Goal: Transaction & Acquisition: Purchase product/service

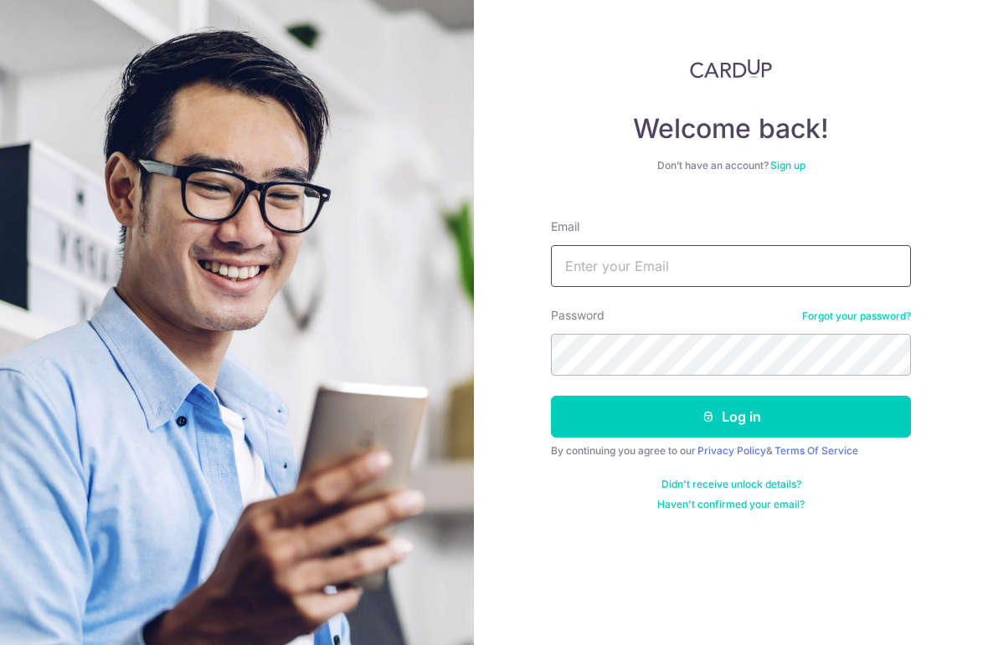
click at [863, 260] on input "Email" at bounding box center [731, 266] width 360 height 42
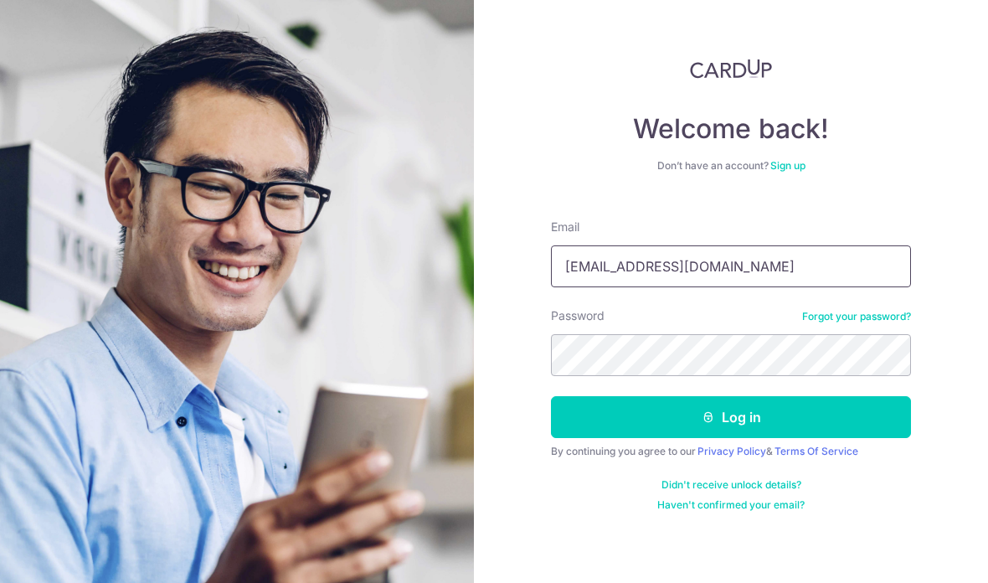
type input "[EMAIL_ADDRESS][DOMAIN_NAME]"
click at [731, 417] on button "Log in" at bounding box center [731, 417] width 360 height 42
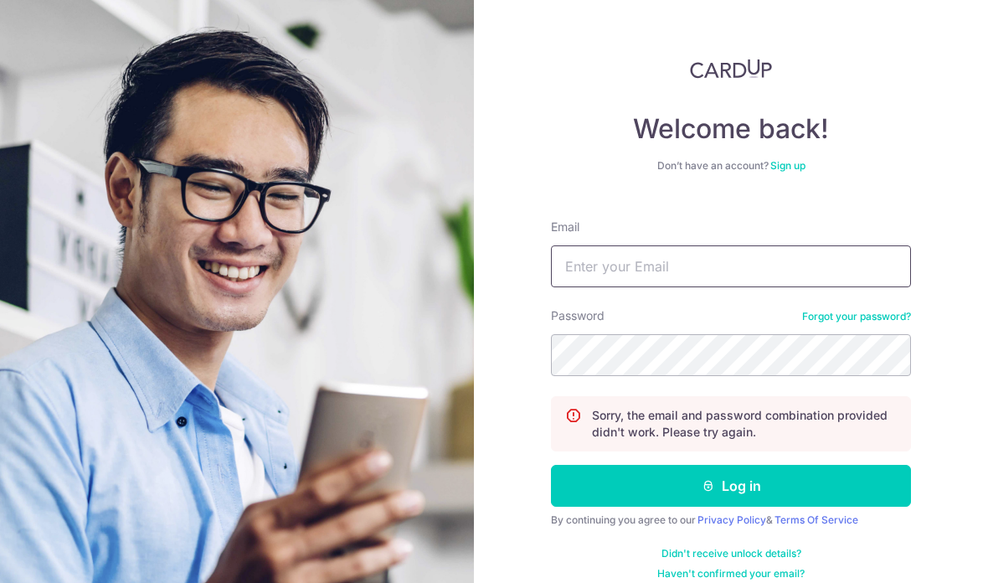
click at [747, 263] on input "Email" at bounding box center [731, 266] width 360 height 42
type input "[EMAIL_ADDRESS][DOMAIN_NAME]"
click at [731, 486] on button "Log in" at bounding box center [731, 486] width 360 height 42
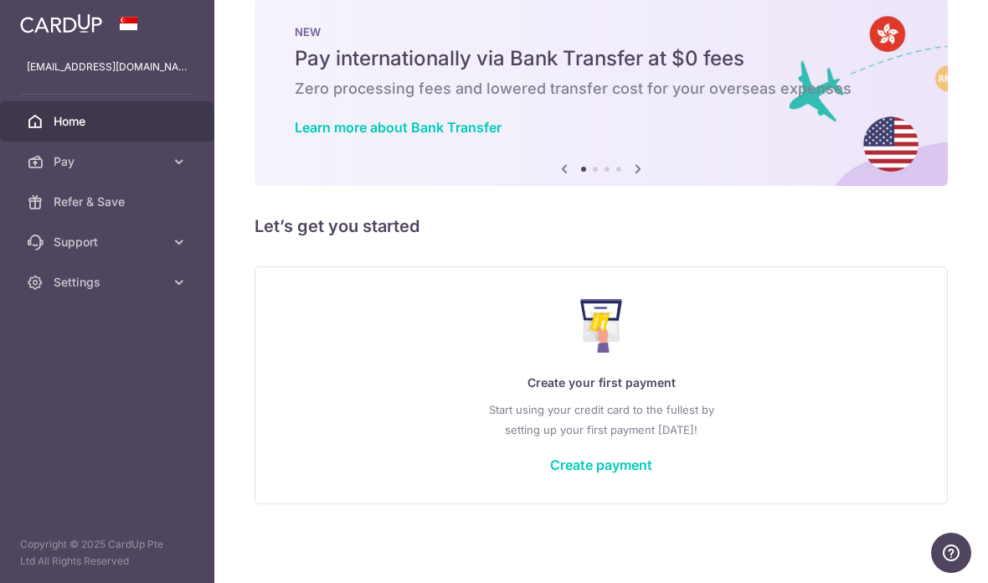
scroll to position [29, 0]
click at [550, 473] on link "Create payment" at bounding box center [601, 464] width 102 height 17
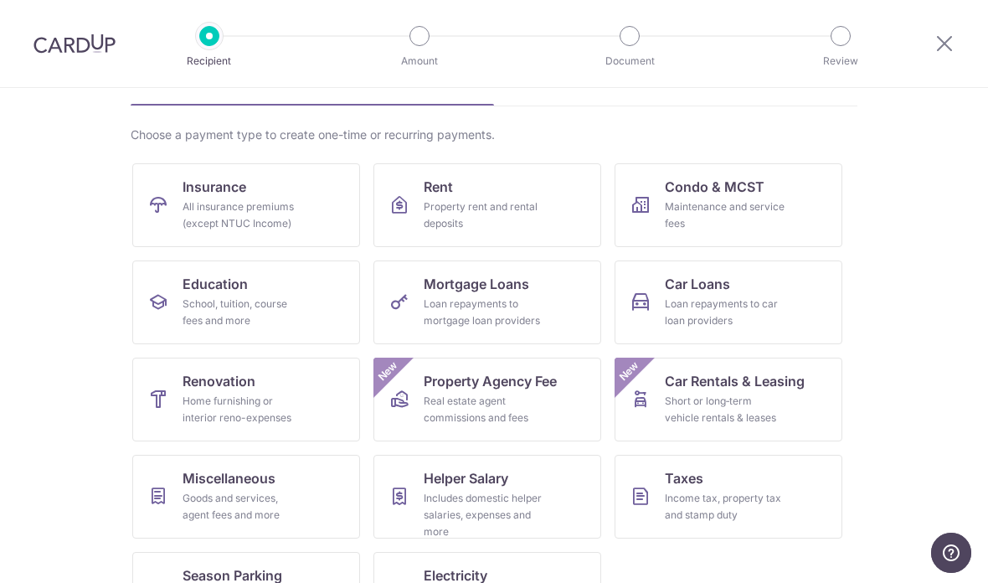
scroll to position [100, 0]
click at [768, 311] on div "Loan repayments to car loan providers" at bounding box center [725, 312] width 121 height 33
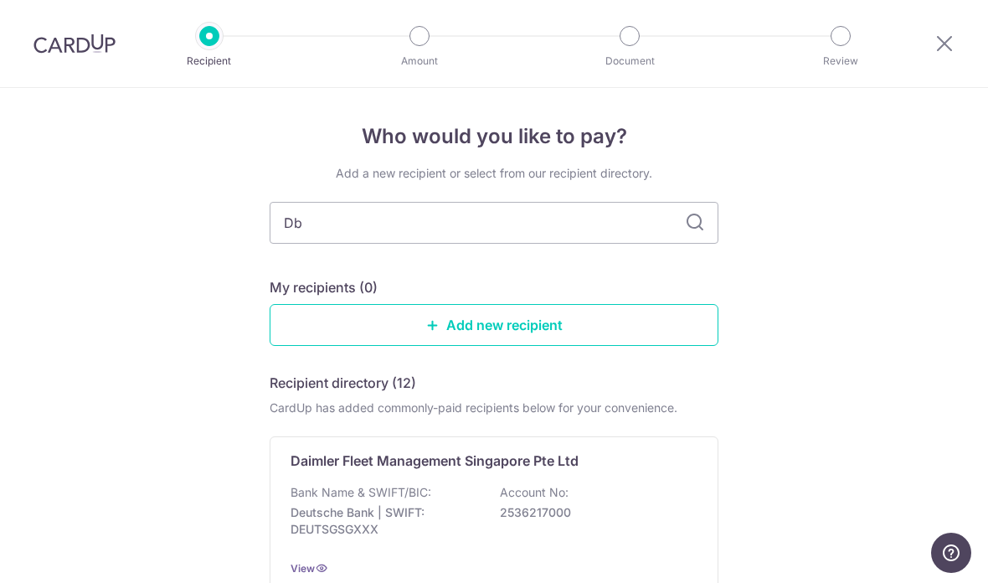
type input "Dbs"
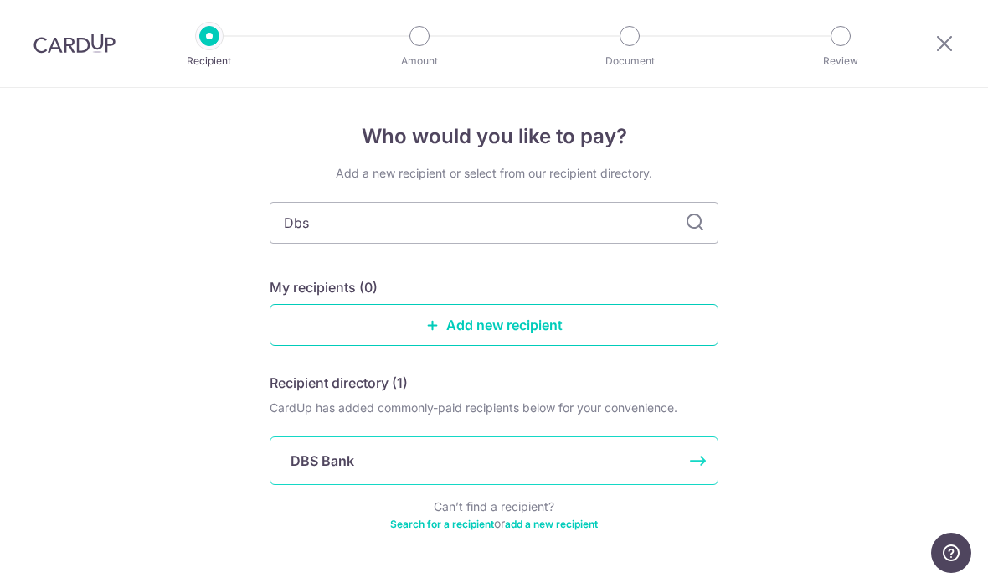
click at [670, 477] on div "DBS Bank" at bounding box center [494, 460] width 449 height 49
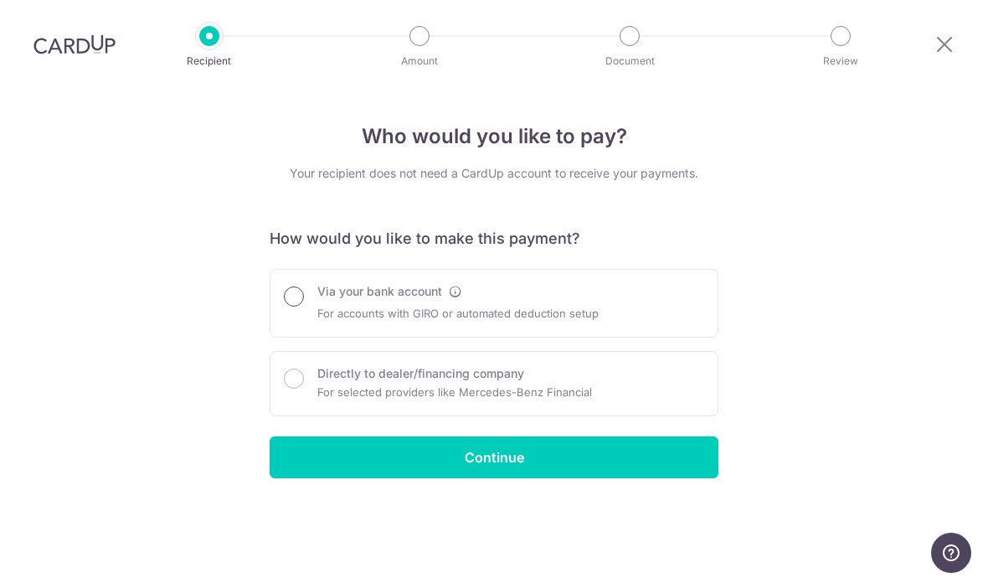
click at [295, 286] on input "Via your bank account" at bounding box center [294, 296] width 20 height 20
radio input "true"
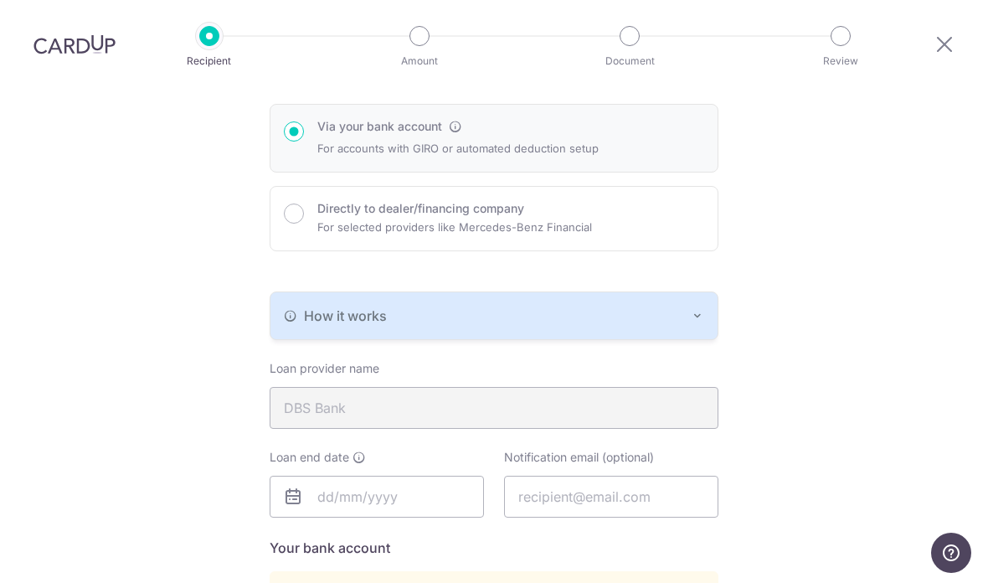
scroll to position [167, 0]
click at [383, 447] on div "Loan end date" at bounding box center [377, 481] width 214 height 69
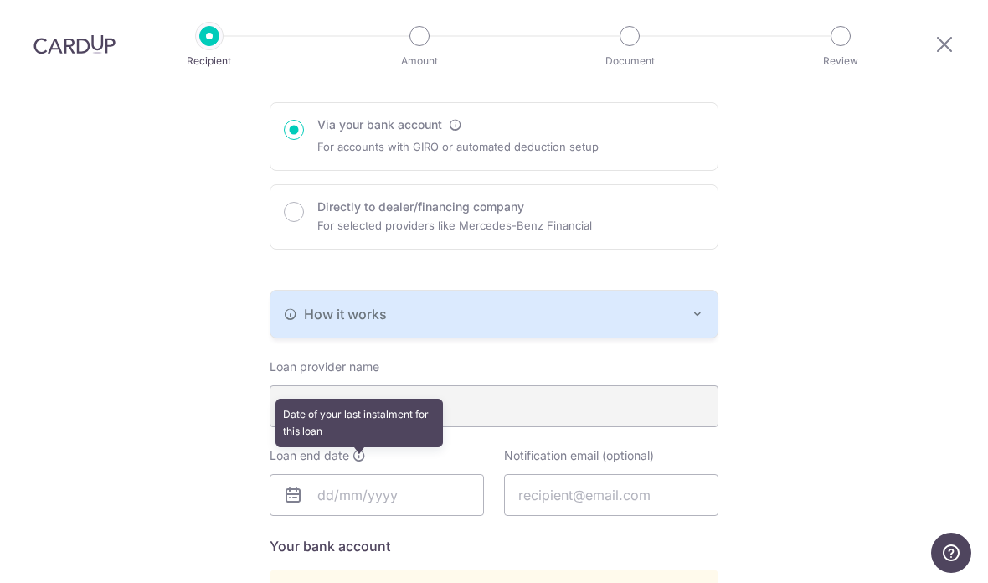
click at [365, 449] on icon at bounding box center [358, 455] width 13 height 13
click at [321, 474] on input "text" at bounding box center [377, 495] width 214 height 42
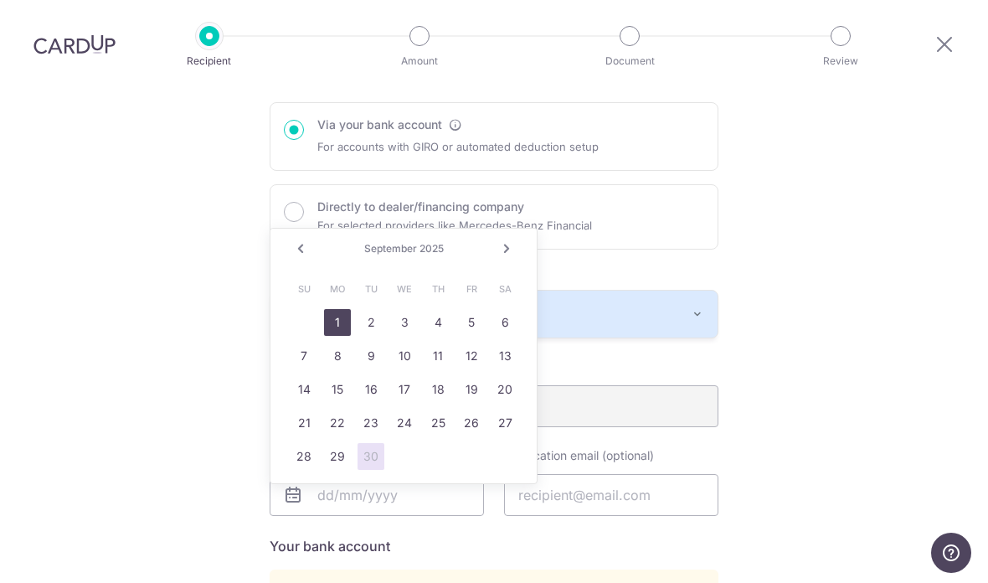
click at [340, 309] on link "1" at bounding box center [337, 322] width 27 height 27
type input "[DATE]"
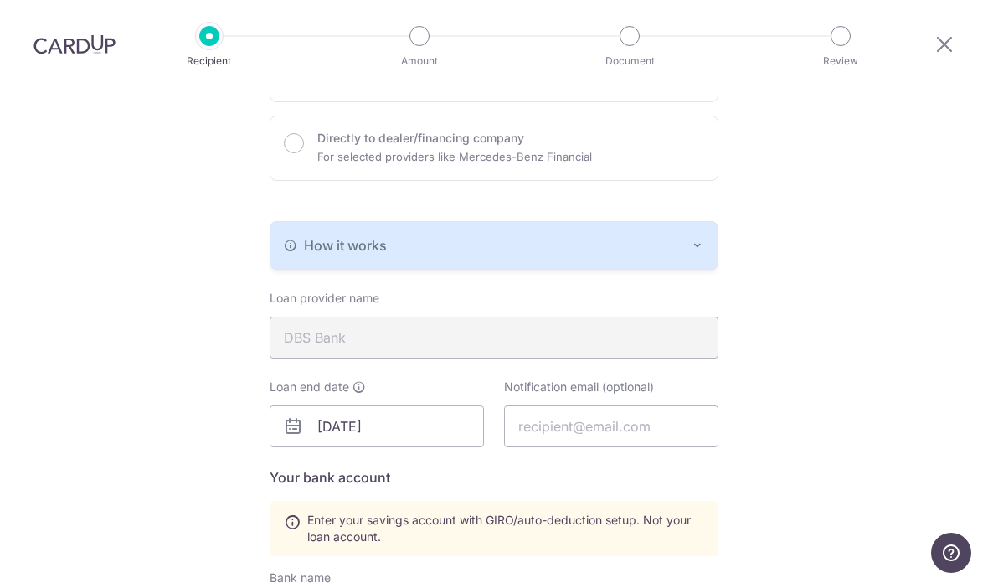
scroll to position [241, 0]
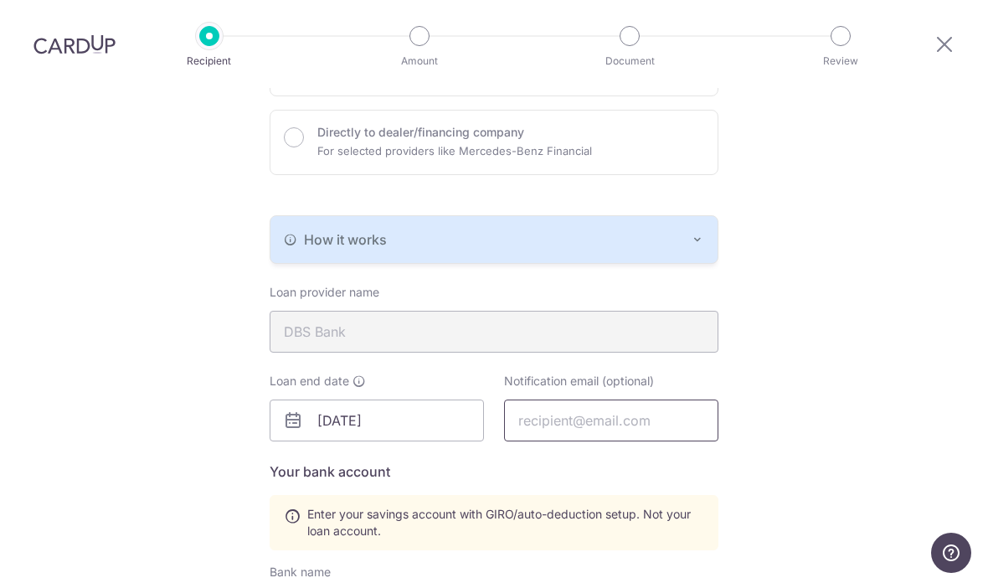
click at [702, 399] on input "text" at bounding box center [611, 420] width 214 height 42
type input "Heahjunenn@gmail.com"
click at [812, 388] on div "Who would you like to pay? Your recipient does not need a CardUp account to rec…" at bounding box center [494, 429] width 988 height 1165
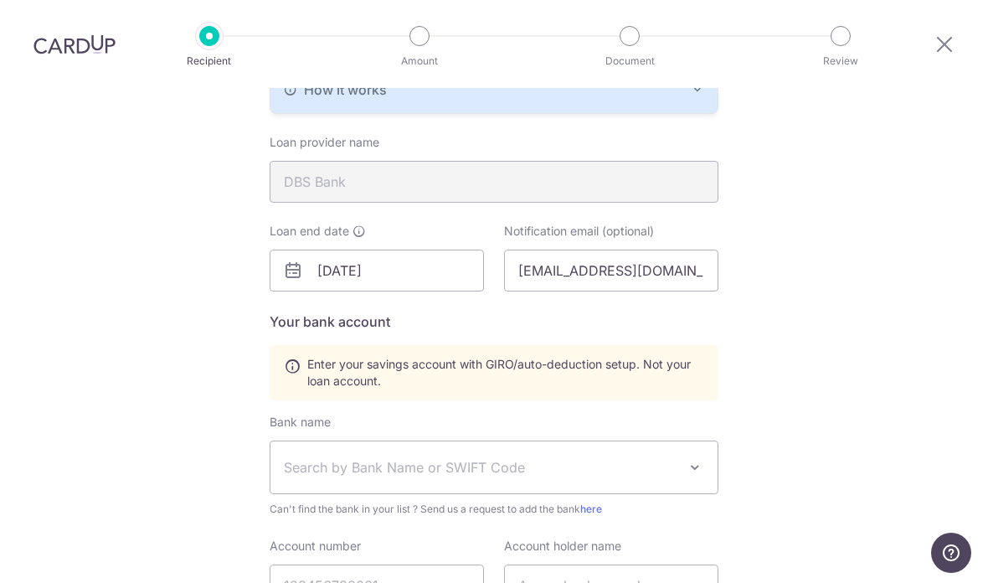
scroll to position [399, 0]
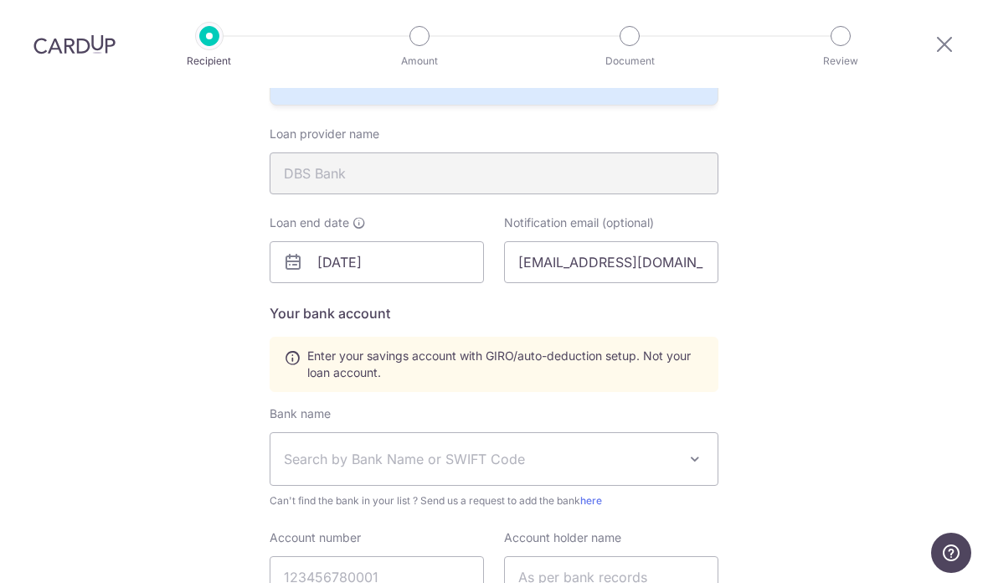
click at [679, 433] on span "Search by Bank Name or SWIFT Code" at bounding box center [493, 459] width 447 height 52
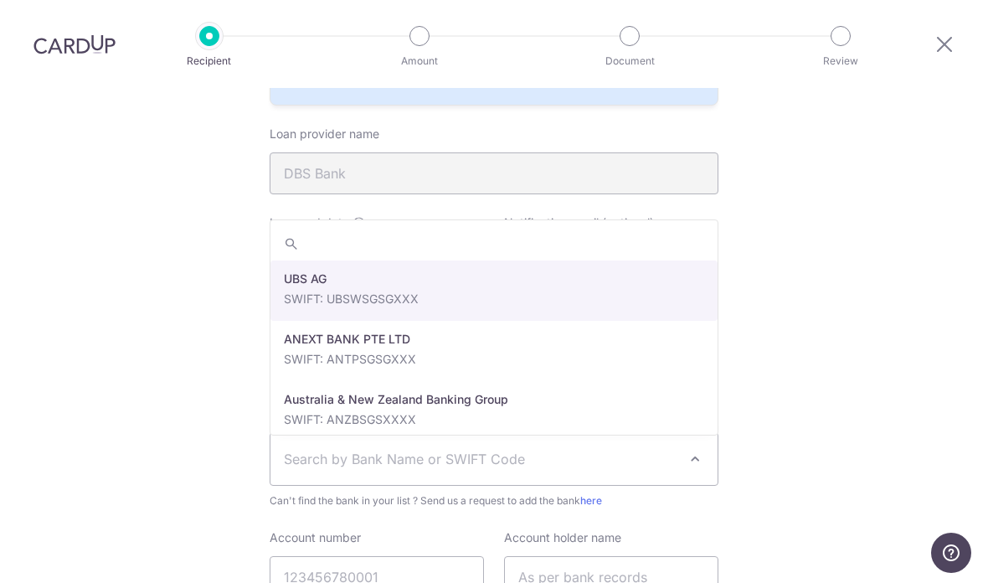
click at [822, 355] on div "Who would you like to pay? Your recipient does not need a CardUp account to rec…" at bounding box center [494, 271] width 988 height 1165
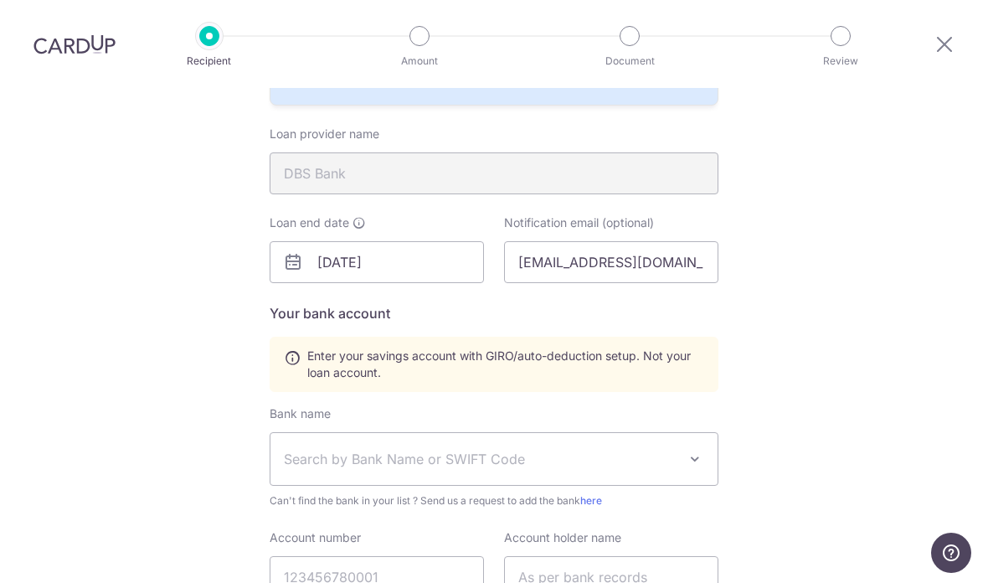
click at [672, 449] on span "Search by Bank Name or SWIFT Code" at bounding box center [480, 459] width 393 height 20
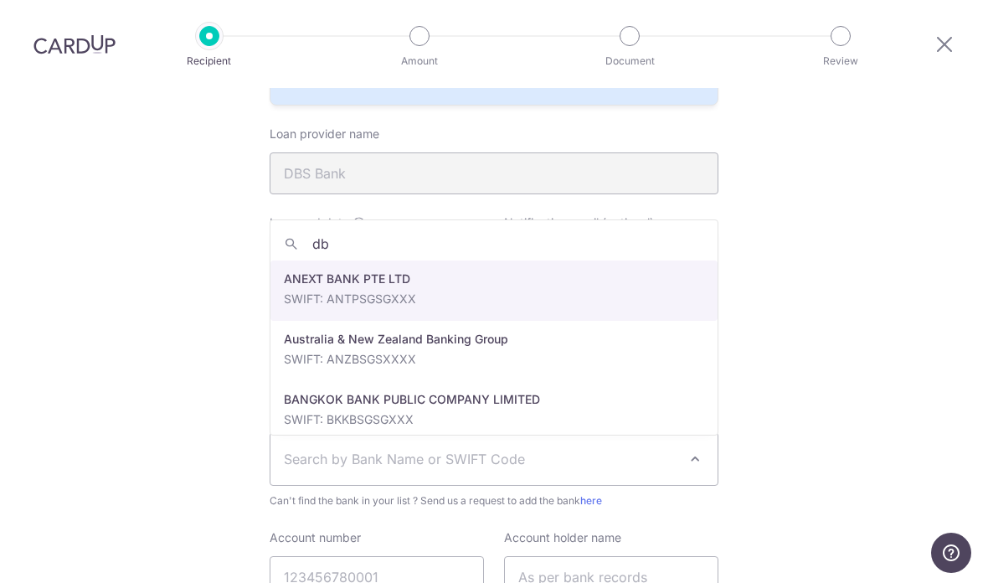
type input "dbs"
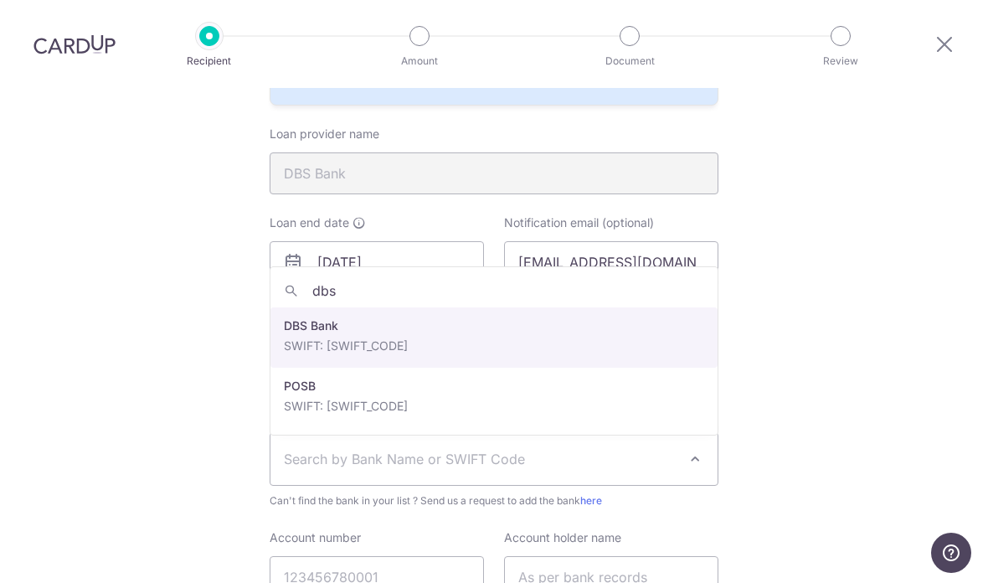
select select "19"
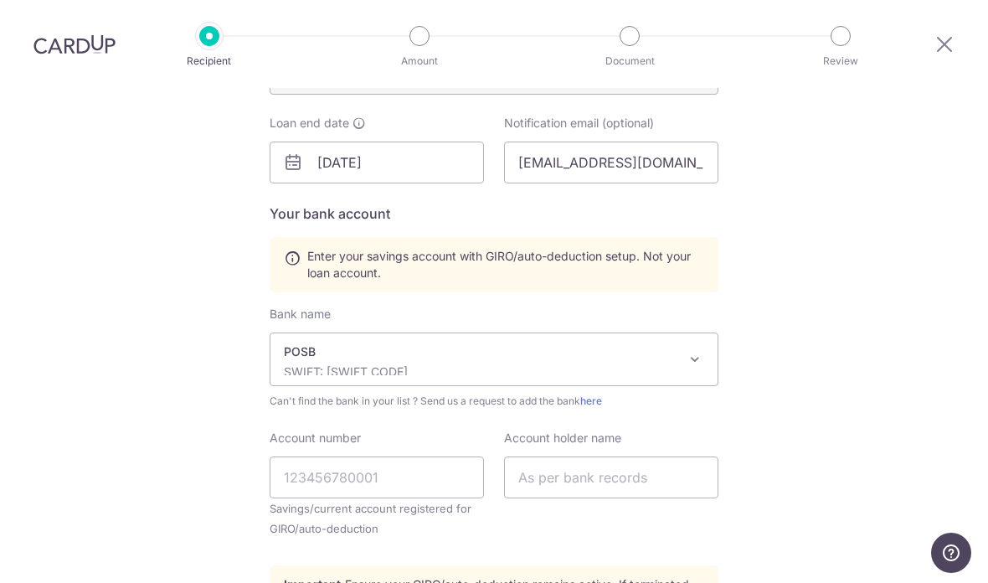
scroll to position [506, 0]
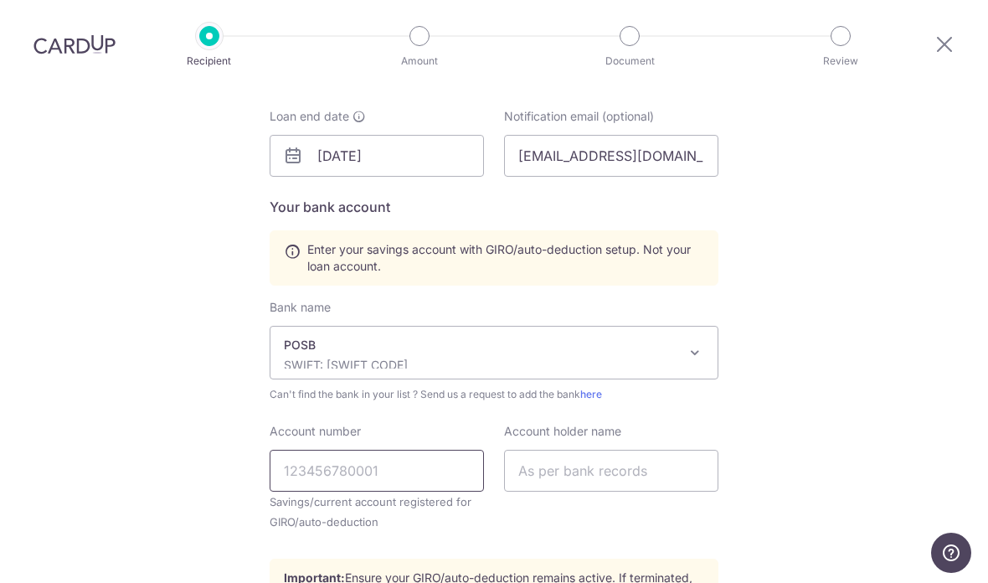
click at [459, 450] on input "Account number" at bounding box center [377, 471] width 214 height 42
type input "401241850"
click at [820, 373] on div "Who would you like to pay? Your recipient does not need a CardUp account to rec…" at bounding box center [494, 164] width 988 height 1165
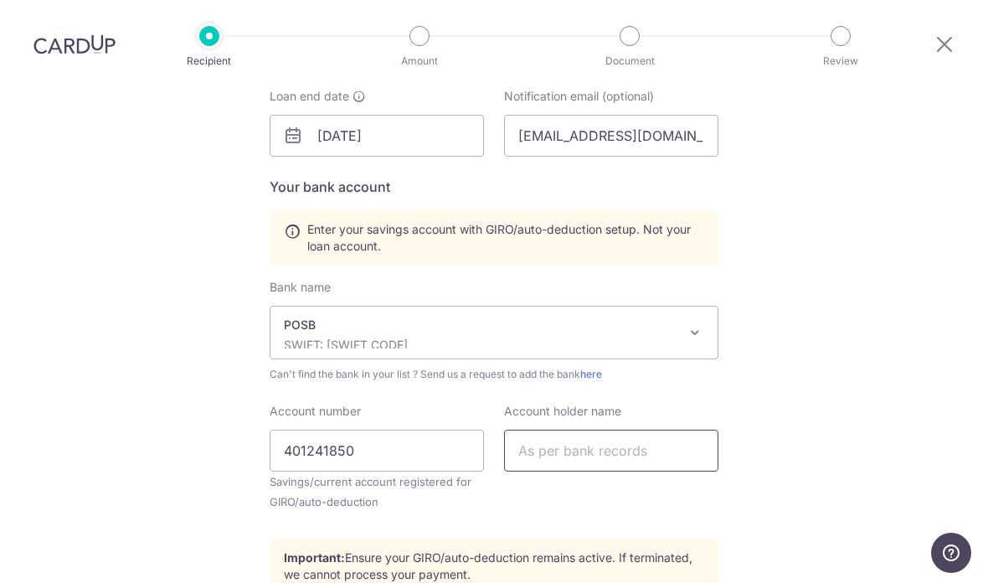
click at [693, 429] on input "text" at bounding box center [611, 450] width 214 height 42
type input "Heah Jun Enn"
click at [805, 382] on div "Who would you like to pay? Your recipient does not need a CardUp account to rec…" at bounding box center [494, 144] width 988 height 1165
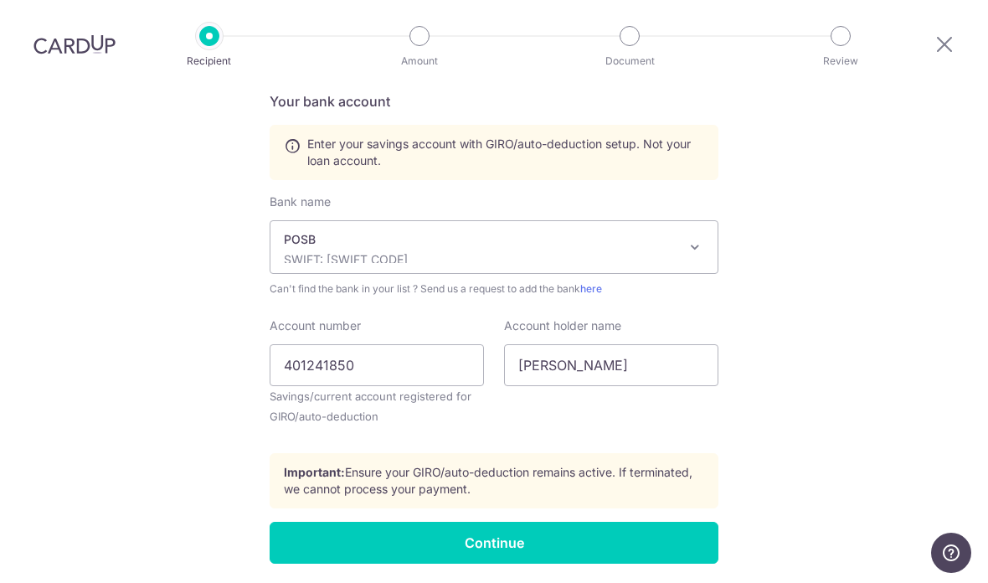
scroll to position [610, 0]
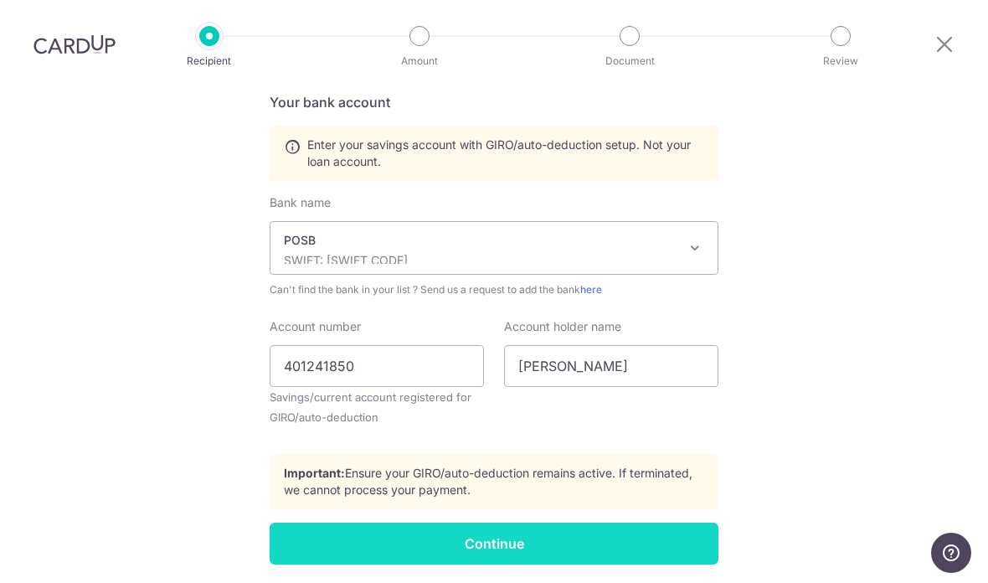
click at [674, 522] on input "Continue" at bounding box center [494, 543] width 449 height 42
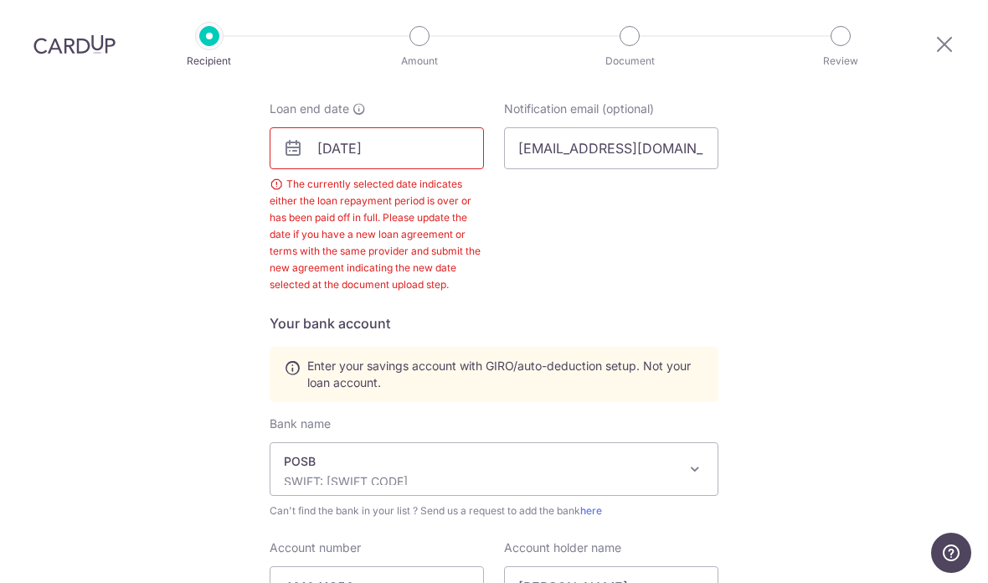
scroll to position [499, 0]
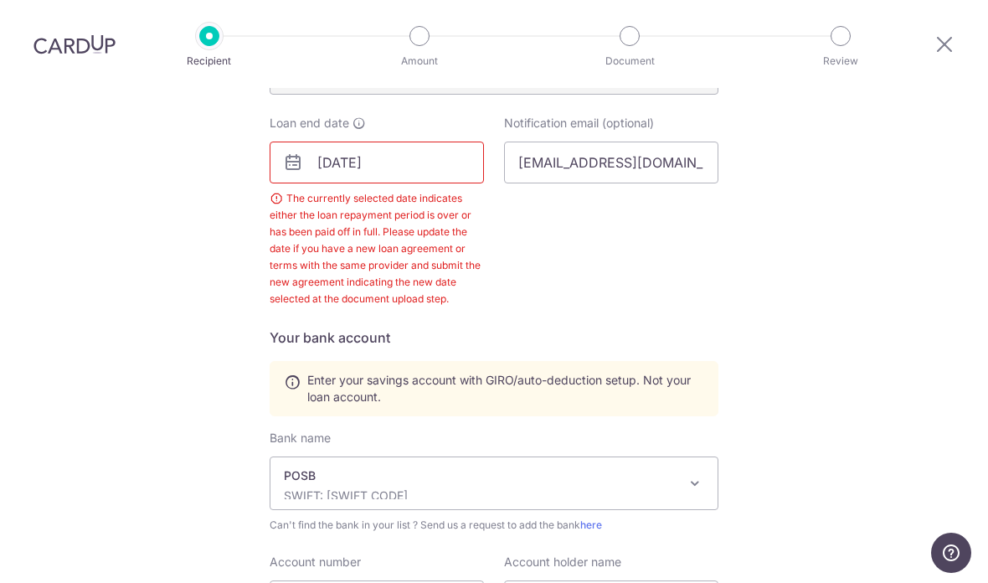
click at [359, 116] on icon at bounding box center [358, 122] width 13 height 13
click at [558, 214] on div "Notification email (optional) [EMAIL_ADDRESS][DOMAIN_NAME]" at bounding box center [611, 211] width 234 height 193
click at [434, 141] on input "[DATE]" at bounding box center [377, 162] width 214 height 42
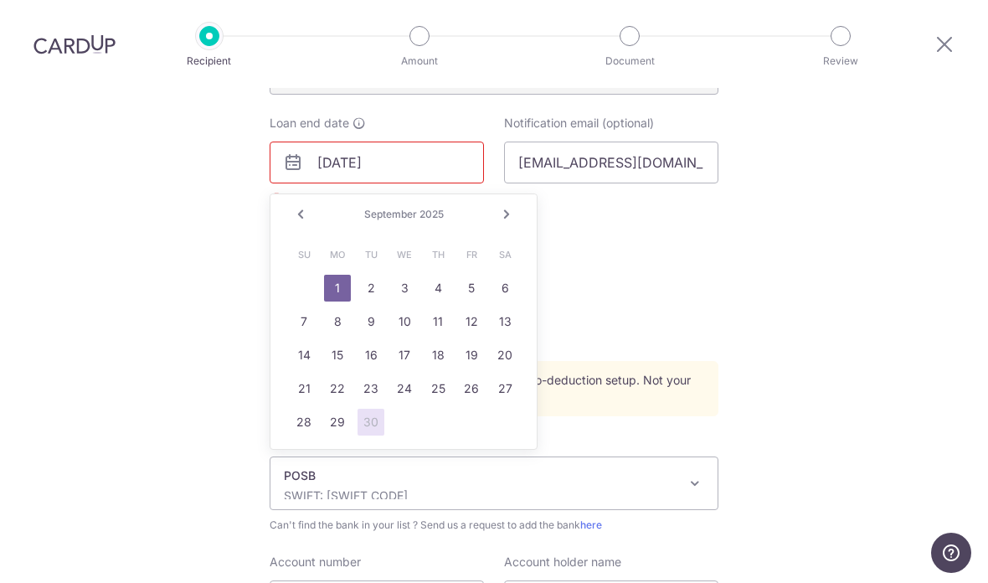
click at [516, 204] on link "Next" at bounding box center [506, 214] width 20 height 20
click at [413, 275] on link "1" at bounding box center [404, 288] width 27 height 27
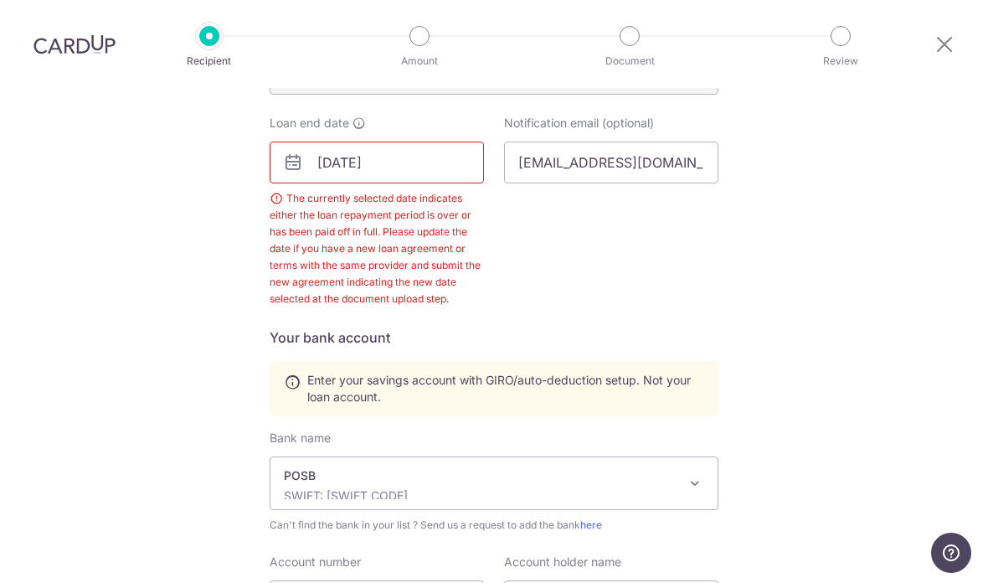
click at [589, 187] on div "Notification email (optional) Heahjunenn@gmail.com" at bounding box center [611, 211] width 234 height 193
click at [599, 199] on div "Notification email (optional) Heahjunenn@gmail.com" at bounding box center [611, 211] width 234 height 193
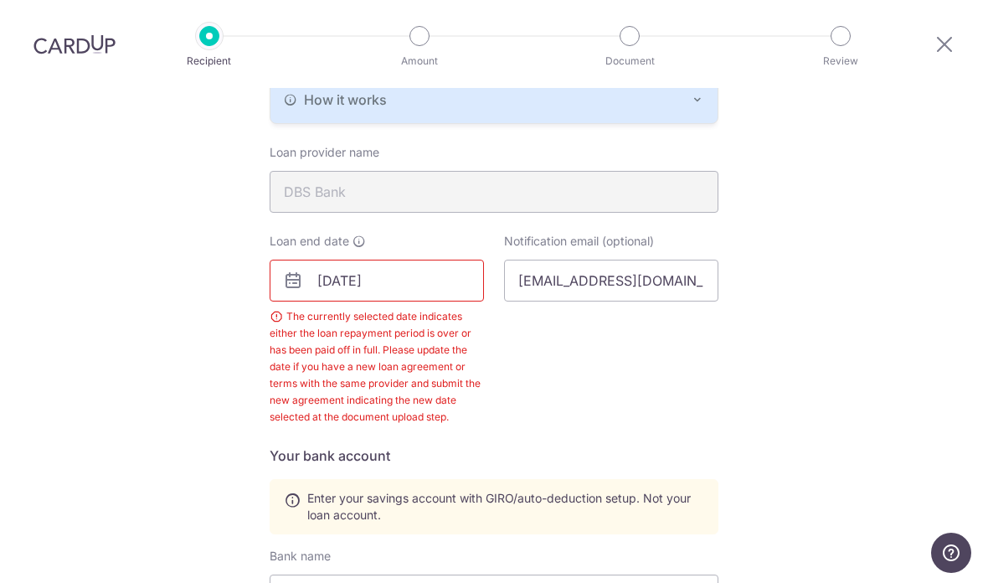
click at [366, 233] on div "Loan end date 10/01/2025 The currently selected date indicates either the loan …" at bounding box center [377, 329] width 214 height 193
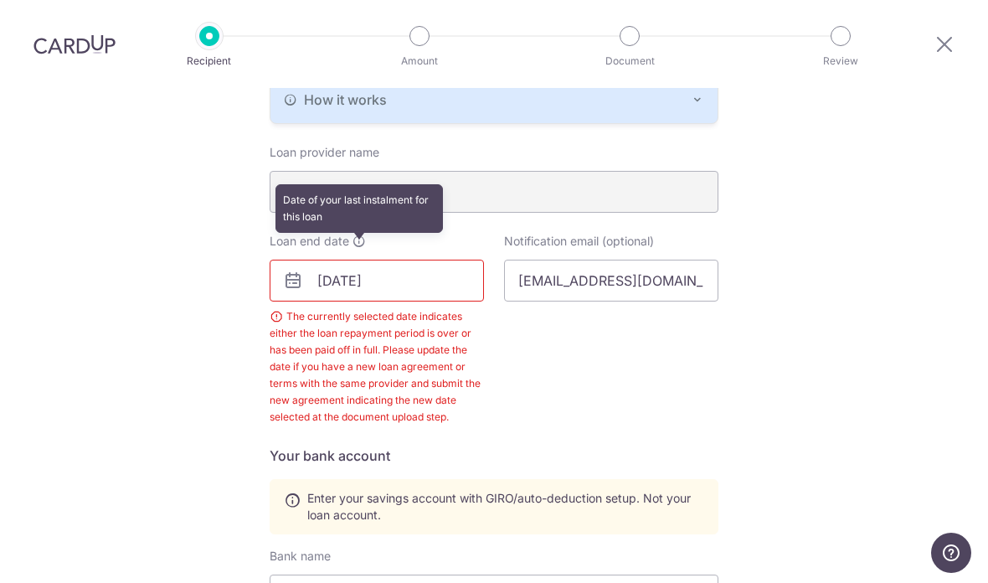
click at [361, 234] on icon at bounding box center [358, 240] width 13 height 13
click at [460, 260] on input "10/01/2025" at bounding box center [377, 281] width 214 height 42
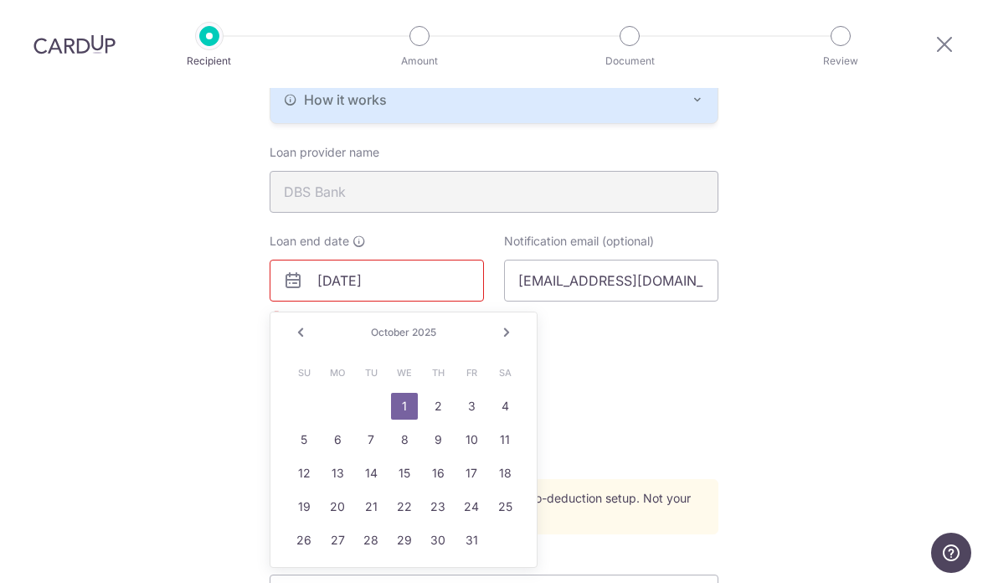
click at [516, 322] on link "Next" at bounding box center [506, 332] width 20 height 20
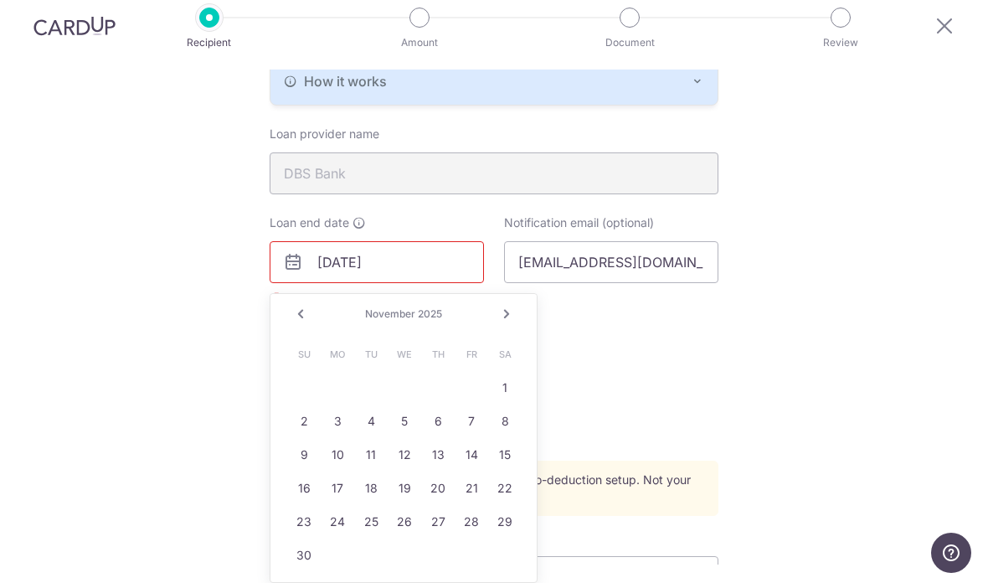
click at [514, 304] on link "Next" at bounding box center [506, 314] width 20 height 20
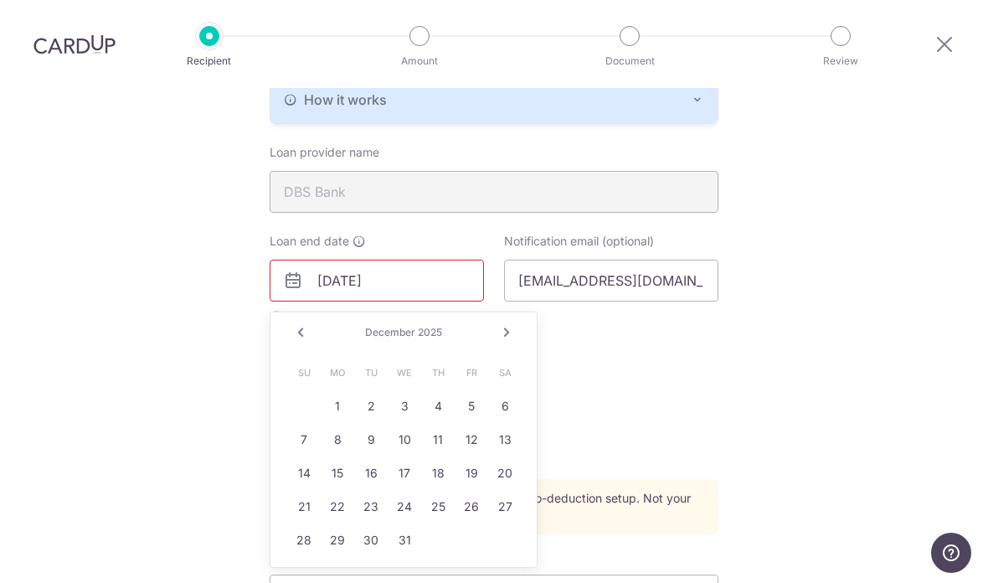
click at [445, 326] on div "December 2025" at bounding box center [403, 332] width 122 height 13
click at [439, 326] on span "2025" at bounding box center [430, 332] width 24 height 13
click at [425, 326] on span "2025" at bounding box center [430, 332] width 24 height 13
click at [524, 312] on div "Prev Next December 2025" at bounding box center [403, 332] width 266 height 40
click at [528, 312] on div "Prev Next December 2025" at bounding box center [403, 332] width 266 height 40
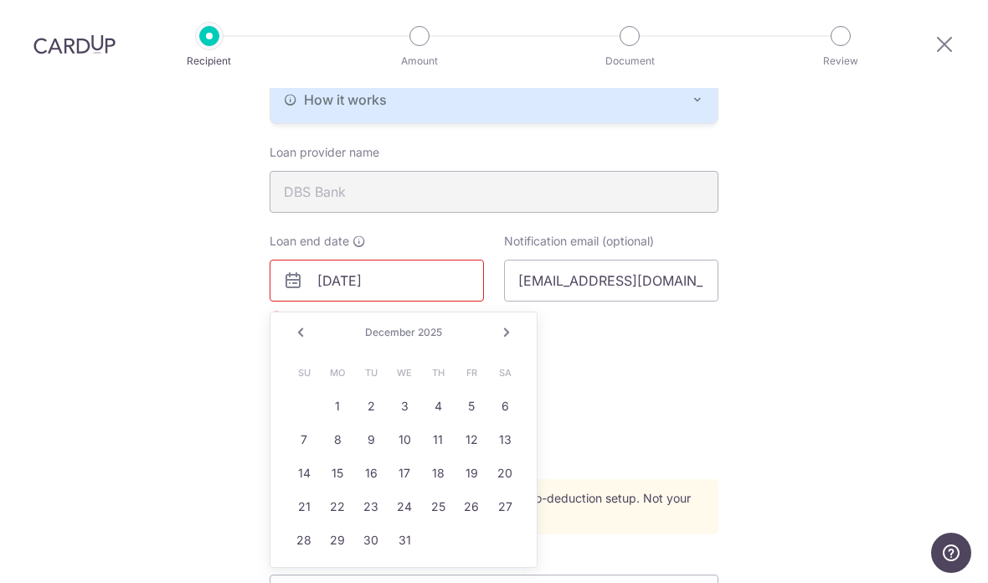
click at [515, 322] on link "Next" at bounding box center [506, 332] width 20 height 20
click at [512, 322] on link "Next" at bounding box center [506, 332] width 20 height 20
click at [514, 322] on link "Next" at bounding box center [506, 332] width 20 height 20
click at [511, 322] on link "Next" at bounding box center [506, 332] width 20 height 20
click at [512, 322] on link "Next" at bounding box center [506, 332] width 20 height 20
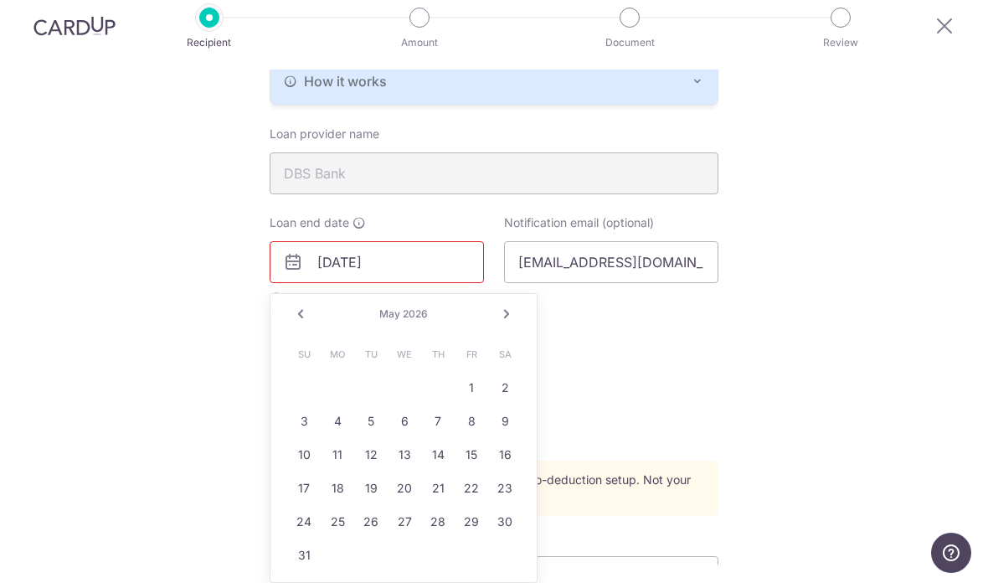
click at [513, 304] on link "Next" at bounding box center [506, 314] width 20 height 20
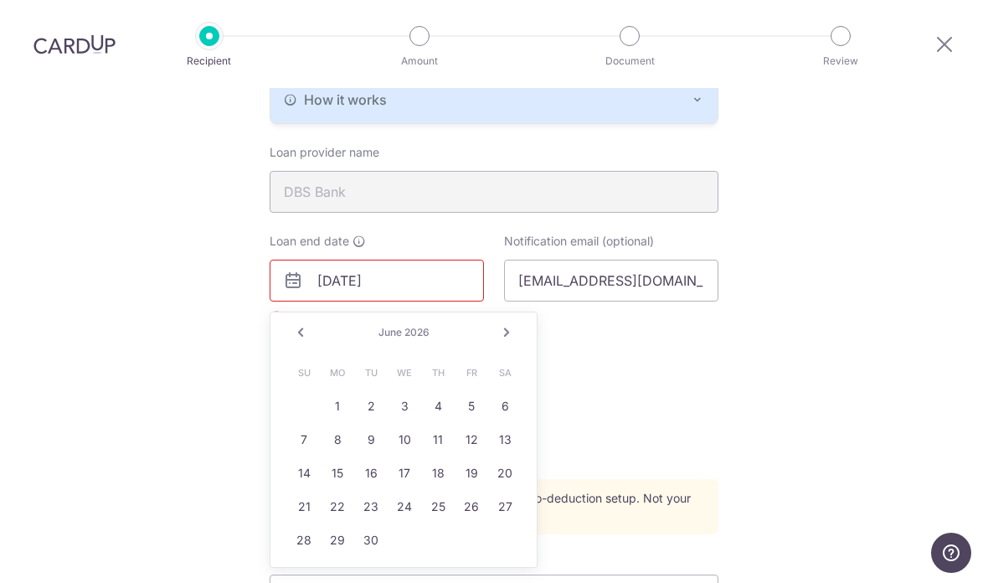
click at [514, 322] on link "Next" at bounding box center [506, 332] width 20 height 20
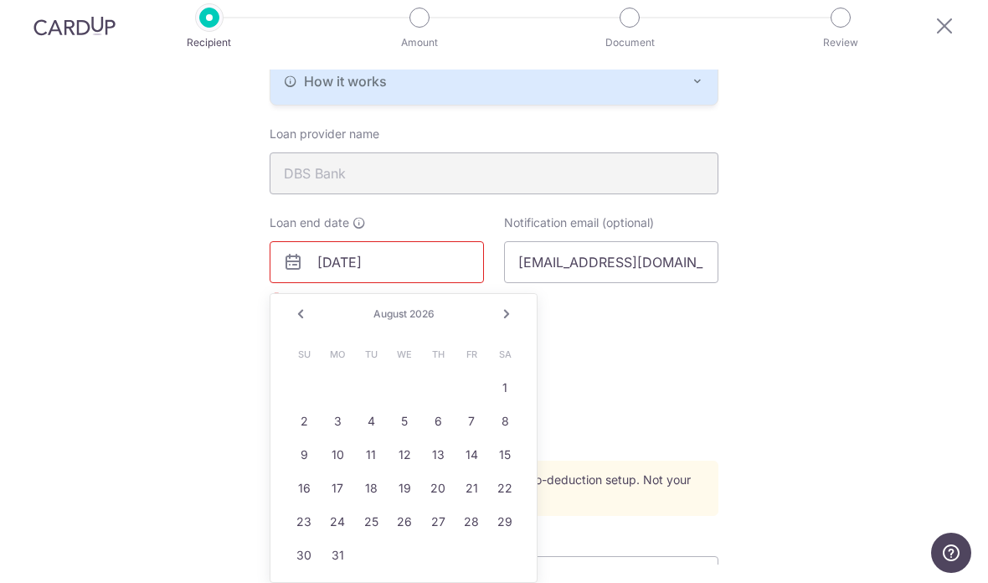
click at [524, 294] on div "Prev Next August 2026" at bounding box center [403, 314] width 266 height 40
click at [516, 304] on link "Next" at bounding box center [506, 314] width 20 height 20
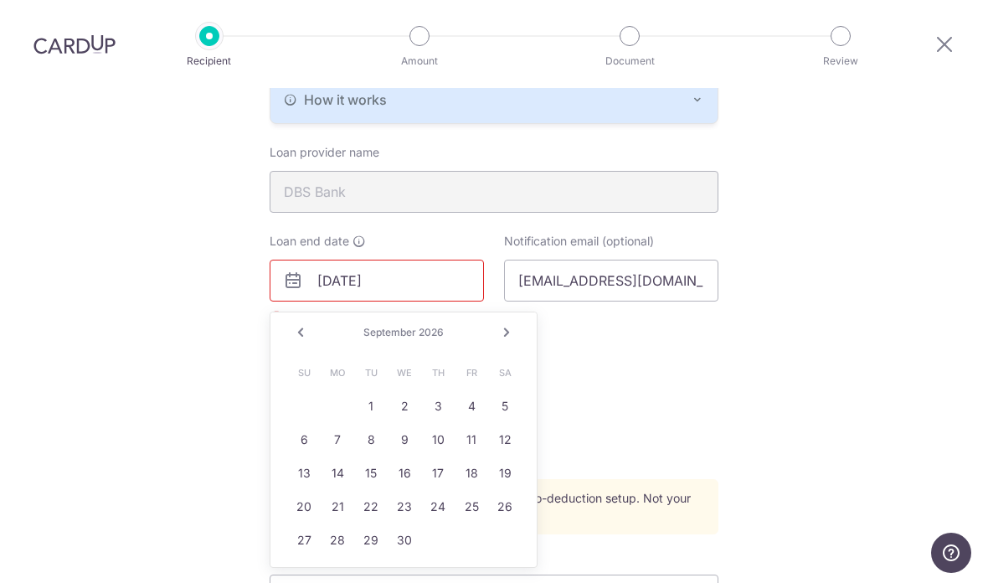
click at [513, 322] on link "Next" at bounding box center [506, 332] width 20 height 20
click at [514, 322] on link "Next" at bounding box center [506, 332] width 20 height 20
click at [520, 312] on div "Prev Next November 2026" at bounding box center [403, 332] width 266 height 40
click at [516, 322] on link "Next" at bounding box center [506, 332] width 20 height 20
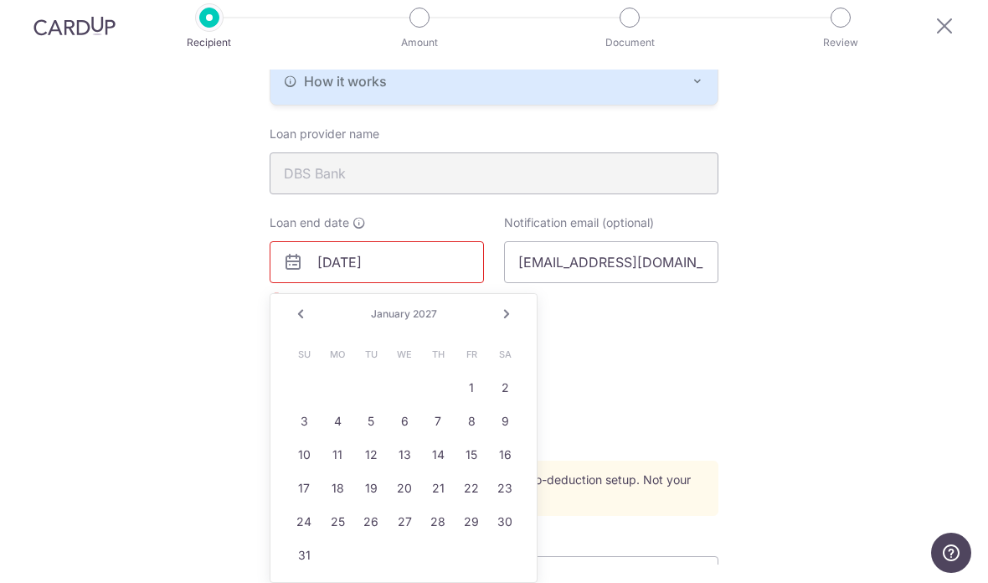
click at [515, 304] on link "Next" at bounding box center [506, 314] width 20 height 20
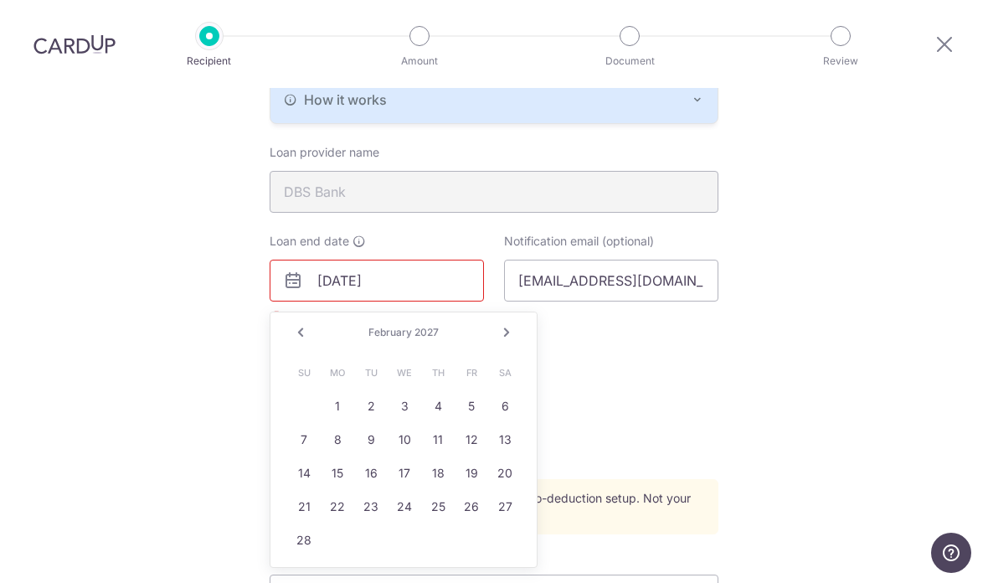
click at [526, 312] on div "Prev Next February 2027" at bounding box center [403, 332] width 266 height 40
click at [523, 312] on div "Prev Next February 2027" at bounding box center [403, 332] width 266 height 40
click at [514, 322] on link "Next" at bounding box center [506, 332] width 20 height 20
click at [516, 322] on link "Next" at bounding box center [506, 332] width 20 height 20
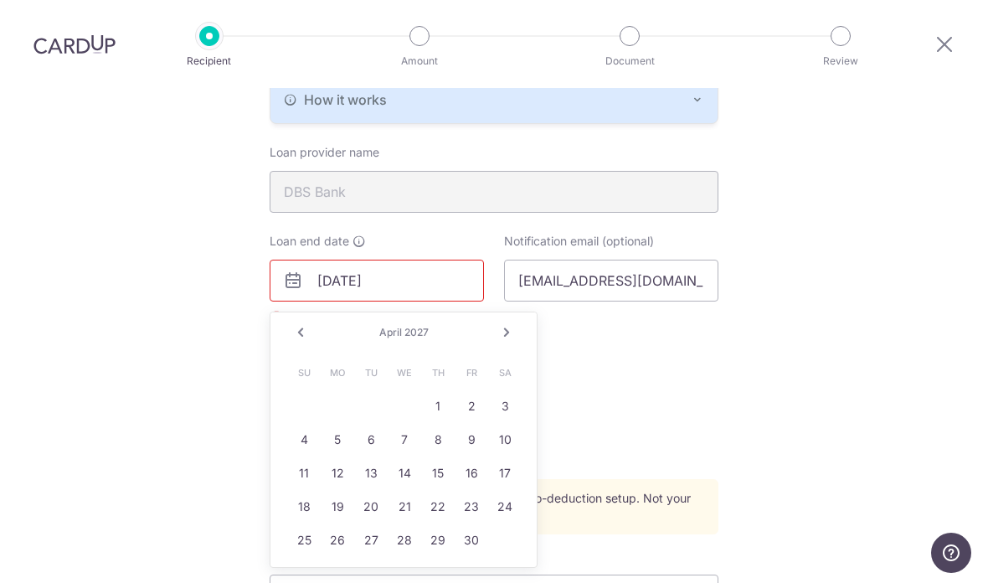
click at [514, 322] on link "Next" at bounding box center [506, 332] width 20 height 20
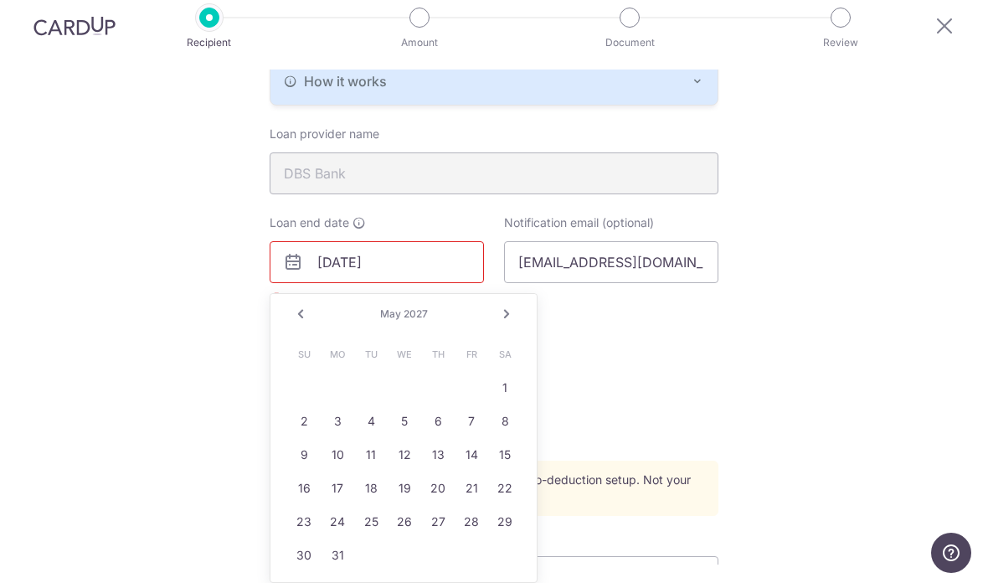
click at [514, 304] on link "Next" at bounding box center [506, 314] width 20 height 20
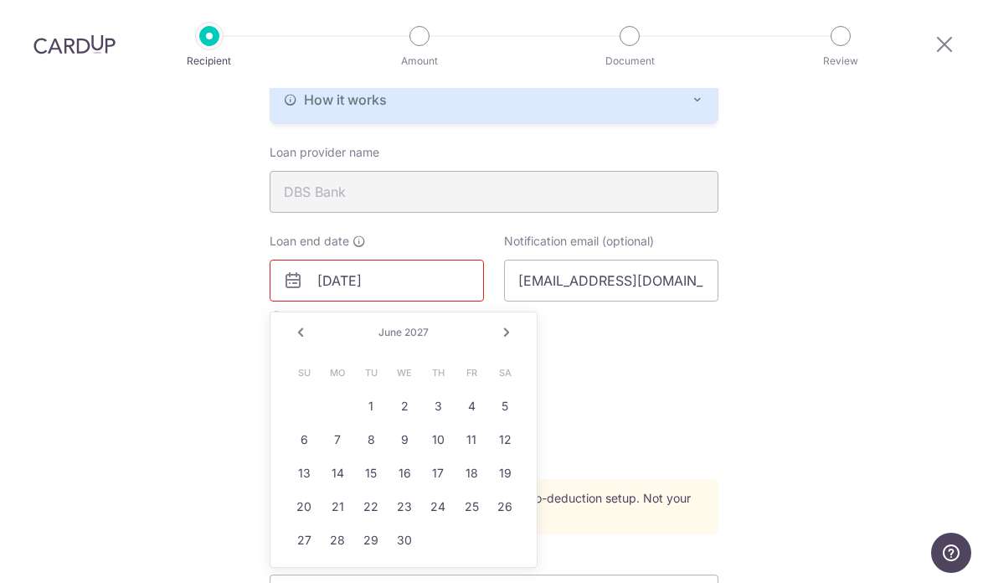
click at [516, 322] on link "Next" at bounding box center [506, 332] width 20 height 20
click at [514, 322] on link "Next" at bounding box center [506, 332] width 20 height 20
click at [530, 312] on div "Prev Next August 2027" at bounding box center [403, 332] width 266 height 40
click at [516, 322] on link "Next" at bounding box center [506, 332] width 20 height 20
click at [514, 322] on link "Next" at bounding box center [506, 332] width 20 height 20
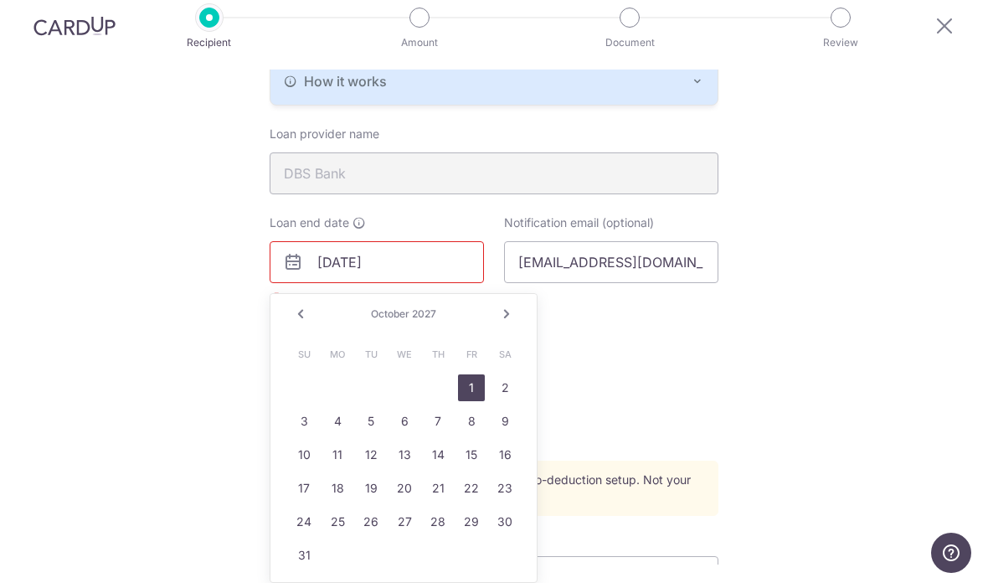
click at [483, 374] on link "1" at bounding box center [471, 387] width 27 height 27
type input "10/01/2027"
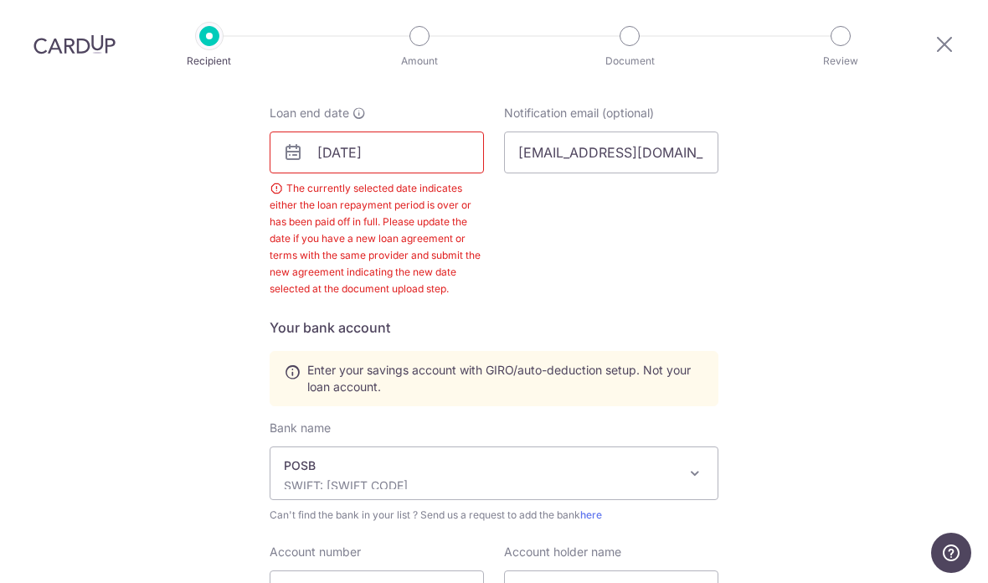
scroll to position [527, 0]
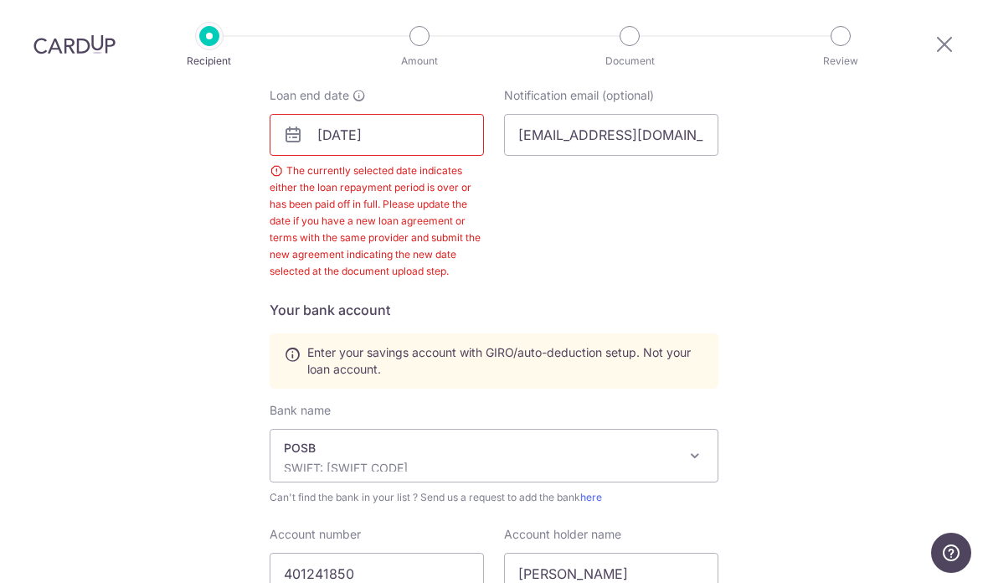
click at [636, 221] on div "Loan end date 10/01/2027 The currently selected date indicates either the loan …" at bounding box center [494, 193] width 469 height 213
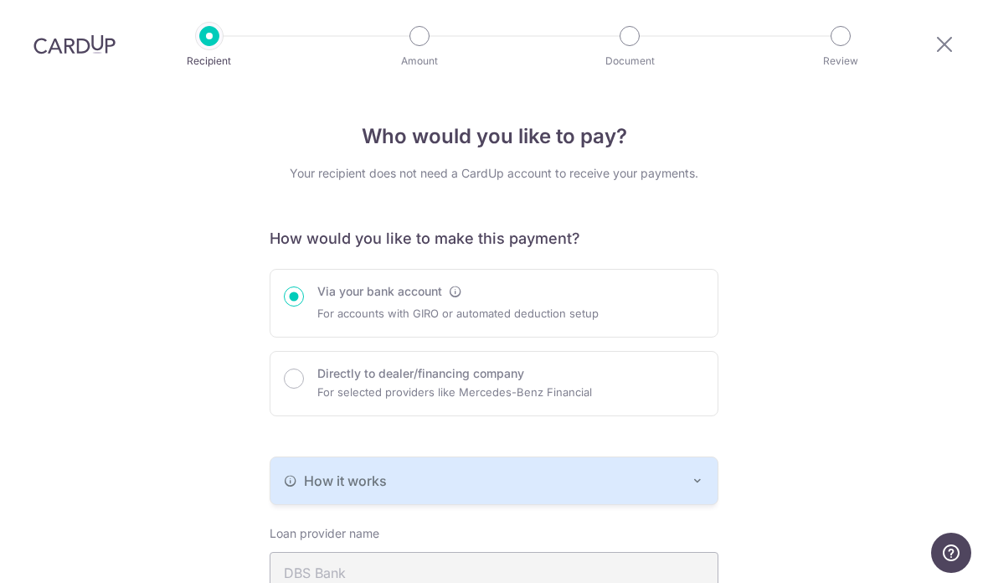
scroll to position [213, 0]
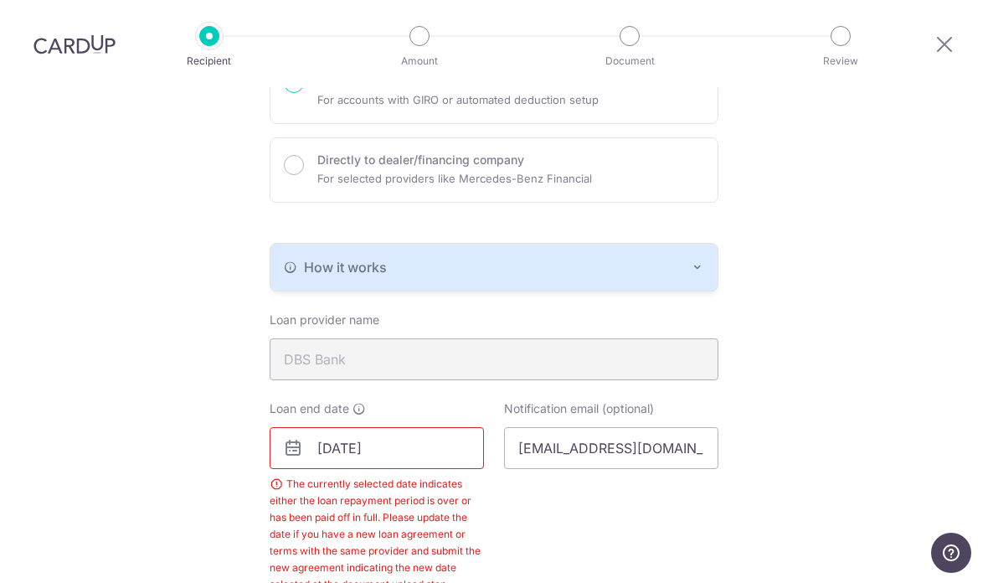
click at [438, 427] on input "10/01/2027" at bounding box center [377, 448] width 214 height 42
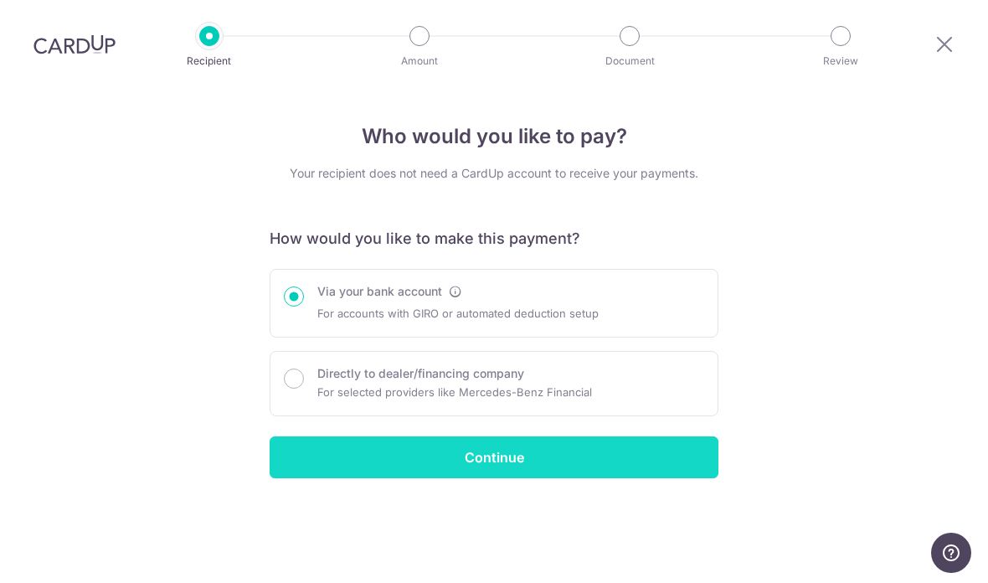
click at [652, 436] on input "Continue" at bounding box center [494, 457] width 449 height 42
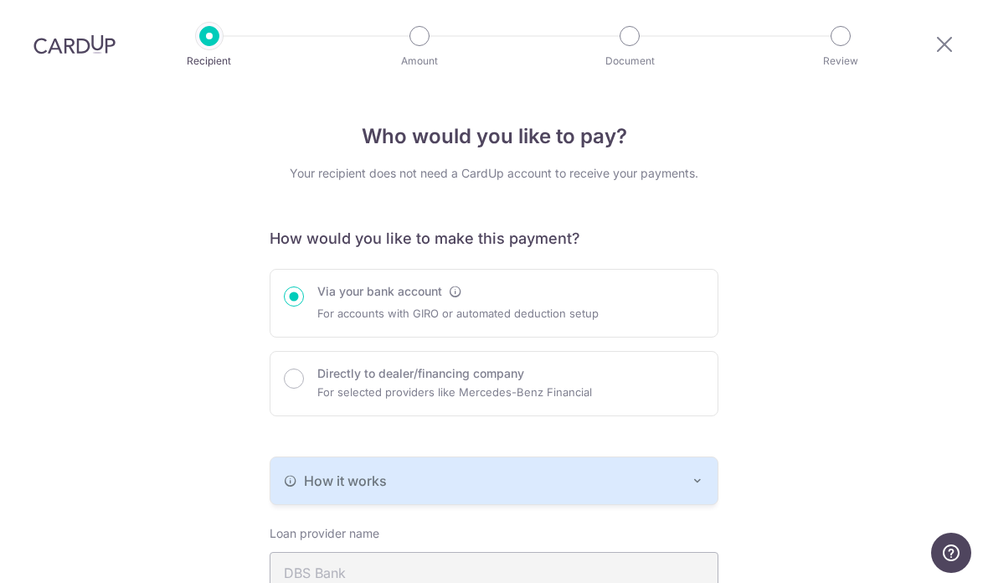
scroll to position [109, 0]
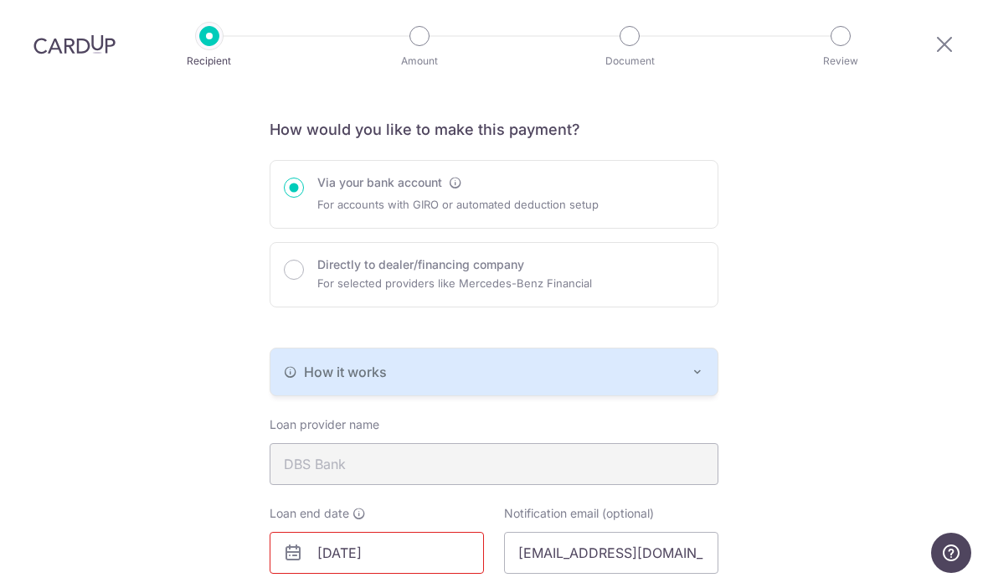
click at [716, 348] on button "How it works" at bounding box center [493, 371] width 447 height 47
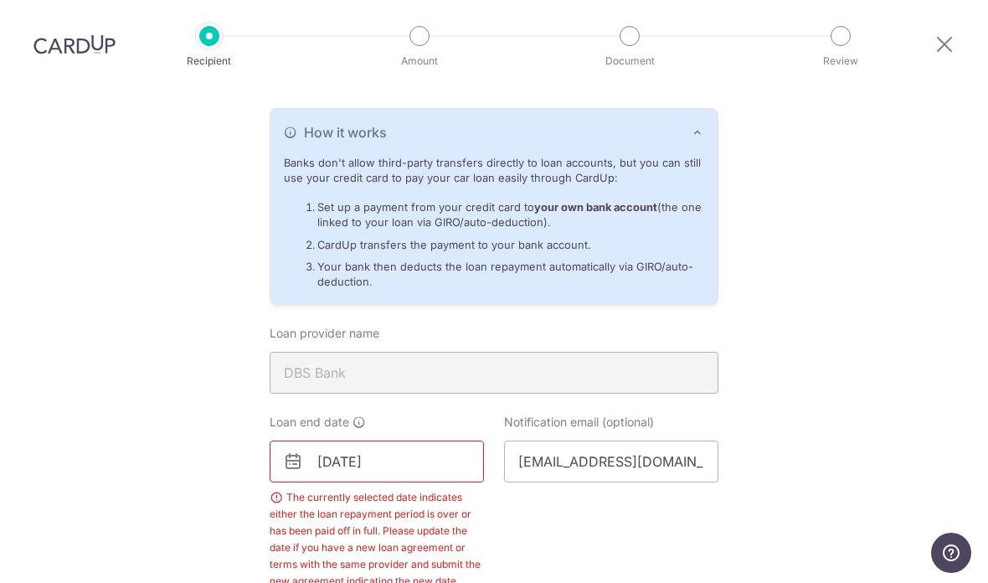
scroll to position [368, 0]
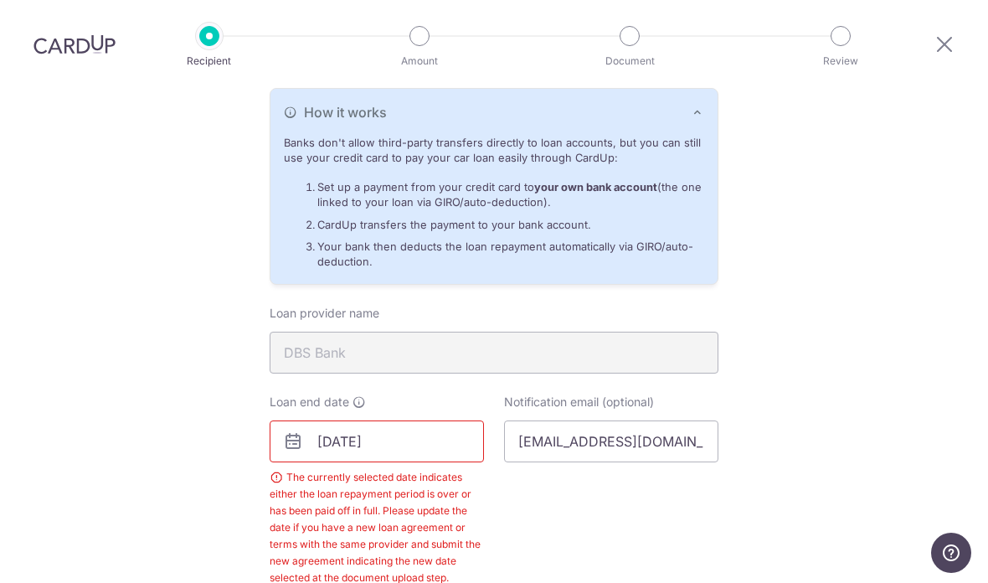
click at [358, 395] on icon at bounding box center [358, 401] width 13 height 13
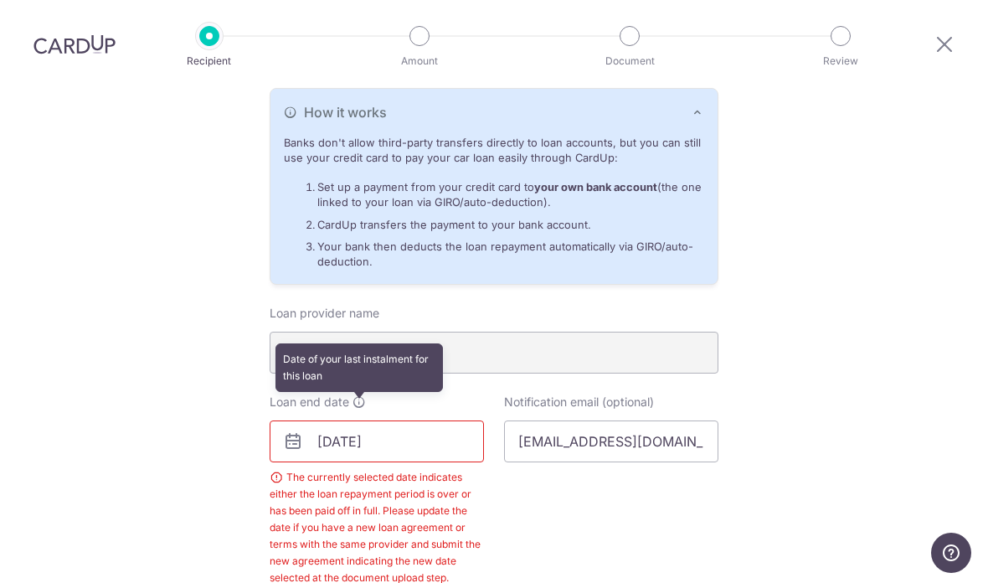
click at [444, 420] on input "09/01/2025" at bounding box center [377, 441] width 214 height 42
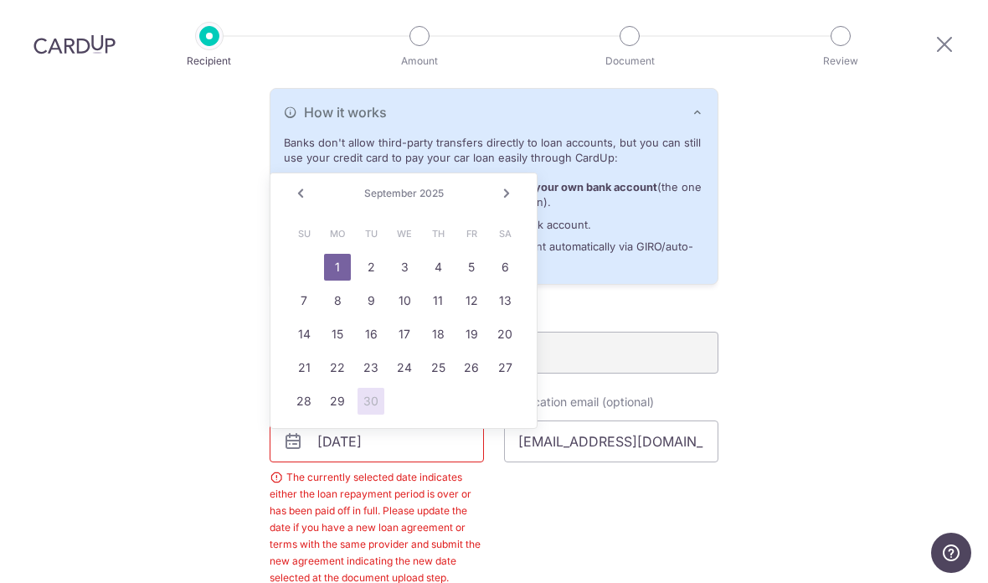
click at [296, 183] on link "Prev" at bounding box center [301, 193] width 20 height 20
click at [514, 183] on link "Next" at bounding box center [506, 193] width 20 height 20
click at [308, 183] on link "Prev" at bounding box center [301, 193] width 20 height 20
click at [528, 173] on div "Prev Next August 2025" at bounding box center [403, 193] width 266 height 40
click at [512, 183] on link "Next" at bounding box center [506, 193] width 20 height 20
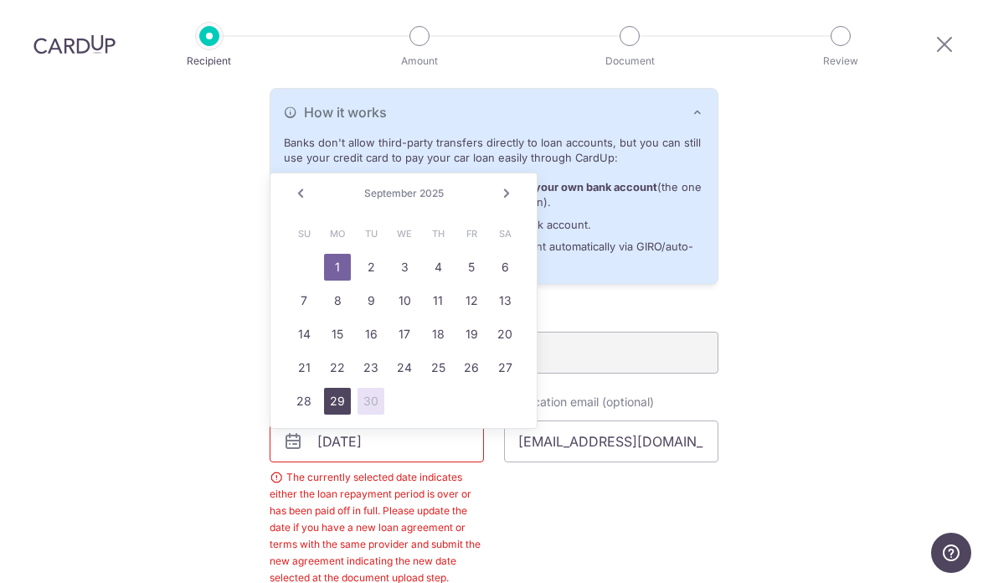
click at [348, 388] on link "29" at bounding box center [337, 401] width 27 height 27
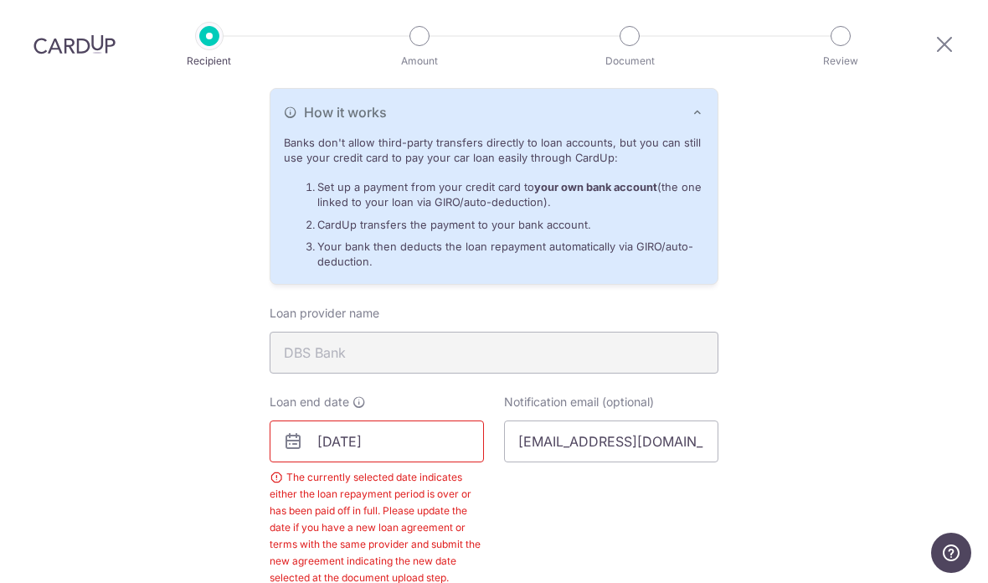
click at [465, 420] on input "09/29/2025" at bounding box center [377, 441] width 214 height 42
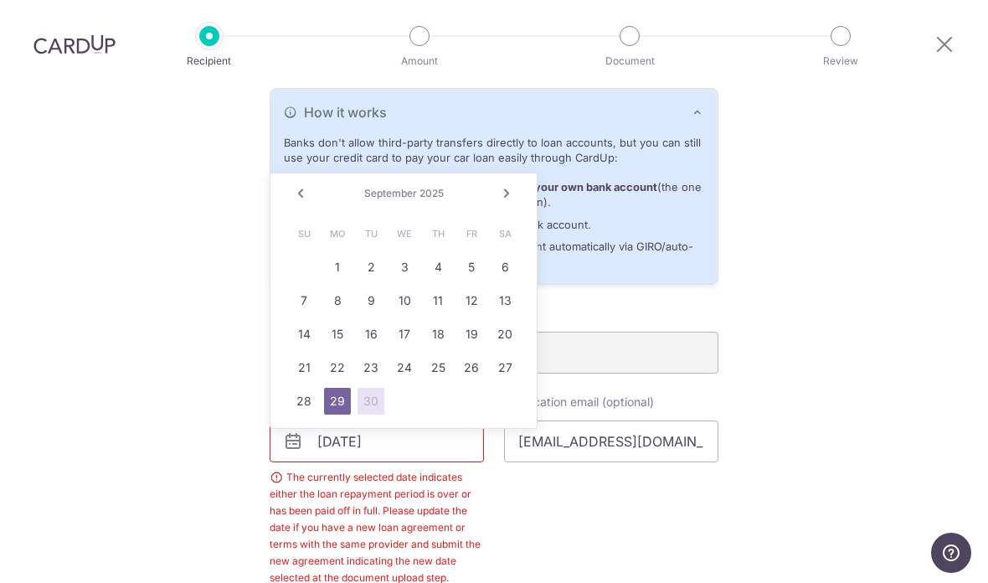
click at [514, 183] on link "Next" at bounding box center [506, 193] width 20 height 20
click at [301, 183] on link "Prev" at bounding box center [301, 193] width 20 height 20
click at [299, 388] on link "28" at bounding box center [304, 401] width 27 height 27
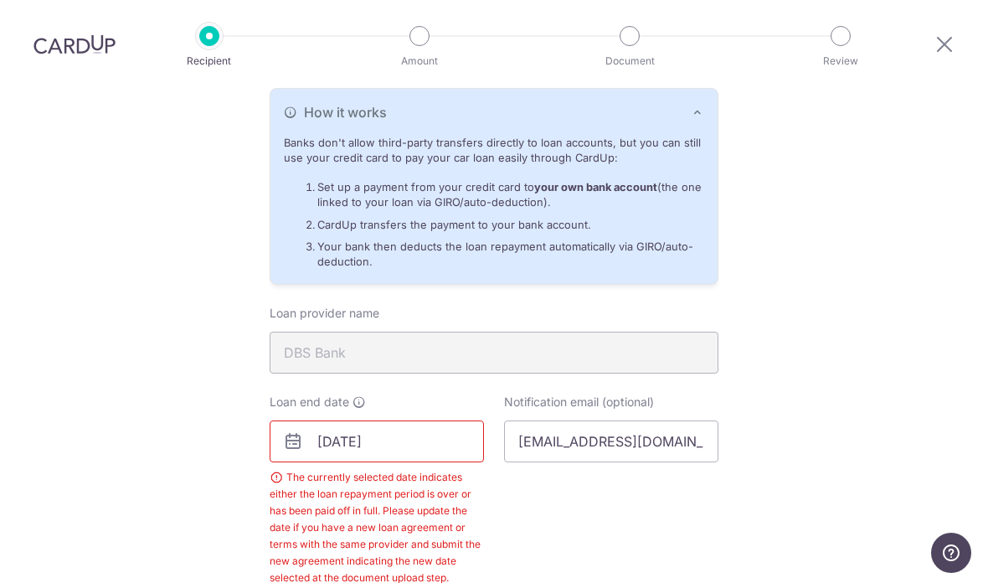
click at [435, 420] on input "09/28/2025" at bounding box center [377, 441] width 214 height 42
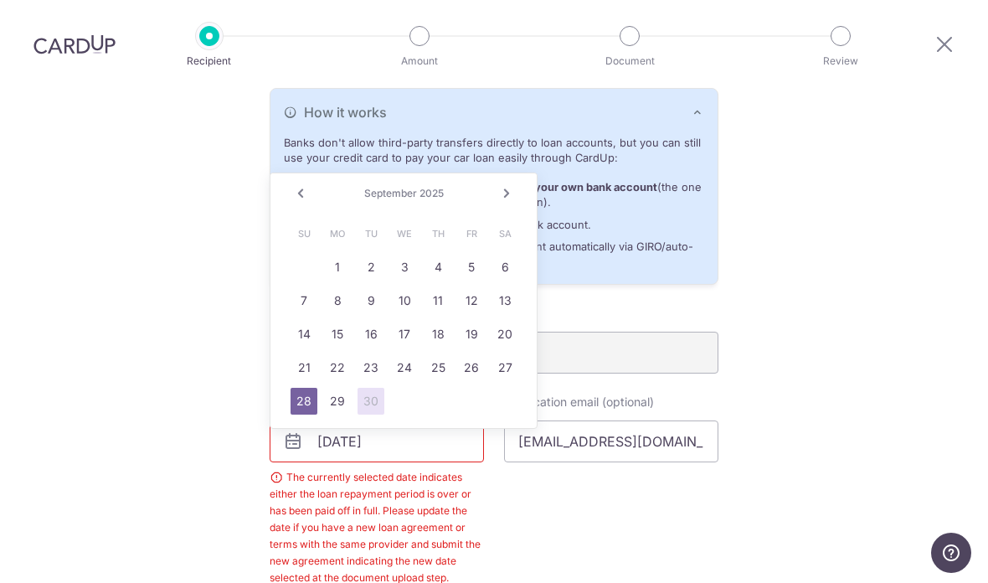
click at [526, 173] on div "Prev Next September 2025" at bounding box center [403, 193] width 266 height 40
click at [515, 183] on link "Next" at bounding box center [506, 193] width 20 height 20
click at [368, 388] on link "28" at bounding box center [370, 401] width 27 height 27
type input "10/28/2025"
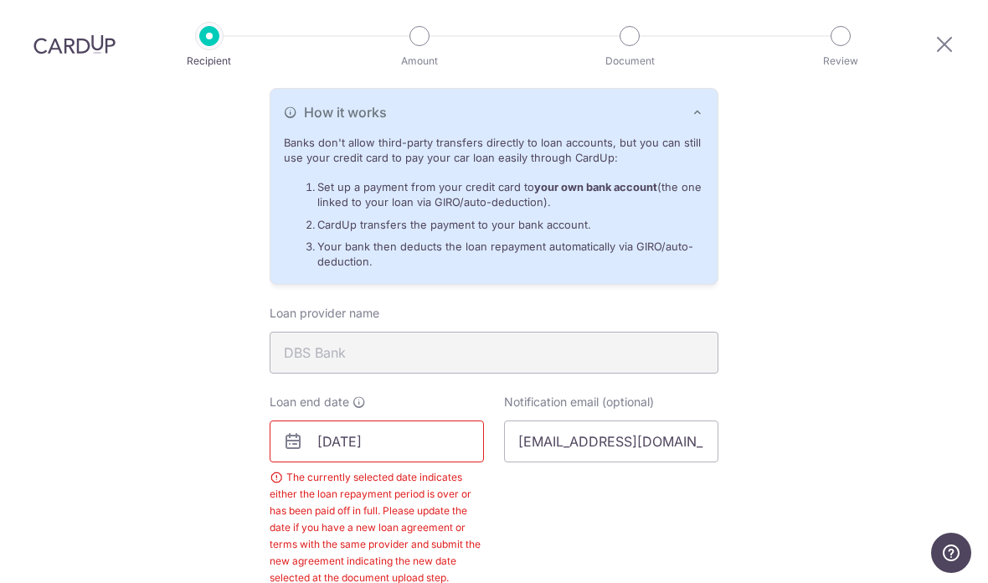
click at [564, 467] on div "Notification email (optional) Heahjunenn@gmail.com" at bounding box center [611, 489] width 234 height 193
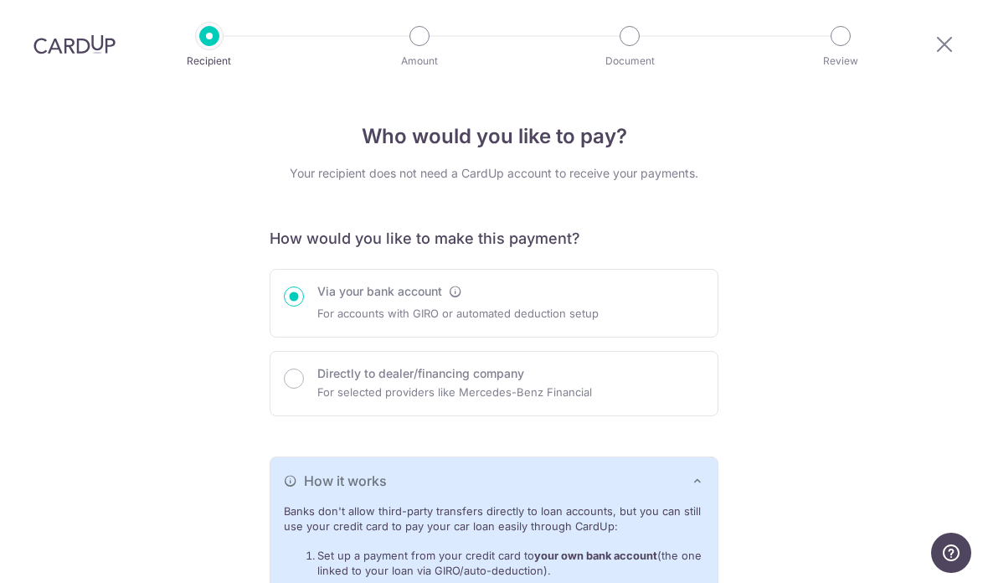
scroll to position [0, 0]
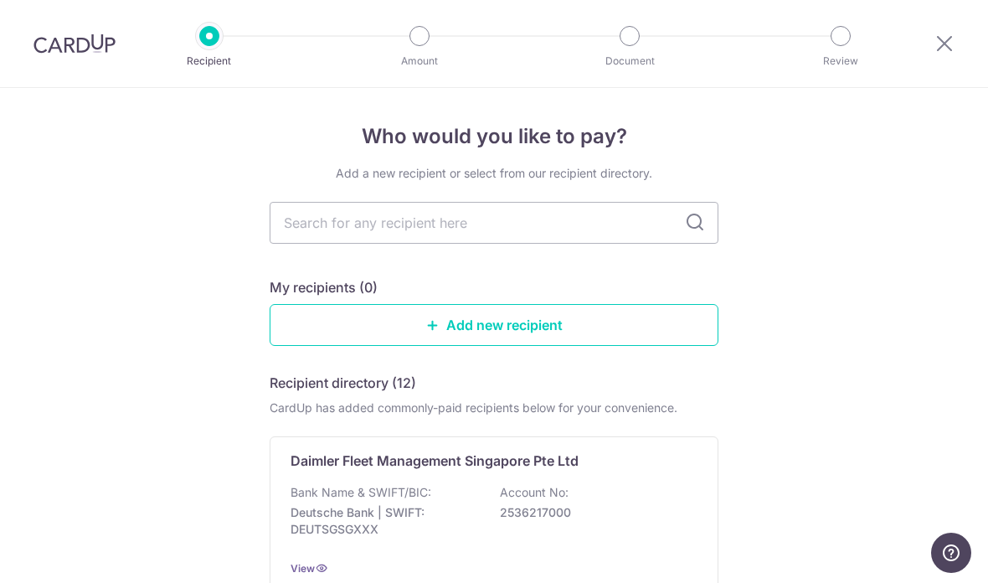
click at [94, 47] on img at bounding box center [74, 43] width 82 height 20
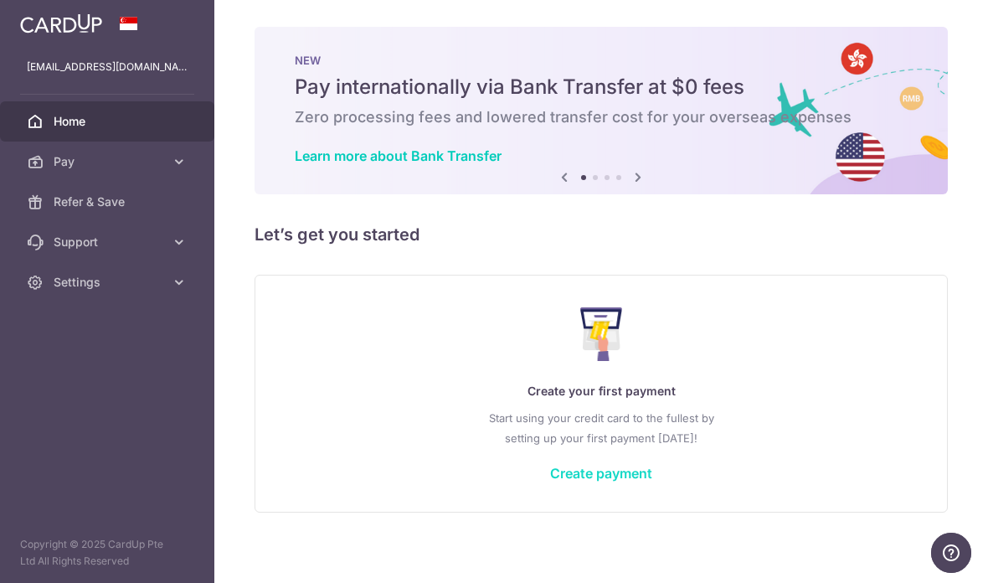
click at [550, 481] on link "Create payment" at bounding box center [601, 473] width 102 height 17
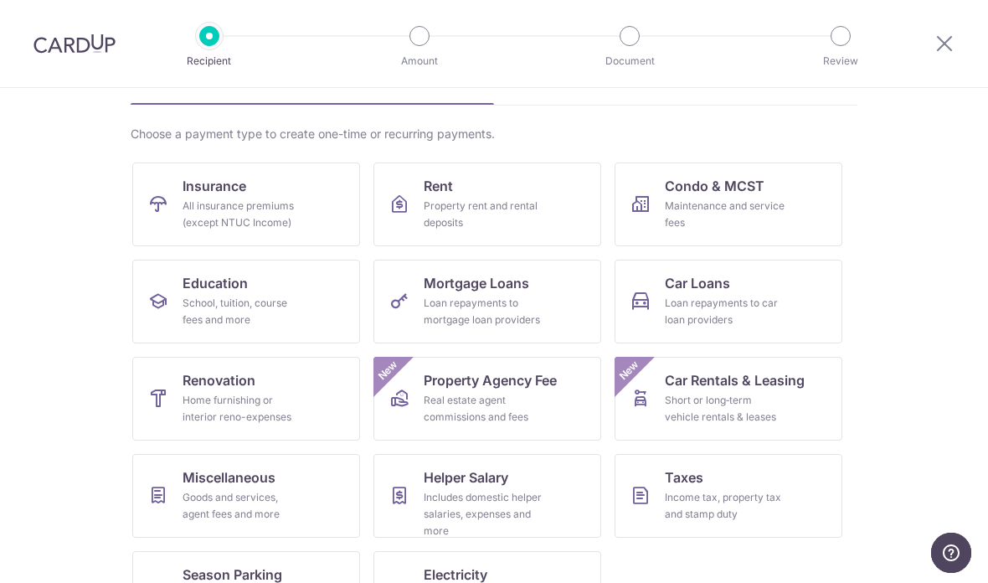
scroll to position [100, 0]
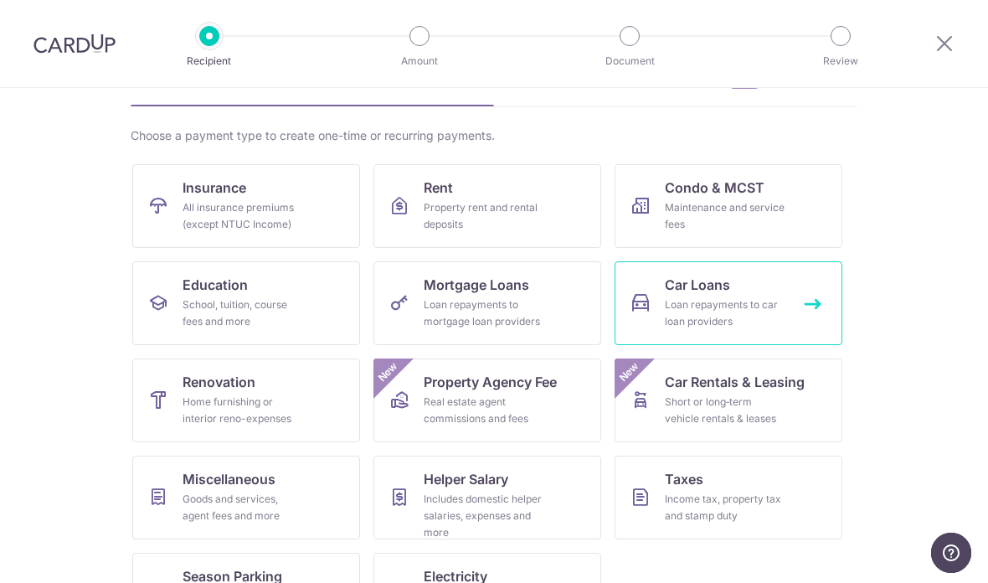
click at [805, 291] on link "Car Loans Loan repayments to car loan providers" at bounding box center [729, 303] width 228 height 84
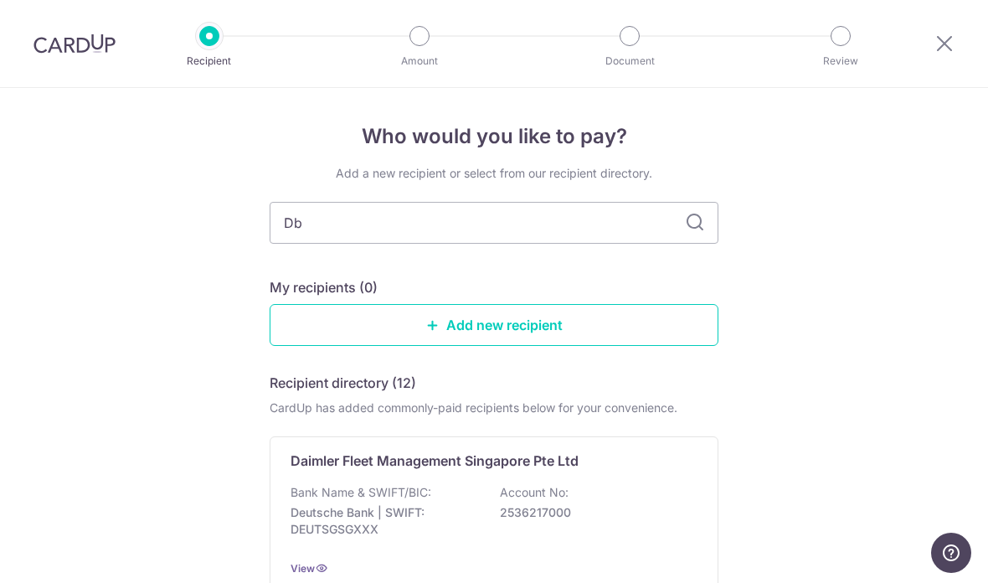
type input "D"
type input "POSB"
click at [692, 218] on input "POSB" at bounding box center [494, 223] width 449 height 42
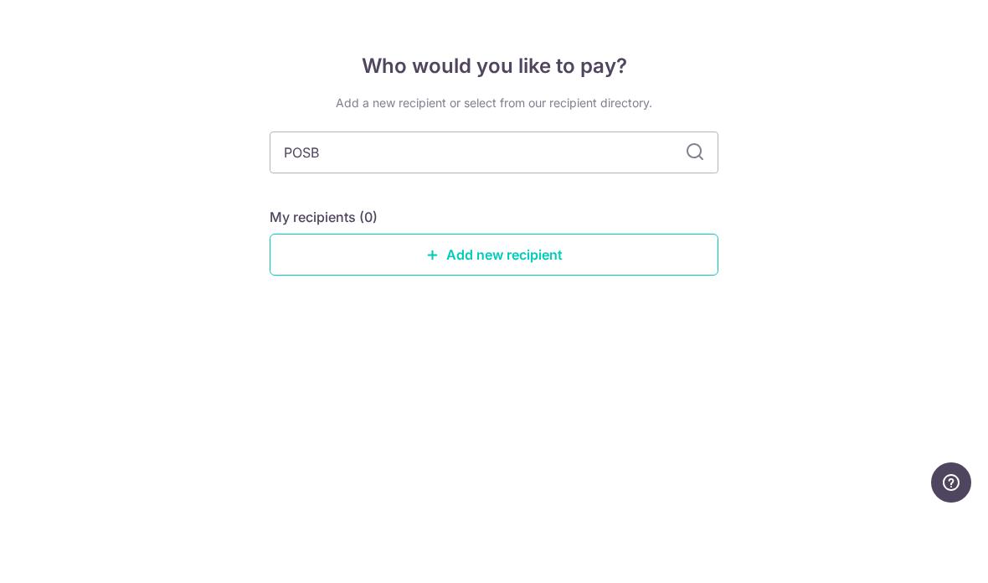
scroll to position [58, 0]
type input "P"
type input "Dbs"
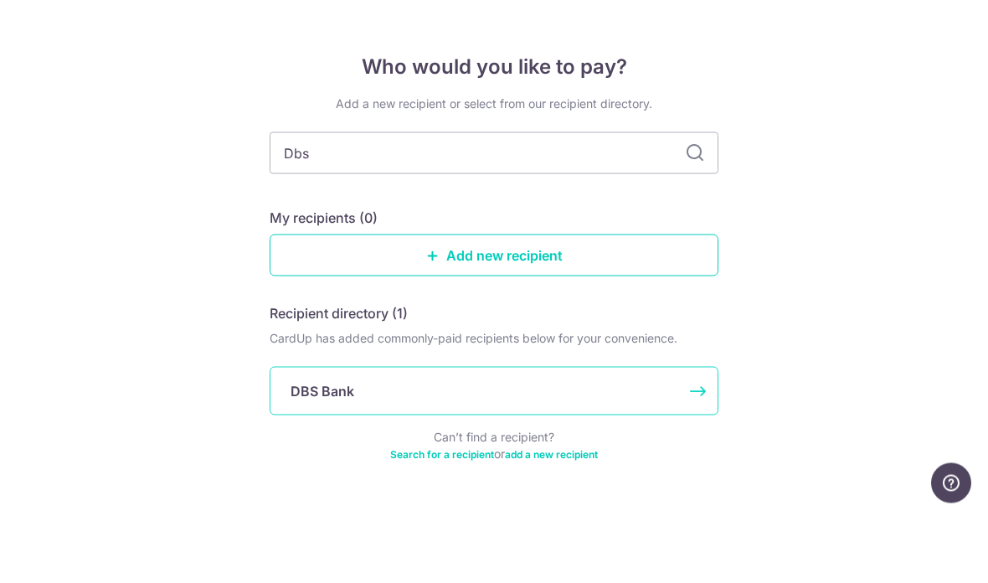
click at [654, 450] on div "DBS Bank" at bounding box center [484, 460] width 387 height 20
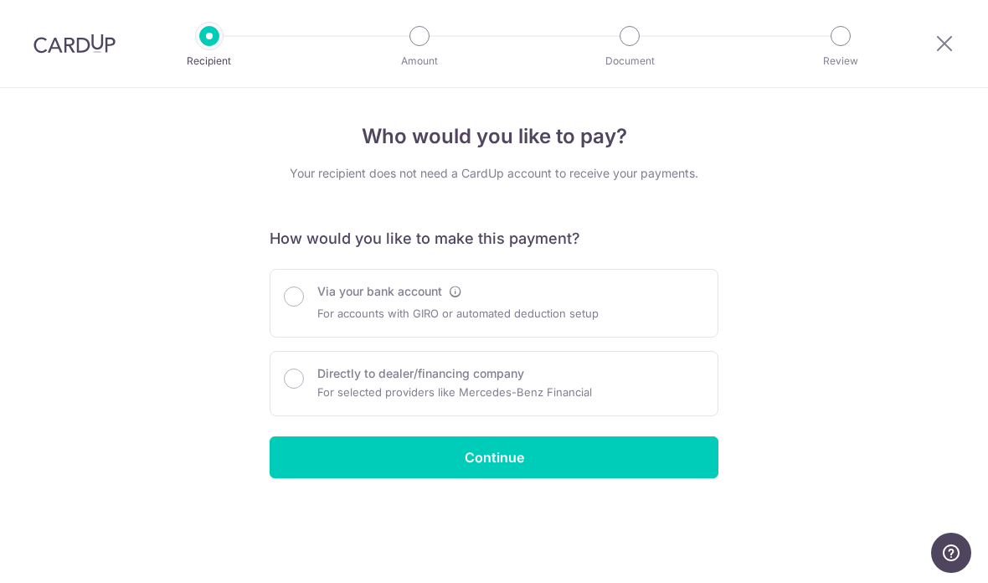
click at [696, 308] on div "Via your bank account For accounts with GIRO or automated deduction setup" at bounding box center [494, 303] width 420 height 40
radio input "true"
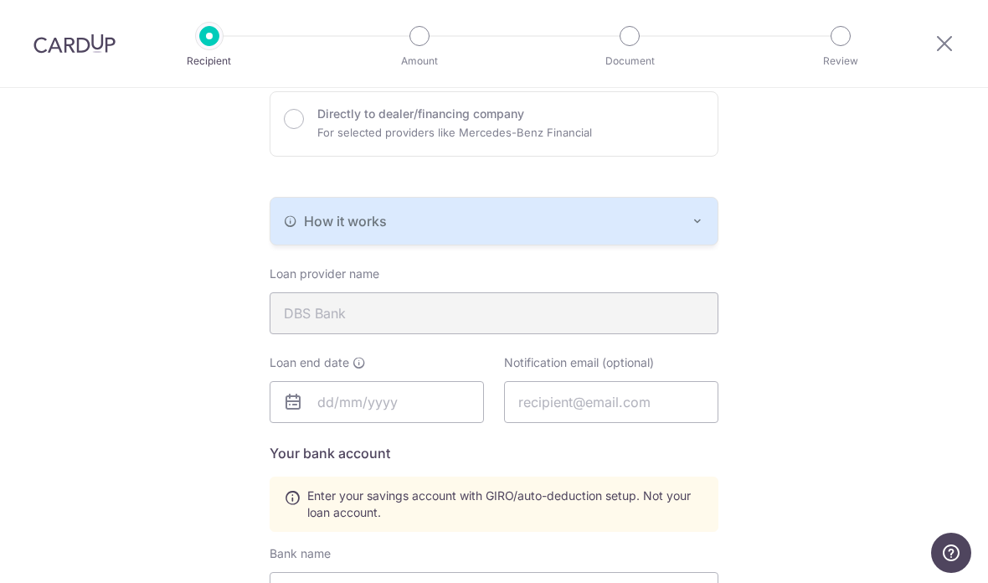
scroll to position [286, 0]
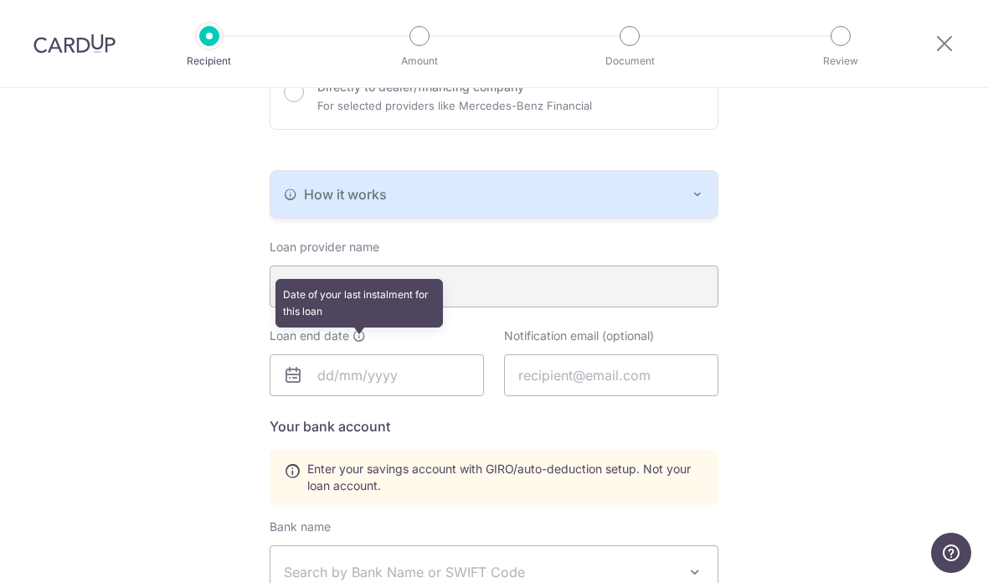
click at [357, 342] on icon at bounding box center [358, 335] width 13 height 13
click at [455, 393] on input "text" at bounding box center [377, 375] width 214 height 42
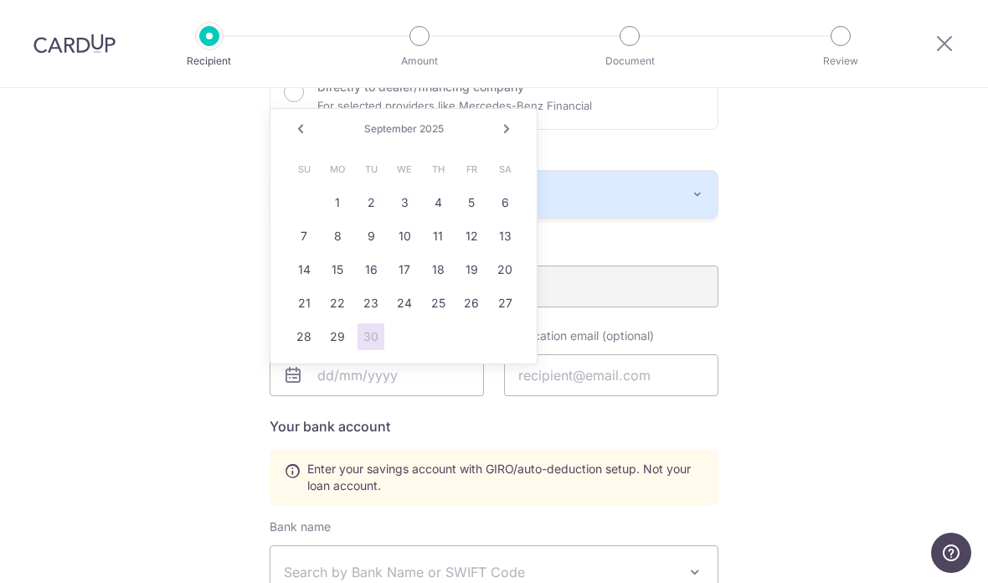
click at [379, 341] on link "30" at bounding box center [370, 336] width 27 height 27
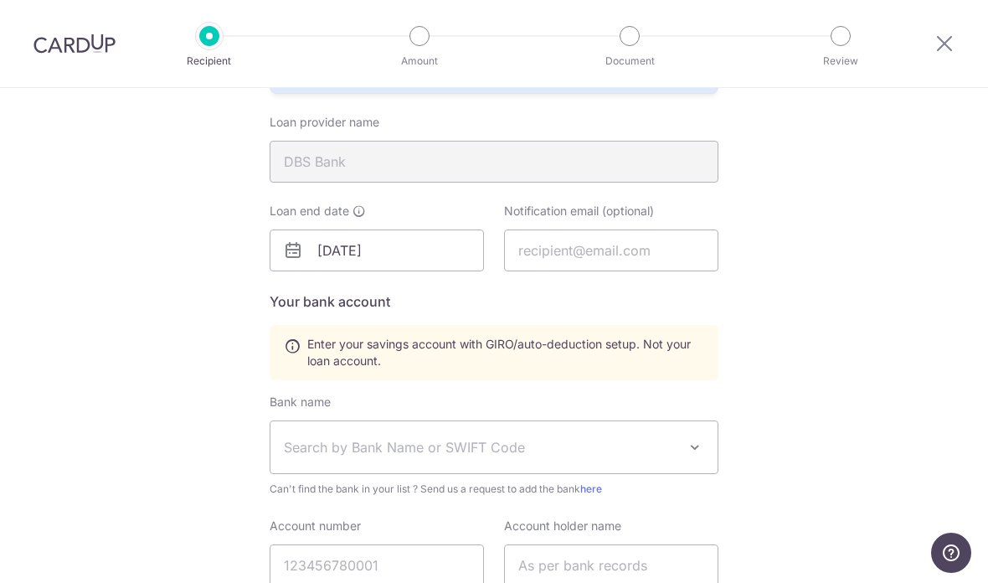
scroll to position [412, 0]
click at [451, 263] on input "[DATE]" at bounding box center [377, 250] width 214 height 42
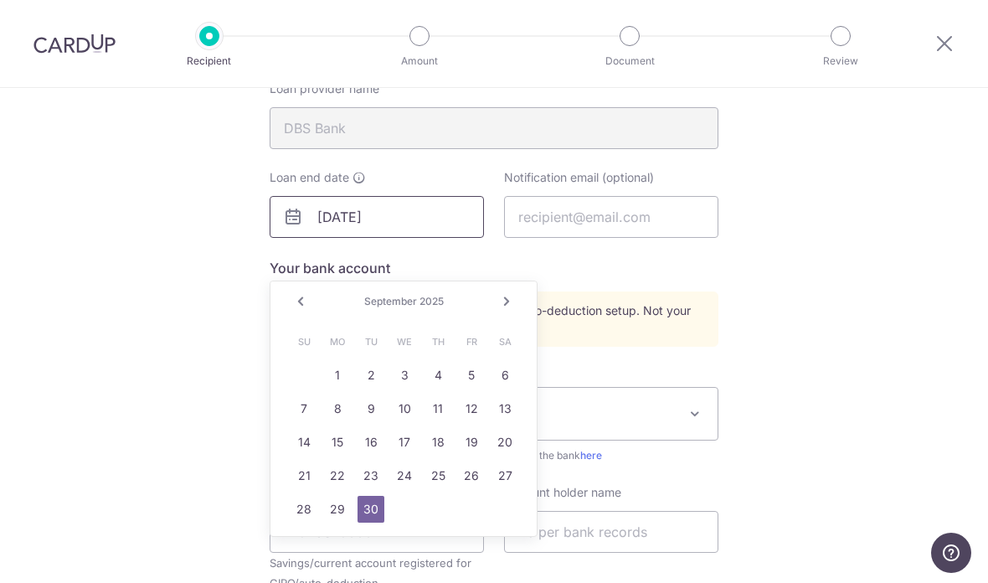
scroll to position [446, 0]
click at [473, 476] on link "26" at bounding box center [471, 475] width 27 height 27
type input "[DATE]"
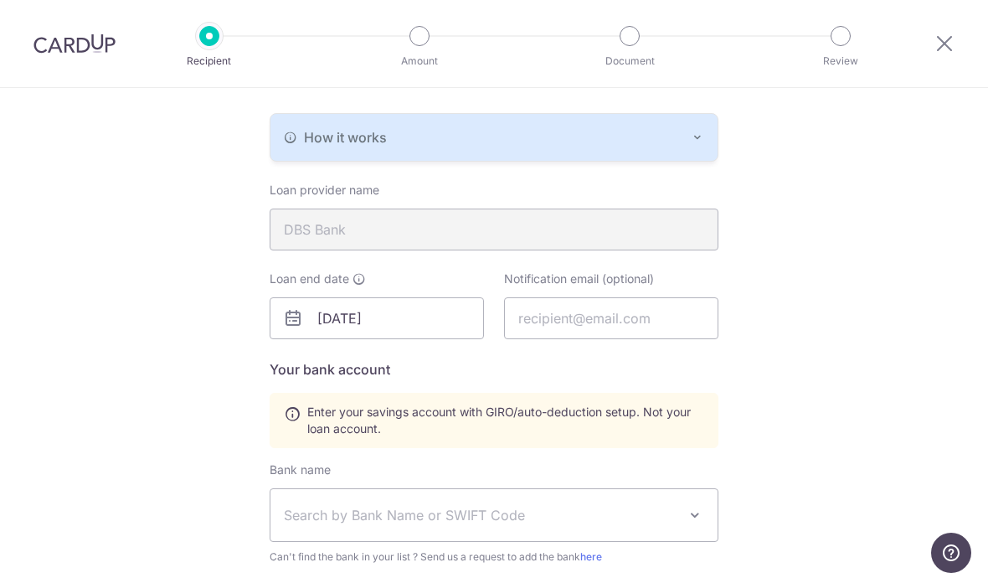
scroll to position [328, 0]
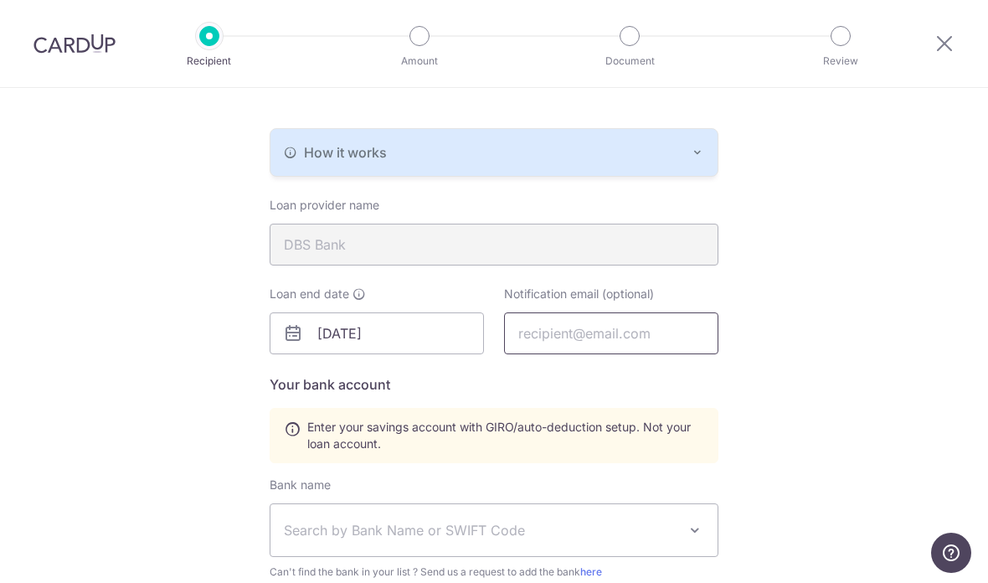
click at [687, 342] on input "text" at bounding box center [611, 333] width 214 height 42
type input "[EMAIL_ADDRESS][DOMAIN_NAME]"
click at [824, 376] on div "Who would you like to pay? Your recipient does not need a CardUp account to rec…" at bounding box center [494, 342] width 988 height 1165
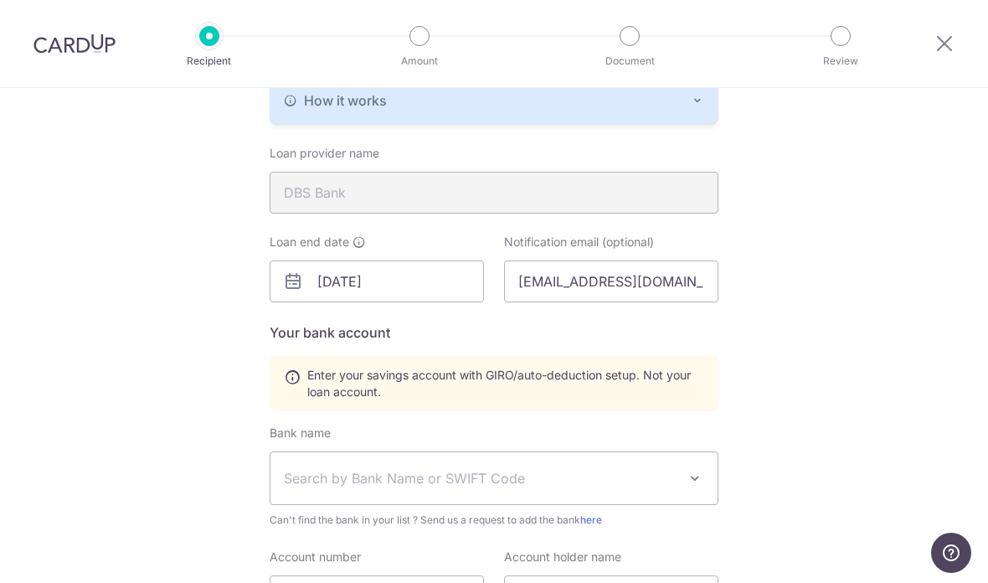
scroll to position [443, 0]
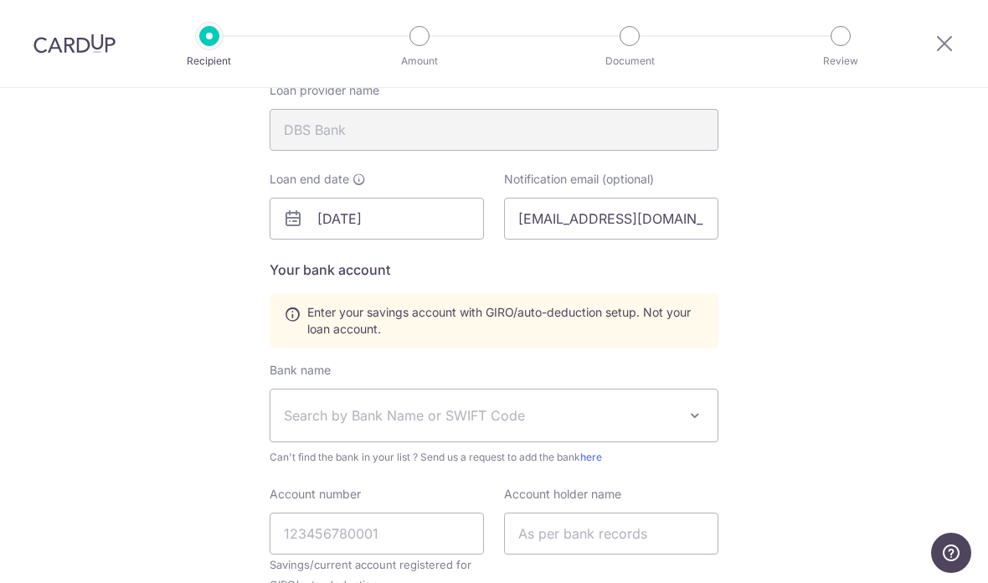
click at [688, 419] on span at bounding box center [695, 415] width 20 height 20
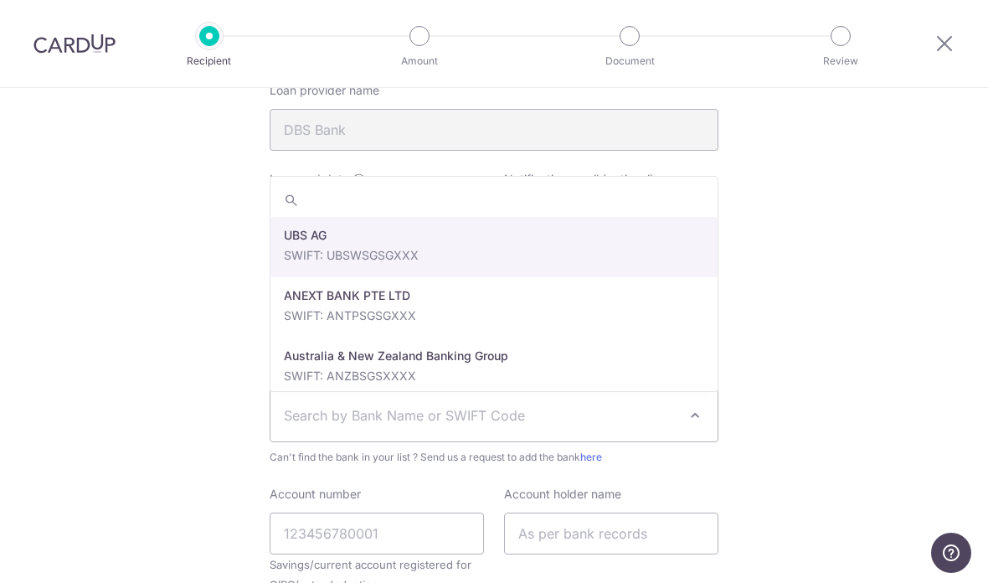
type input "d"
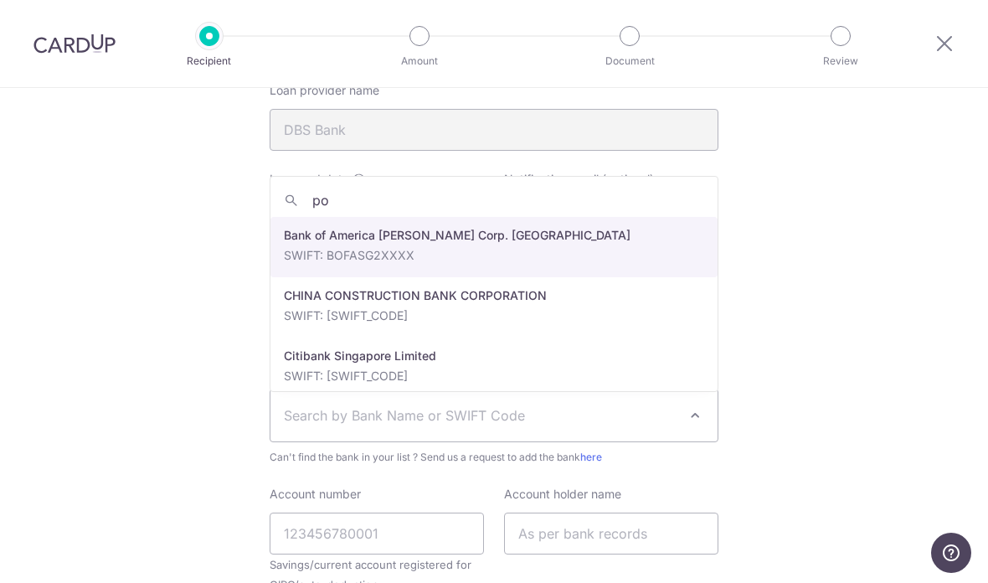
type input "pos"
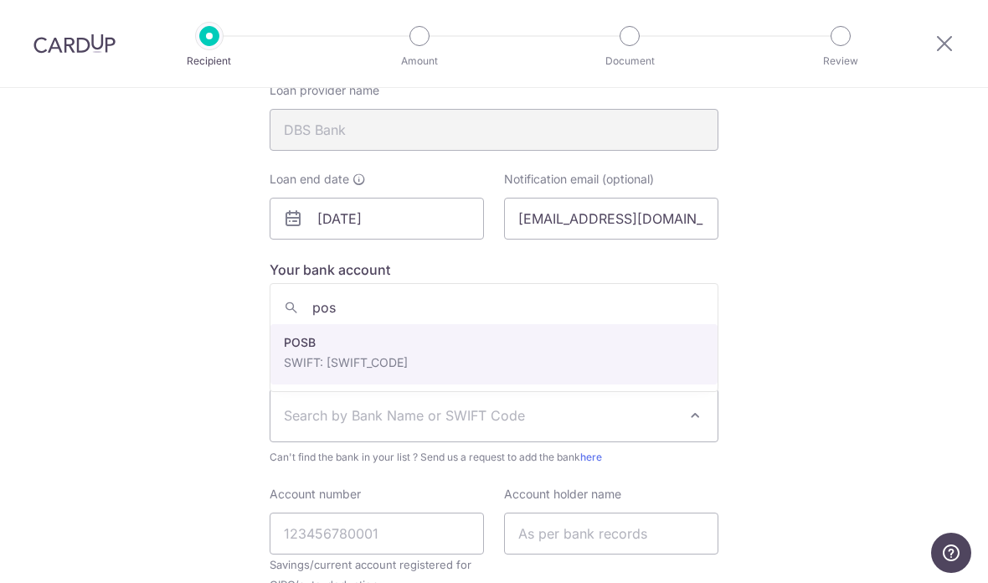
select select "19"
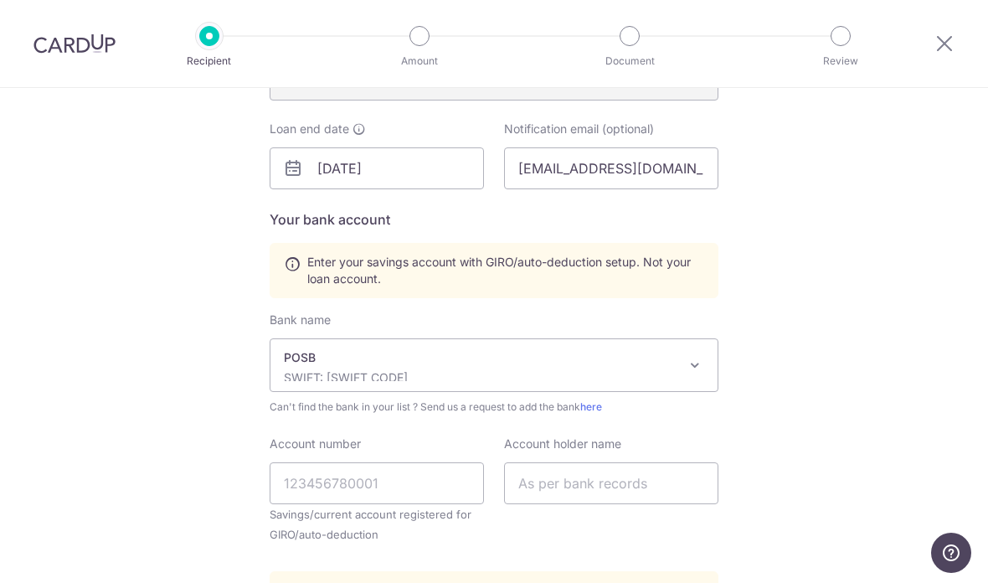
scroll to position [543, 0]
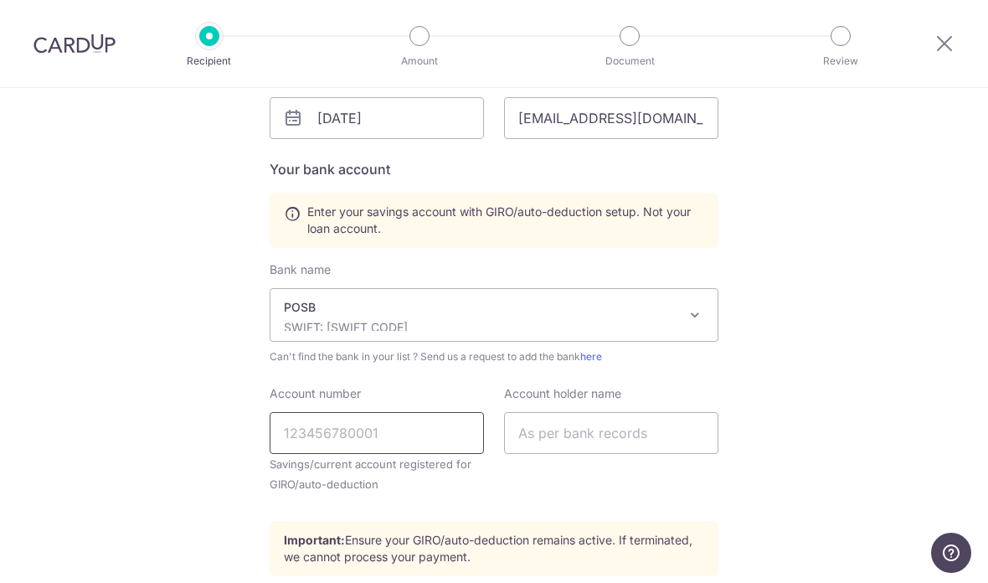
click at [444, 439] on input "Account number" at bounding box center [377, 433] width 214 height 42
type input "401241850"
click at [684, 441] on input "text" at bounding box center [611, 433] width 214 height 42
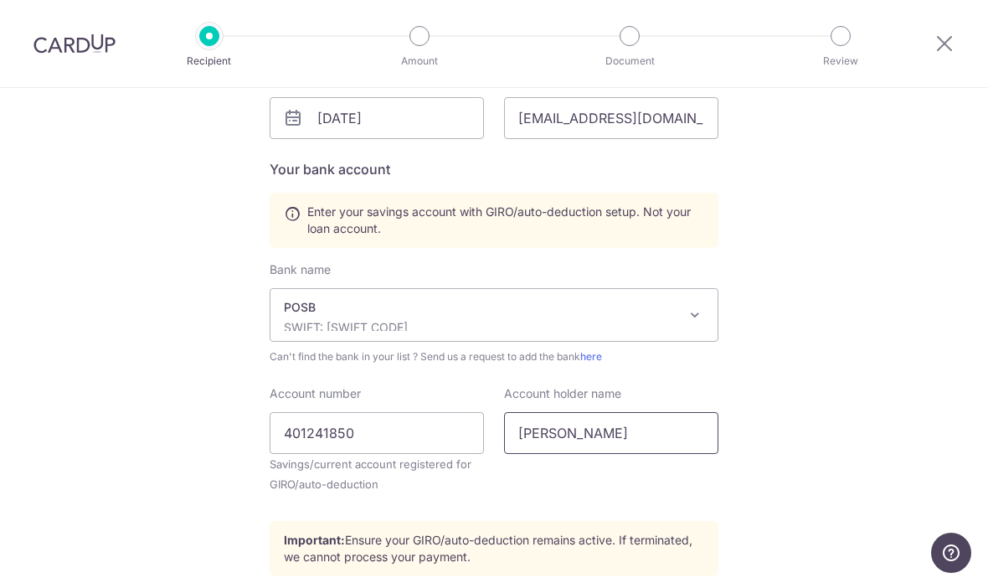
type input "[PERSON_NAME]"
click at [807, 402] on div "Who would you like to pay? Your recipient does not need a CardUp account to rec…" at bounding box center [494, 127] width 988 height 1165
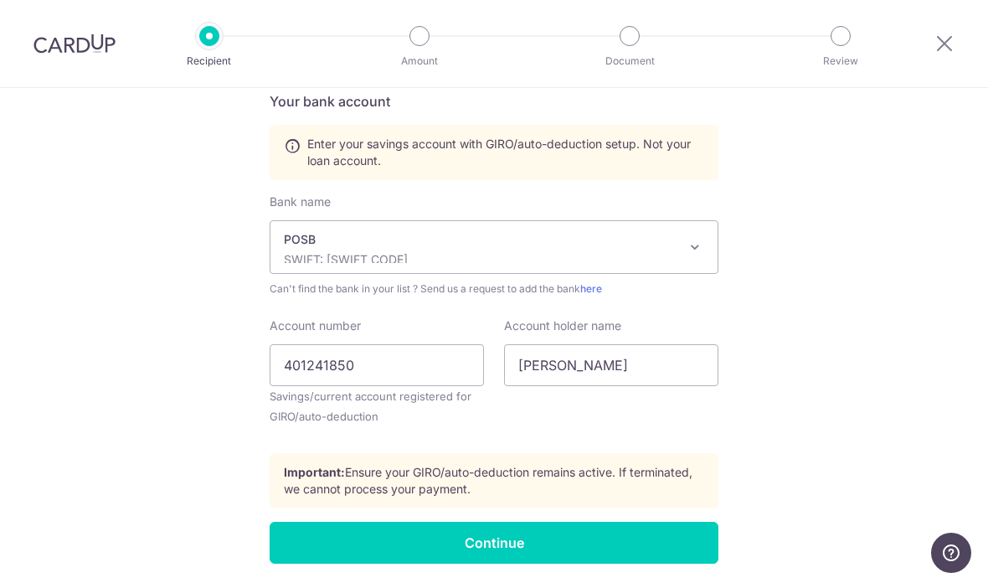
scroll to position [610, 0]
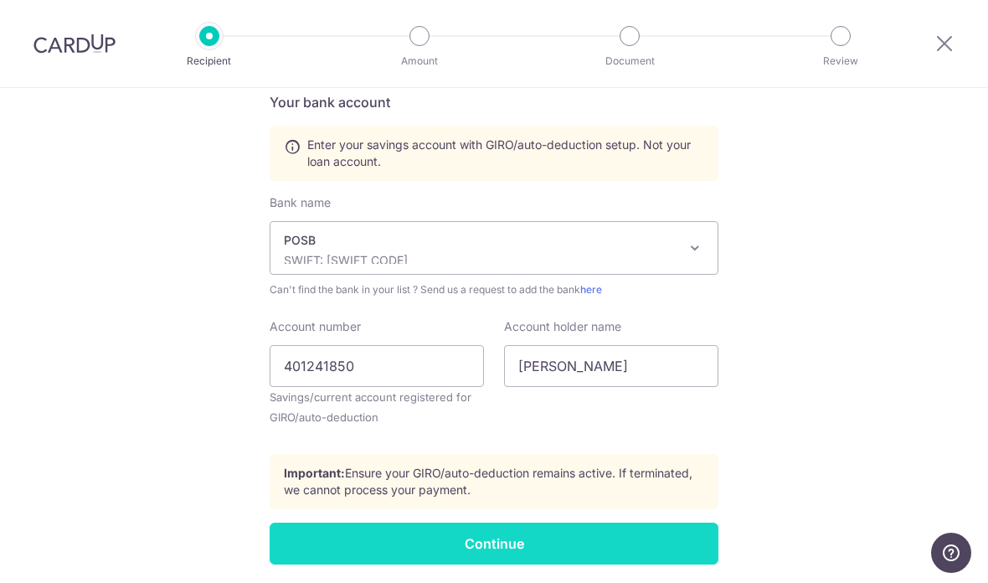
click at [701, 550] on input "Continue" at bounding box center [494, 543] width 449 height 42
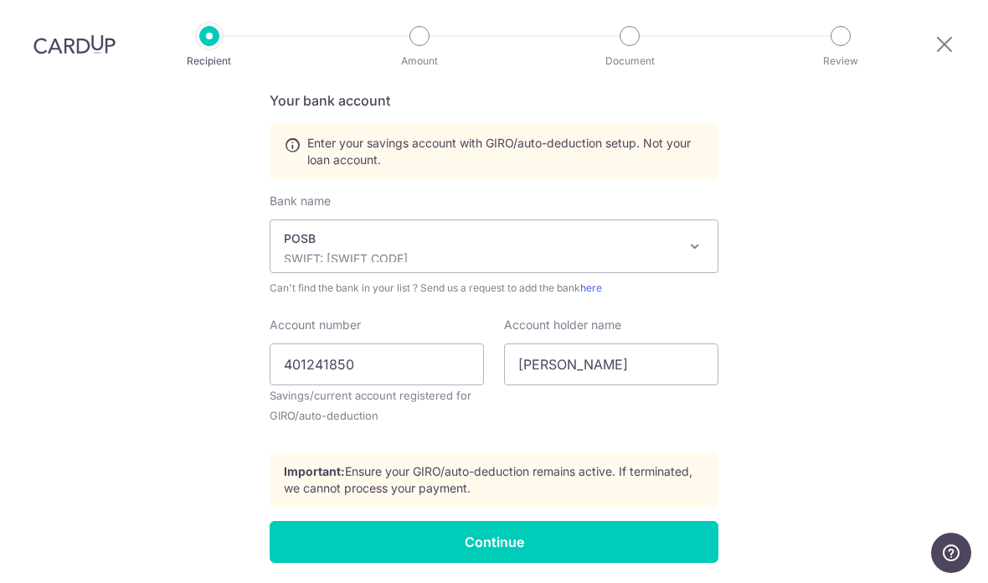
scroll to position [734, 0]
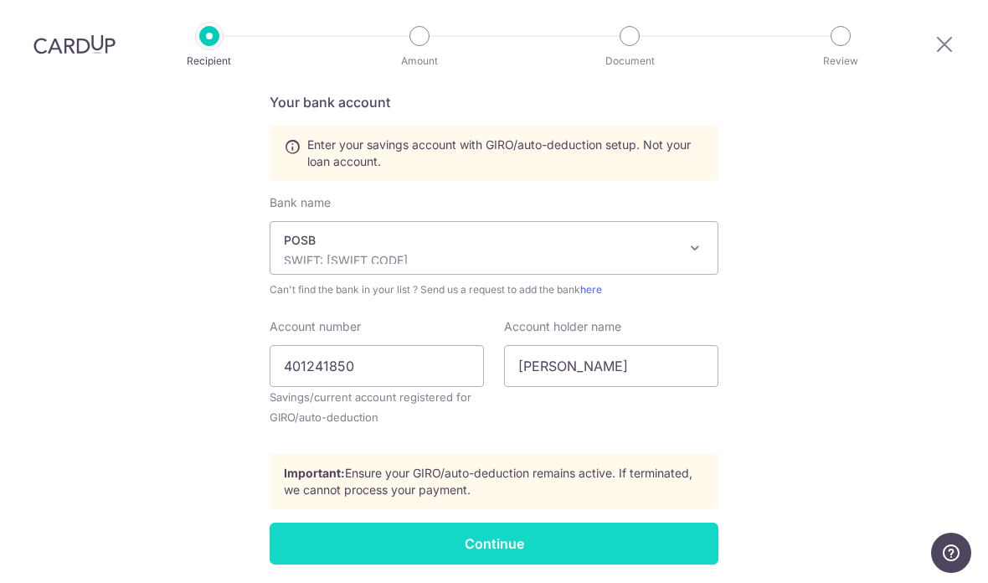
click at [695, 522] on input "Continue" at bounding box center [494, 543] width 449 height 42
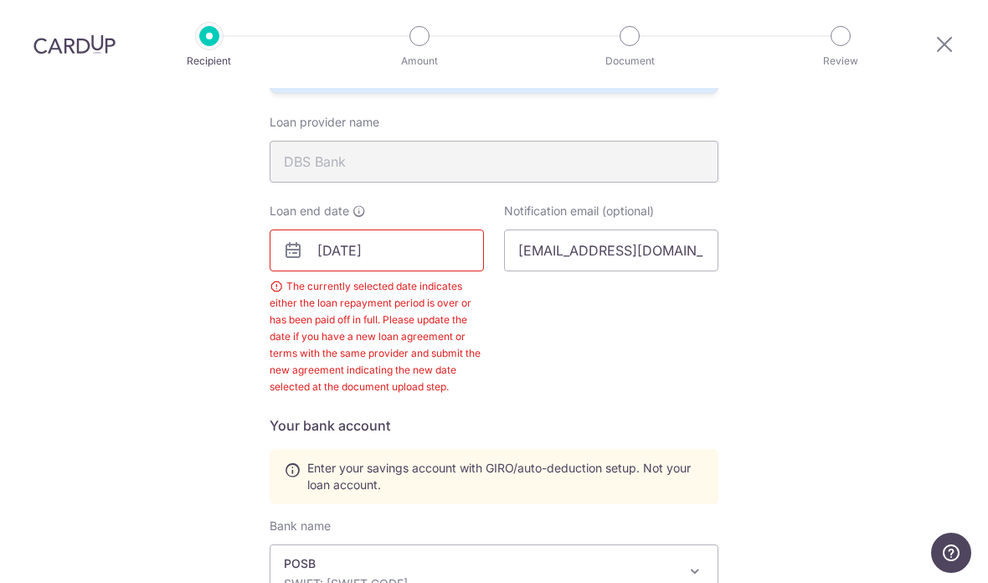
scroll to position [309, 0]
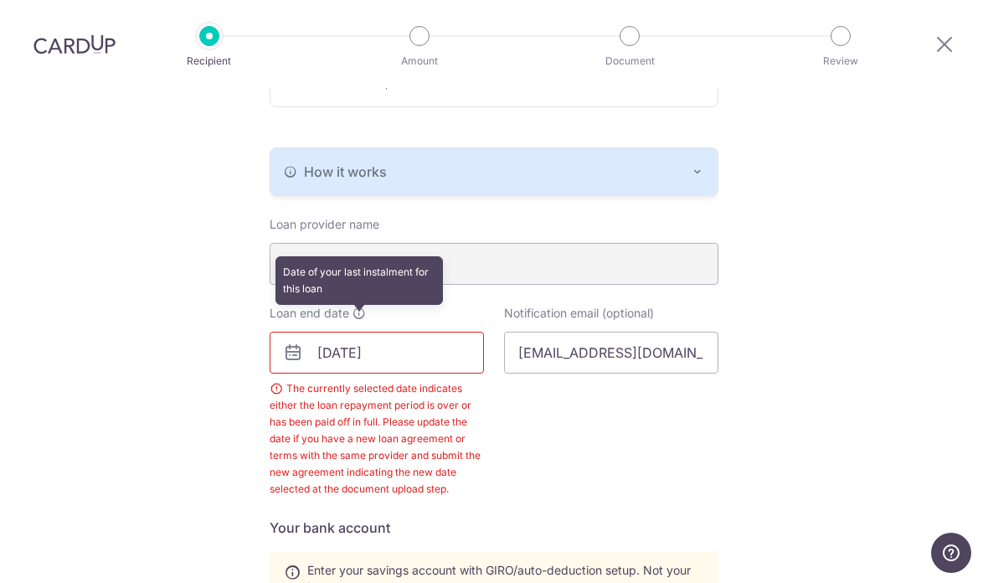
click at [363, 306] on icon at bounding box center [358, 312] width 13 height 13
click at [400, 332] on input "26/09/2025" at bounding box center [377, 353] width 214 height 42
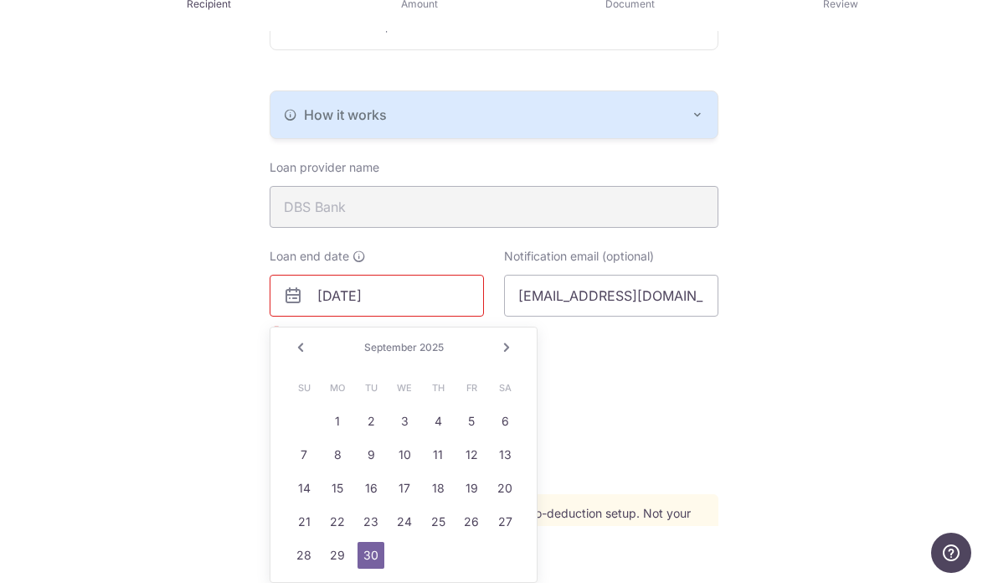
click at [439, 327] on div "Prev Next September 2025" at bounding box center [403, 347] width 266 height 40
click at [425, 341] on span "2025" at bounding box center [431, 347] width 24 height 13
click at [448, 290] on input "26/09/2025" at bounding box center [377, 296] width 214 height 42
type input "2"
type input "3"
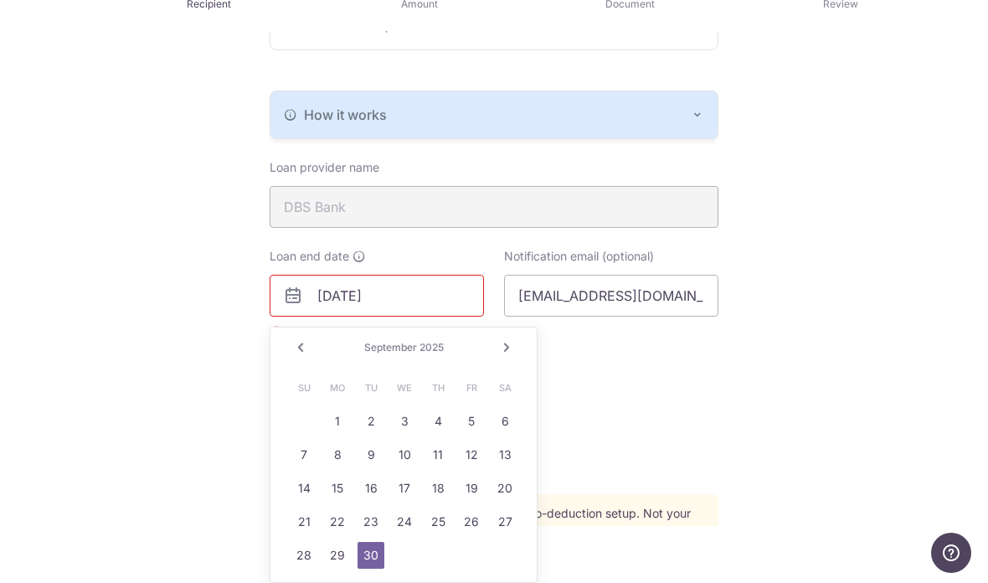
scroll to position [374, 0]
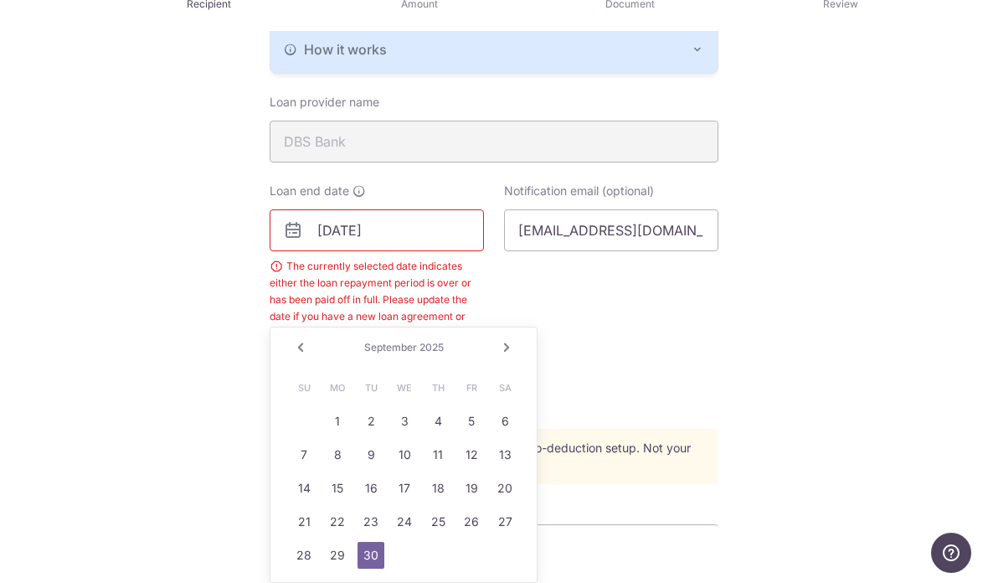
type input "26/11/2033"
click at [784, 384] on div "Who would you like to pay? Your recipient does not need a CardUp account to rec…" at bounding box center [494, 301] width 988 height 1289
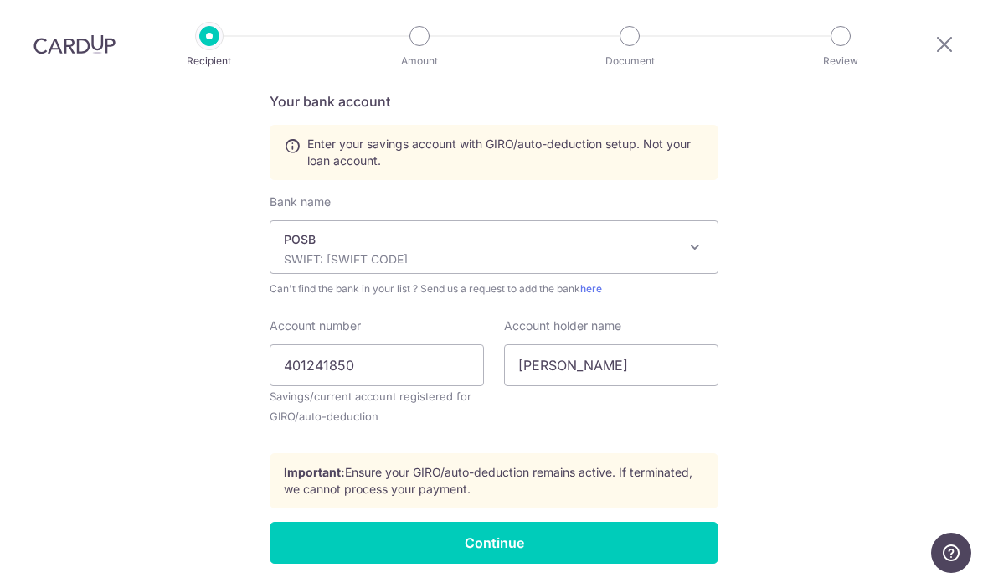
scroll to position [734, 0]
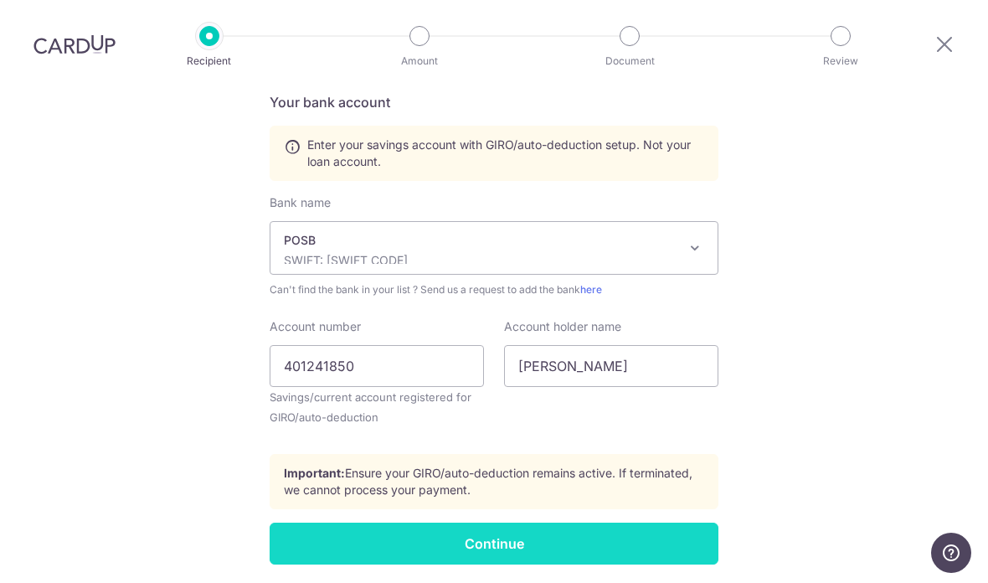
click at [664, 522] on input "Continue" at bounding box center [494, 543] width 449 height 42
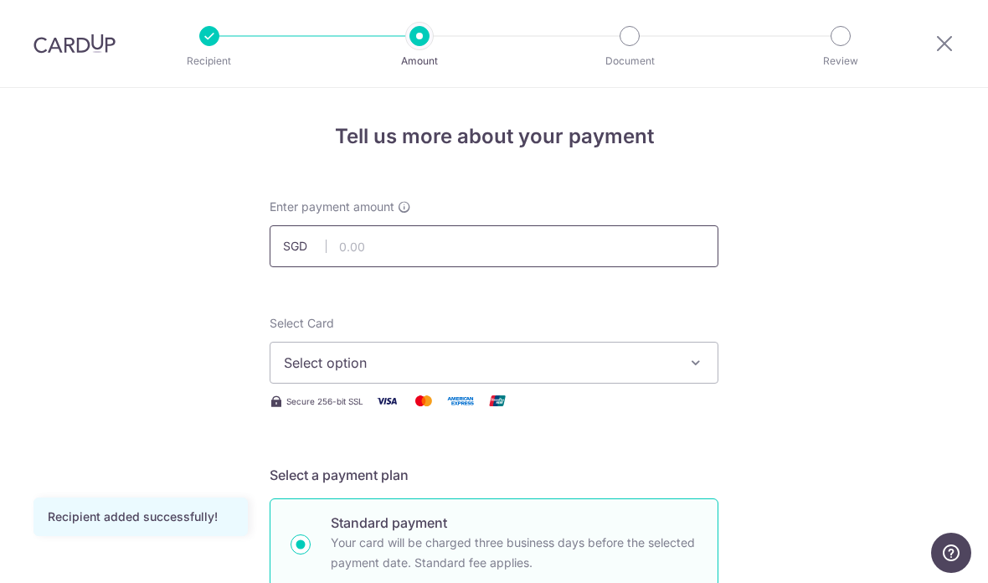
click at [677, 260] on input "text" at bounding box center [494, 246] width 449 height 42
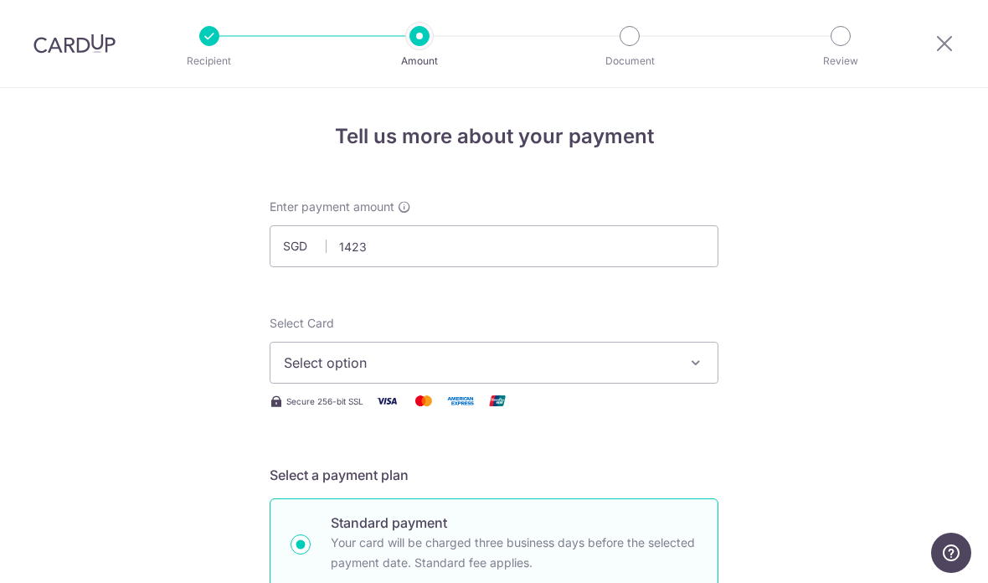
click at [676, 383] on button "Select option" at bounding box center [494, 363] width 449 height 42
type input "1,423.00"
click at [661, 424] on link "Add credit card" at bounding box center [493, 409] width 447 height 30
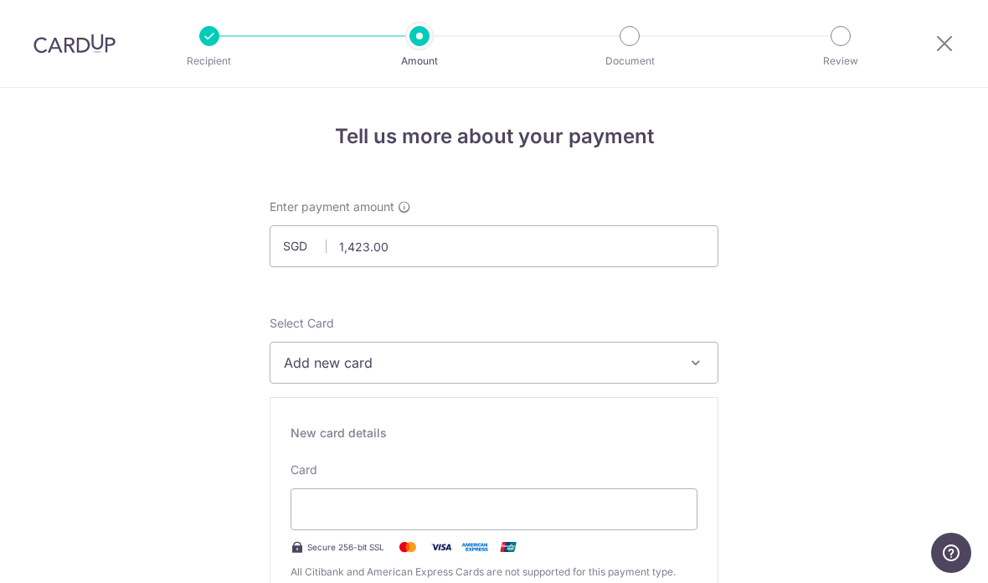
scroll to position [77, 0]
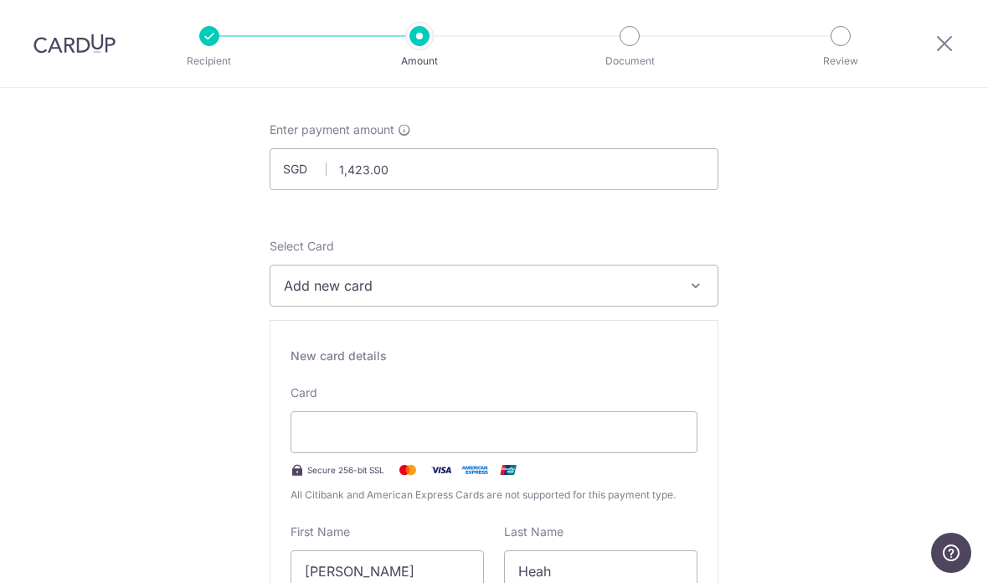
click at [515, 460] on div "Card Secure 256-bit SSL All Citibank and American Express Cards are not support…" at bounding box center [494, 443] width 407 height 119
click at [517, 296] on span "Add new card" at bounding box center [479, 285] width 390 height 20
click at [528, 442] on div at bounding box center [494, 291] width 988 height 583
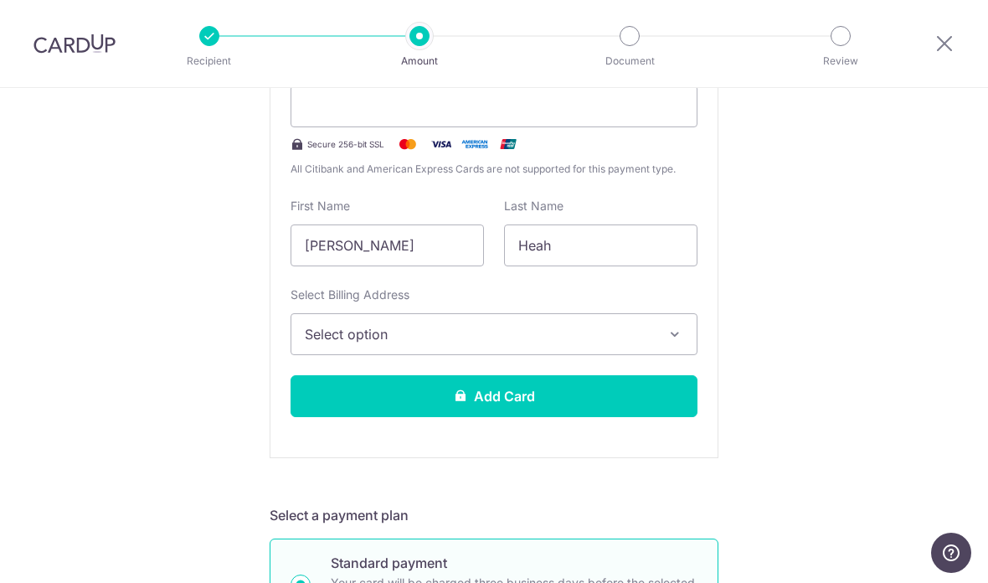
scroll to position [421, 0]
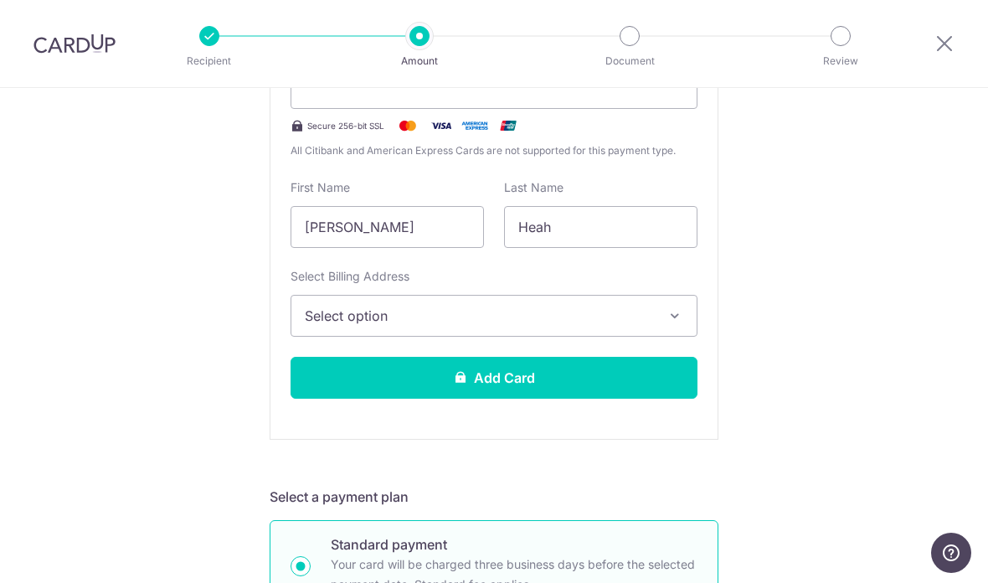
click at [662, 333] on button "Select option" at bounding box center [494, 316] width 407 height 42
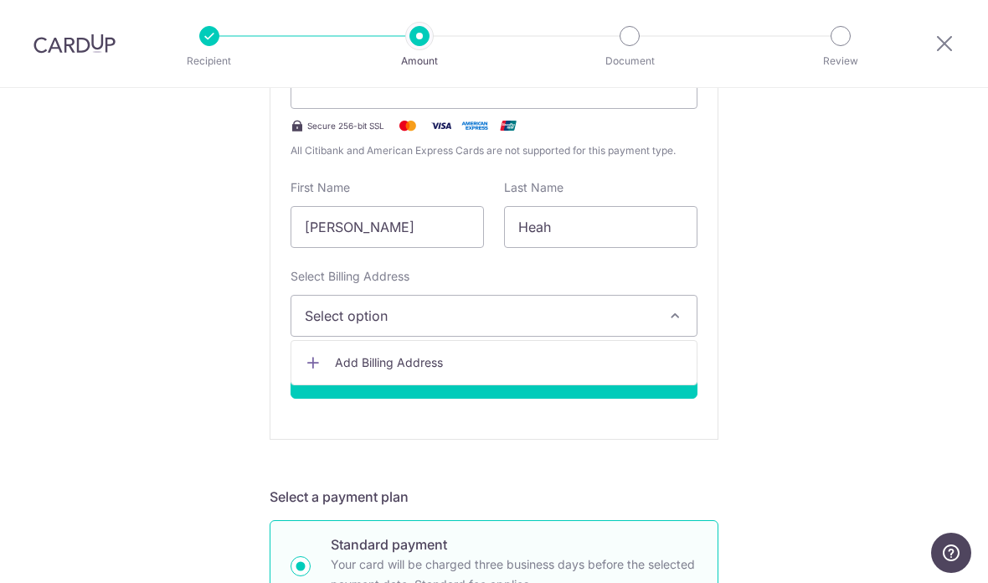
click at [660, 370] on span "Add Billing Address" at bounding box center [509, 362] width 348 height 17
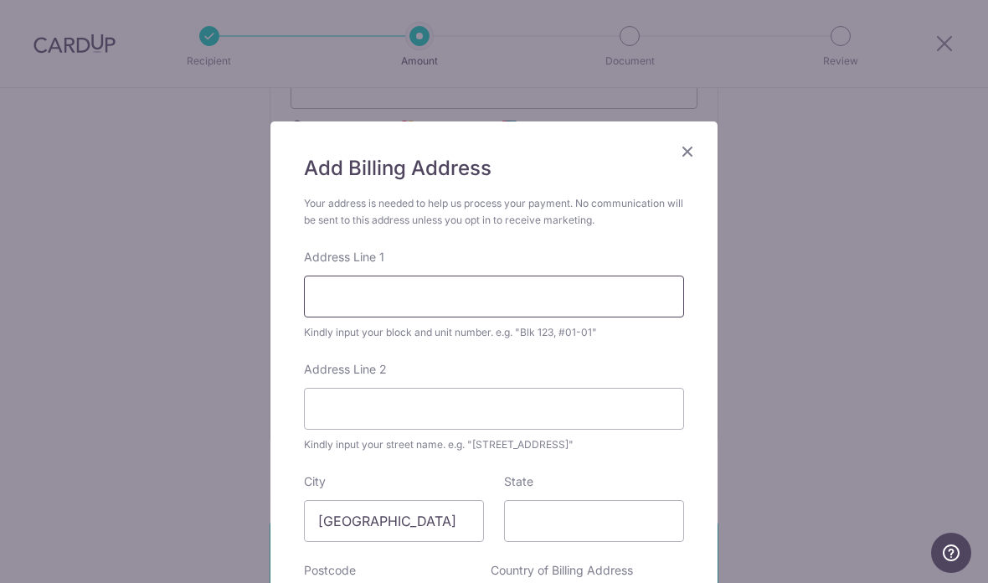
click at [642, 286] on input "Address Line 1" at bounding box center [494, 296] width 380 height 42
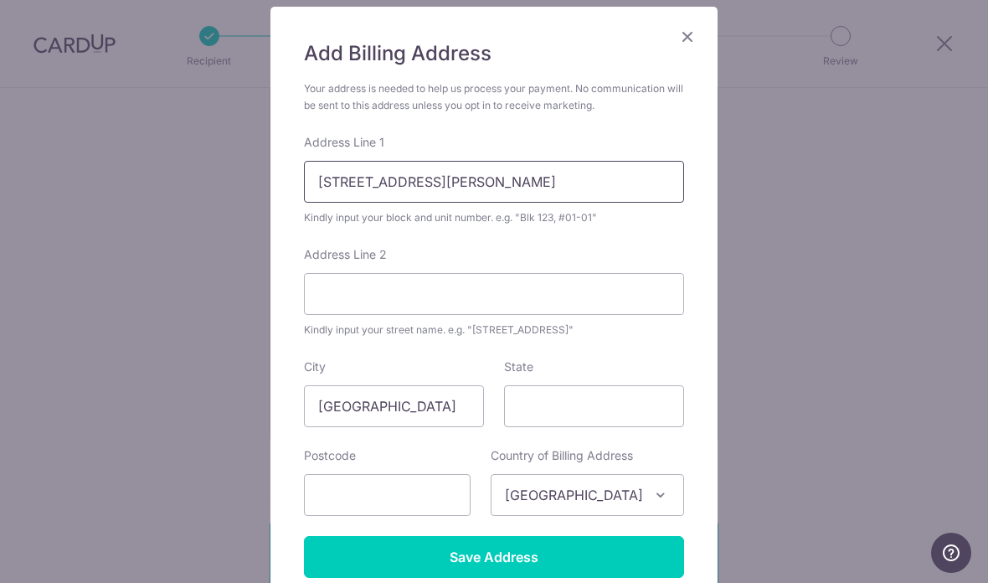
scroll to position [116, 0]
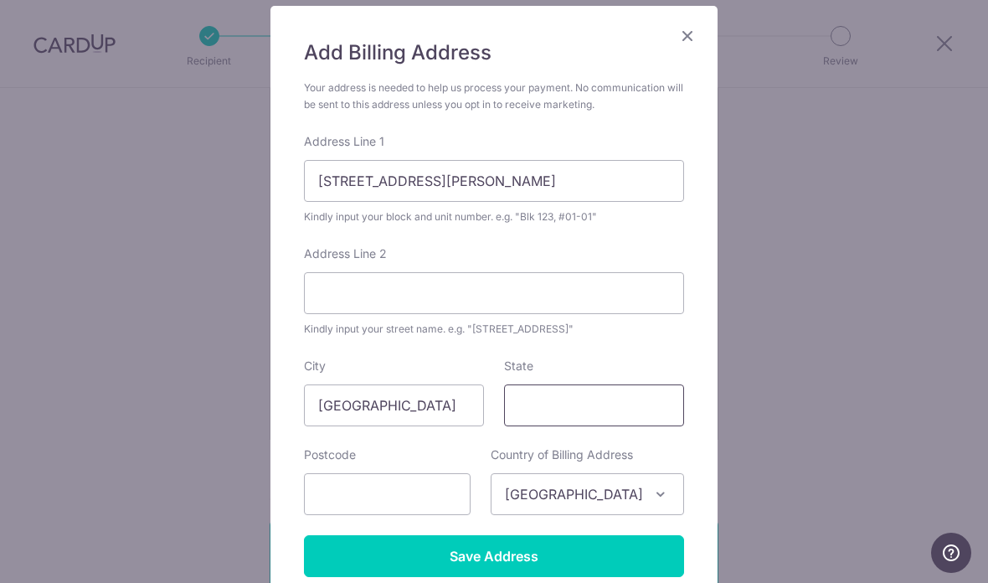
click at [624, 412] on input "State" at bounding box center [594, 405] width 180 height 42
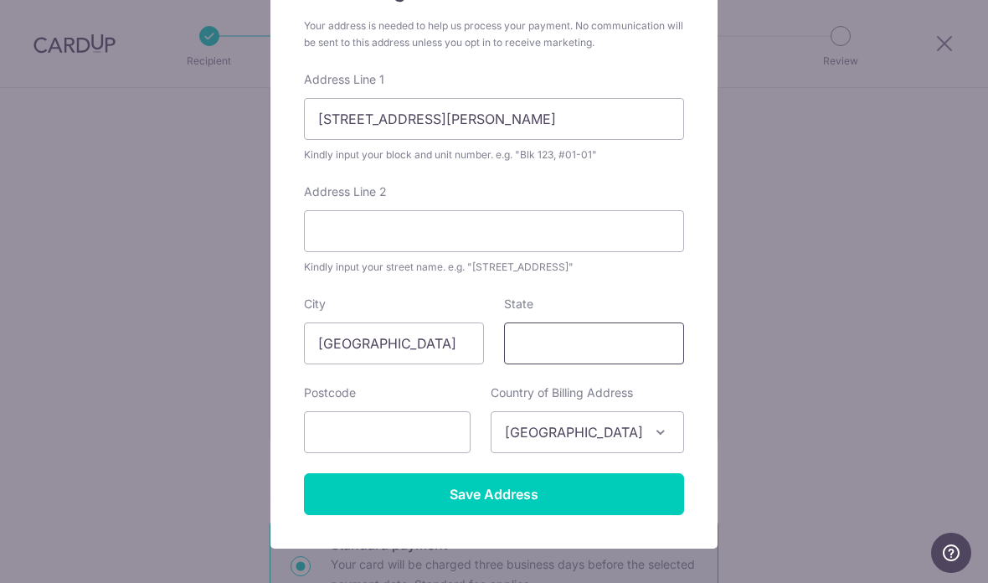
scroll to position [178, 0]
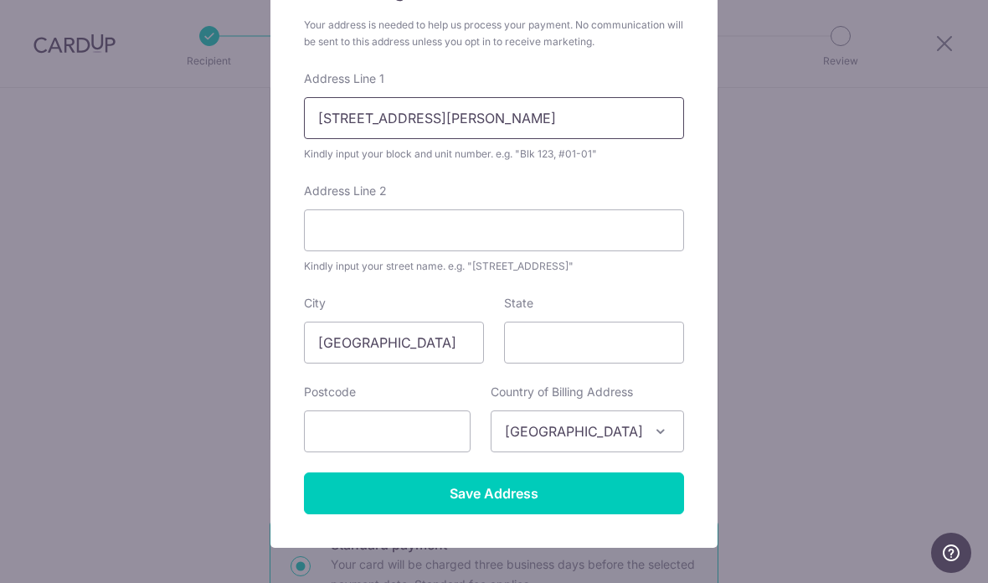
click at [521, 115] on input "815b Choa Chu Kang avenue 7 #12-21" at bounding box center [494, 118] width 380 height 42
click at [521, 121] on input "815b Choa Chu Kang avenue 7 #12-21" at bounding box center [494, 118] width 380 height 42
click at [637, 238] on input "Address Line 2" at bounding box center [494, 230] width 380 height 42
click at [306, 126] on input "815b, #12-21" at bounding box center [494, 118] width 380 height 42
click at [321, 120] on input "815b, #12-21" at bounding box center [494, 118] width 380 height 42
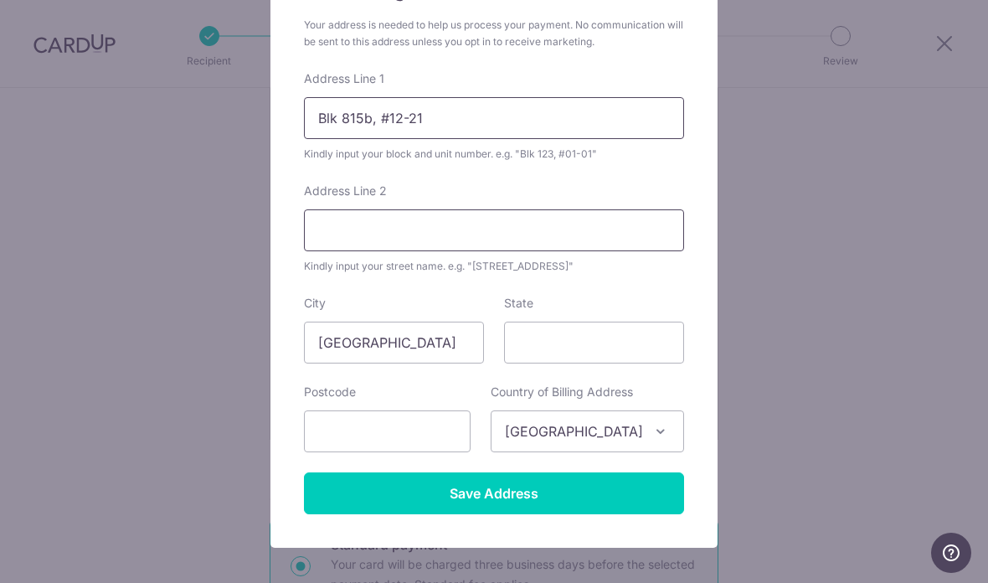
type input "Blk 815b, #12-21"
click at [624, 242] on input "Address Line 2" at bounding box center [494, 230] width 380 height 42
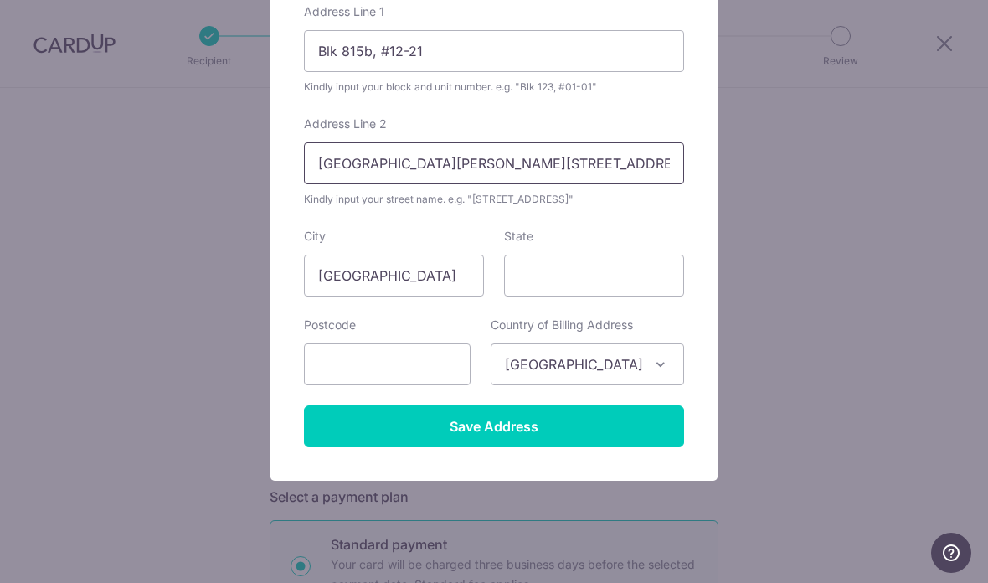
scroll to position [250, 0]
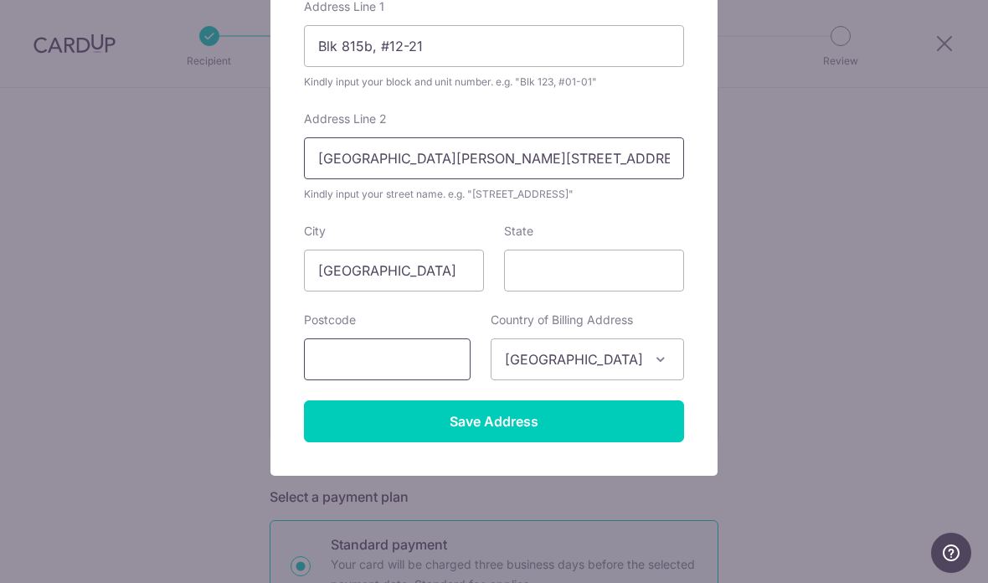
type input "Choa Chu Kang Avenue 7"
click at [461, 358] on input "text" at bounding box center [387, 359] width 167 height 42
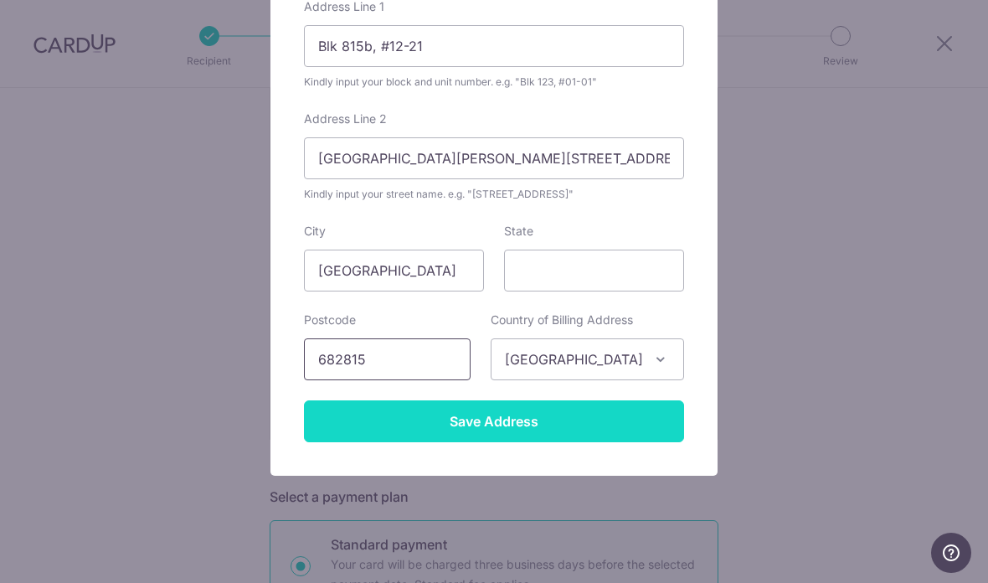
type input "682815"
click at [622, 425] on input "Save Address" at bounding box center [494, 421] width 380 height 42
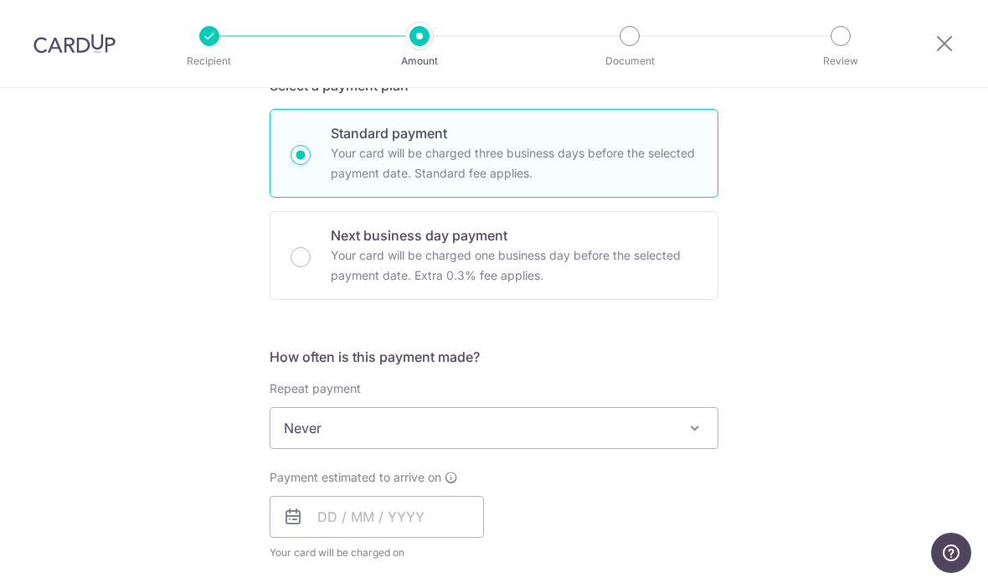
scroll to position [883, 0]
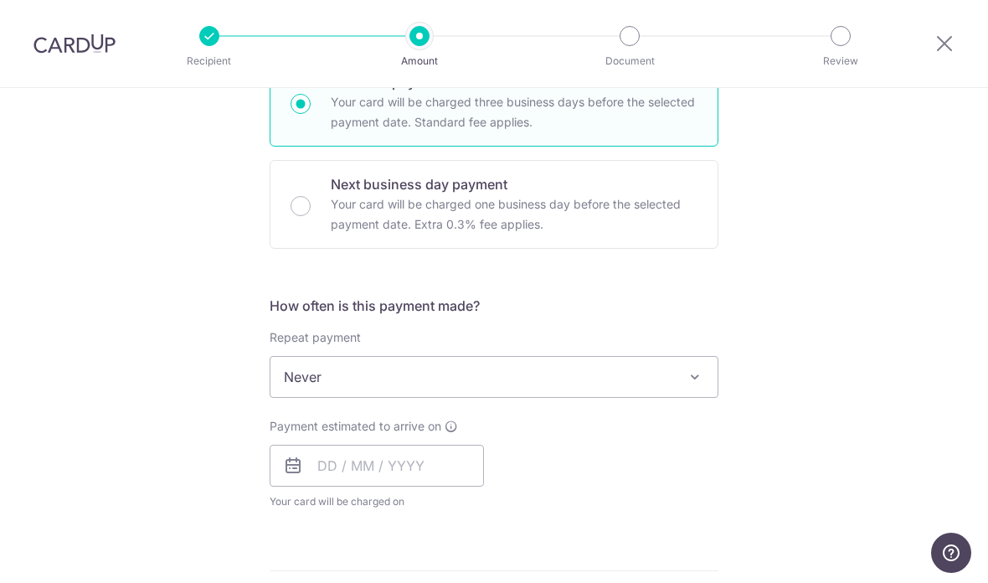
click at [711, 379] on span "Never" at bounding box center [493, 377] width 447 height 40
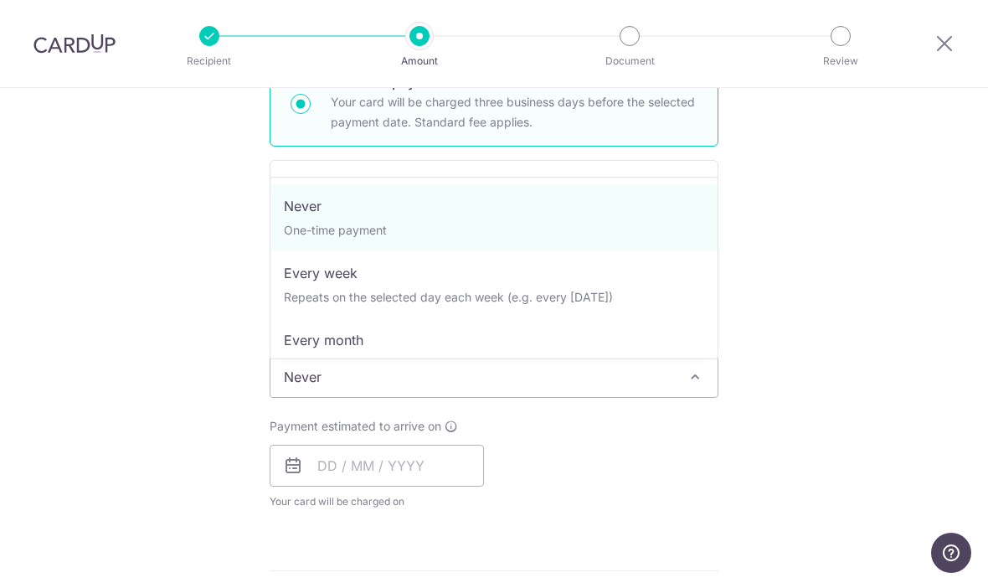
select select "3"
type input "26/11/2033"
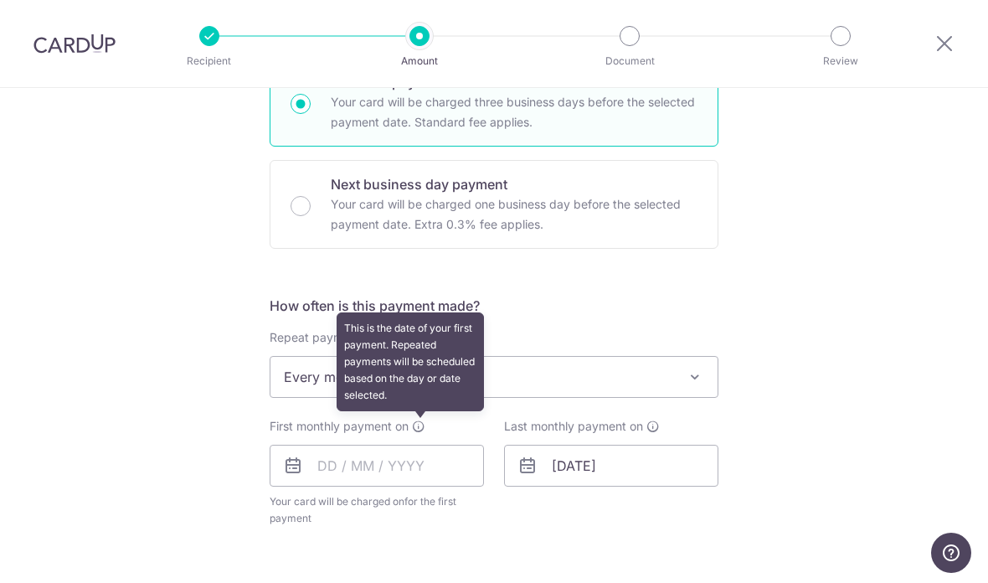
click at [424, 432] on icon at bounding box center [418, 425] width 13 height 13
click at [329, 483] on input "text" at bounding box center [377, 466] width 214 height 42
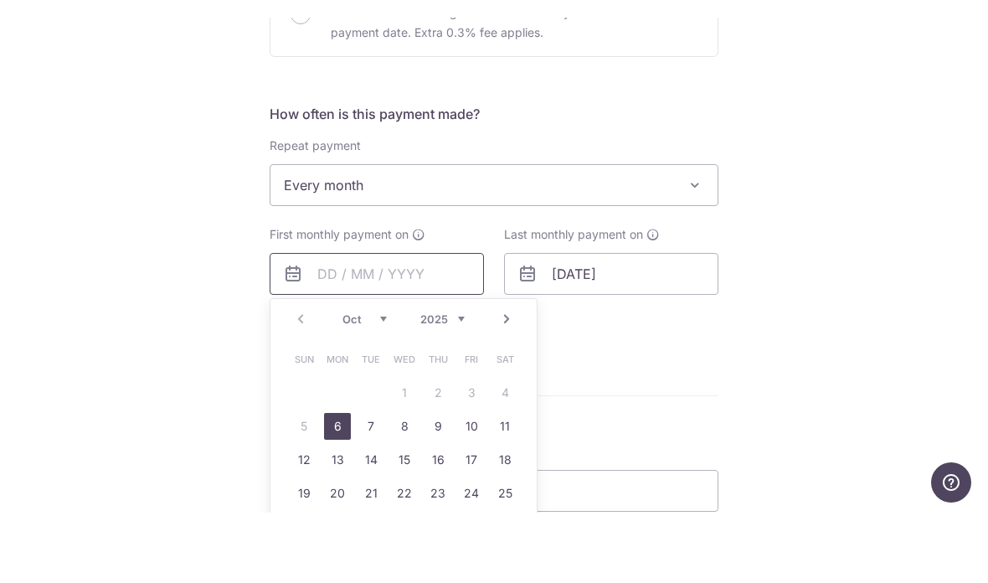
scroll to position [1025, 0]
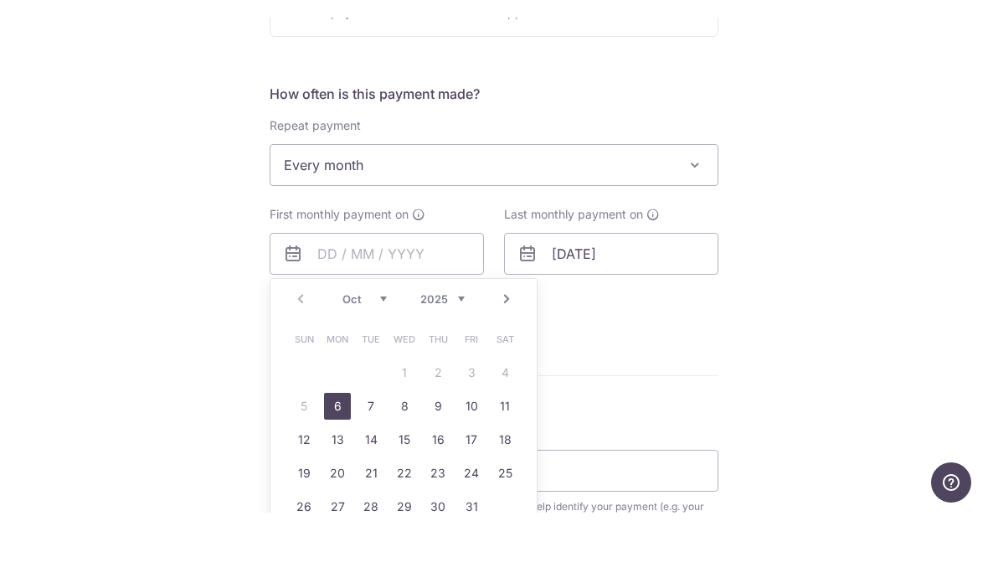
click at [305, 349] on div "Prev Next Oct Nov Dec 2025 2026 2027 2028 2029 2030 2031 2032 2033 2034 2035" at bounding box center [403, 369] width 266 height 40
click at [378, 303] on input "text" at bounding box center [377, 324] width 214 height 42
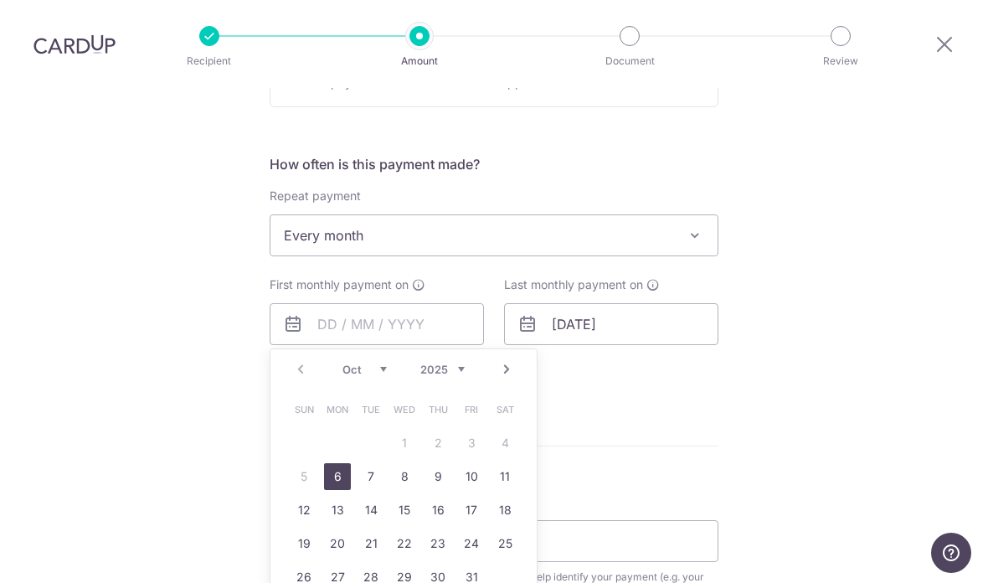
click at [379, 363] on select "Oct Nov Dec" at bounding box center [364, 369] width 44 height 13
click at [745, 388] on div "Tell us more about your payment Enter payment amount SGD 1,423.00 1423.00 Recip…" at bounding box center [494, 50] width 988 height 1974
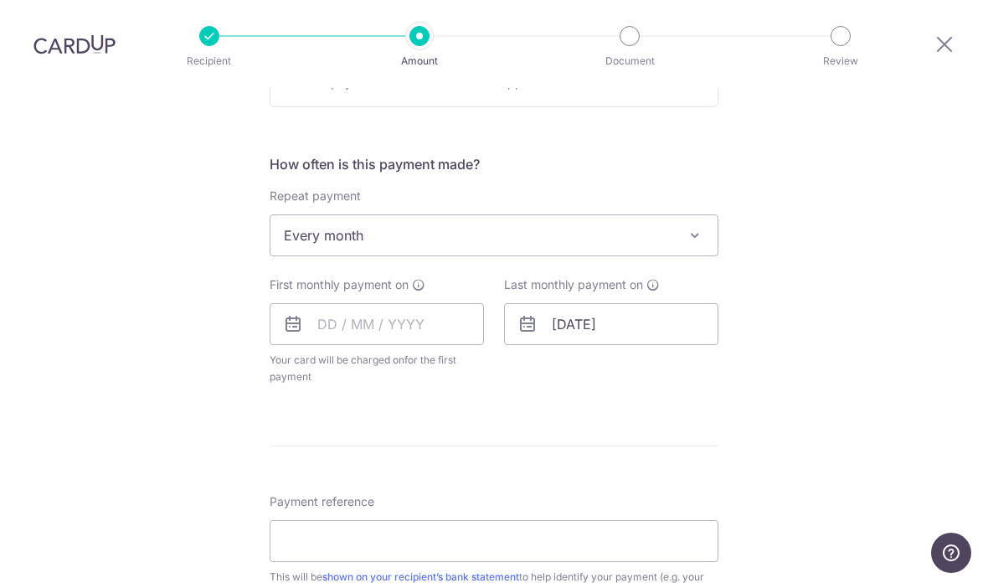
click at [648, 278] on icon at bounding box center [652, 284] width 13 height 13
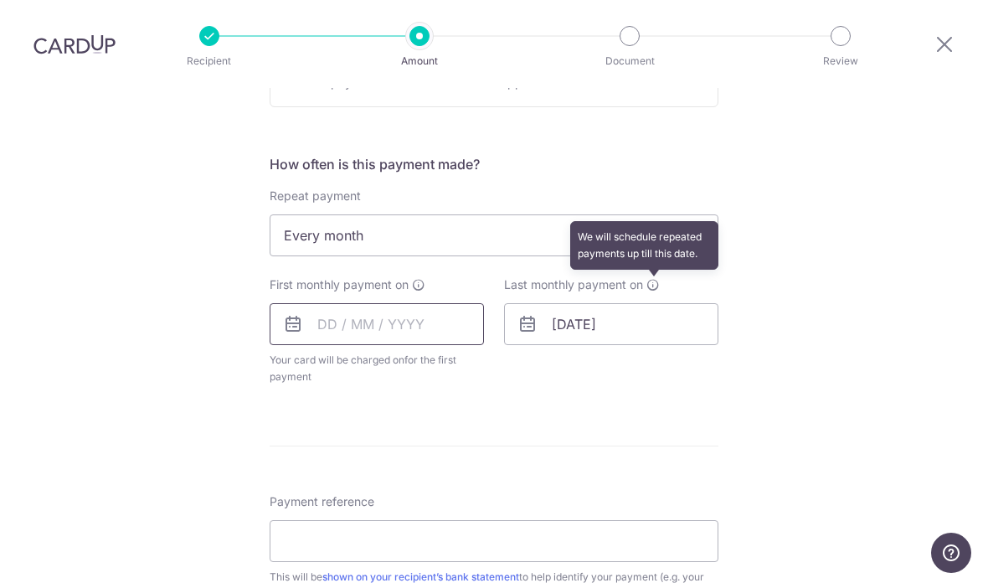
click at [459, 303] on input "text" at bounding box center [377, 324] width 214 height 42
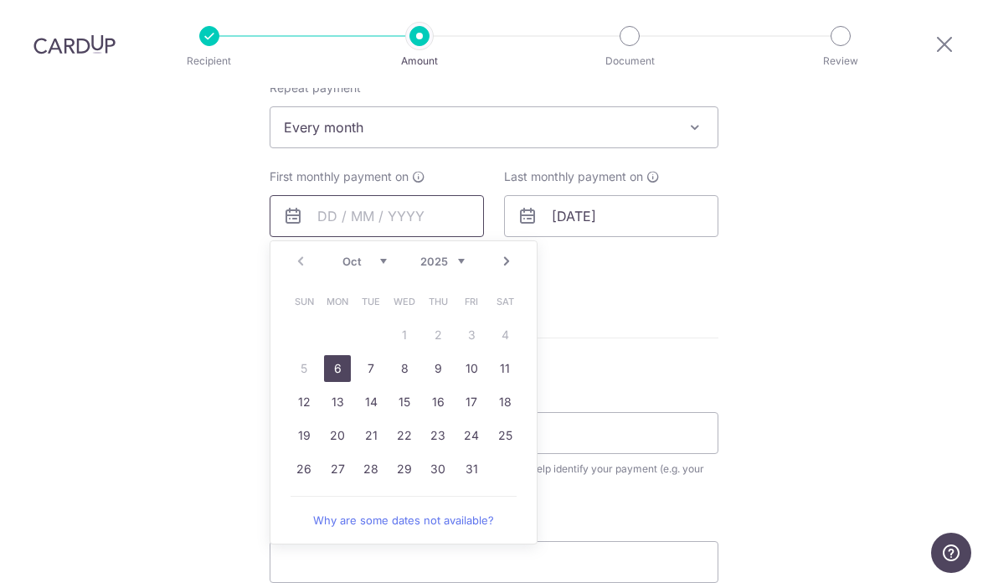
scroll to position [1144, 0]
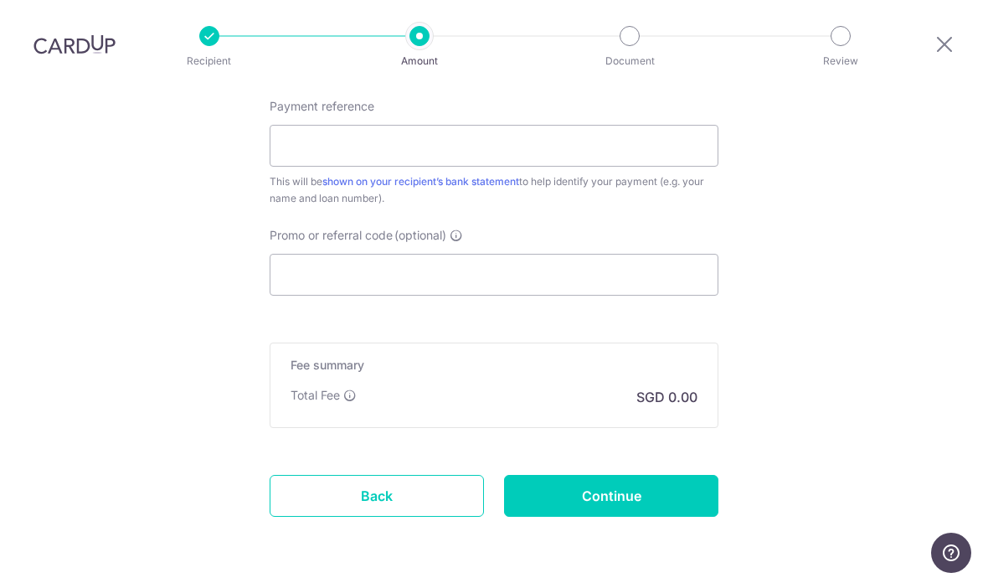
scroll to position [1419, 0]
click at [451, 476] on link "Back" at bounding box center [377, 497] width 214 height 42
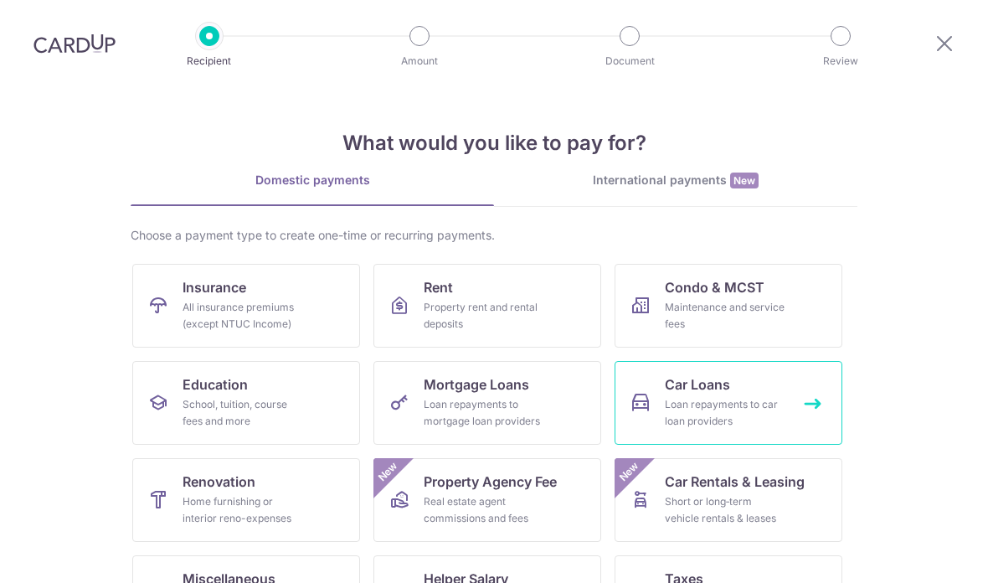
click at [762, 395] on link "Car Loans Loan repayments to car loan providers" at bounding box center [729, 403] width 228 height 84
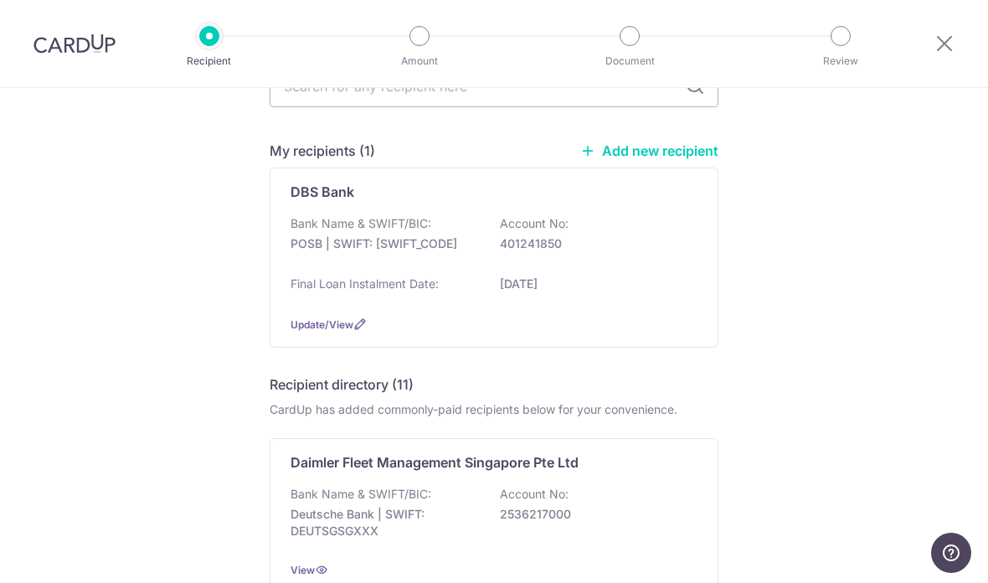
scroll to position [121, 0]
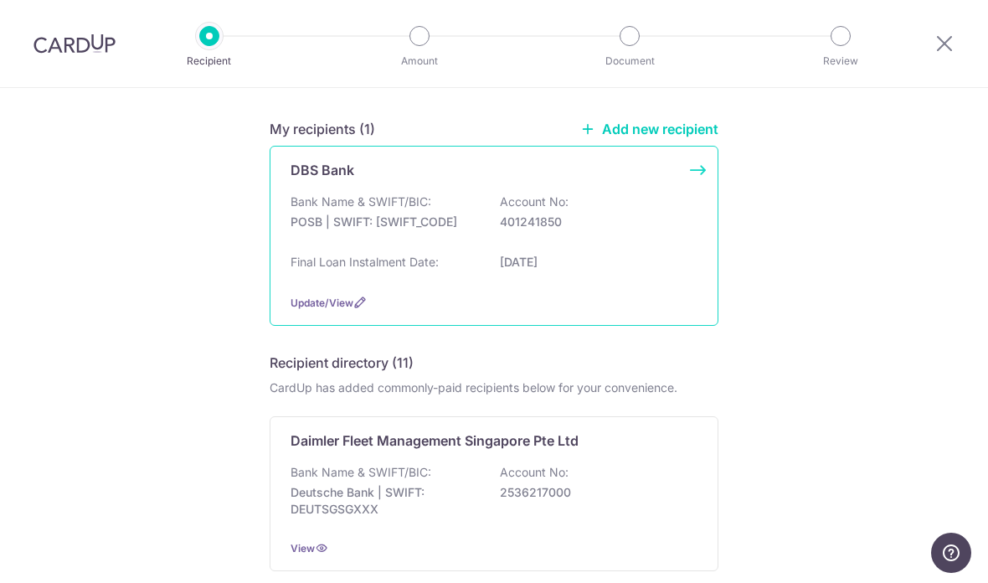
click at [667, 222] on p "401241850" at bounding box center [594, 221] width 188 height 17
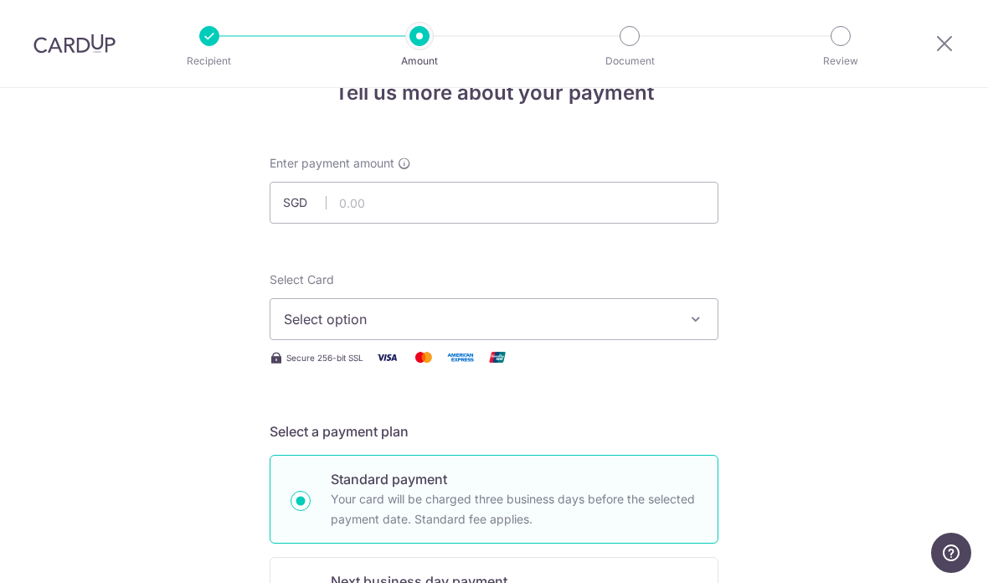
scroll to position [43, 0]
click at [679, 203] on input "text" at bounding box center [494, 204] width 449 height 42
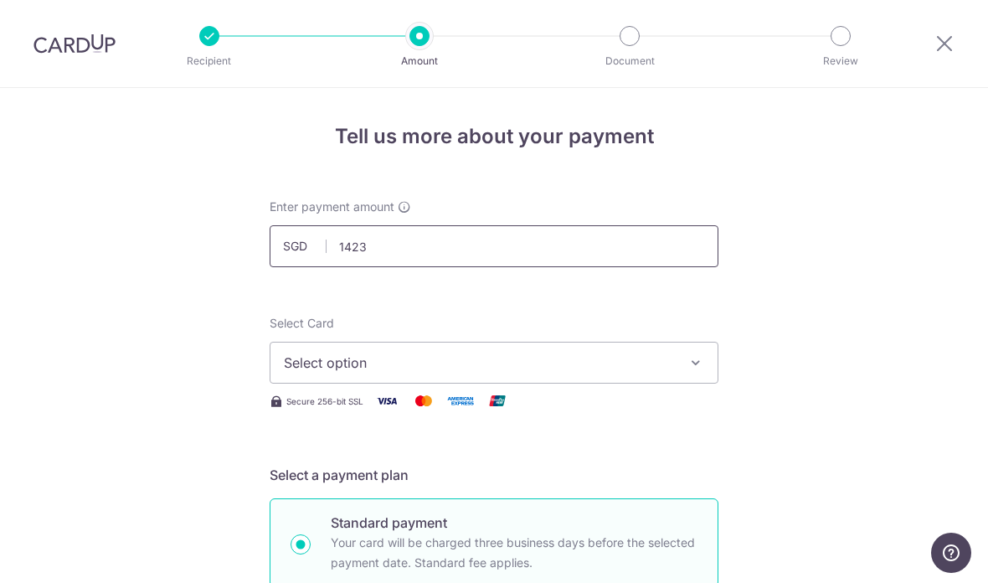
scroll to position [0, 0]
click at [215, 32] on div at bounding box center [209, 36] width 20 height 20
type input "1,423.00"
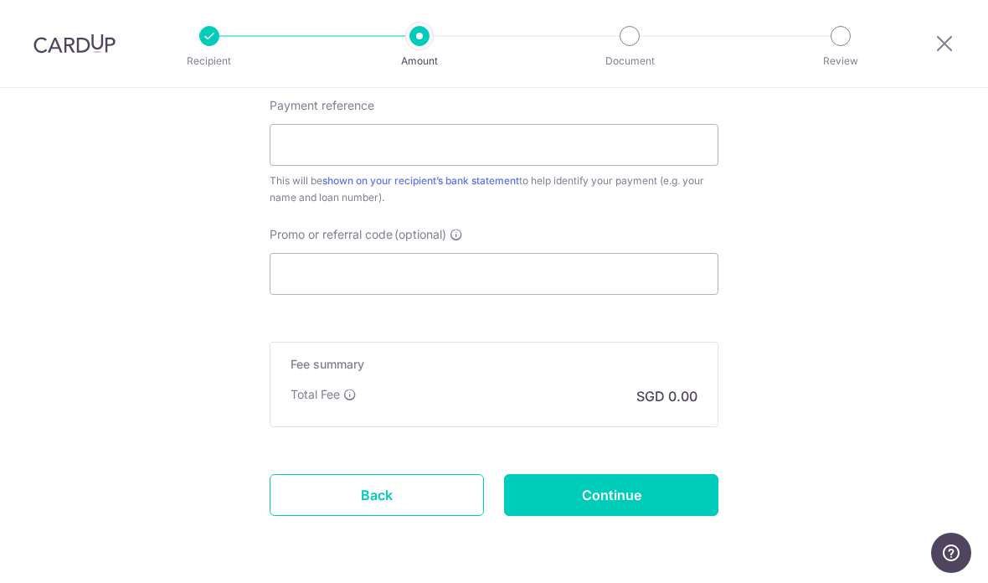
scroll to position [959, 0]
click at [437, 509] on link "Back" at bounding box center [377, 497] width 214 height 42
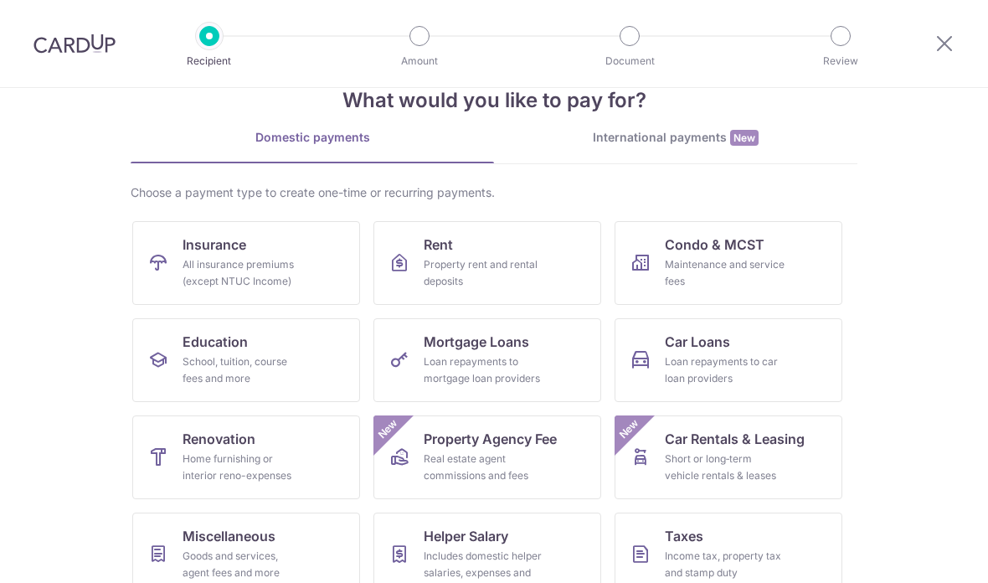
scroll to position [94, 0]
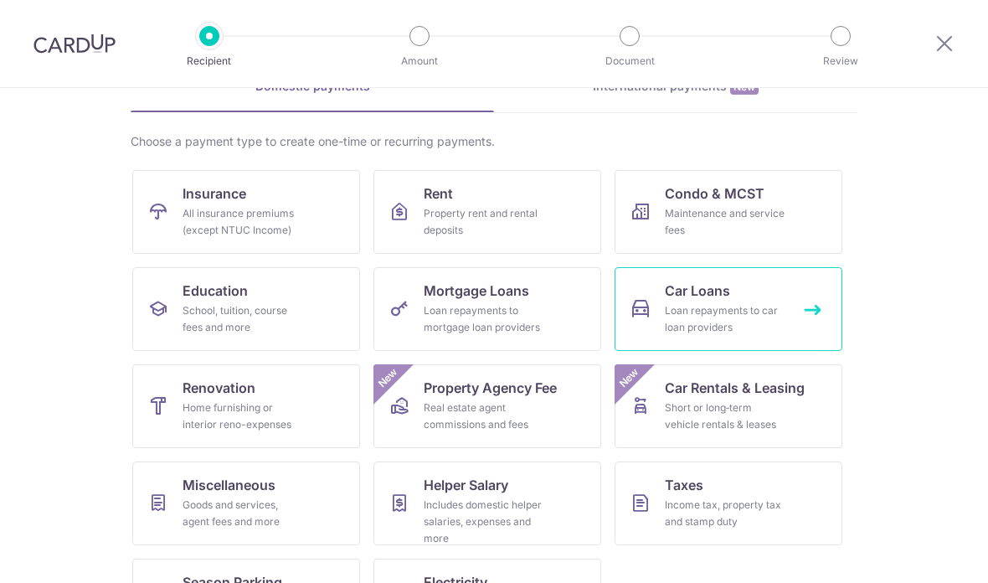
click at [790, 310] on link "Car Loans Loan repayments to car loan providers" at bounding box center [729, 309] width 228 height 84
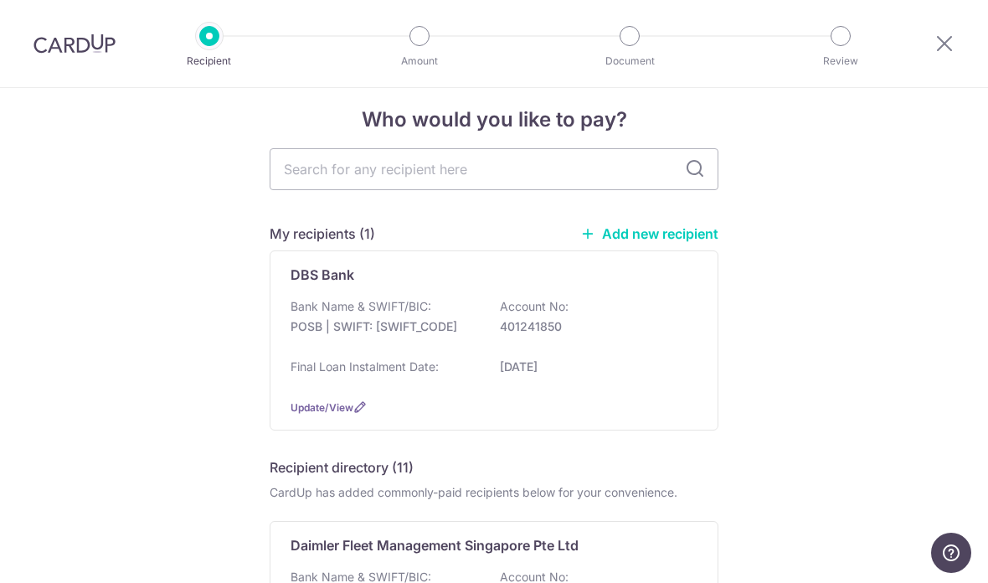
scroll to position [18, 0]
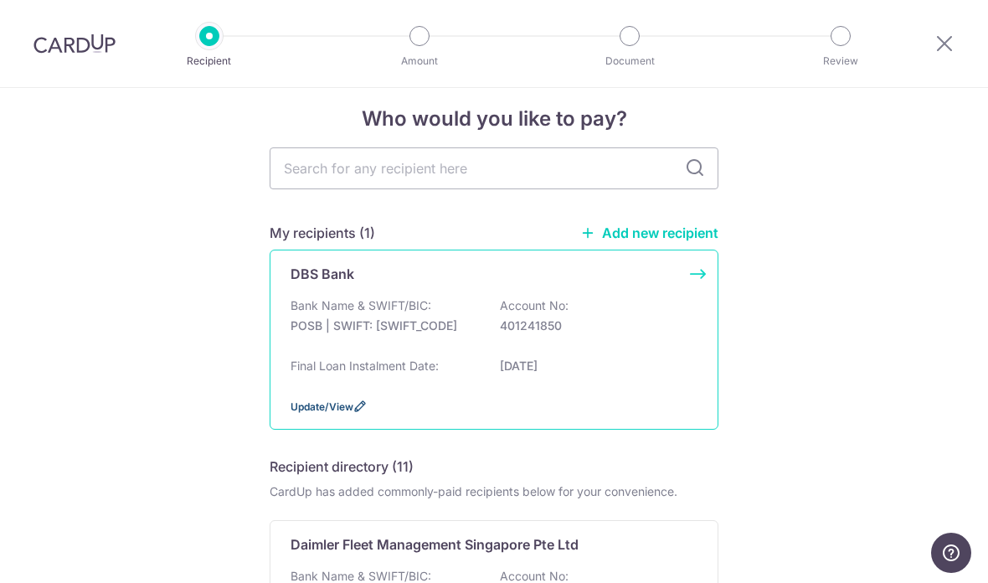
click at [314, 413] on span "Update/View" at bounding box center [322, 406] width 63 height 13
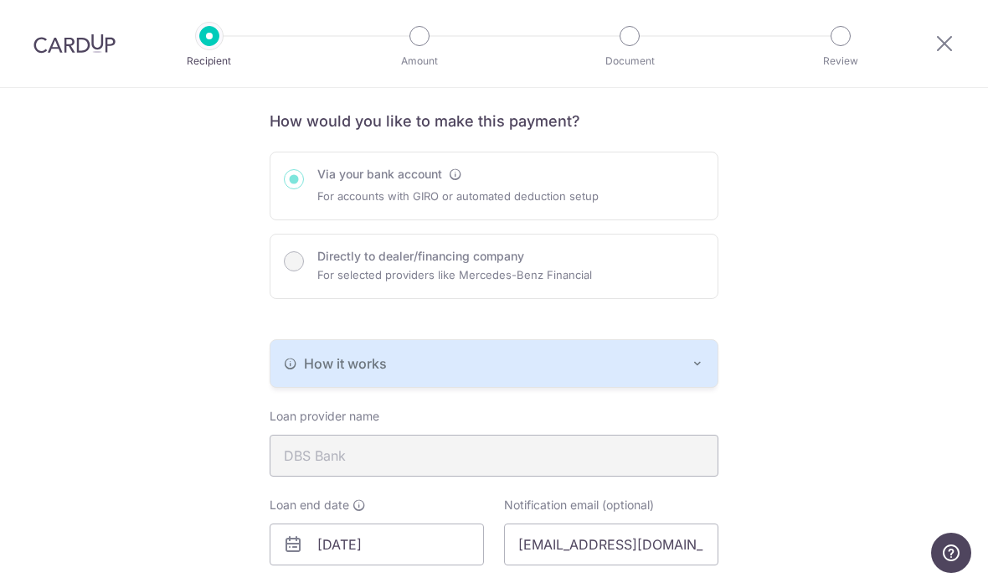
scroll to position [274, 0]
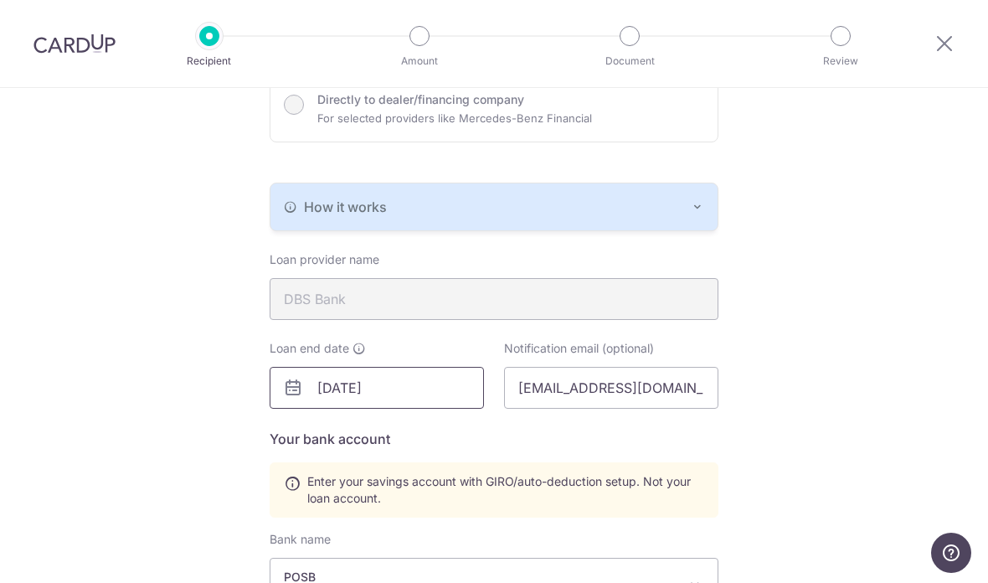
click at [413, 408] on input "26/11/2033" at bounding box center [377, 388] width 214 height 42
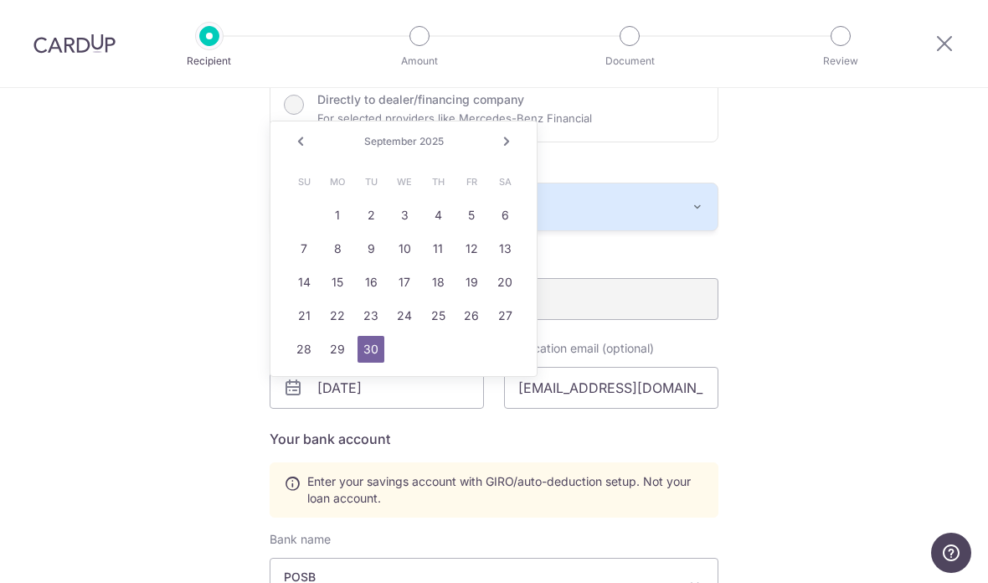
click at [202, 383] on div "Recipient Details Your recipient does not need a CardUp account to receive your…" at bounding box center [494, 385] width 988 height 1142
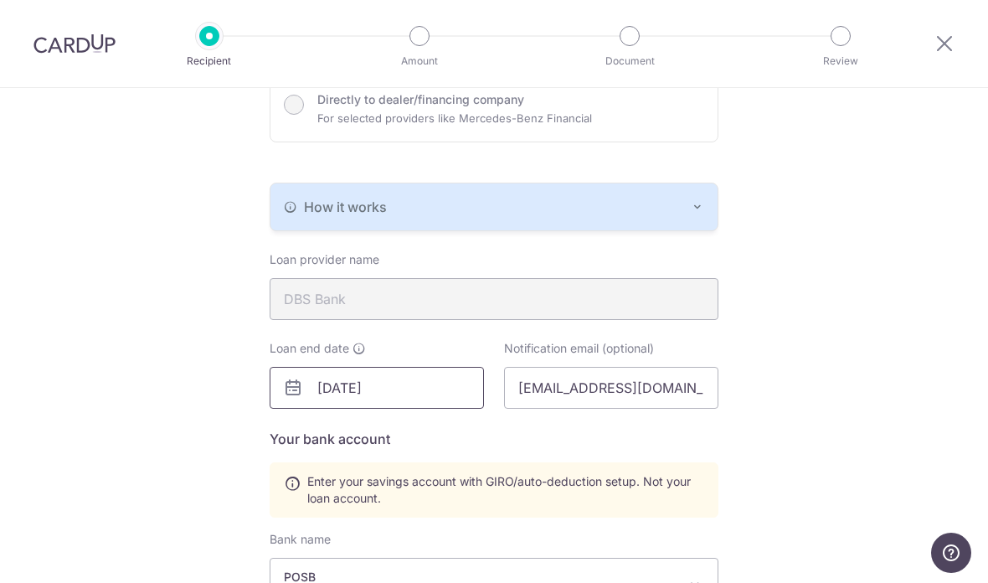
click at [368, 401] on input "[DATE]" at bounding box center [377, 388] width 214 height 42
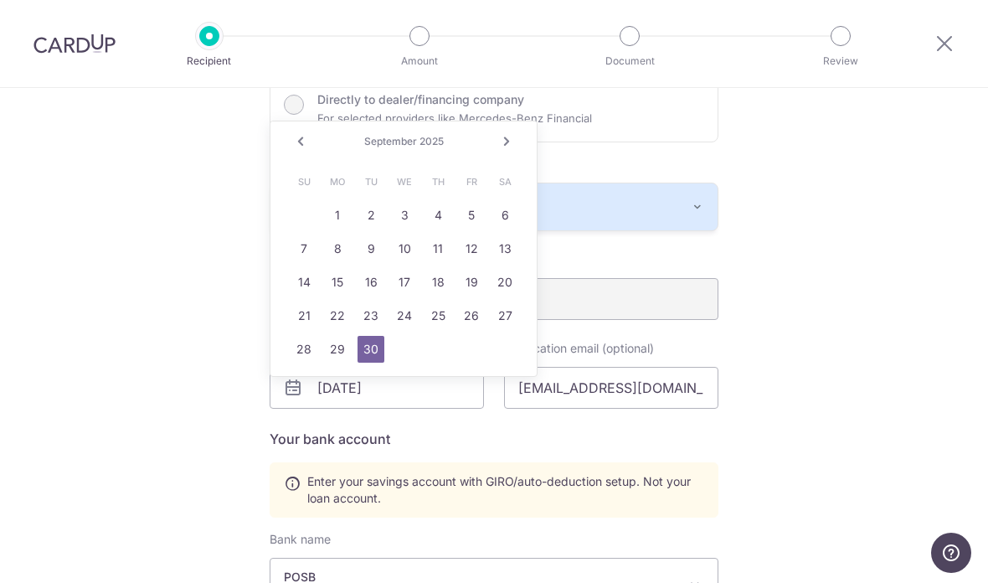
click at [508, 141] on link "Next" at bounding box center [506, 141] width 20 height 20
type input "2"
type input "26/09/2033"
click at [806, 270] on div "Recipient Details Your recipient does not need a CardUp account to receive your…" at bounding box center [494, 385] width 988 height 1142
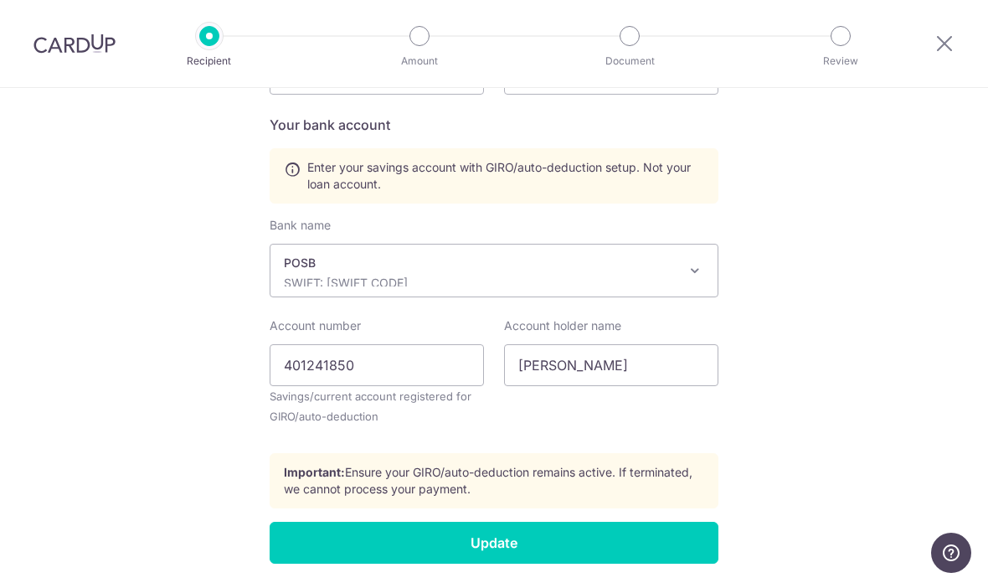
scroll to position [587, 0]
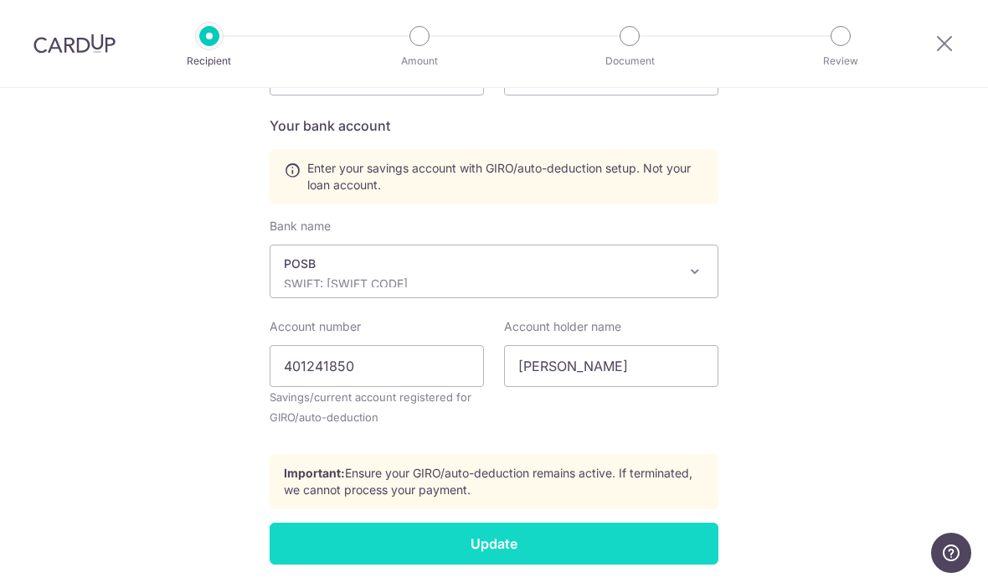
click at [674, 544] on input "Update" at bounding box center [494, 543] width 449 height 42
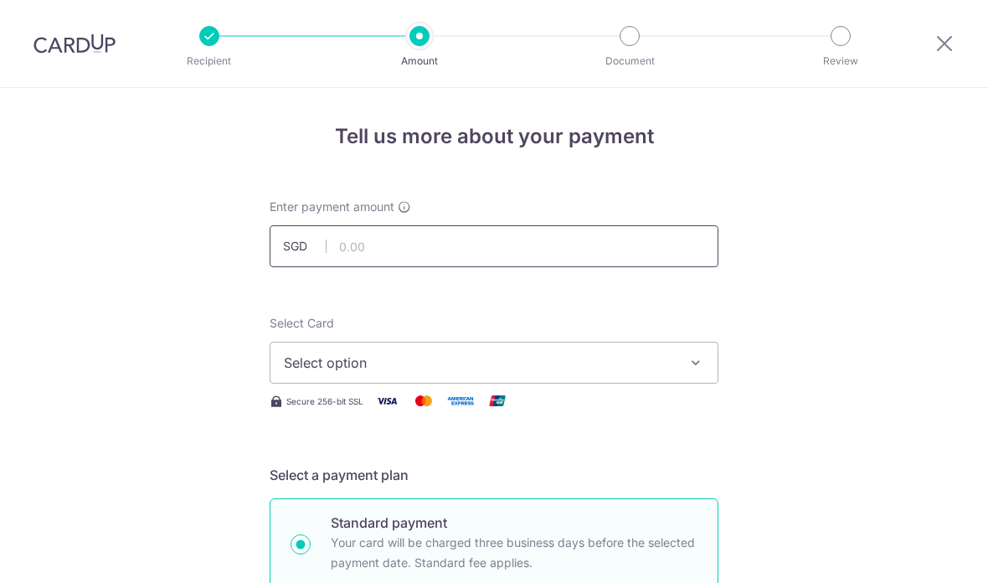
click at [670, 255] on input "text" at bounding box center [494, 246] width 449 height 42
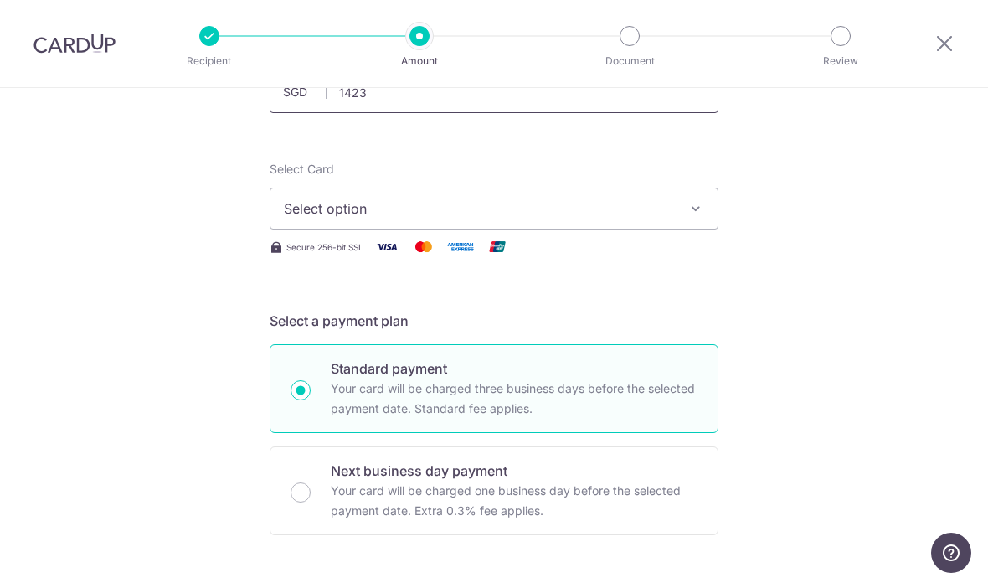
scroll to position [111, 0]
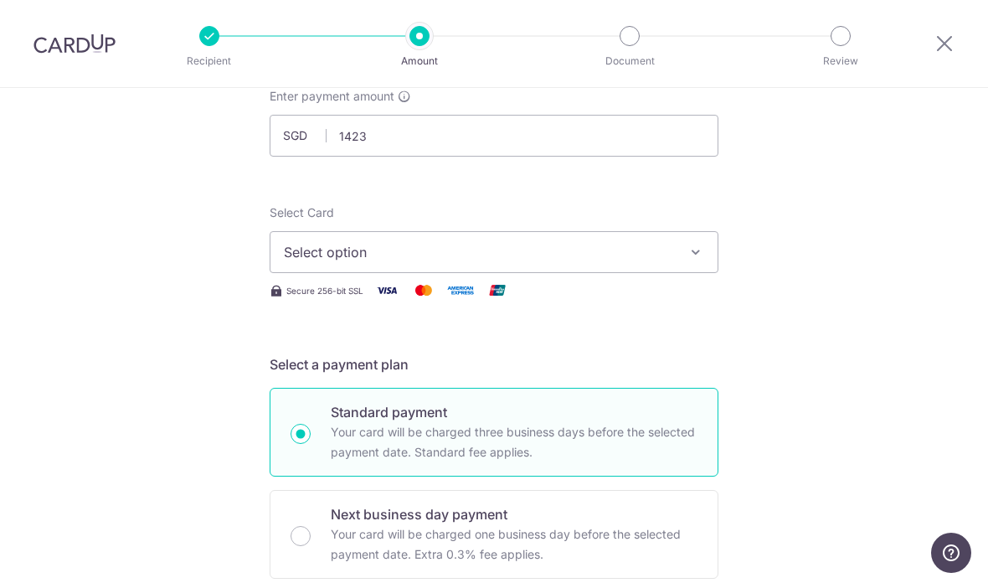
click at [695, 247] on button "Select option" at bounding box center [494, 252] width 449 height 42
type input "1,423.00"
click at [801, 284] on div at bounding box center [494, 291] width 988 height 583
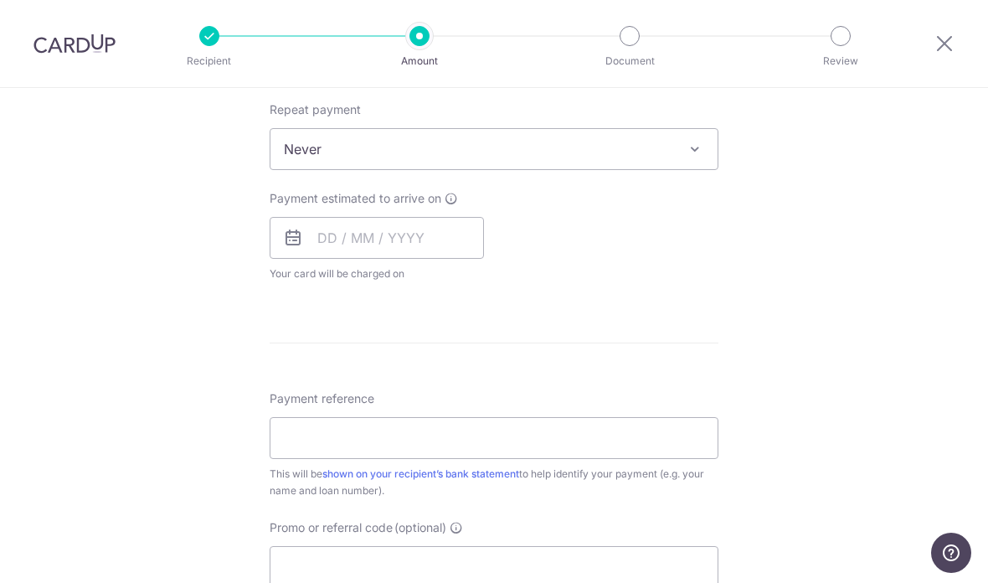
scroll to position [649, 0]
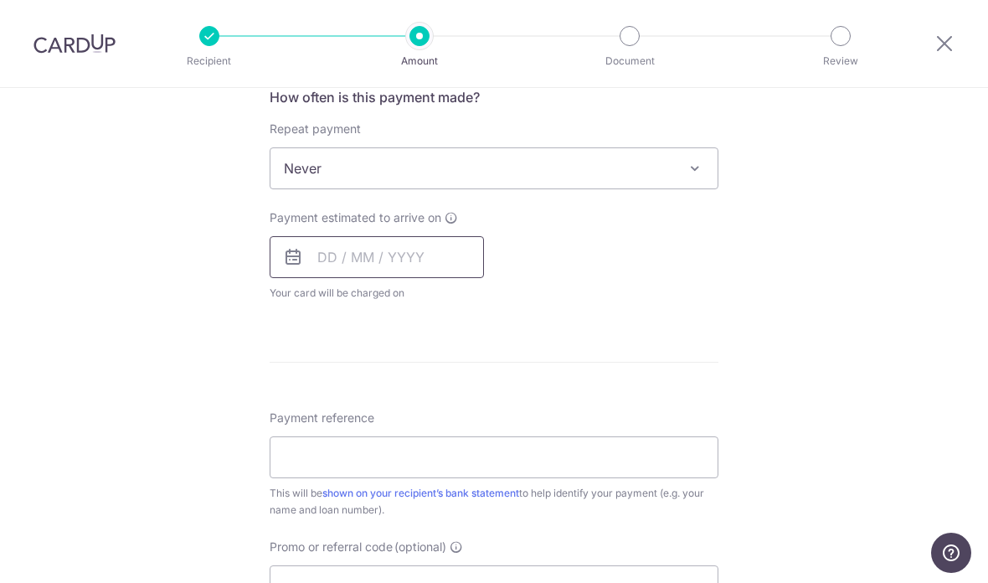
click at [449, 278] on input "text" at bounding box center [377, 257] width 214 height 42
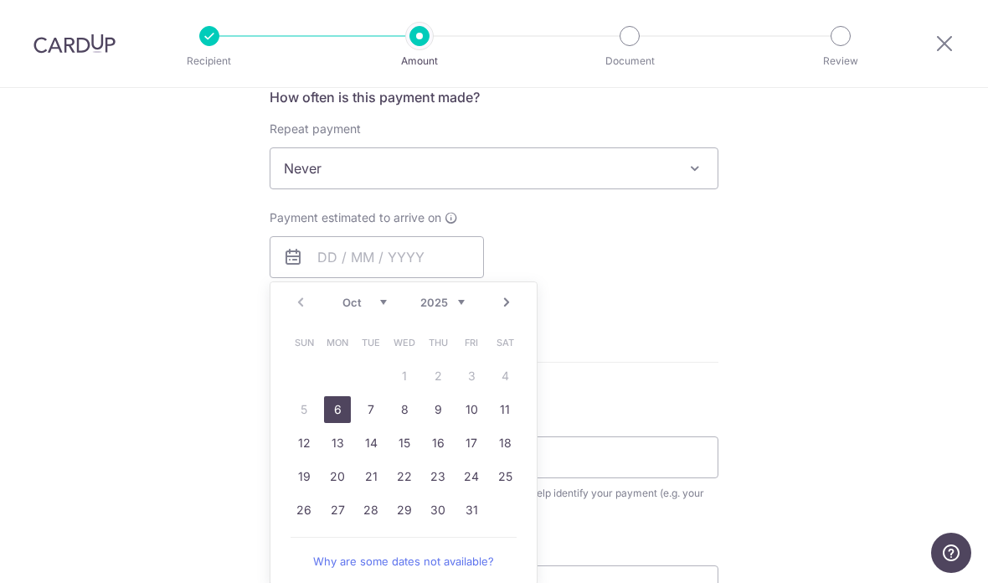
click at [717, 309] on div "How often is this payment made? Repeat payment Never Every week Every month Eve…" at bounding box center [494, 201] width 449 height 228
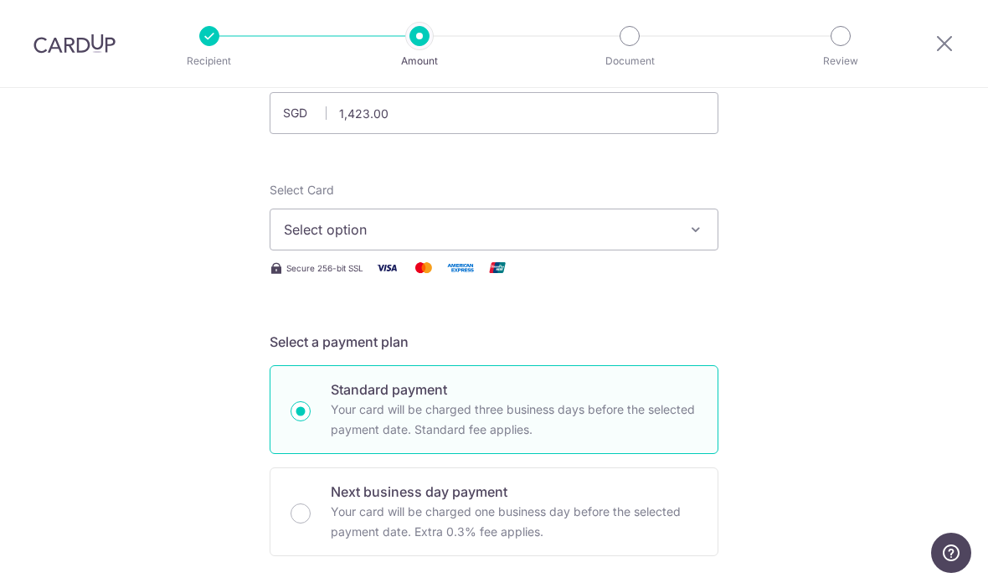
scroll to position [88, 0]
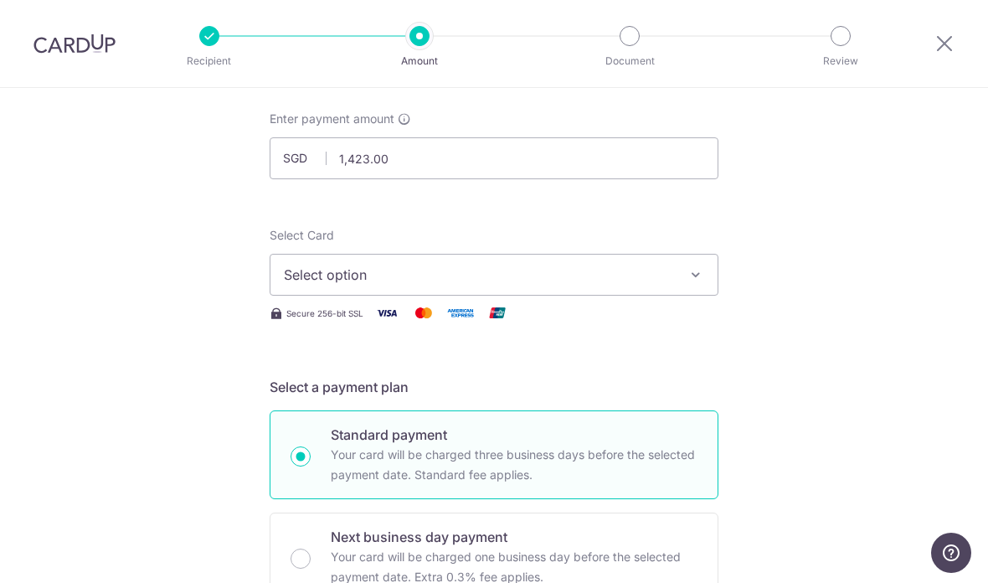
click at [705, 277] on button "Select option" at bounding box center [494, 275] width 449 height 42
click at [686, 324] on span "Add credit card" at bounding box center [509, 321] width 390 height 17
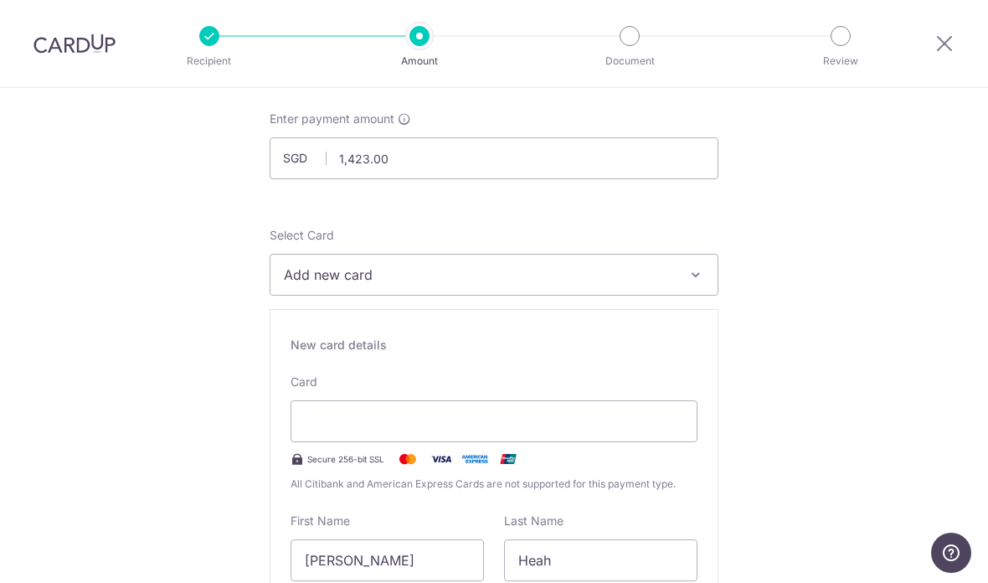
click at [692, 280] on icon "button" at bounding box center [695, 274] width 17 height 17
click at [805, 240] on div at bounding box center [494, 291] width 988 height 583
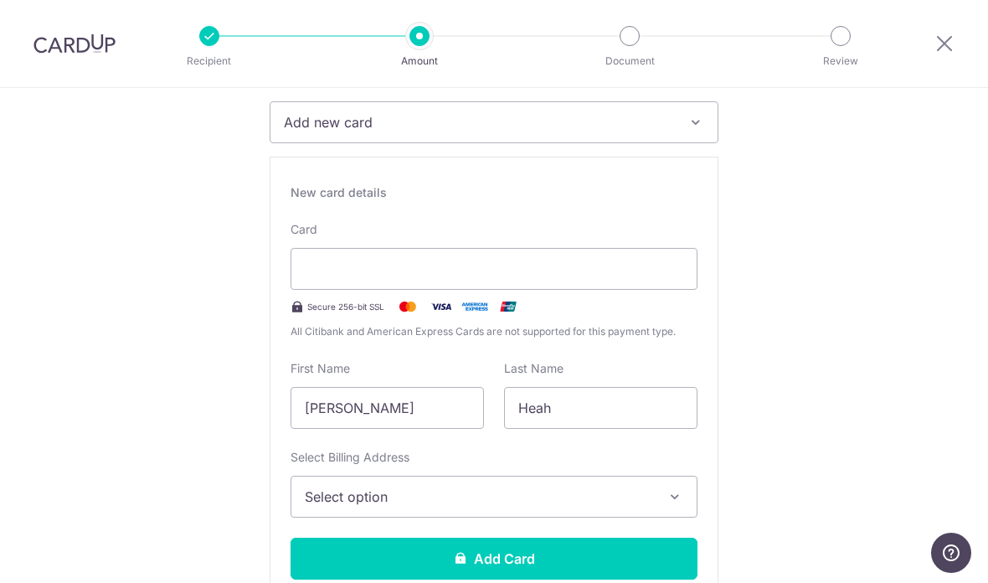
scroll to position [311, 0]
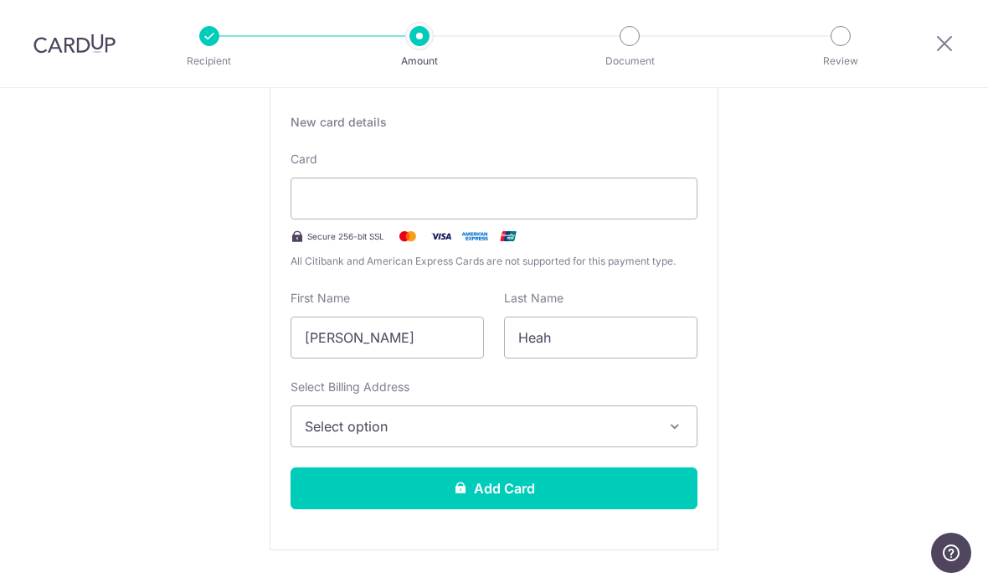
click at [659, 422] on button "Select option" at bounding box center [494, 426] width 407 height 42
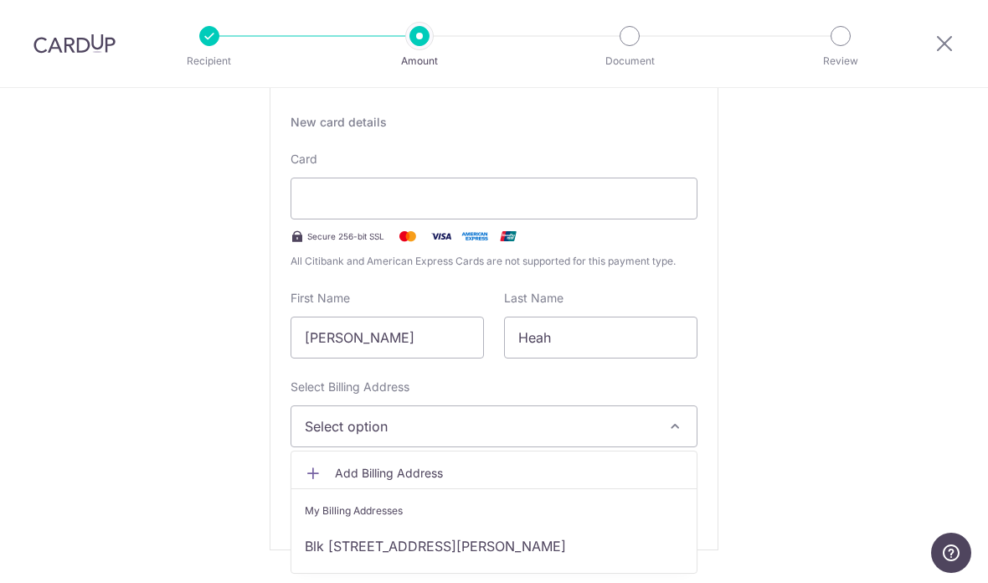
click at [790, 253] on div at bounding box center [494, 291] width 988 height 583
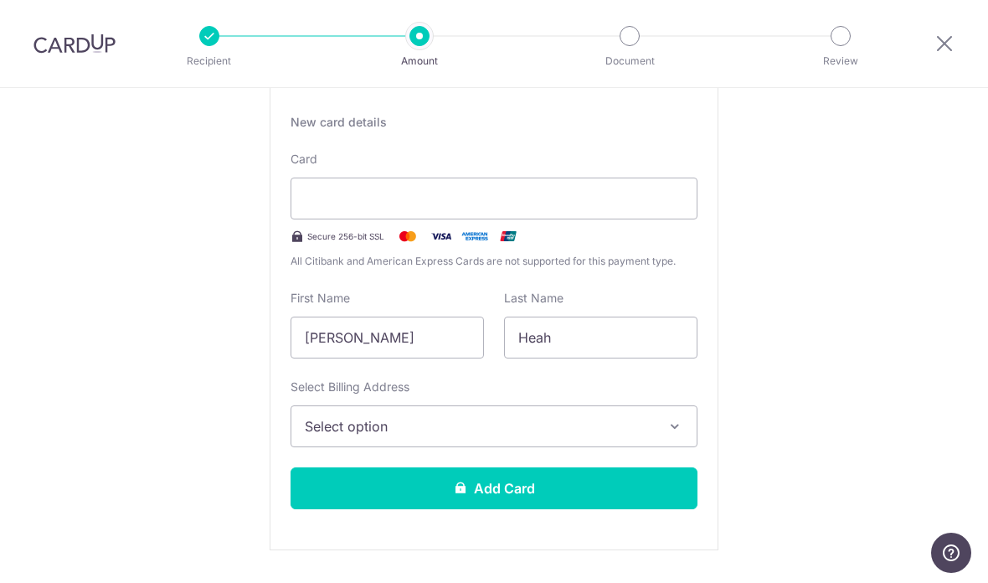
click at [676, 429] on icon "button" at bounding box center [674, 426] width 17 height 17
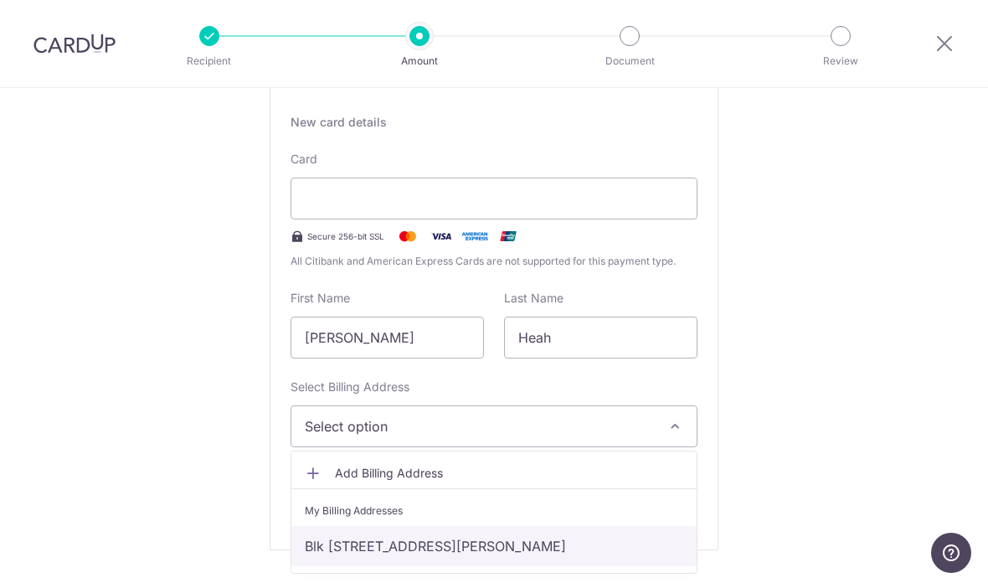
click at [644, 548] on link "Blk [STREET_ADDRESS][PERSON_NAME]" at bounding box center [493, 546] width 405 height 40
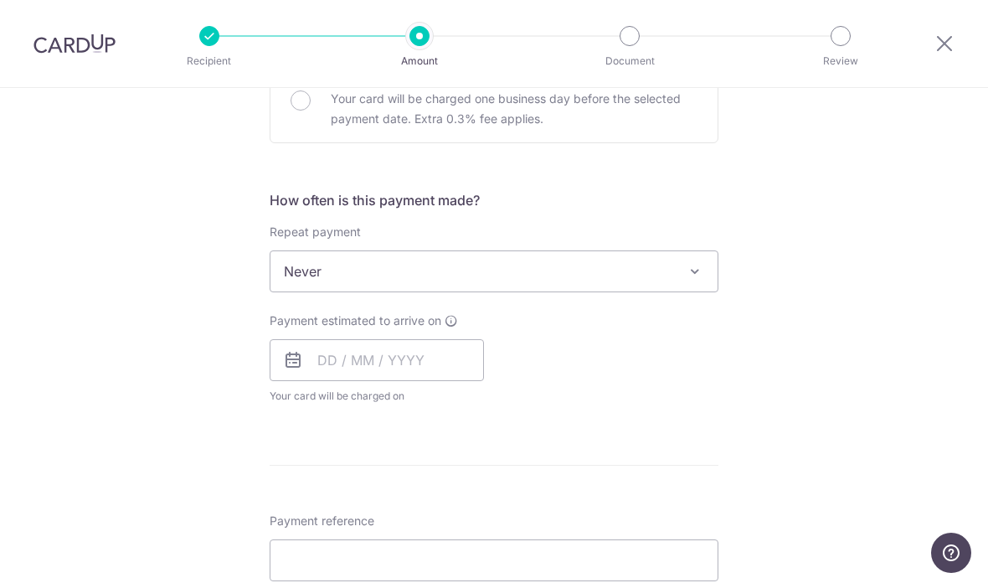
scroll to position [997, 0]
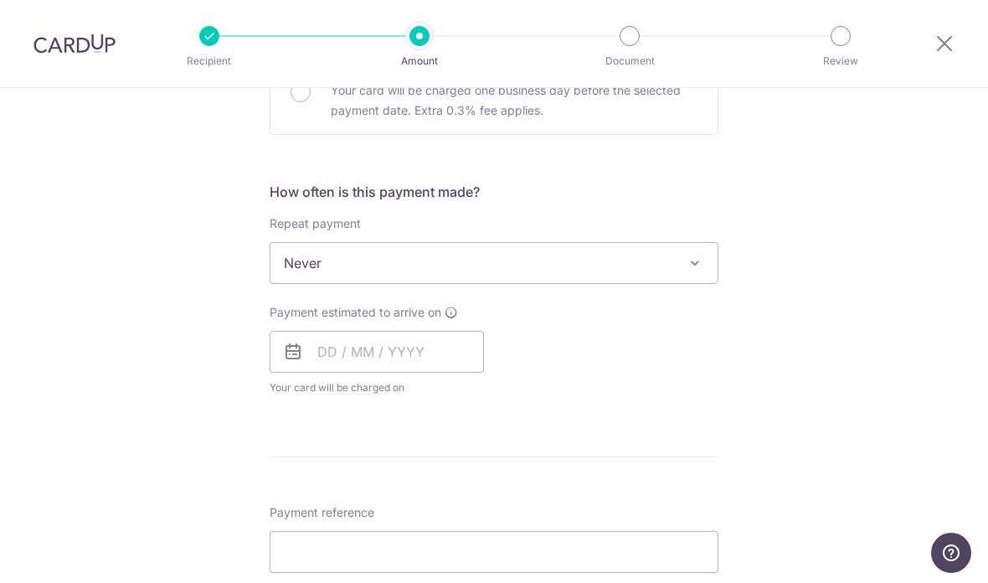
click at [690, 283] on span "Never" at bounding box center [493, 263] width 447 height 40
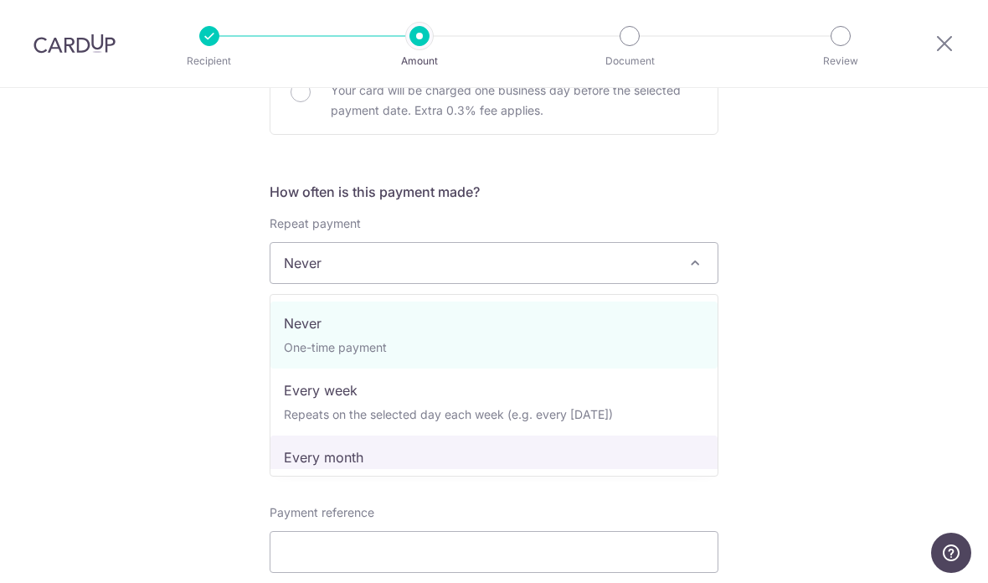
select select "3"
type input "26/09/2033"
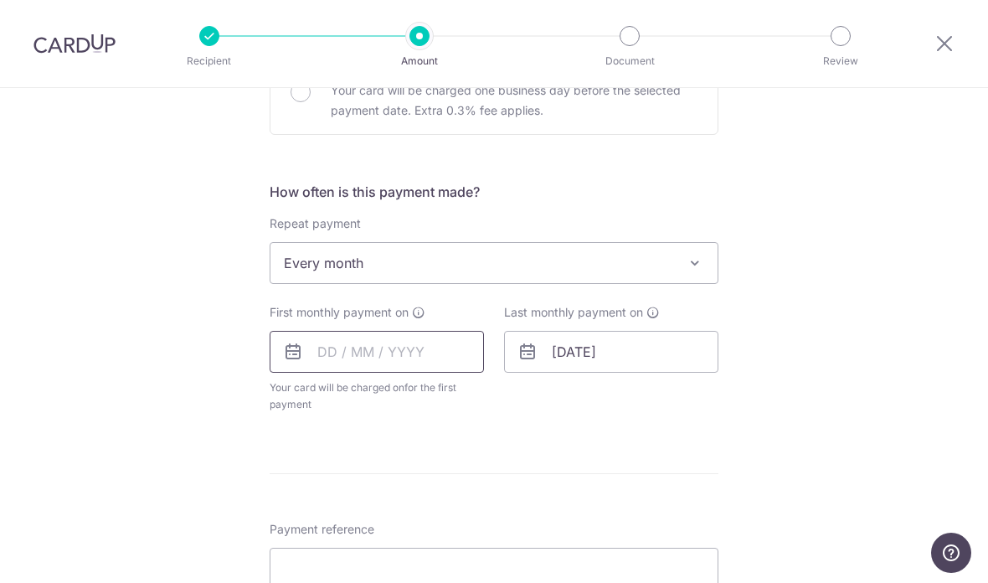
click at [475, 359] on input "text" at bounding box center [377, 352] width 214 height 42
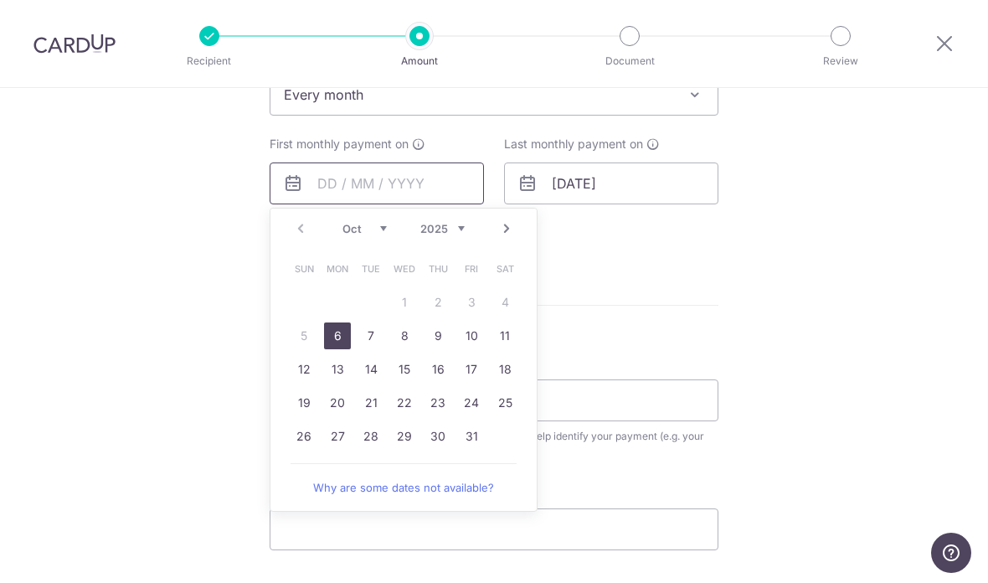
scroll to position [1166, 0]
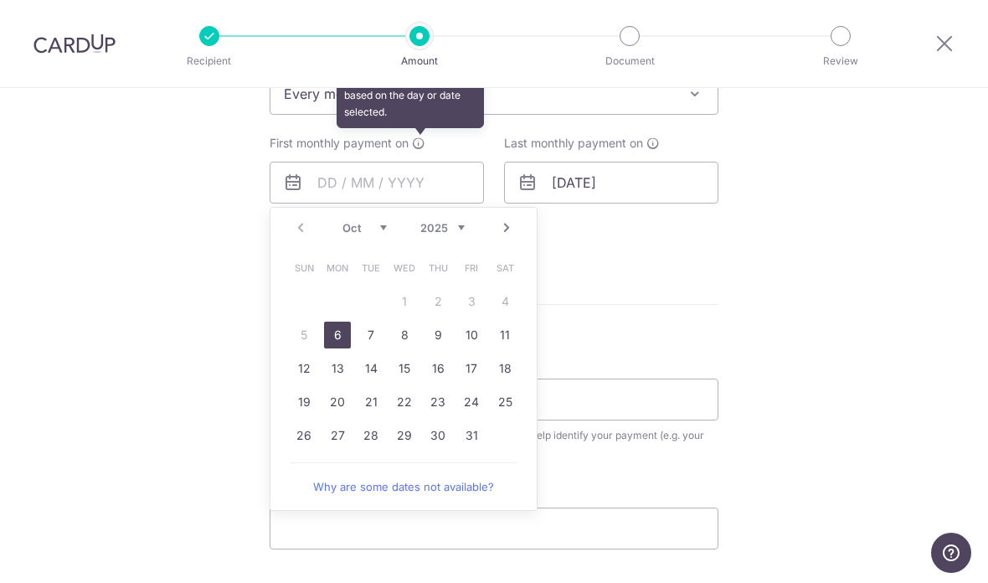
click at [424, 150] on icon at bounding box center [418, 142] width 13 height 13
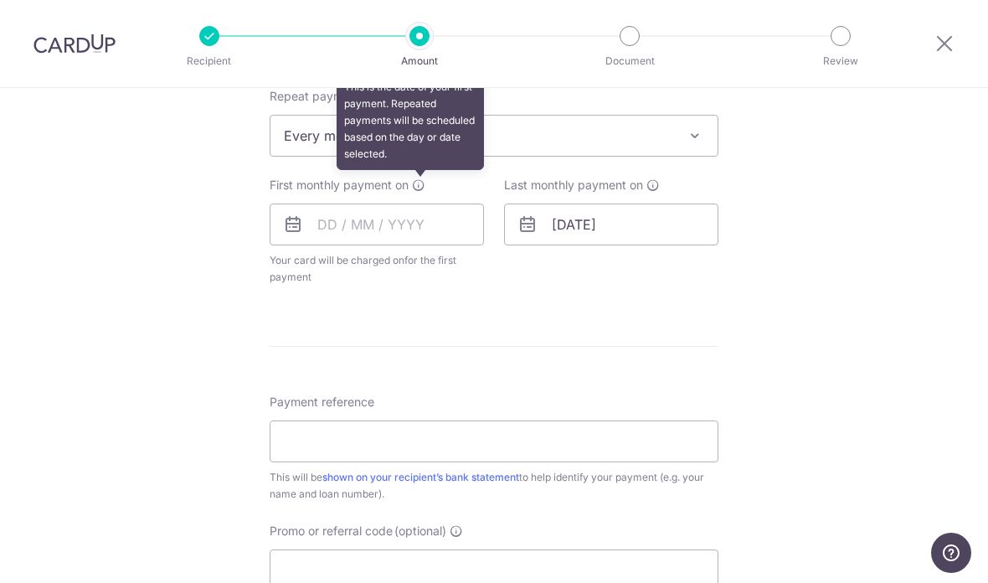
scroll to position [1118, 0]
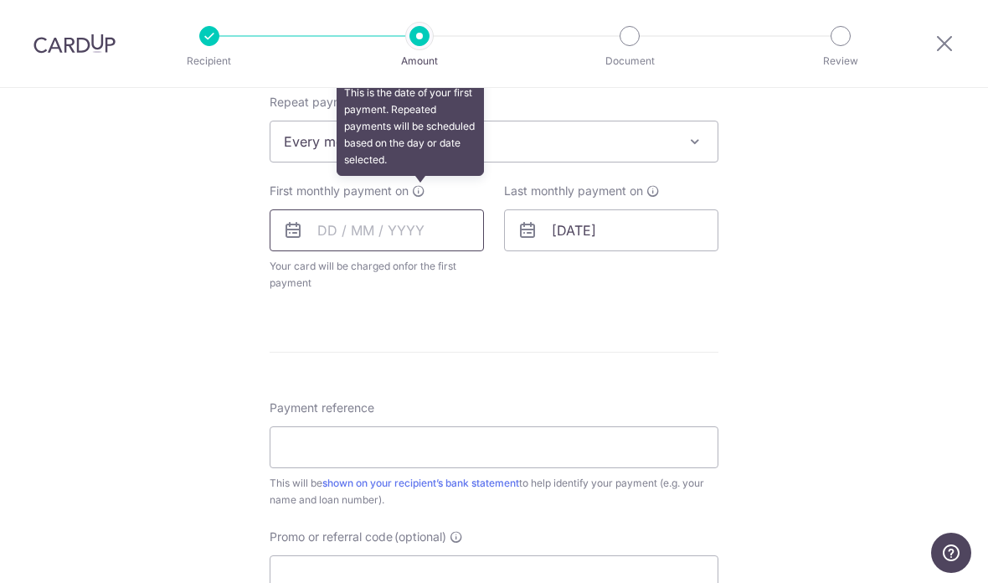
click at [445, 242] on input "text" at bounding box center [377, 230] width 214 height 42
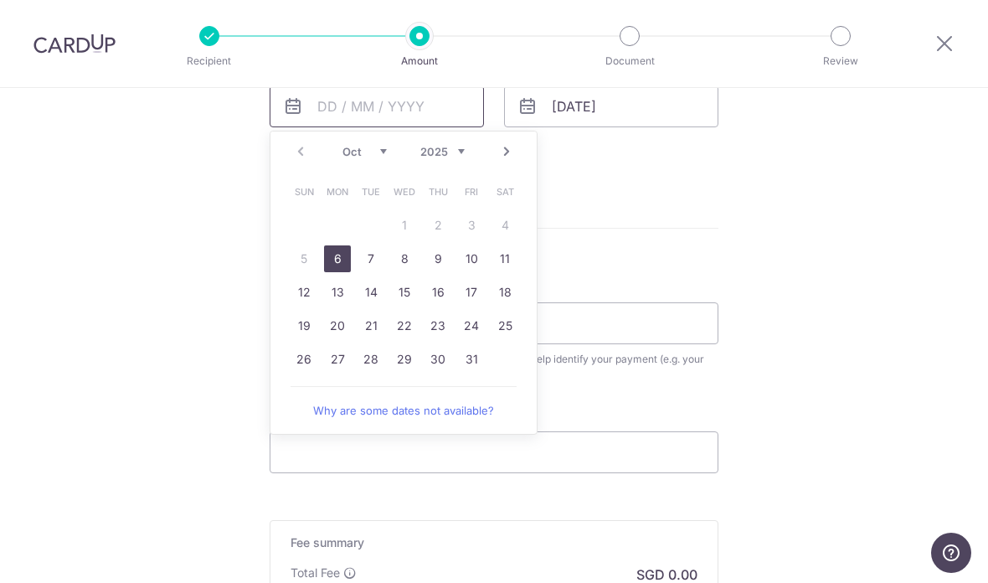
scroll to position [1251, 0]
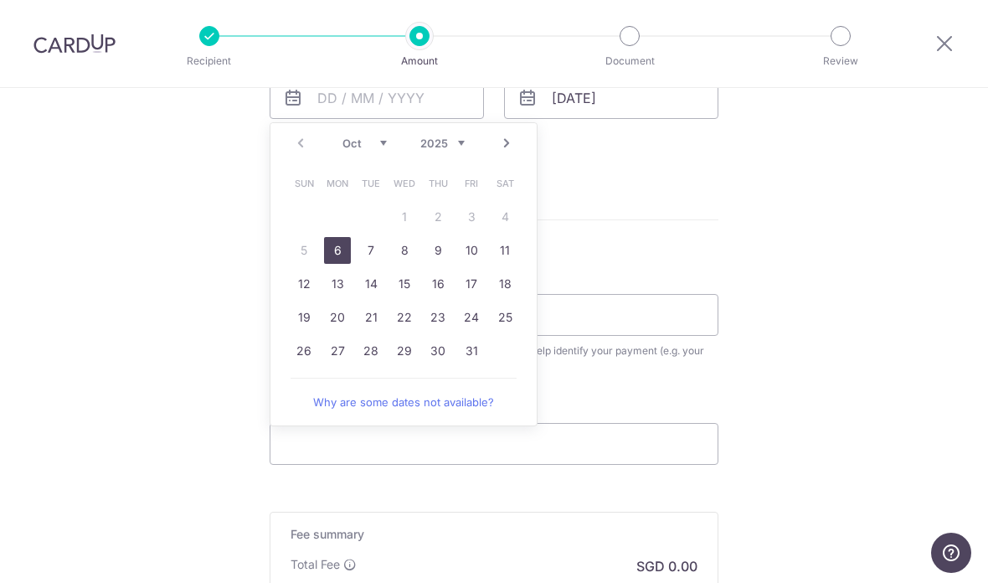
click at [340, 319] on link "20" at bounding box center [337, 317] width 27 height 27
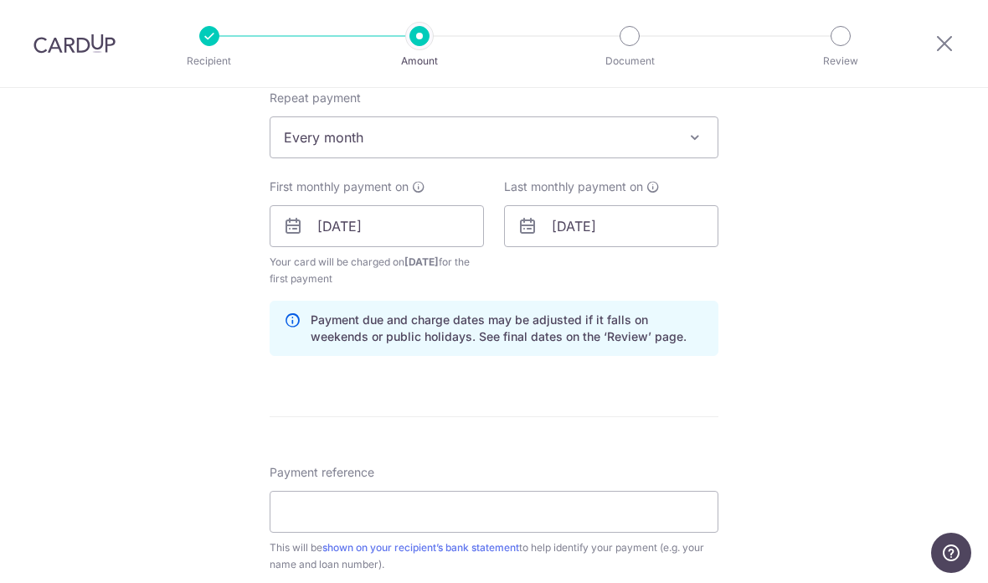
scroll to position [1109, 0]
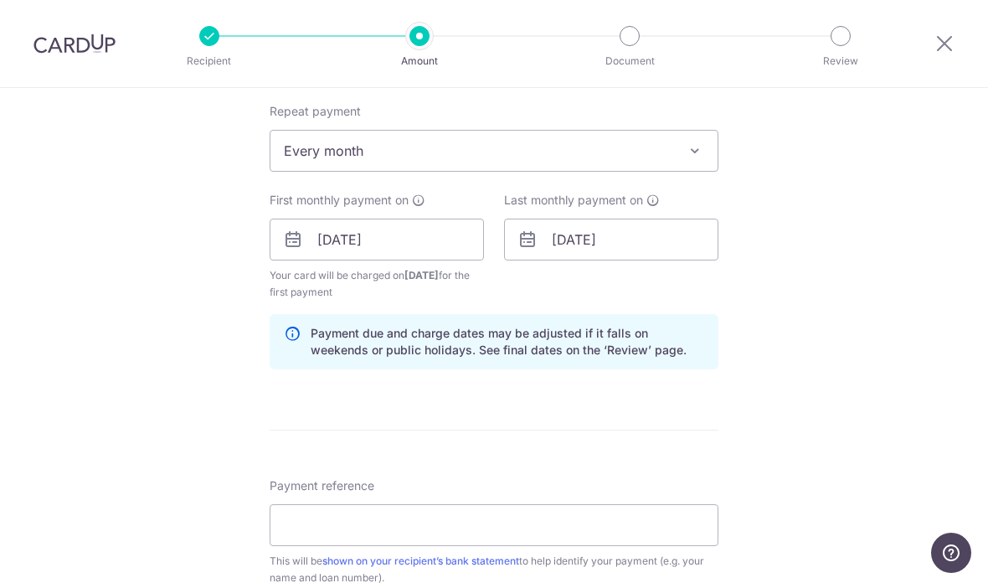
click at [425, 205] on icon at bounding box center [418, 199] width 13 height 13
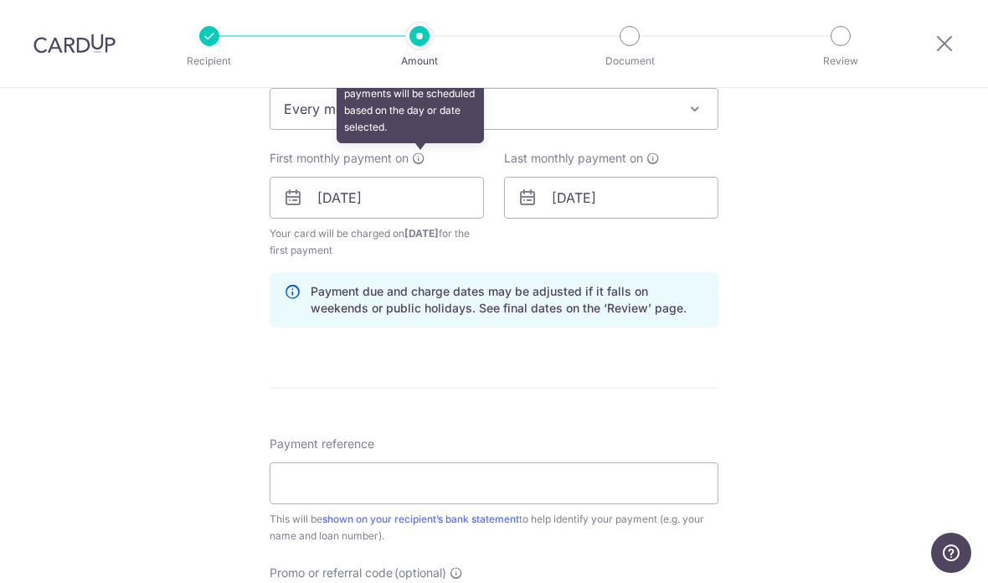
scroll to position [1152, 0]
click at [471, 205] on input "20/10/2025" at bounding box center [377, 197] width 214 height 42
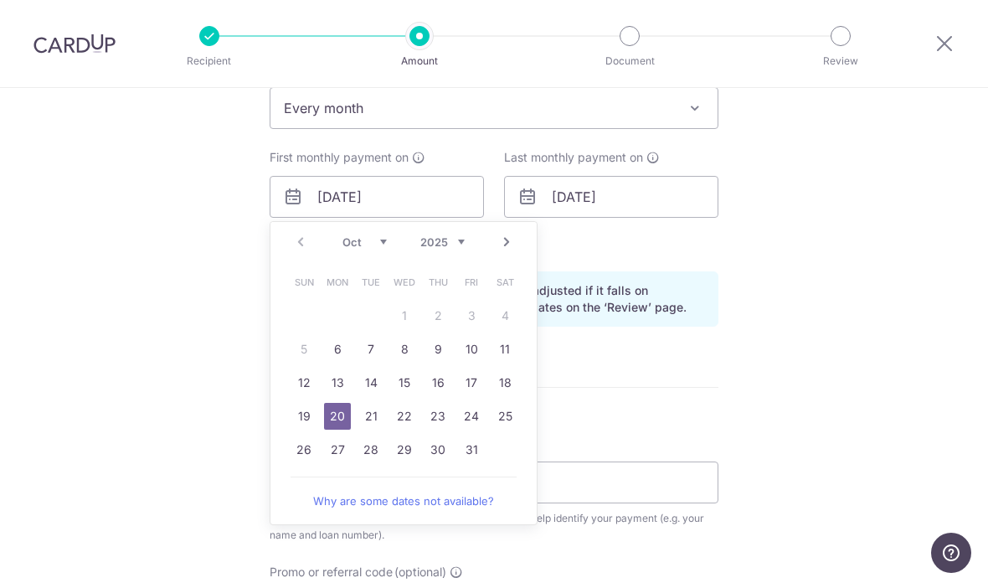
click at [332, 455] on link "27" at bounding box center [337, 449] width 27 height 27
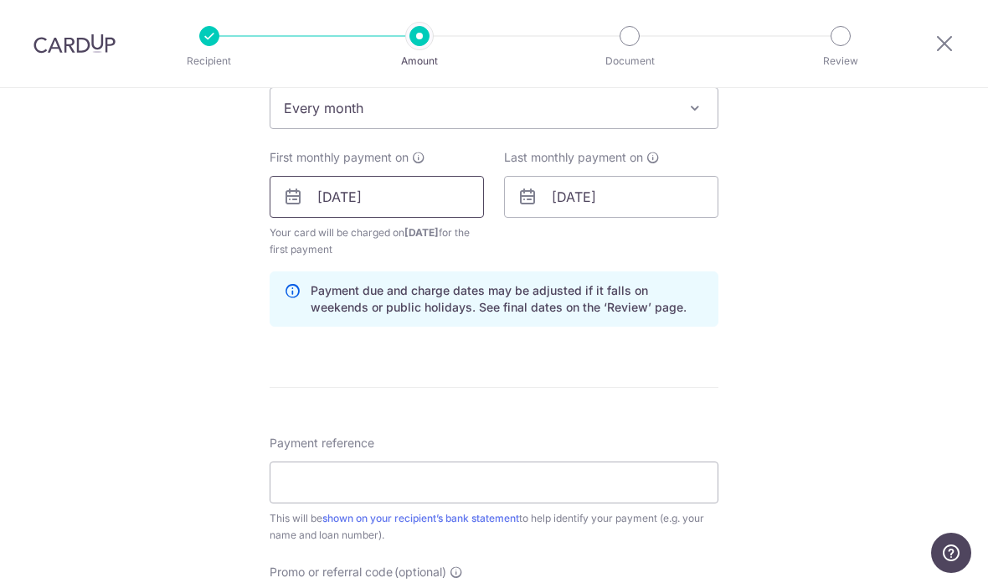
click at [440, 215] on input "27/10/2025" at bounding box center [377, 197] width 214 height 42
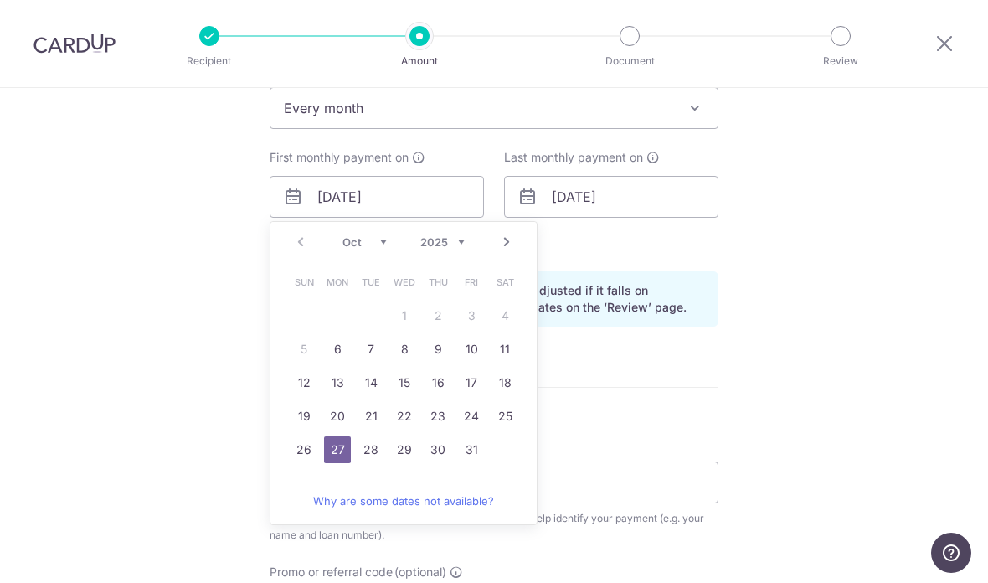
click at [342, 428] on link "20" at bounding box center [337, 416] width 27 height 27
type input "20/10/2025"
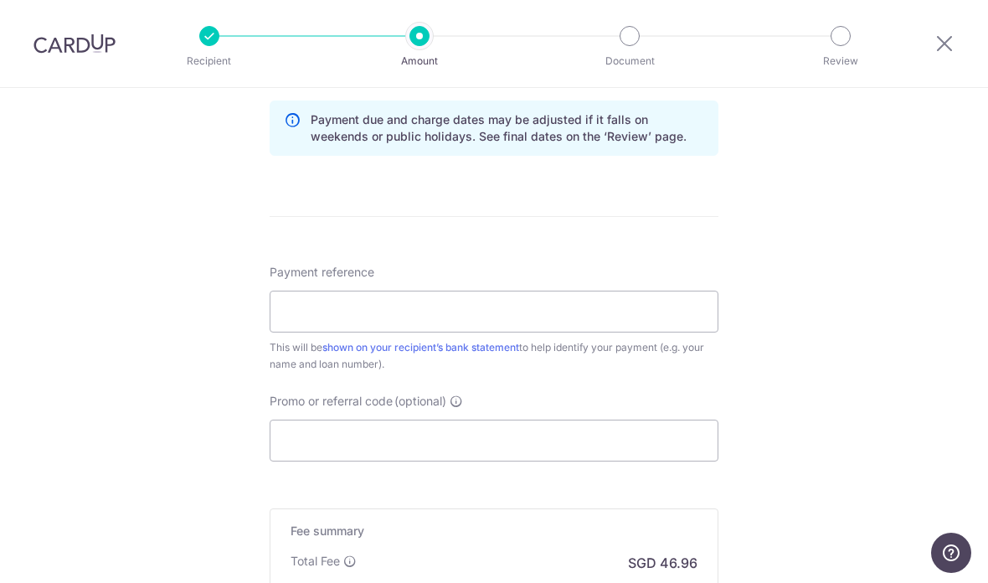
scroll to position [1392, 0]
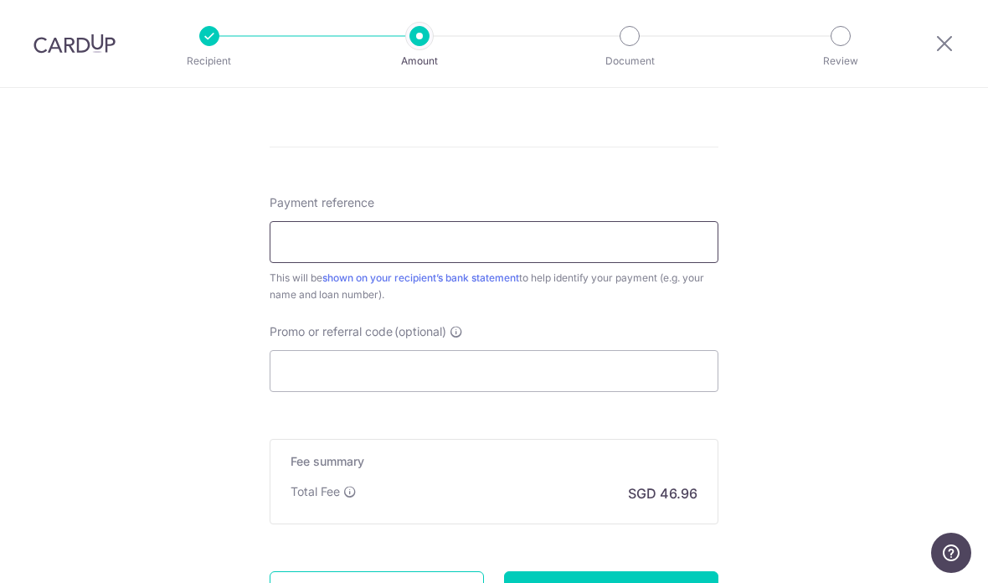
click at [683, 247] on input "Payment reference" at bounding box center [494, 242] width 449 height 42
type input "Heah Jun Enn HPR113712S"
click at [642, 380] on input "Promo or referral code (optional)" at bounding box center [494, 371] width 449 height 42
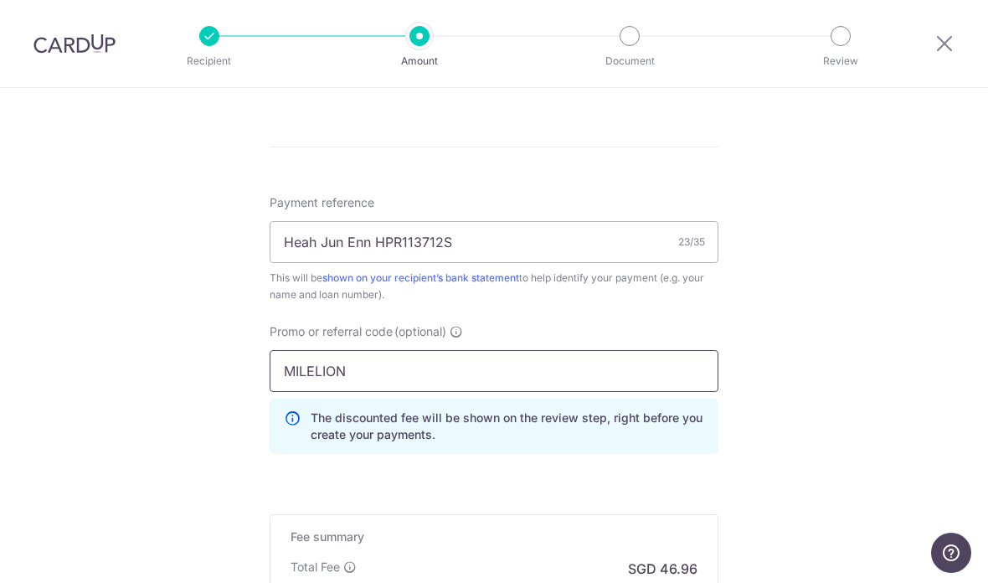
type input "MILELION"
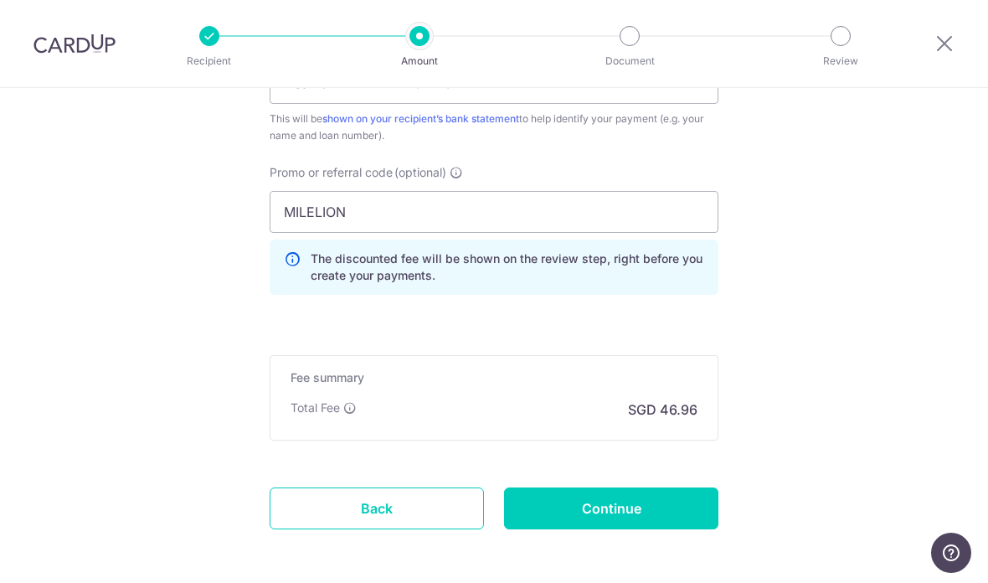
scroll to position [1550, 0]
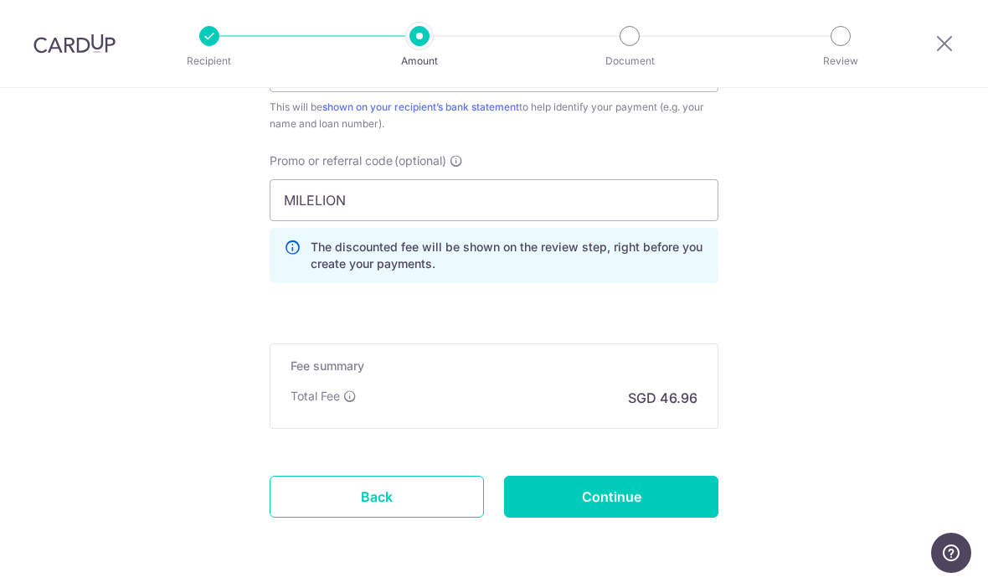
scroll to position [1563, 0]
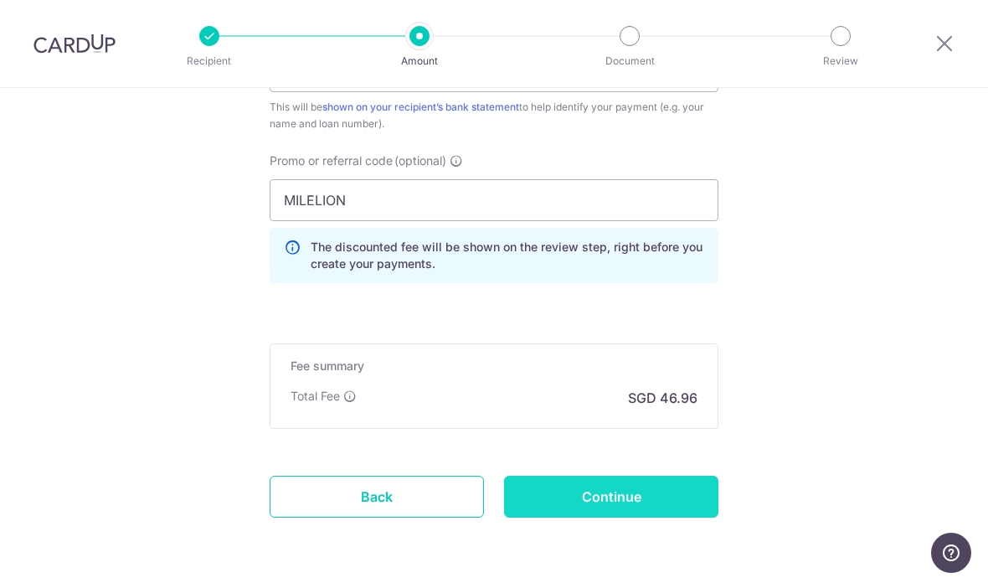
click at [691, 506] on input "Continue" at bounding box center [611, 497] width 214 height 42
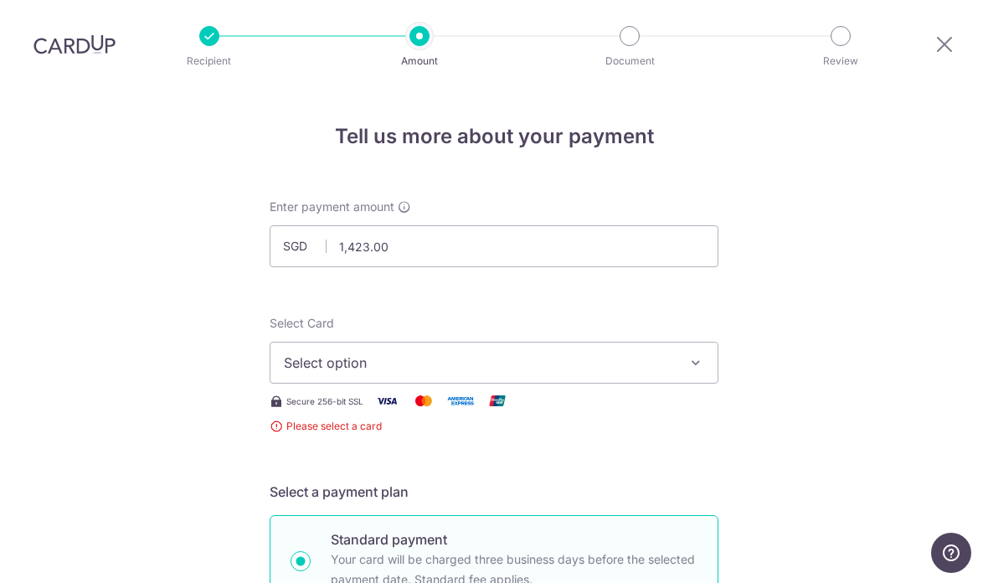
click at [702, 354] on icon "button" at bounding box center [695, 362] width 17 height 17
click at [776, 362] on div at bounding box center [494, 291] width 988 height 583
click at [700, 342] on button "Select option" at bounding box center [494, 363] width 449 height 42
click at [698, 401] on span "Add credit card" at bounding box center [509, 409] width 390 height 17
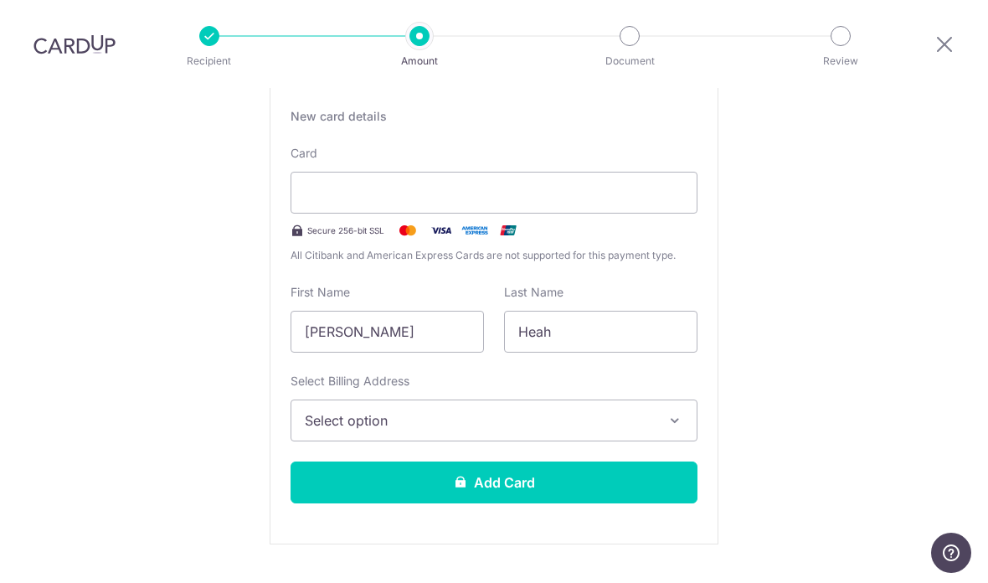
scroll to position [319, 0]
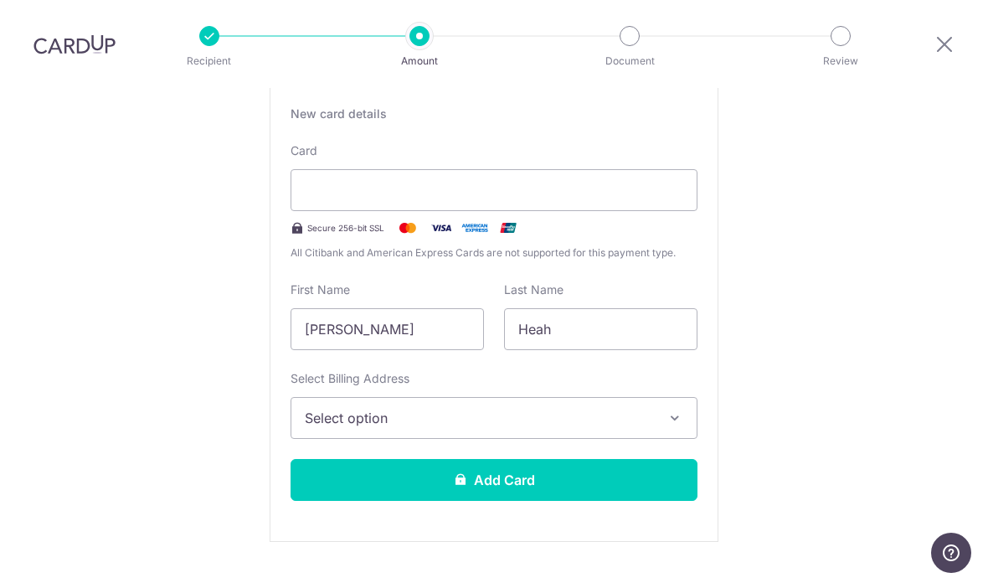
click at [657, 397] on button "Select option" at bounding box center [494, 418] width 407 height 42
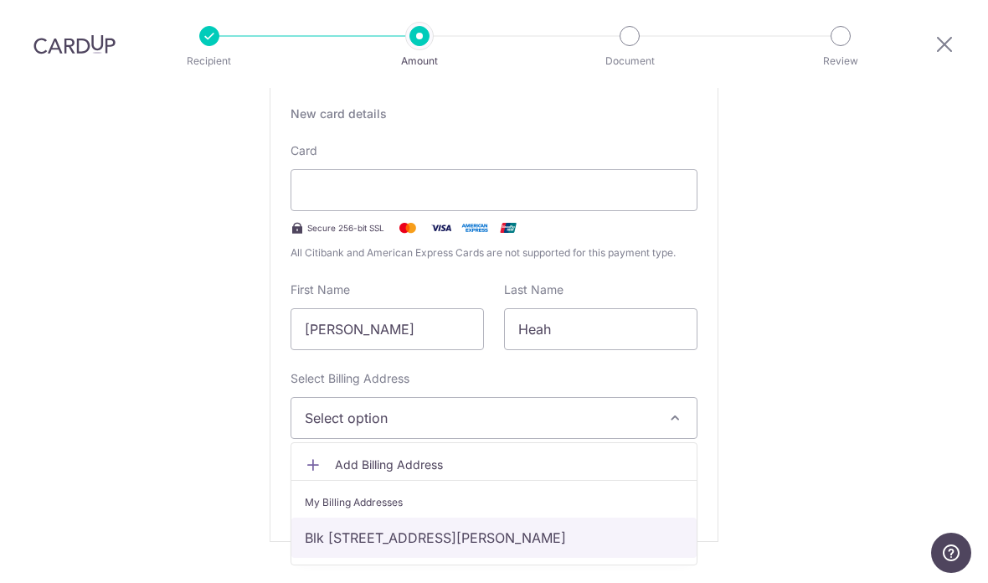
click at [608, 517] on link "Blk [STREET_ADDRESS][PERSON_NAME]" at bounding box center [493, 537] width 405 height 40
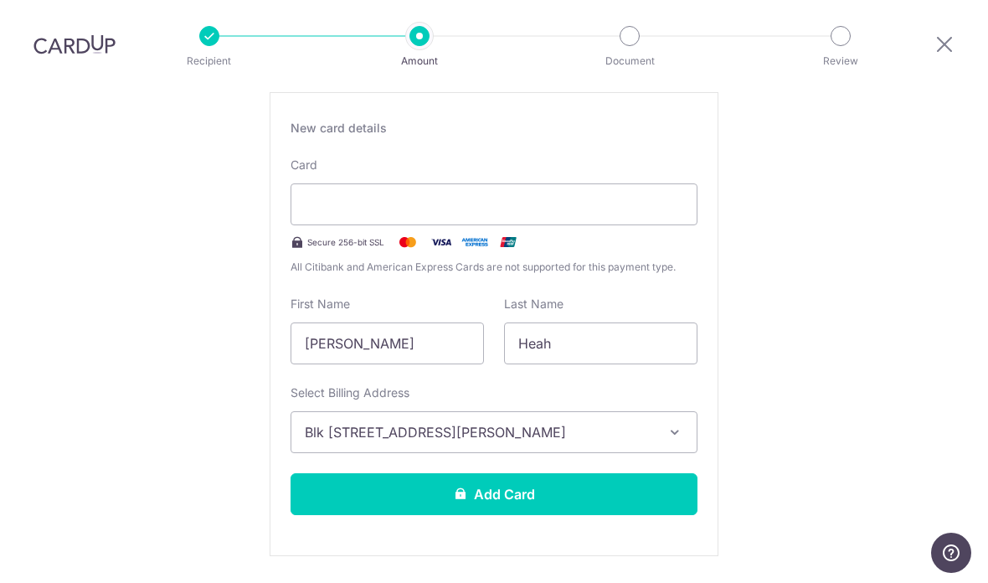
scroll to position [306, 0]
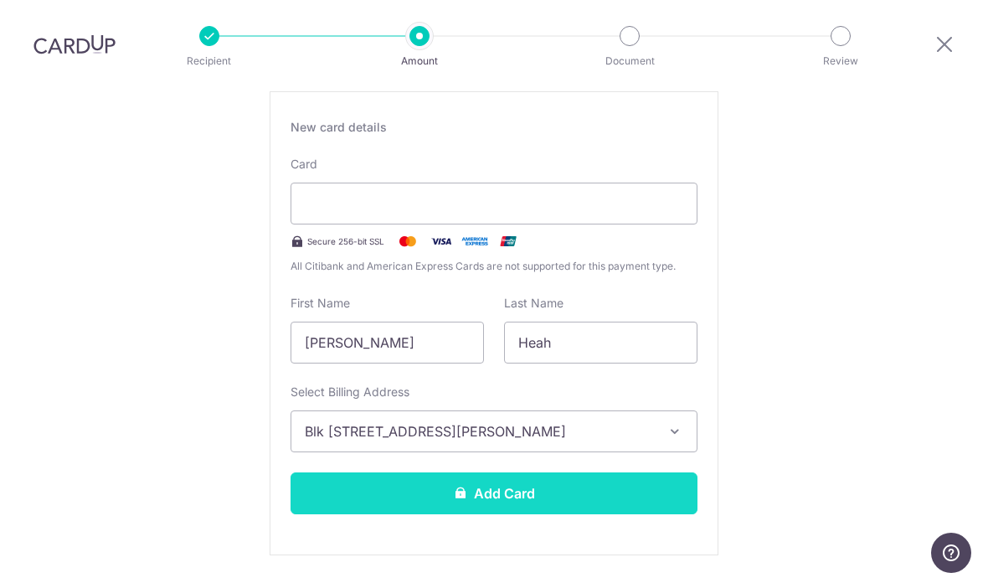
click at [652, 472] on button "Add Card" at bounding box center [494, 493] width 407 height 42
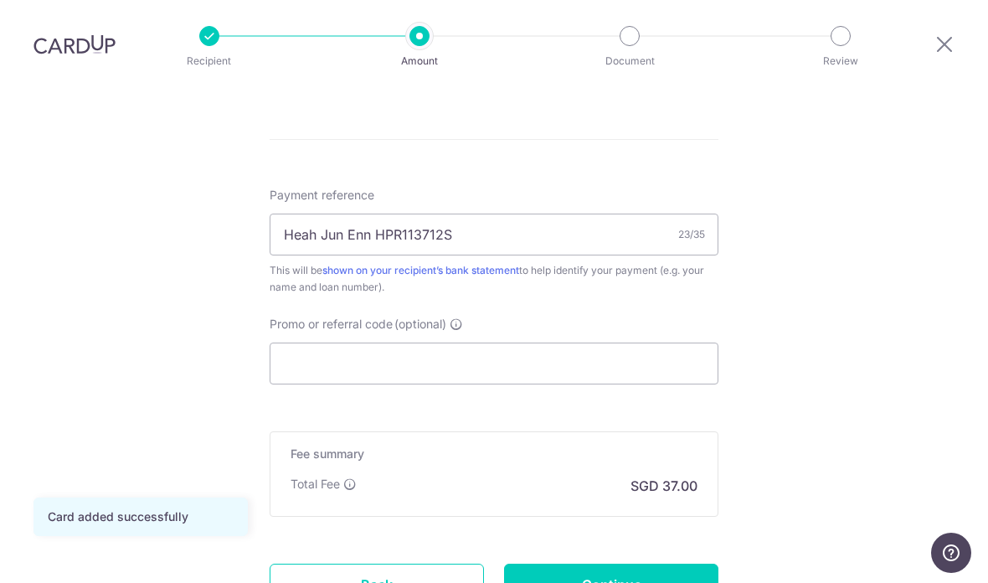
scroll to position [984, 0]
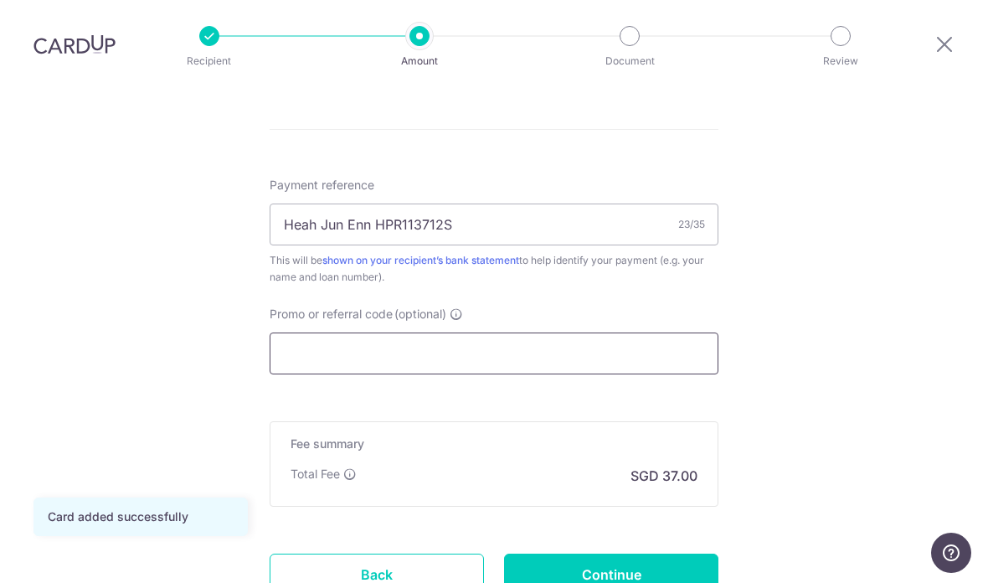
click at [702, 332] on input "Promo or referral code (optional)" at bounding box center [494, 353] width 449 height 42
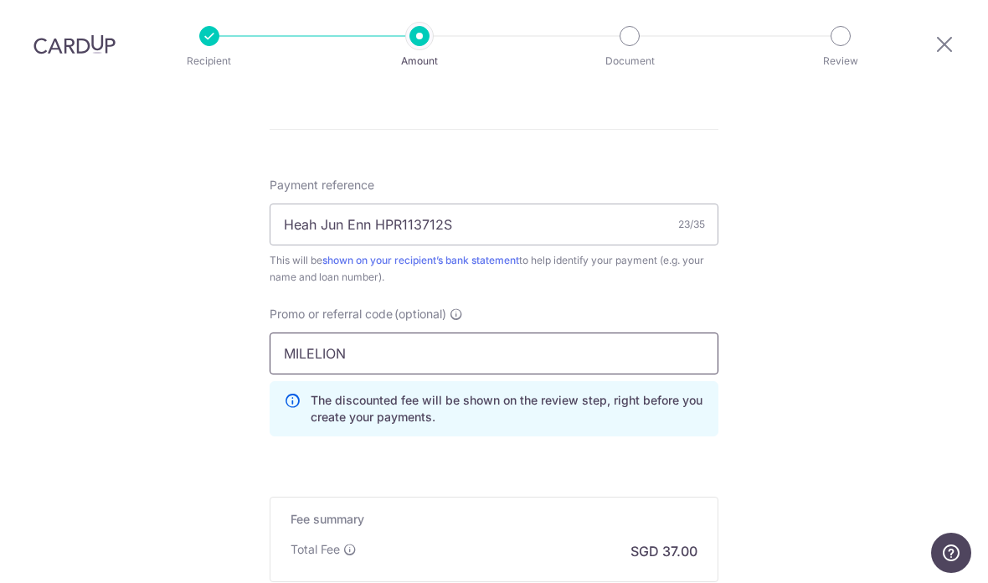
type input "MILELION"
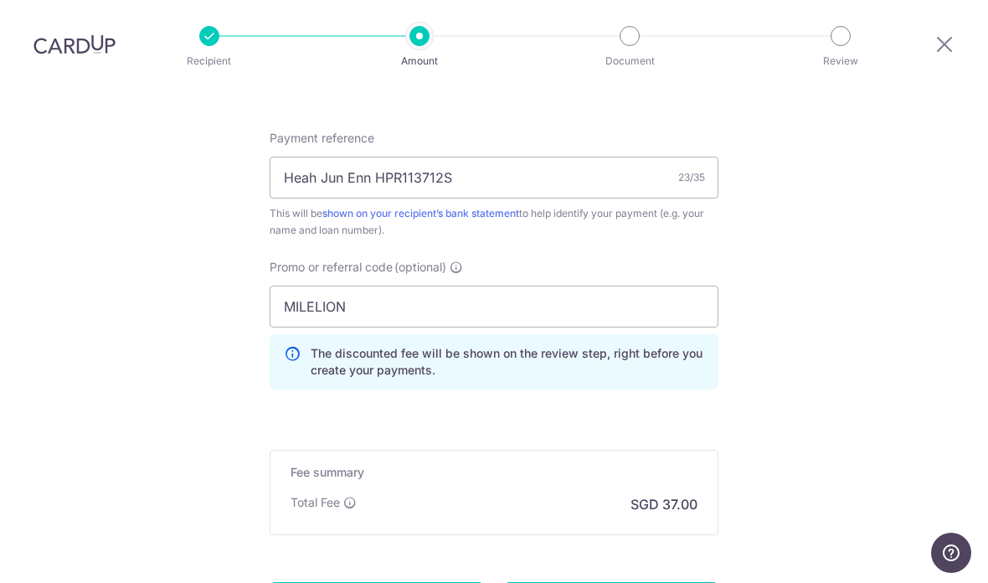
scroll to position [1046, 0]
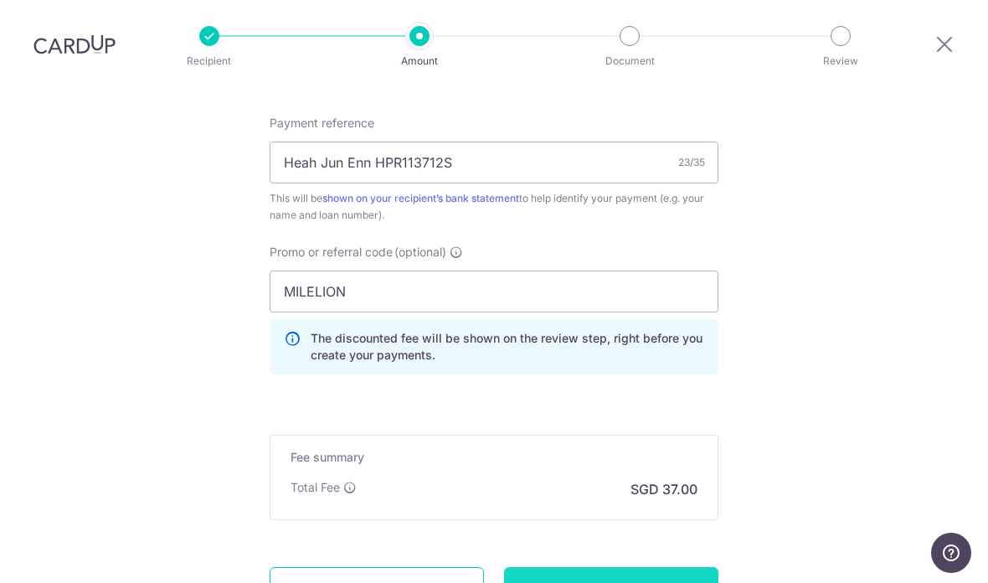
click at [694, 567] on input "Continue" at bounding box center [611, 588] width 214 height 42
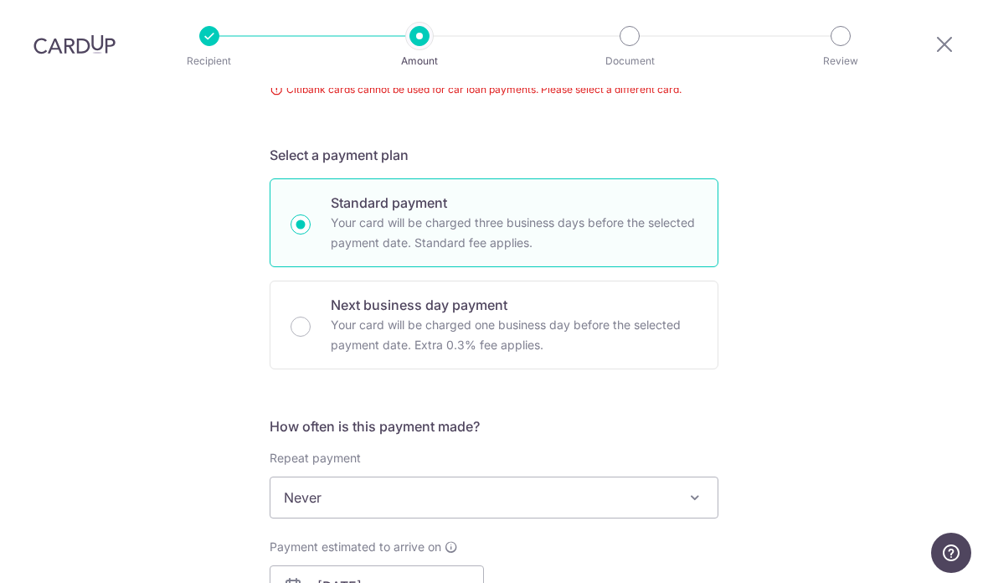
click at [705, 477] on span "Never" at bounding box center [493, 497] width 447 height 40
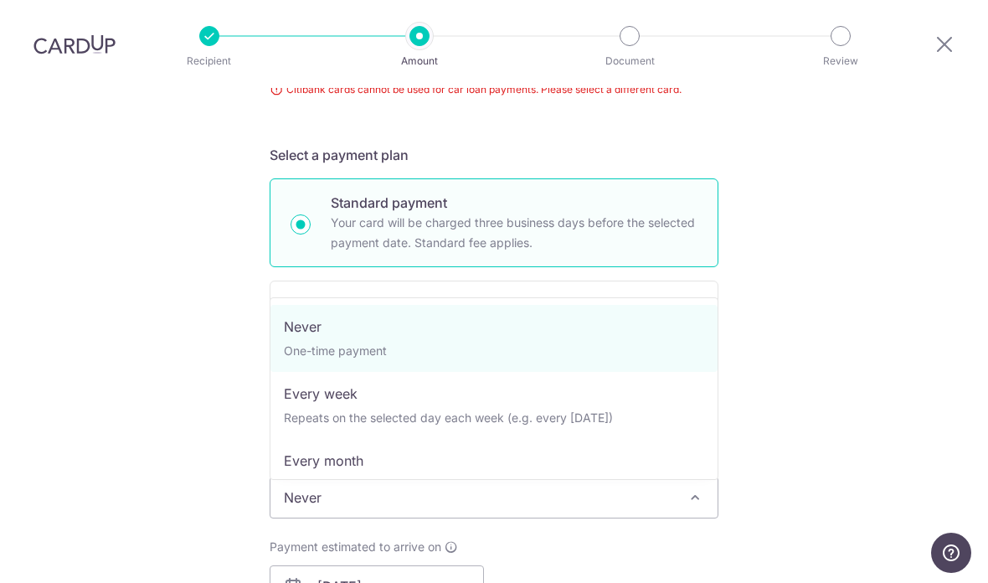
select select "3"
type input "[DATE]"
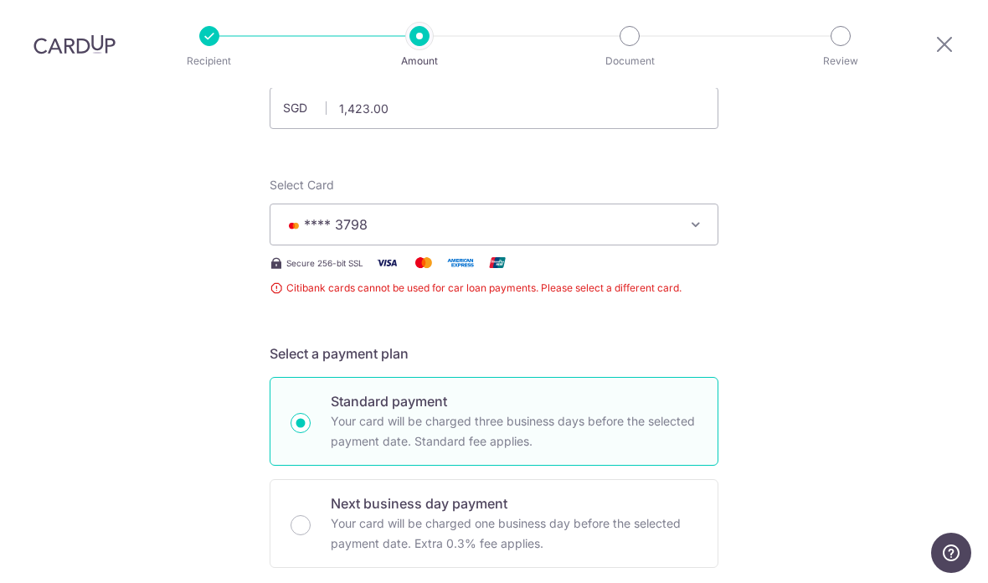
scroll to position [102, 0]
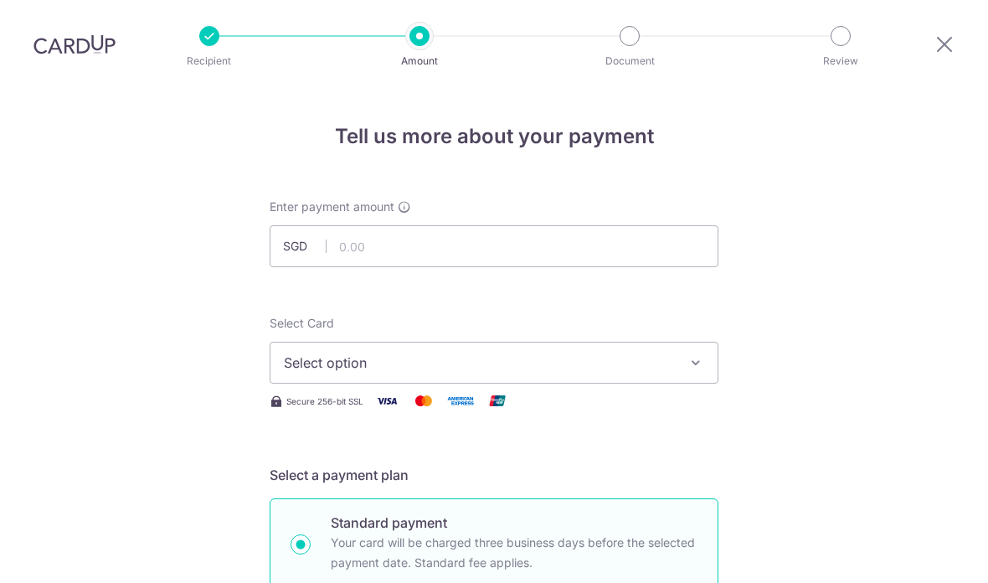
select select "3"
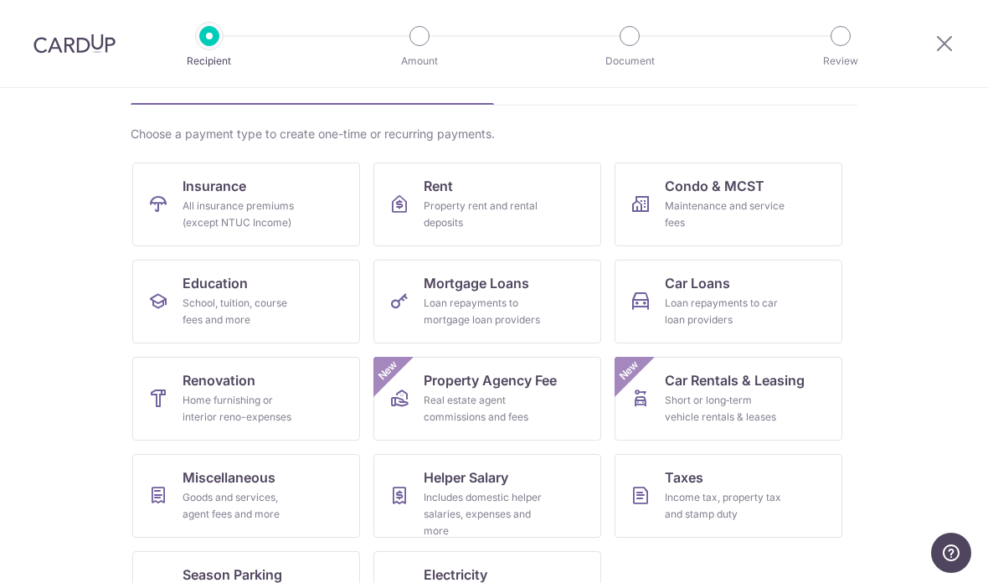
scroll to position [100, 0]
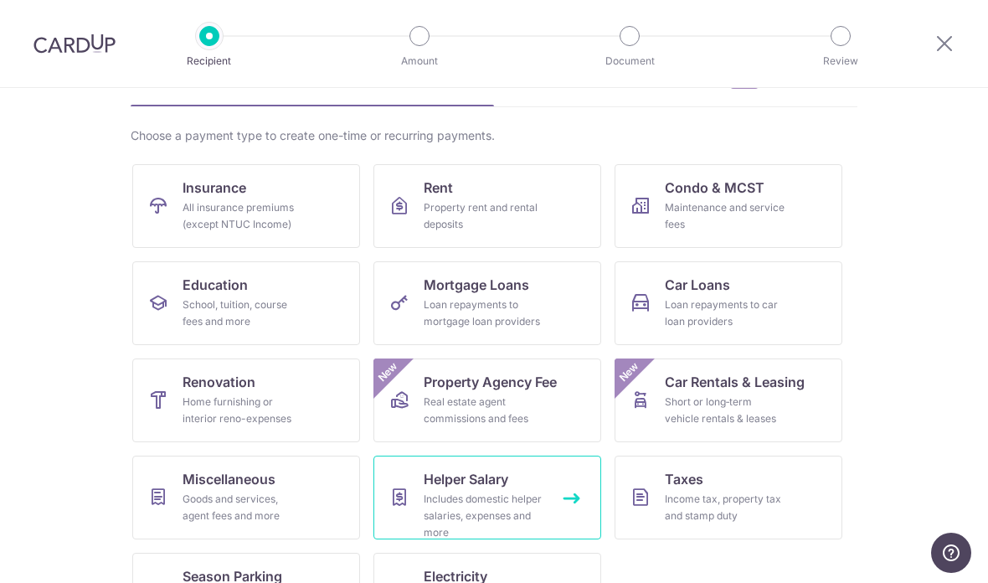
click at [555, 481] on link "Helper Salary Includes domestic helper salaries, expenses and more" at bounding box center [487, 497] width 228 height 84
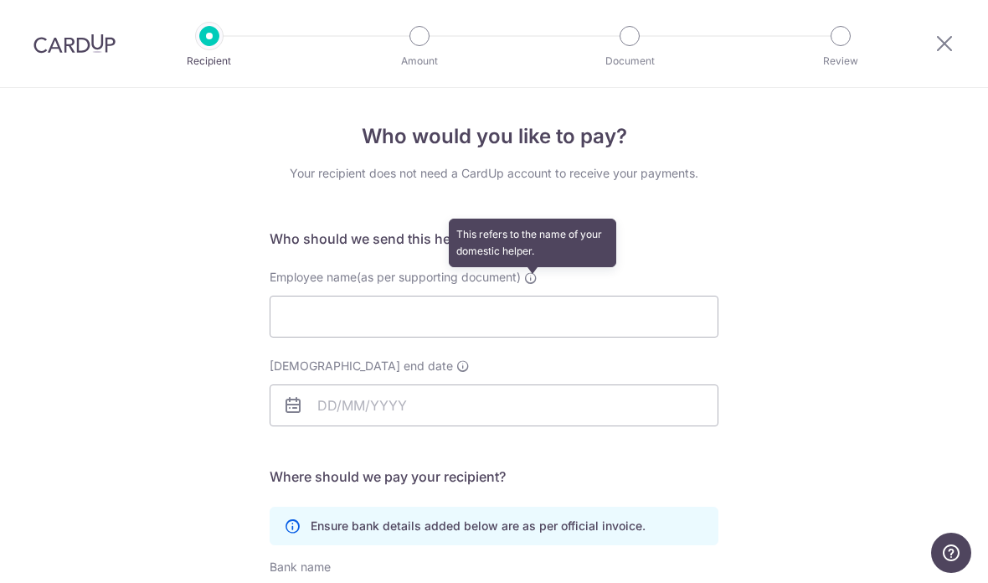
click at [534, 280] on icon at bounding box center [530, 277] width 13 height 13
click at [534, 296] on input "Employee name(as per supporting document) This refers to the name of your domes…" at bounding box center [494, 317] width 449 height 42
type input "A"
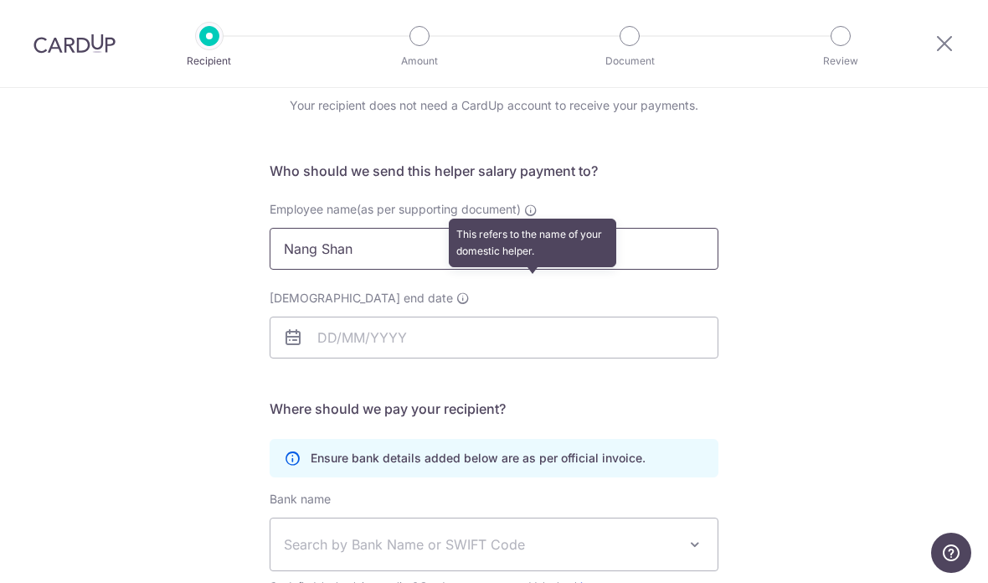
scroll to position [157, 0]
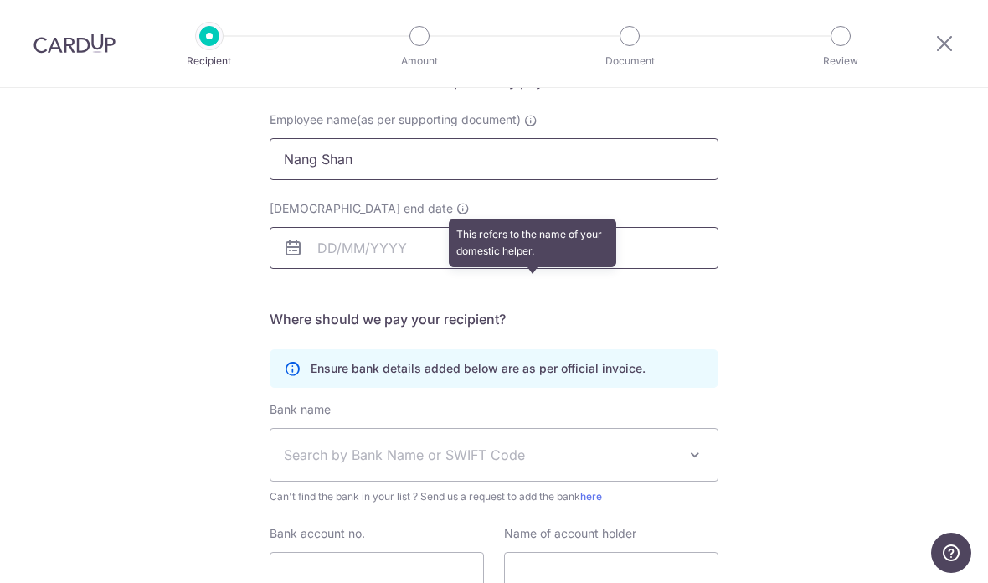
type input "Nang Shan"
click at [683, 255] on input "[DEMOGRAPHIC_DATA] end date" at bounding box center [494, 248] width 449 height 42
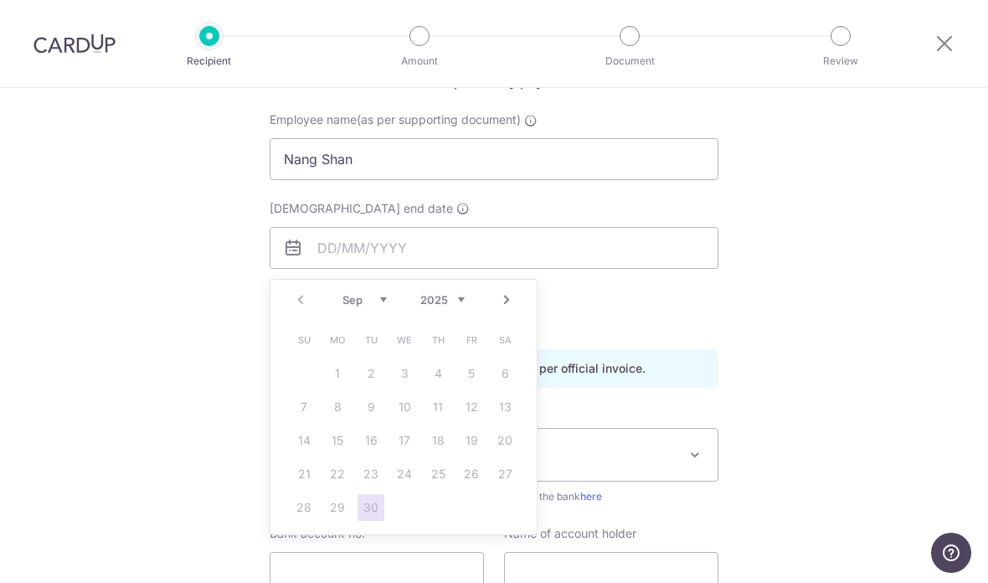
click at [817, 347] on div "Who would you like to pay? Your recipient does not need a CardUp account to rec…" at bounding box center [494, 329] width 988 height 797
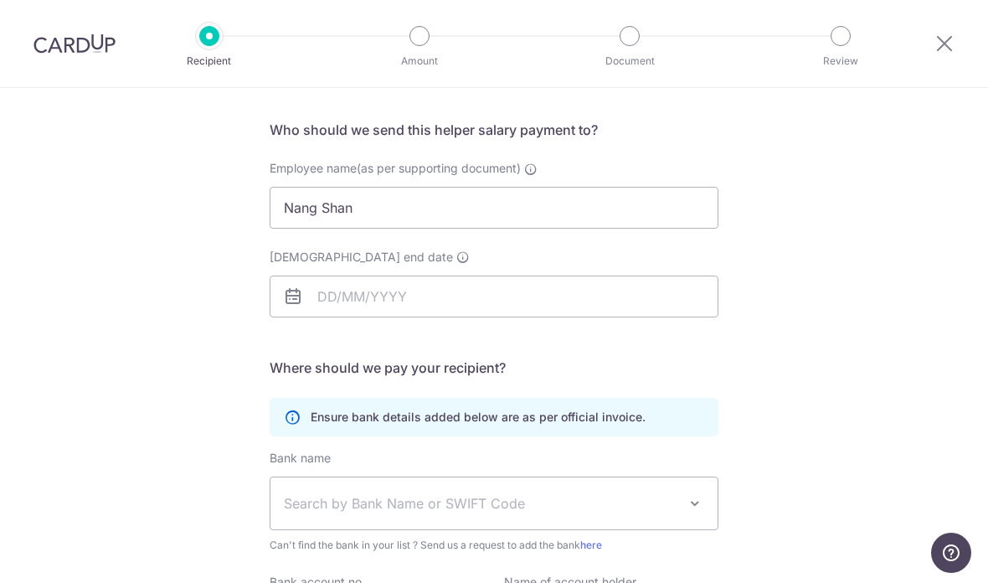
scroll to position [95, 0]
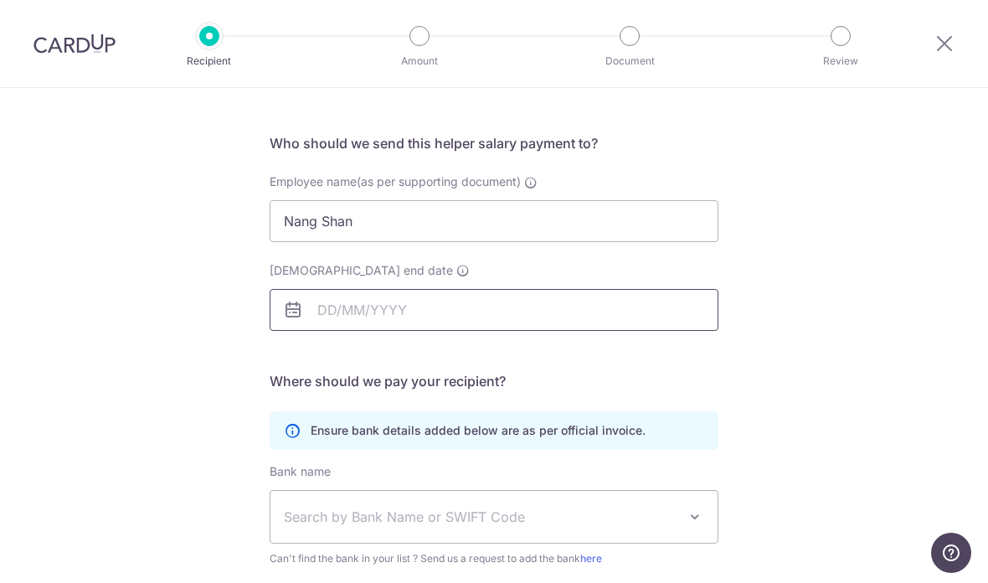
click at [339, 319] on input "[DEMOGRAPHIC_DATA] end date" at bounding box center [494, 310] width 449 height 42
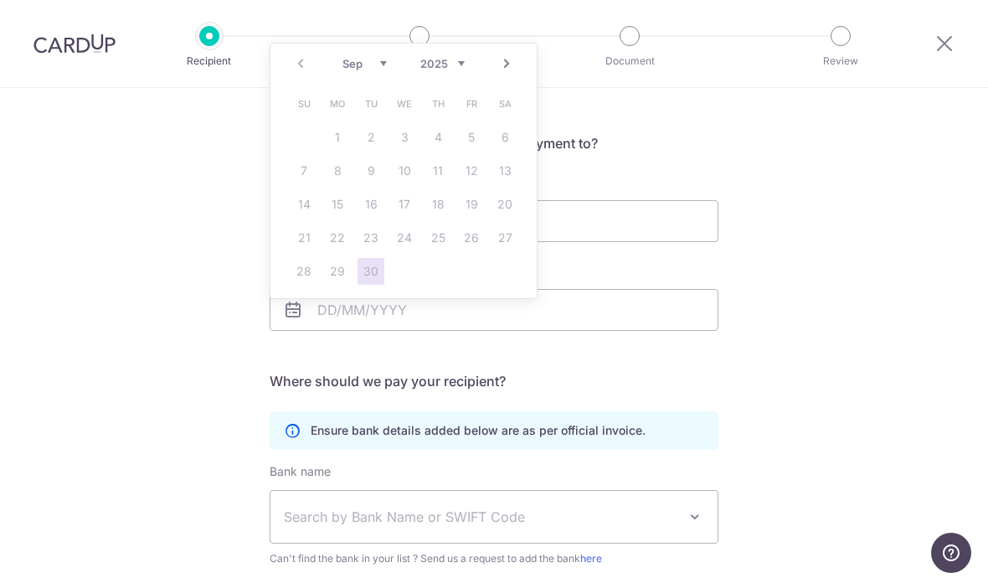
click at [449, 63] on select "2025 2026 2027 2028 2029 2030 2031 2032 2033 2034 2035" at bounding box center [442, 63] width 44 height 13
click at [379, 63] on select "Jan Feb Mar Apr May Jun Jul Aug Sep Oct Nov Dec" at bounding box center [364, 63] width 44 height 13
click at [379, 138] on link "2" at bounding box center [370, 137] width 27 height 27
type input "02/06/2026"
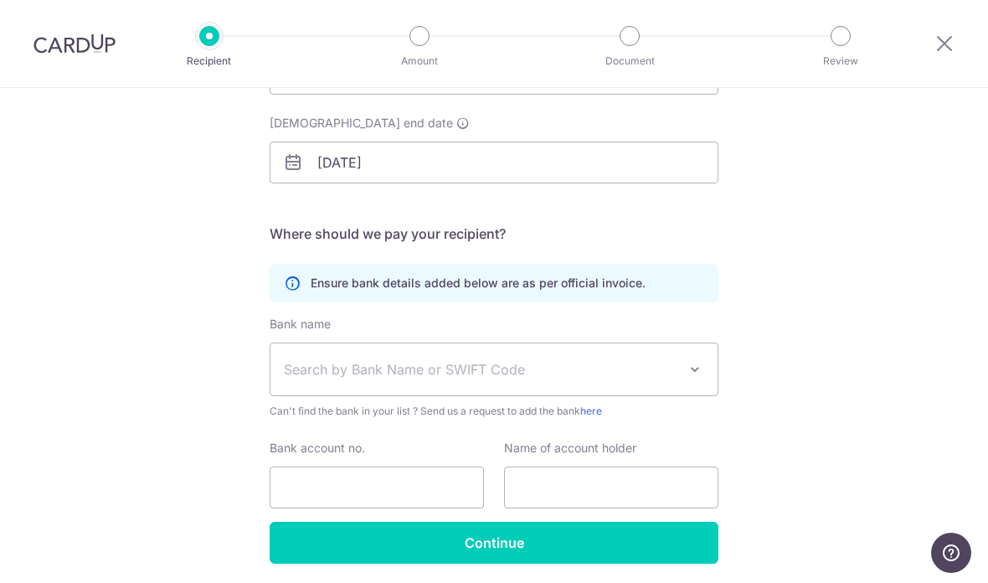
scroll to position [242, 0]
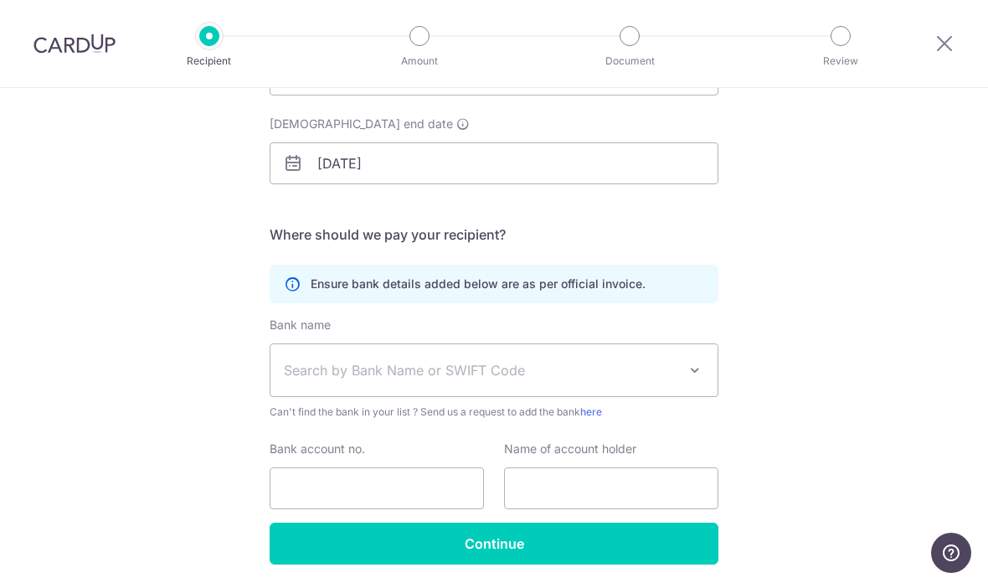
click at [682, 378] on span "Search by Bank Name or SWIFT Code" at bounding box center [493, 370] width 447 height 52
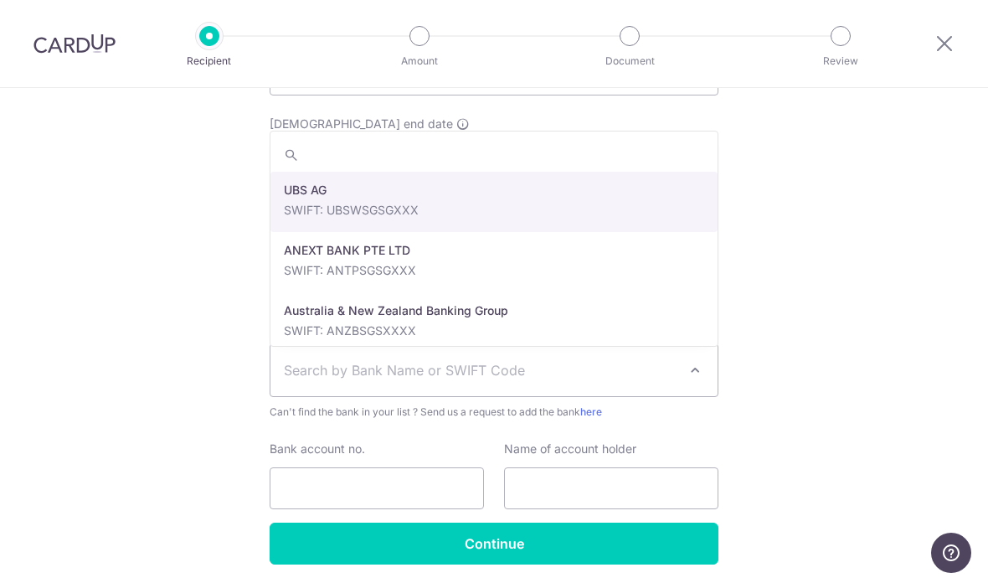
click at [791, 181] on div "Who would you like to pay? Your recipient does not need a CardUp account to rec…" at bounding box center [494, 244] width 988 height 797
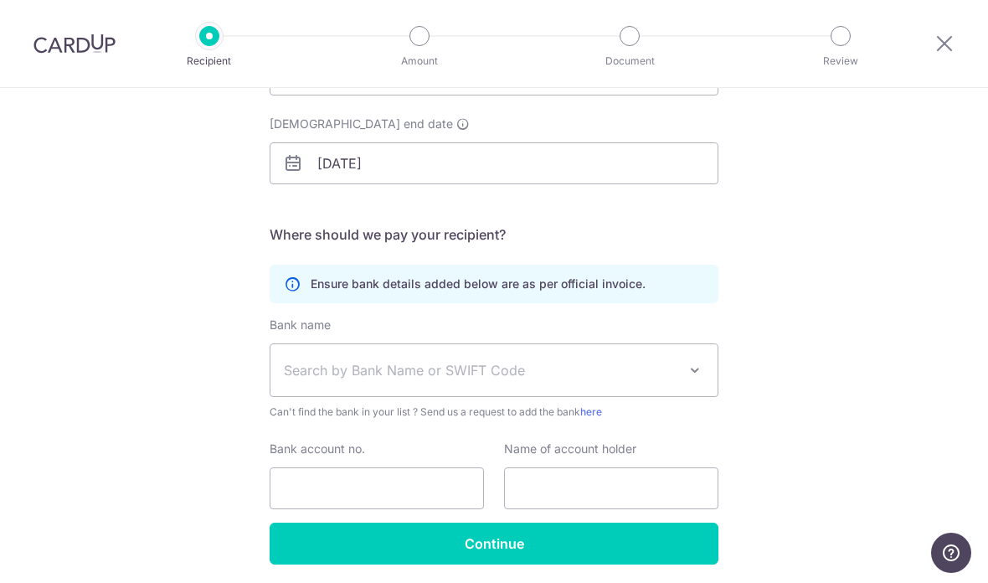
click at [659, 380] on span "Search by Bank Name or SWIFT Code" at bounding box center [480, 370] width 393 height 20
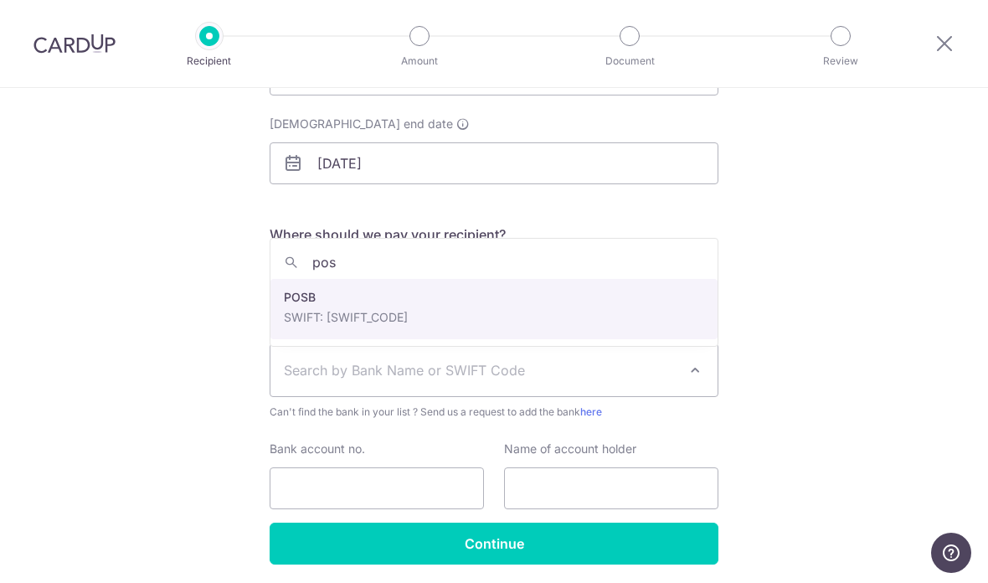
type input "posb"
select select "19"
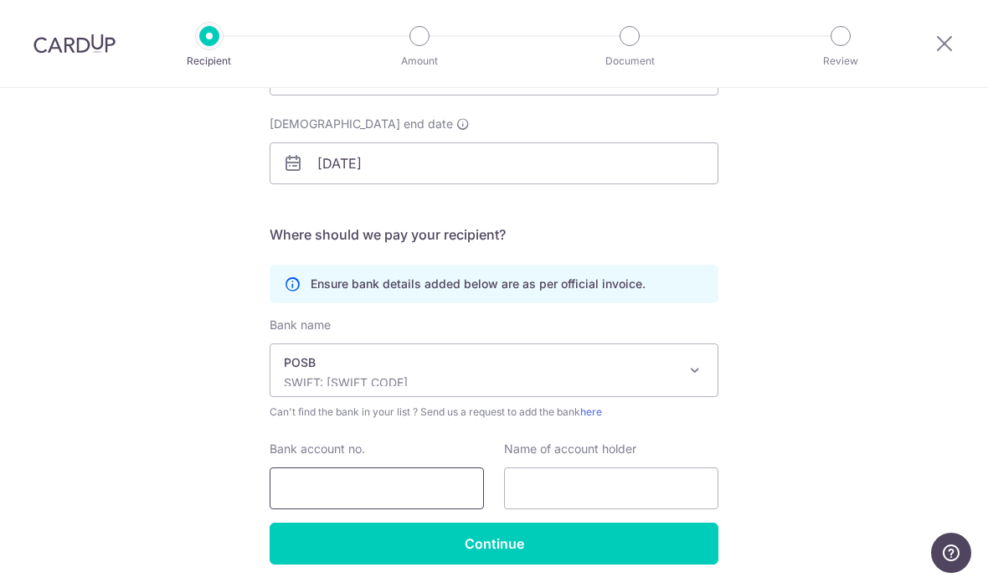
click at [456, 501] on input "Bank account no." at bounding box center [377, 488] width 214 height 42
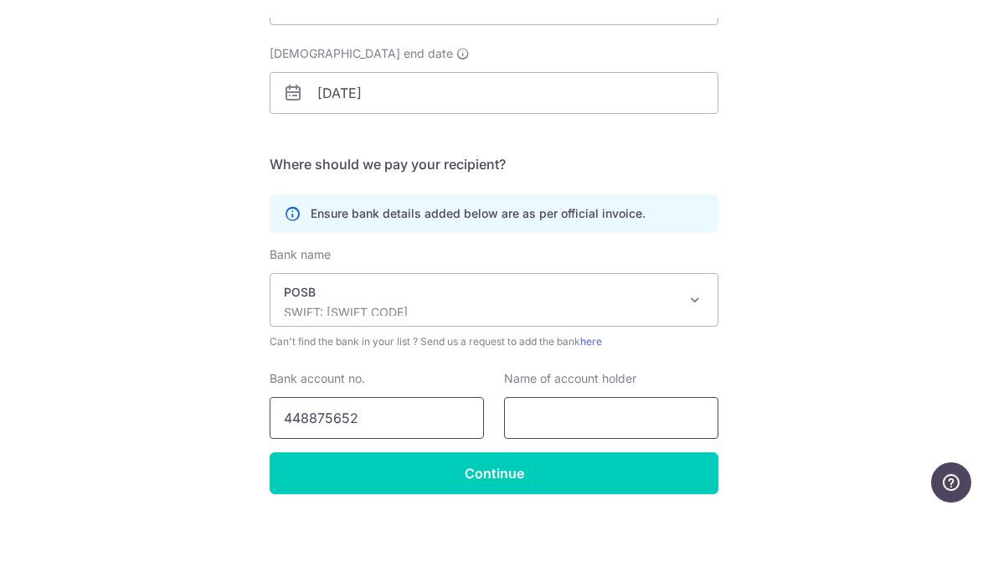
type input "448875652"
click at [677, 467] on input "text" at bounding box center [611, 488] width 214 height 42
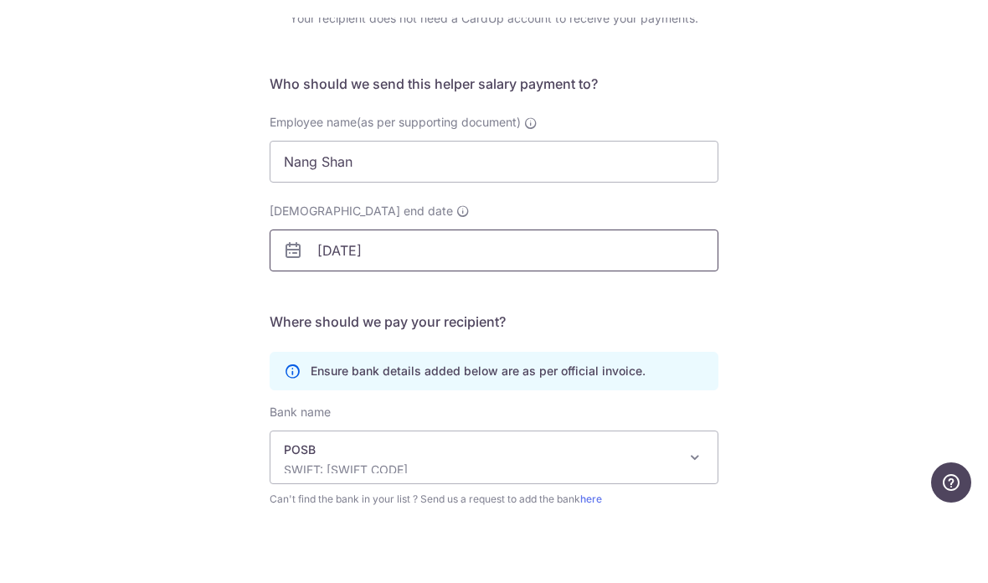
type input "Nang Shan"
click at [345, 300] on input "02/06/2026" at bounding box center [494, 321] width 449 height 42
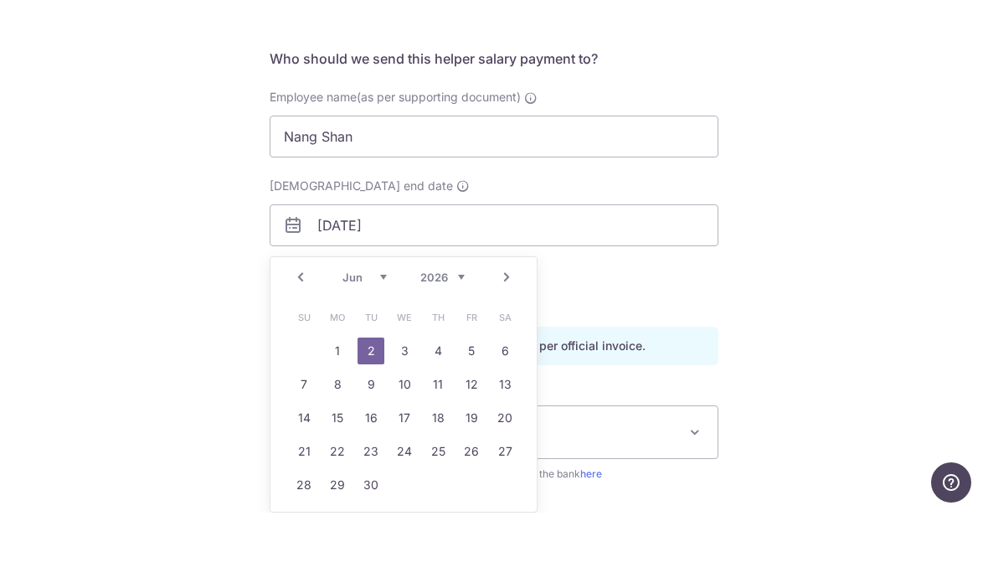
click at [794, 135] on div "Who would you like to pay? Your recipient does not need a CardUp account to rec…" at bounding box center [494, 376] width 988 height 797
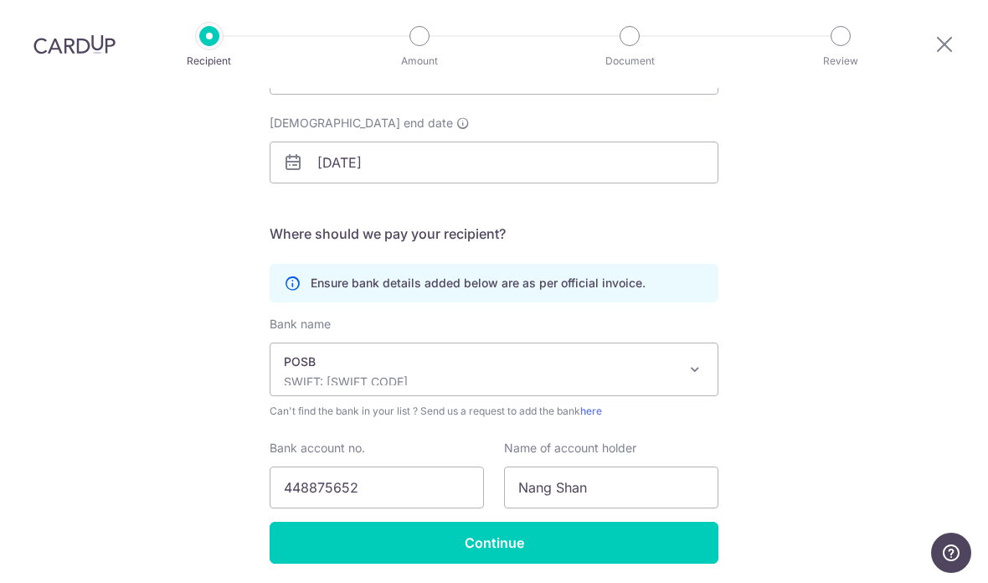
scroll to position [242, 0]
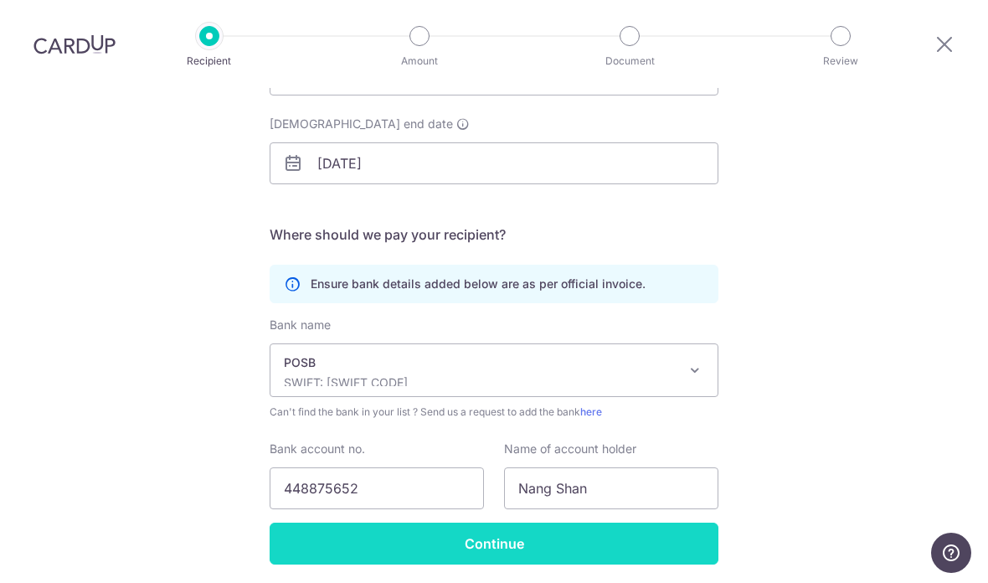
click at [648, 522] on input "Continue" at bounding box center [494, 543] width 449 height 42
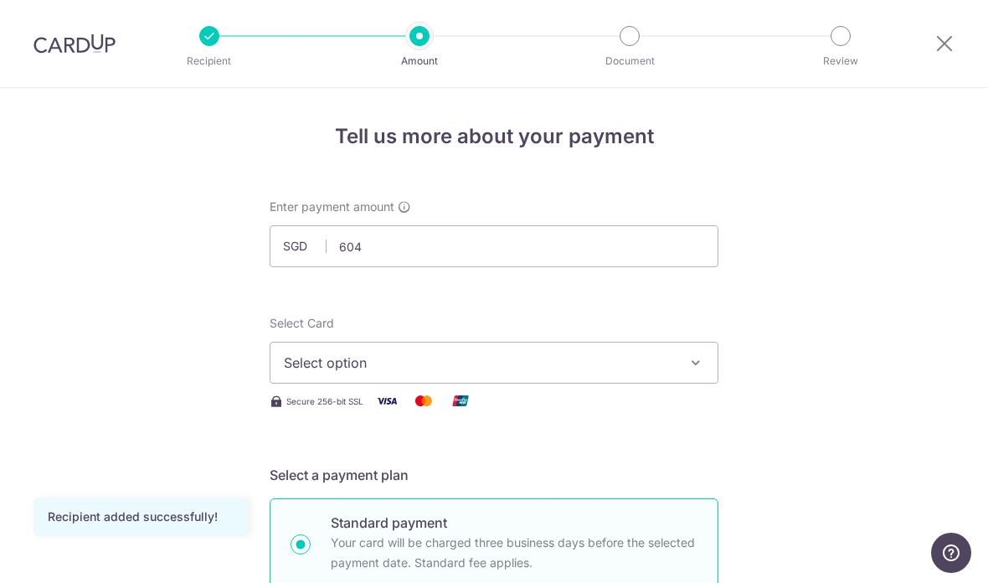
click at [704, 369] on button "Select option" at bounding box center [494, 363] width 449 height 42
type input "604.00"
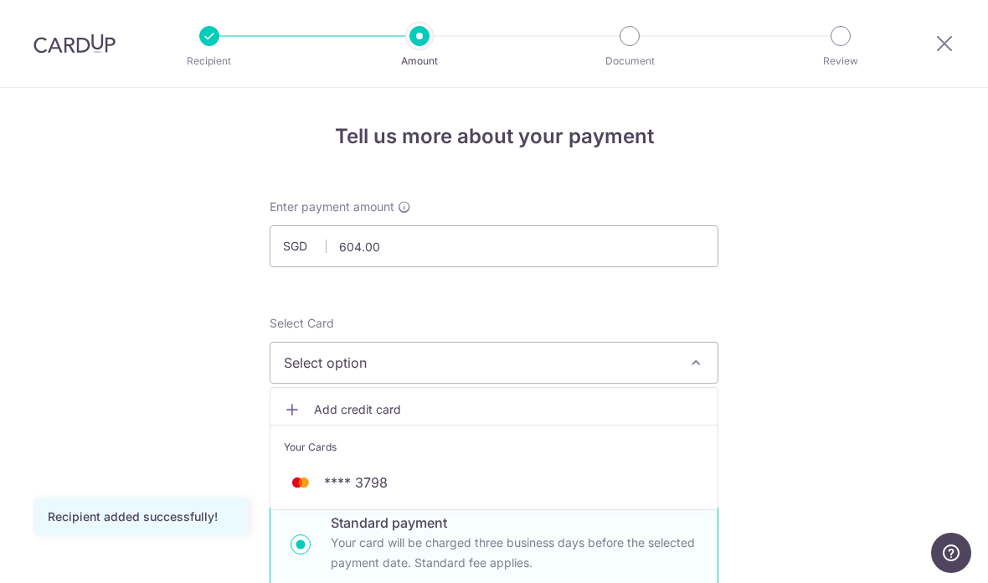
click at [802, 278] on div at bounding box center [494, 291] width 988 height 583
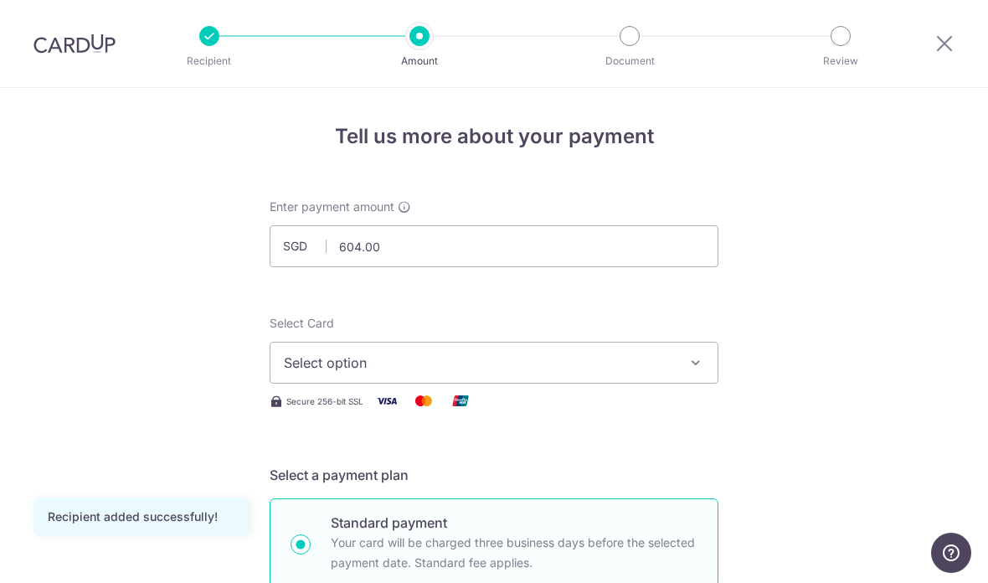
click at [697, 370] on icon "button" at bounding box center [695, 362] width 17 height 17
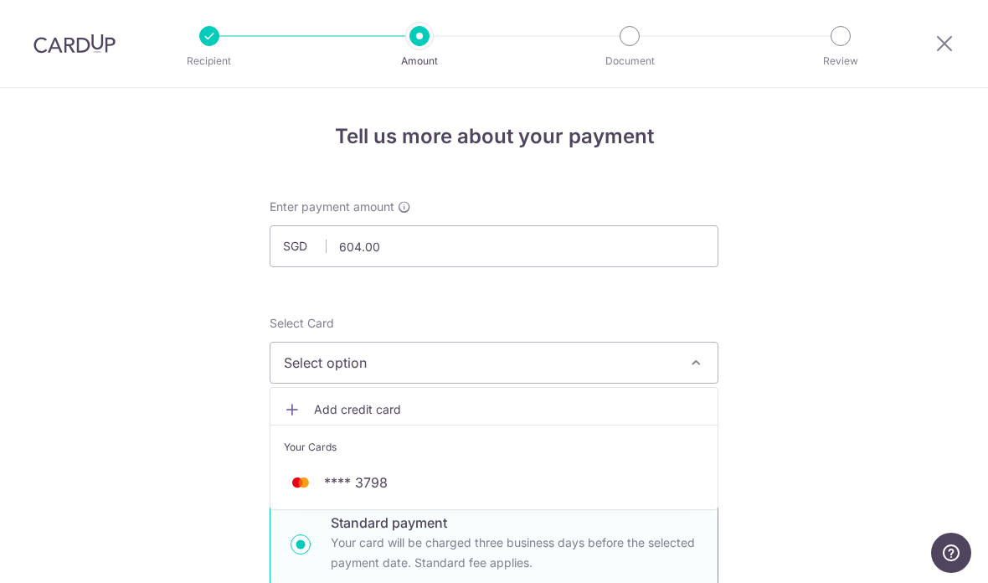
click at [830, 276] on div at bounding box center [494, 291] width 988 height 583
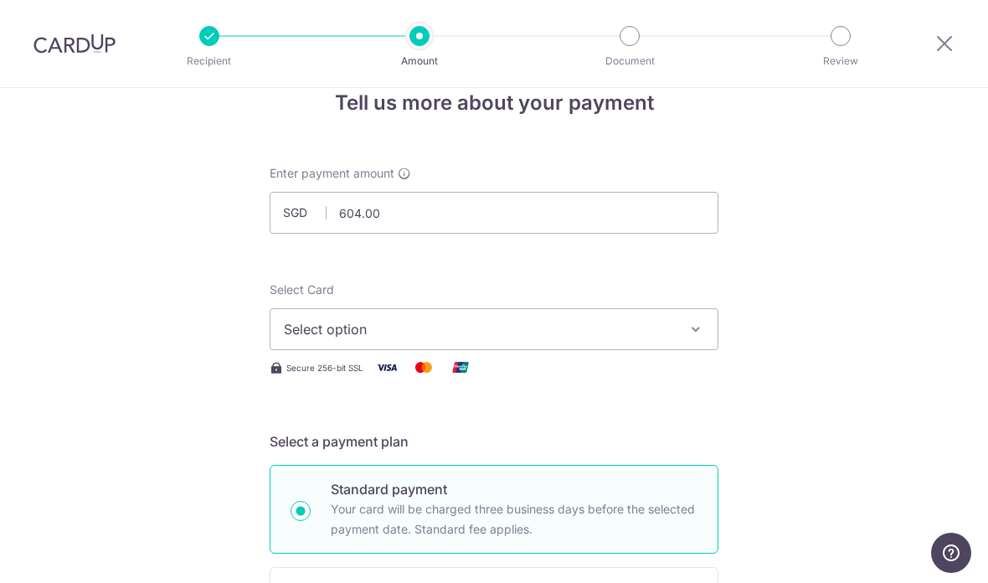
scroll to position [51, 0]
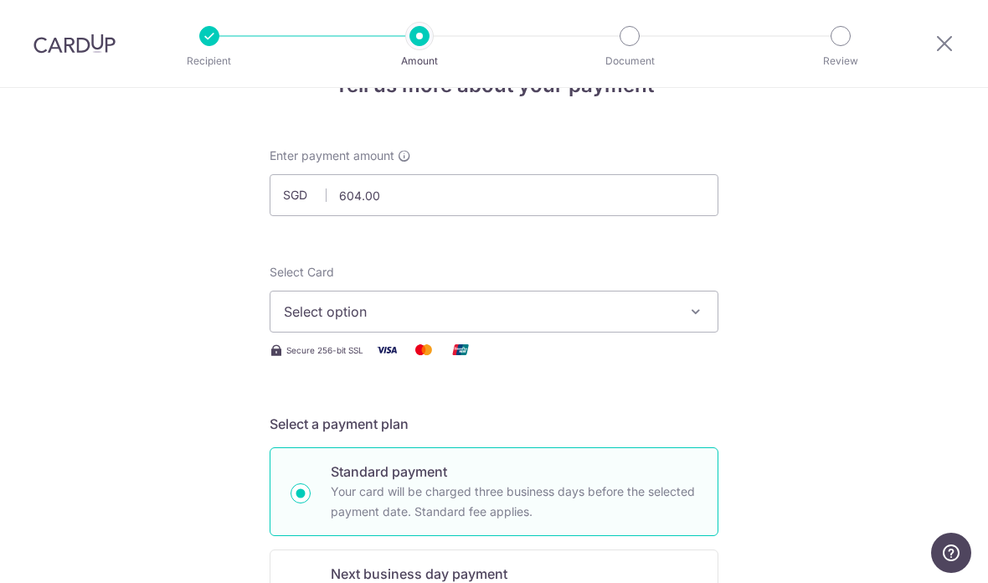
click at [698, 320] on icon "button" at bounding box center [695, 311] width 17 height 17
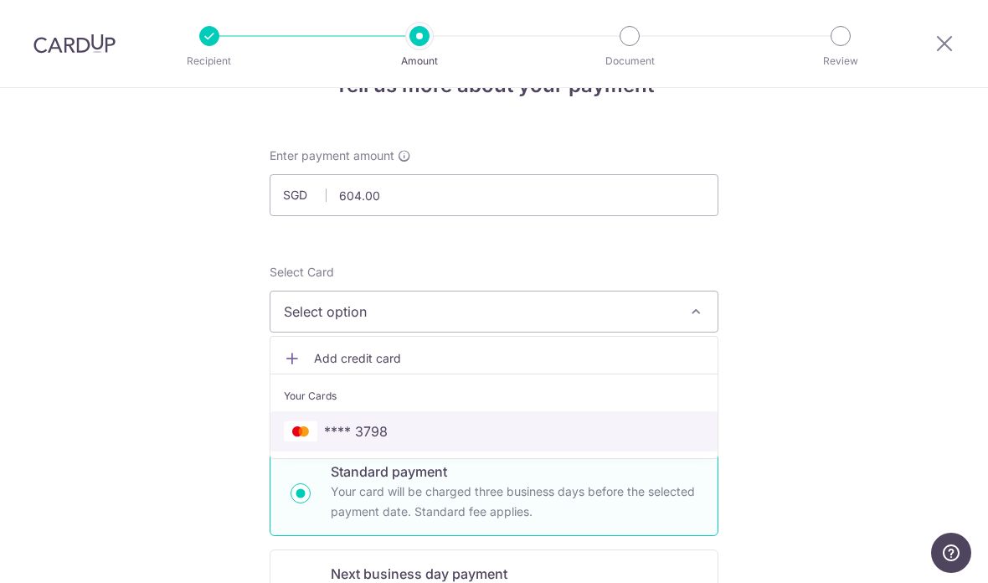
click at [663, 434] on span "**** 3798" at bounding box center [494, 431] width 420 height 20
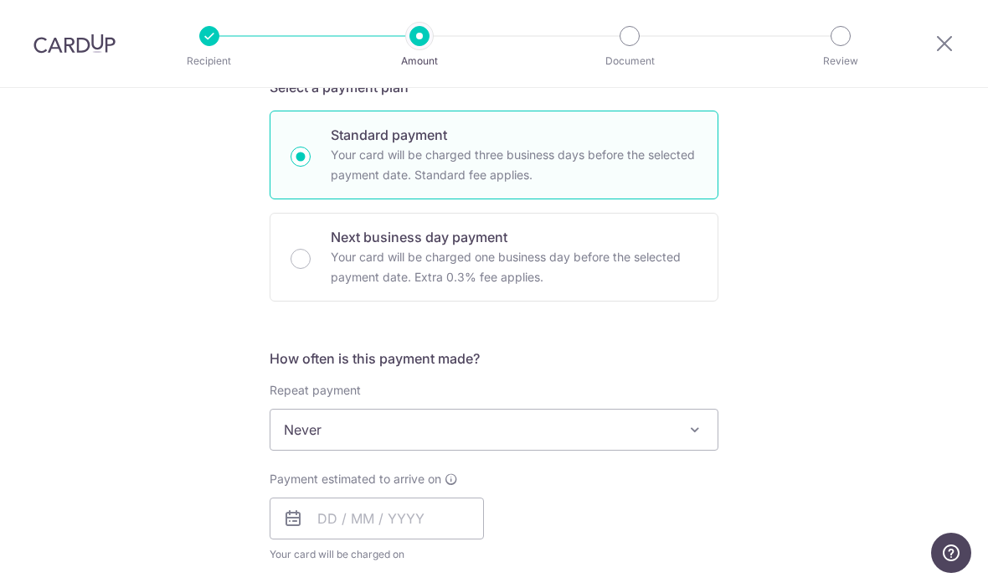
scroll to position [391, 0]
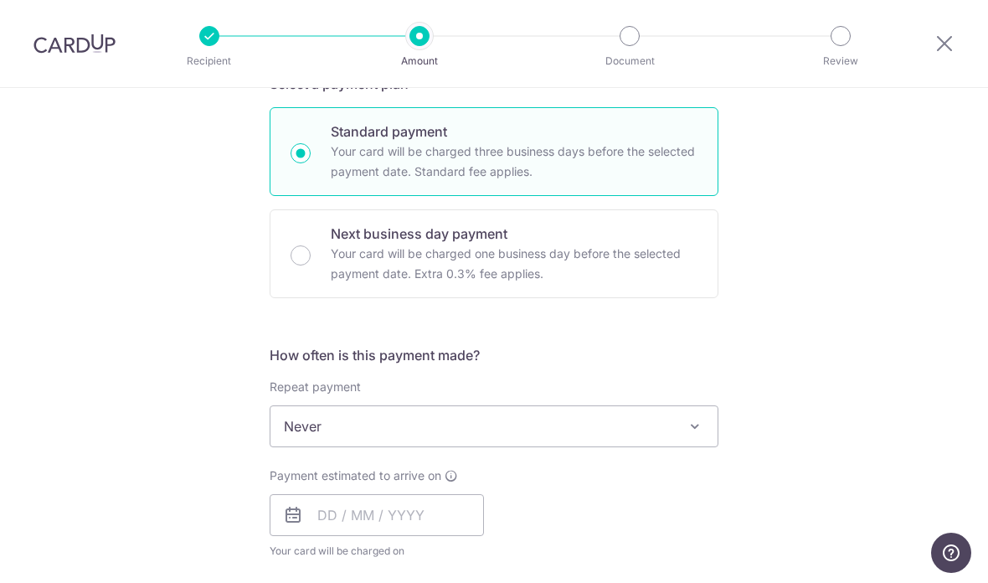
click at [692, 424] on span at bounding box center [695, 426] width 20 height 20
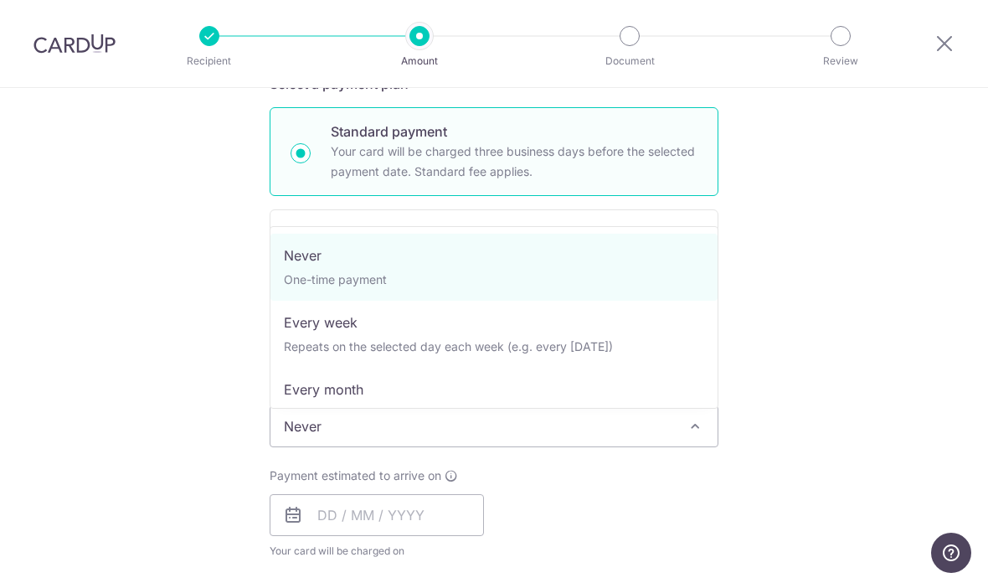
select select "3"
type input "02/06/2026"
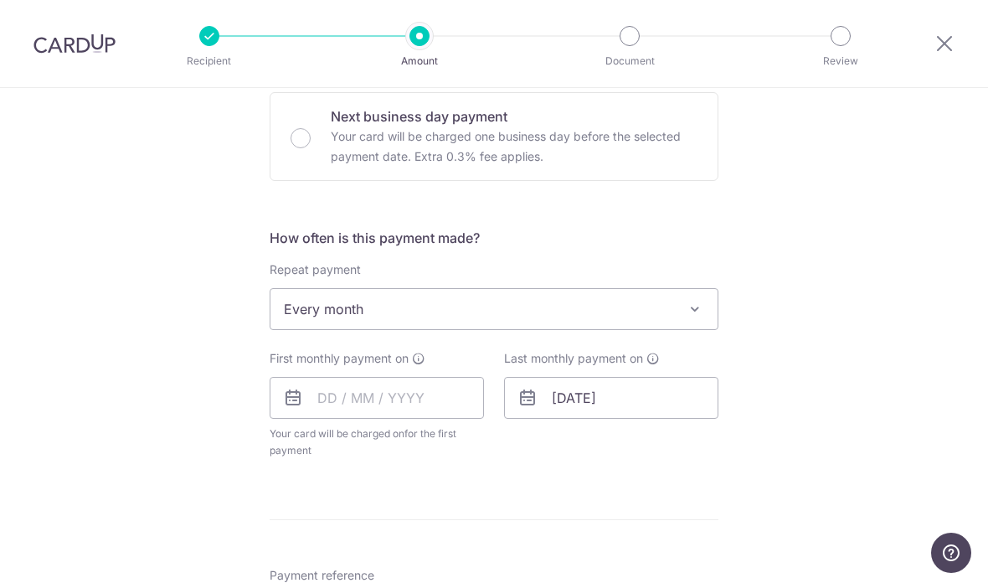
scroll to position [536, 0]
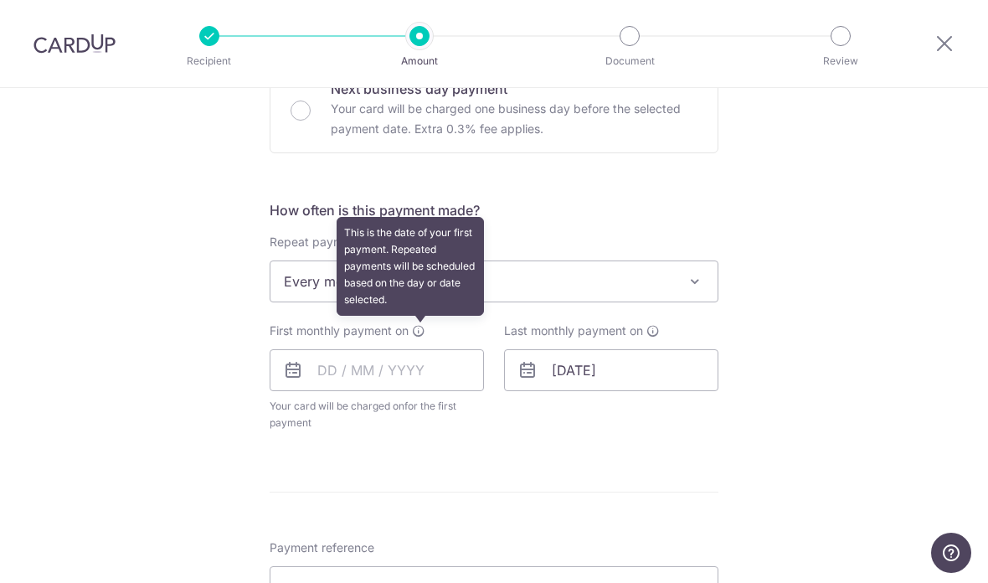
click at [423, 337] on icon at bounding box center [418, 330] width 13 height 13
click at [419, 391] on input "text" at bounding box center [377, 370] width 214 height 42
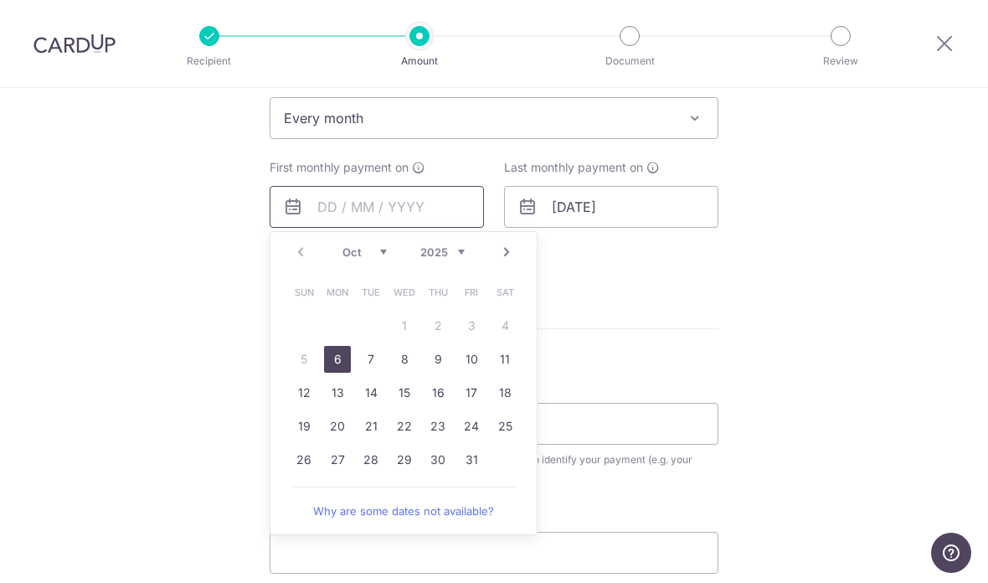
scroll to position [701, 0]
click at [337, 459] on link "27" at bounding box center [337, 458] width 27 height 27
type input "[DATE]"
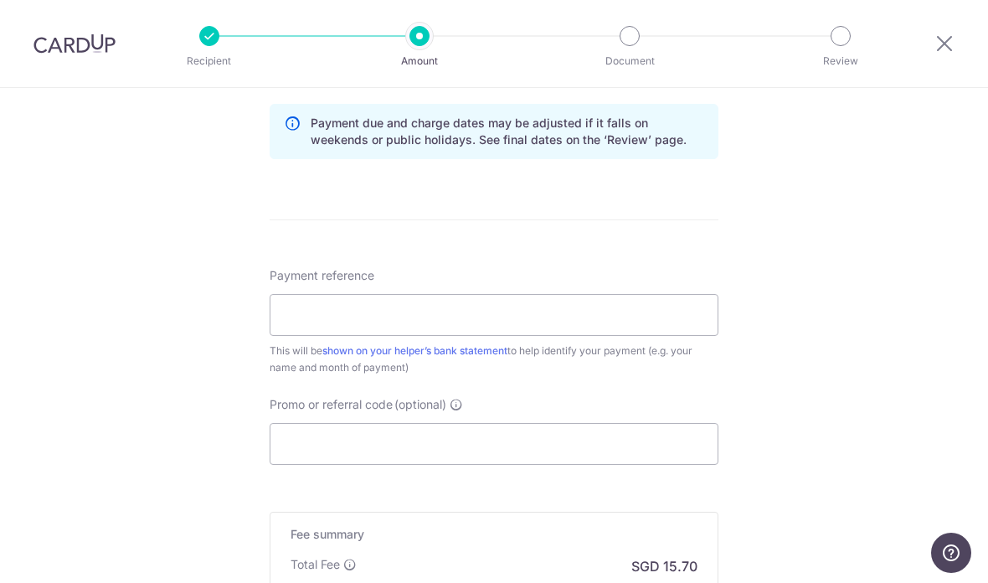
scroll to position [906, 0]
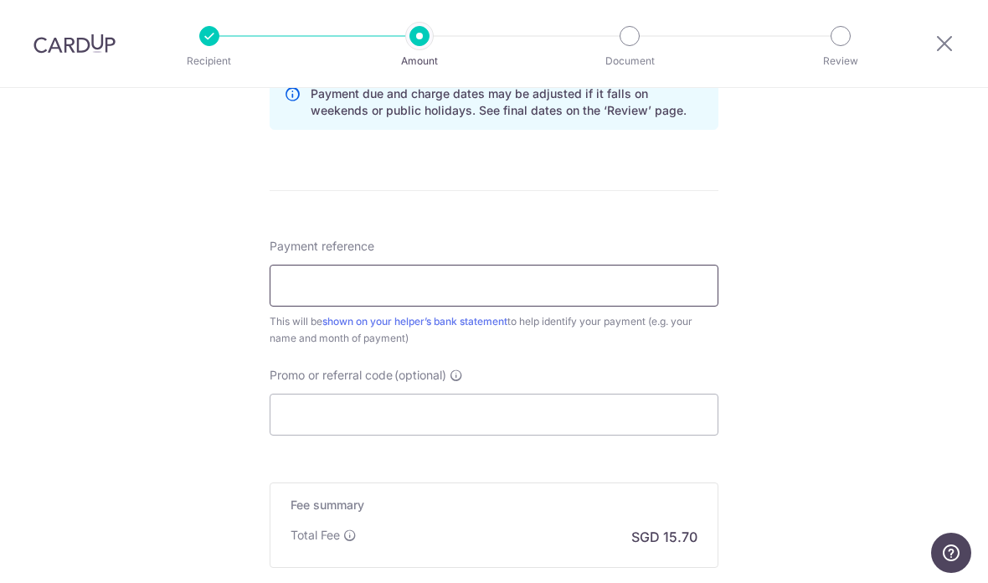
click at [704, 291] on input "Payment reference" at bounding box center [494, 286] width 449 height 42
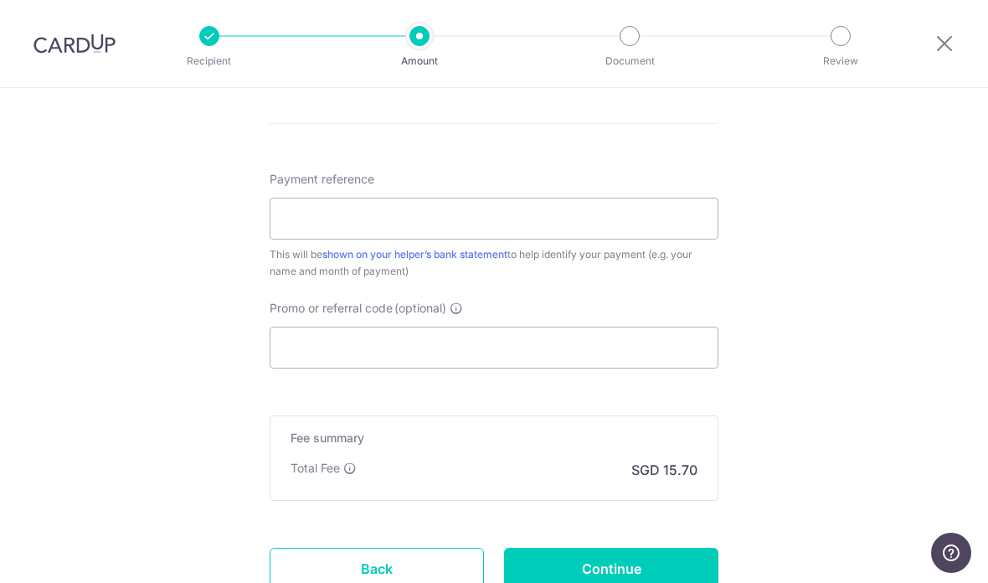
scroll to position [988, 0]
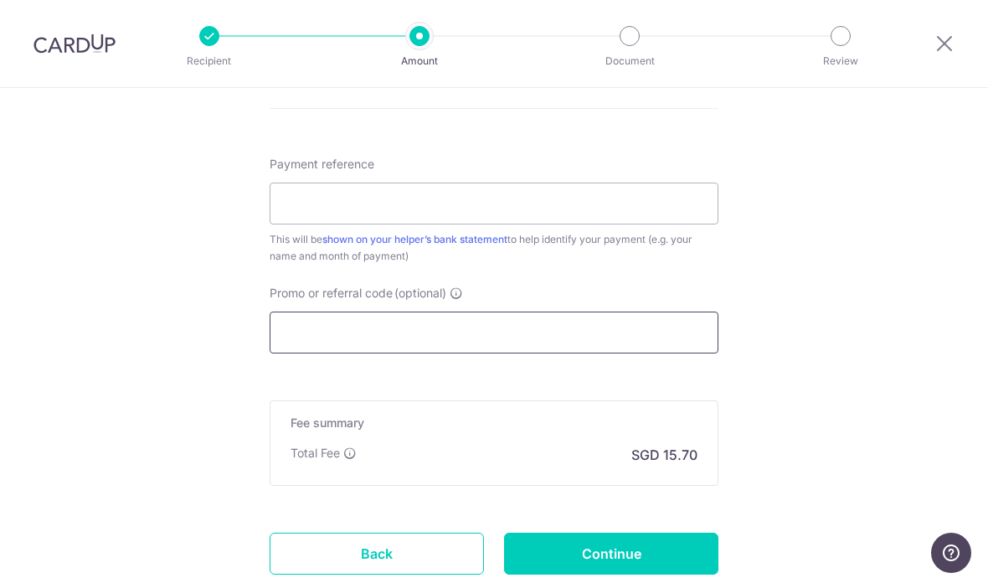
click at [692, 339] on input "Promo or referral code (optional)" at bounding box center [494, 332] width 449 height 42
click at [461, 298] on icon at bounding box center [456, 292] width 13 height 13
click at [461, 311] on input "Promo or referral code (optional)" at bounding box center [494, 332] width 449 height 42
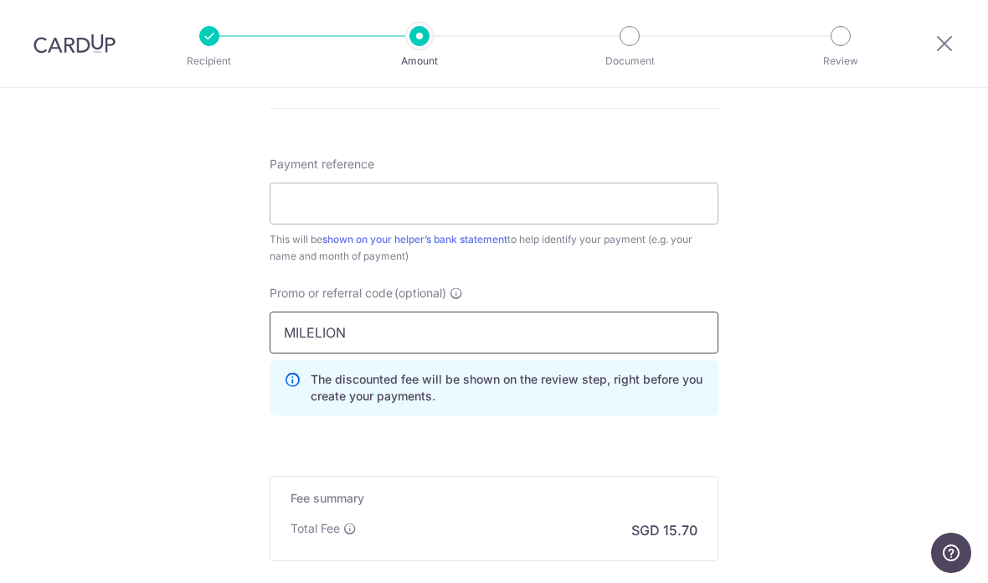
type input "MILELION"
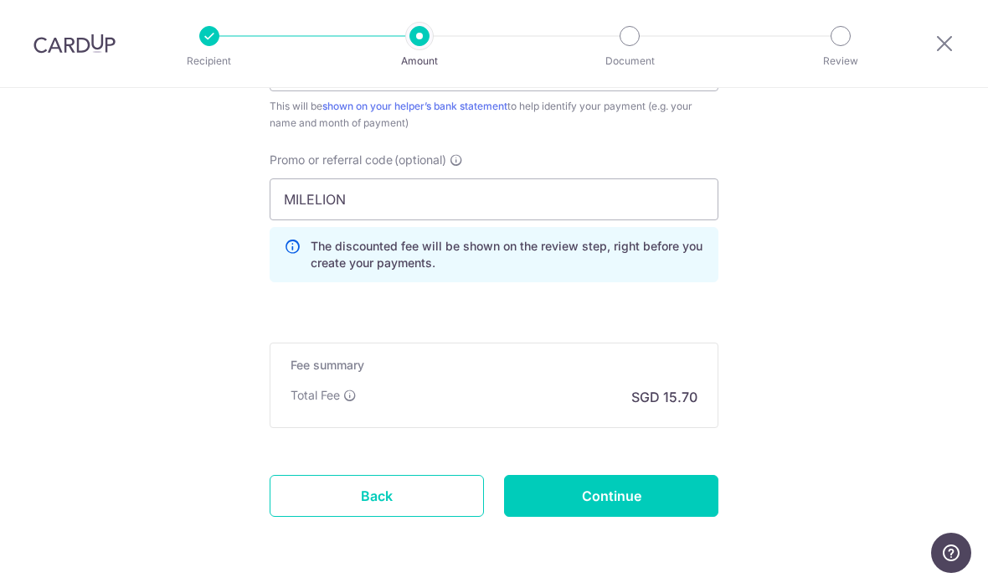
scroll to position [1120, 0]
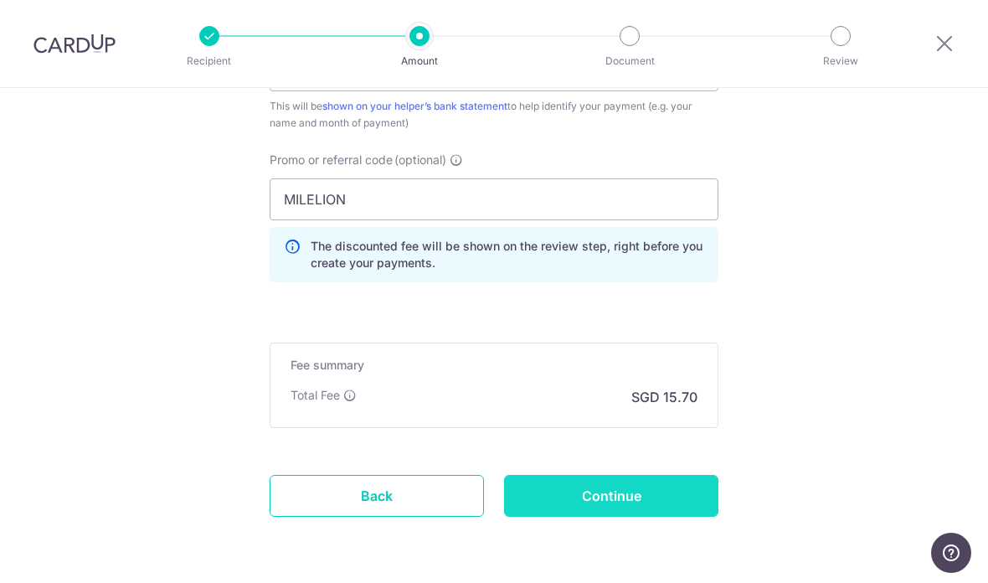
click at [691, 505] on input "Continue" at bounding box center [611, 496] width 214 height 42
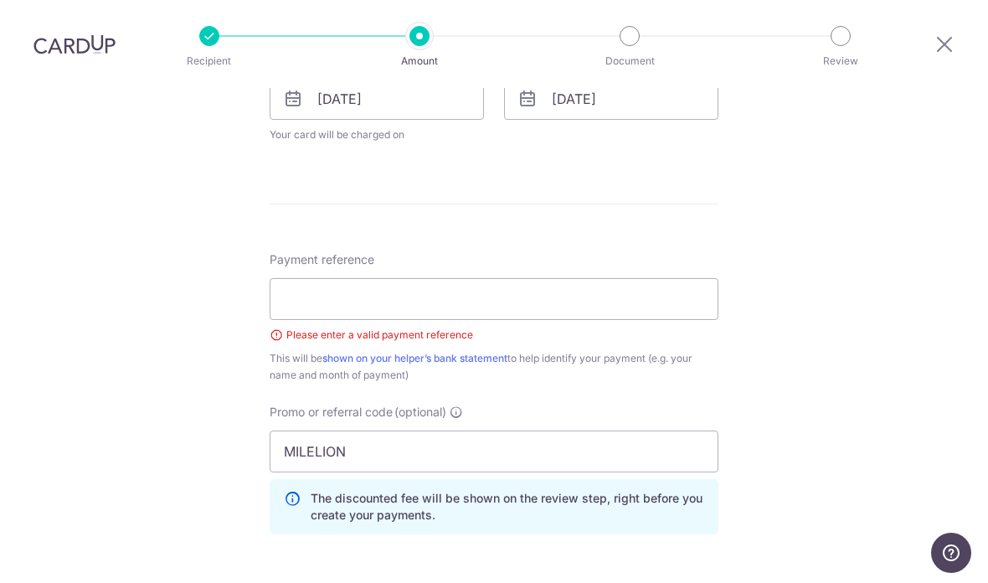
scroll to position [806, 0]
click at [671, 279] on input "Payment reference" at bounding box center [494, 300] width 449 height 42
type input "Salary"
click at [802, 305] on div "Tell us more about your payment Enter payment amount SGD 604.00 604.00 Select C…" at bounding box center [494, 88] width 988 height 1613
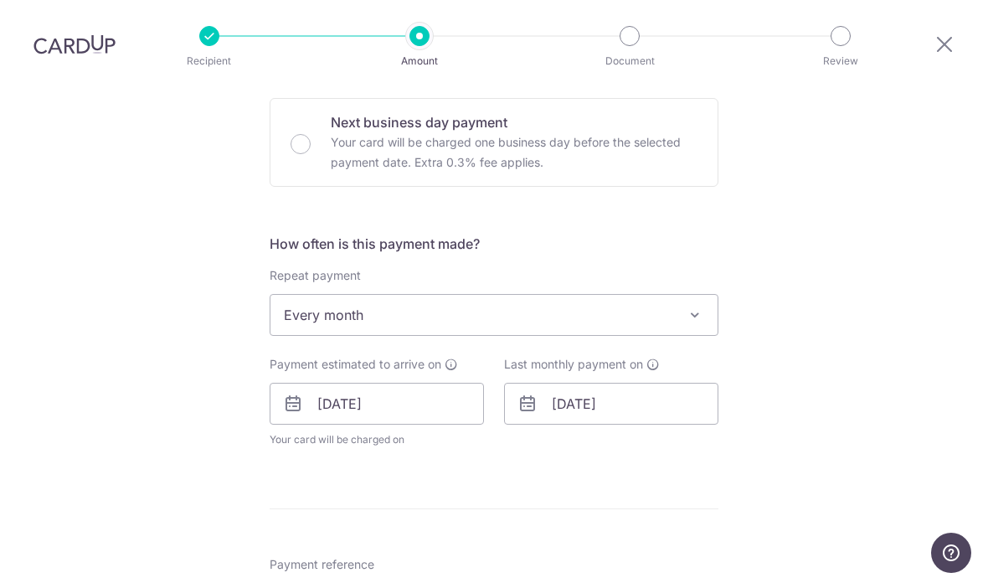
scroll to position [504, 0]
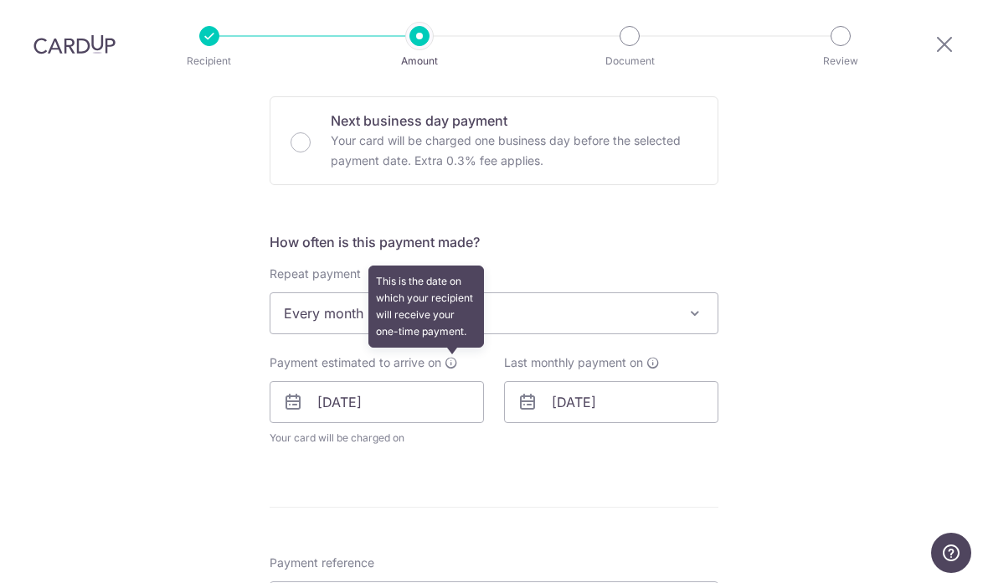
click at [458, 356] on icon at bounding box center [451, 362] width 13 height 13
click at [465, 381] on input "27/10/2025" at bounding box center [377, 402] width 214 height 42
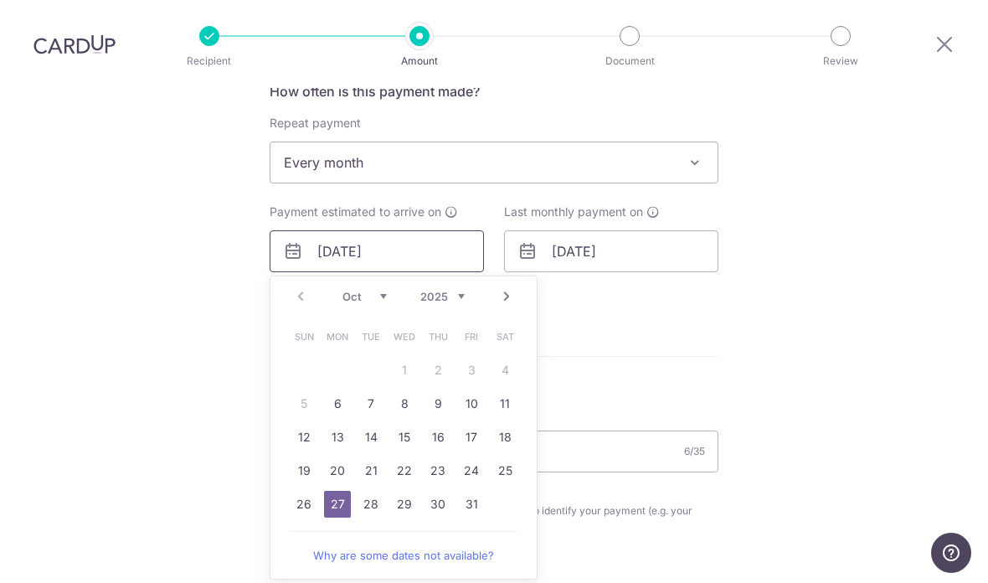
scroll to position [656, 0]
click at [776, 171] on div "Tell us more about your payment Enter payment amount SGD 604.00 604.00 Select C…" at bounding box center [494, 238] width 988 height 1613
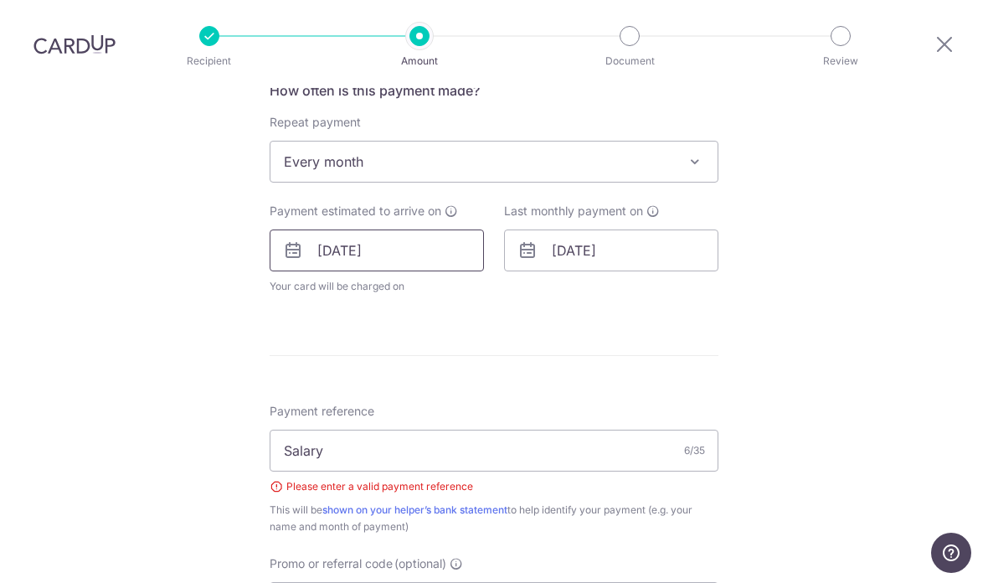
click at [455, 229] on input "27/10/2025" at bounding box center [377, 250] width 214 height 42
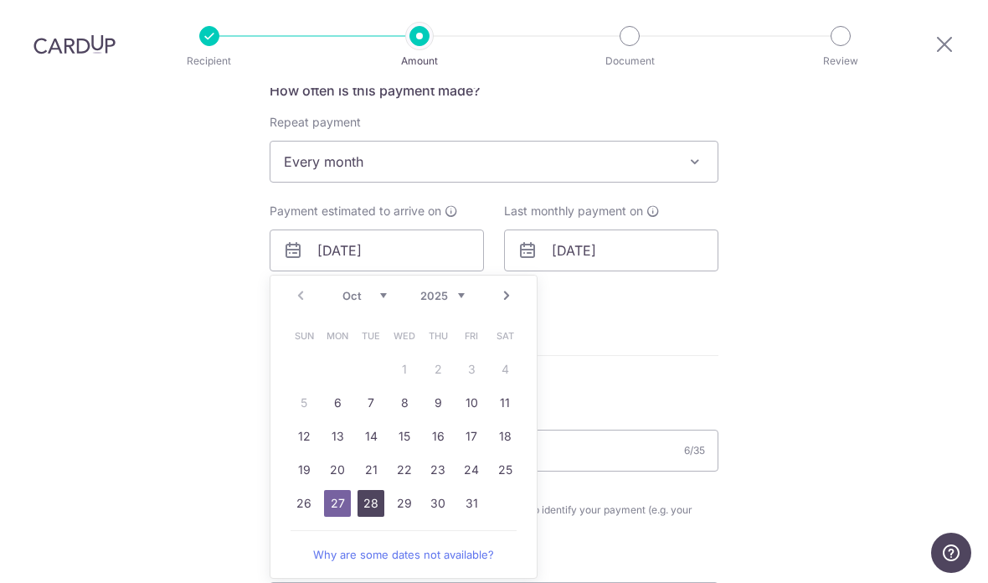
click at [369, 490] on link "28" at bounding box center [370, 503] width 27 height 27
type input "[DATE]"
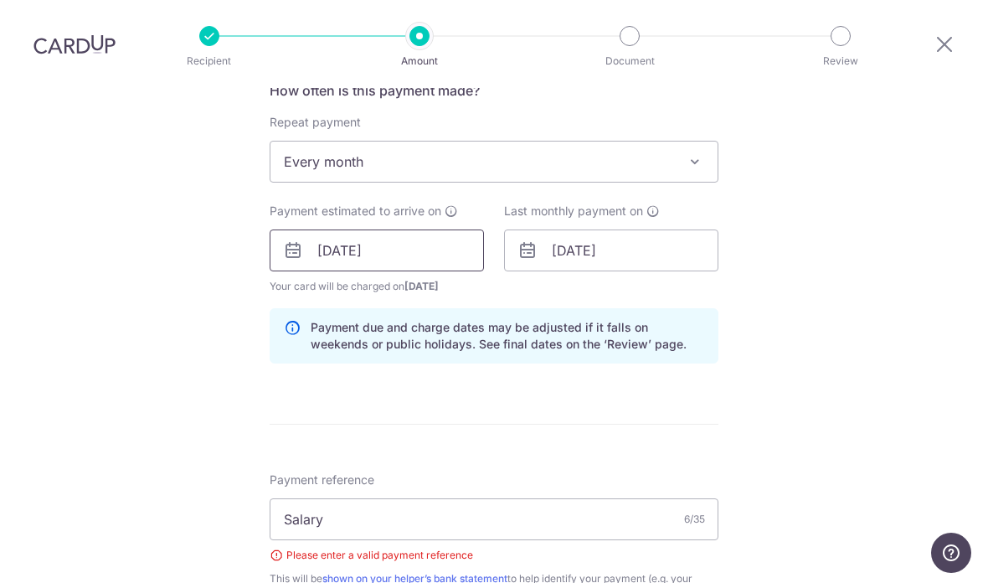
click at [473, 229] on input "[DATE]" at bounding box center [377, 250] width 214 height 42
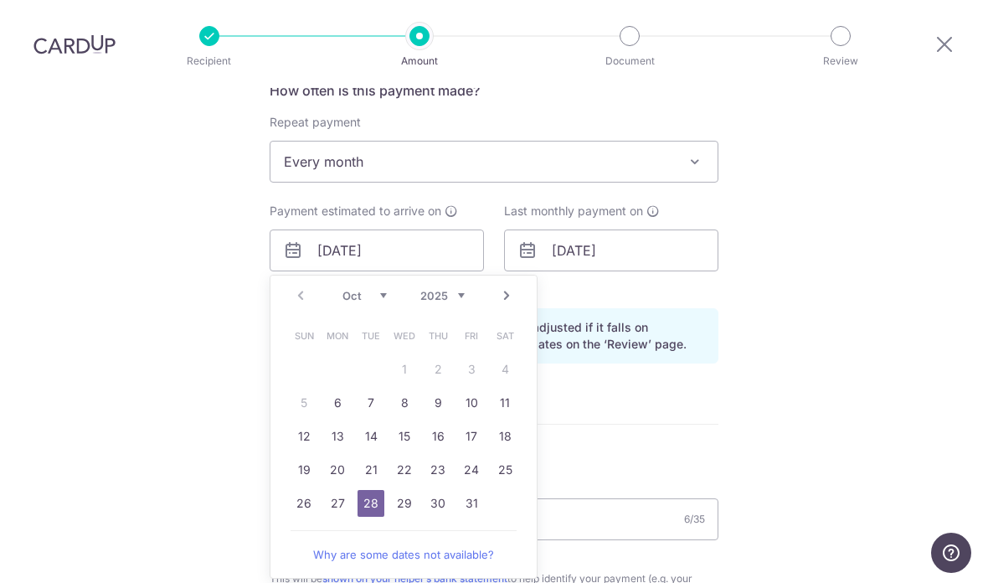
click at [783, 160] on div "Tell us more about your payment Enter payment amount SGD 604.00 604.00 Select C…" at bounding box center [494, 273] width 988 height 1682
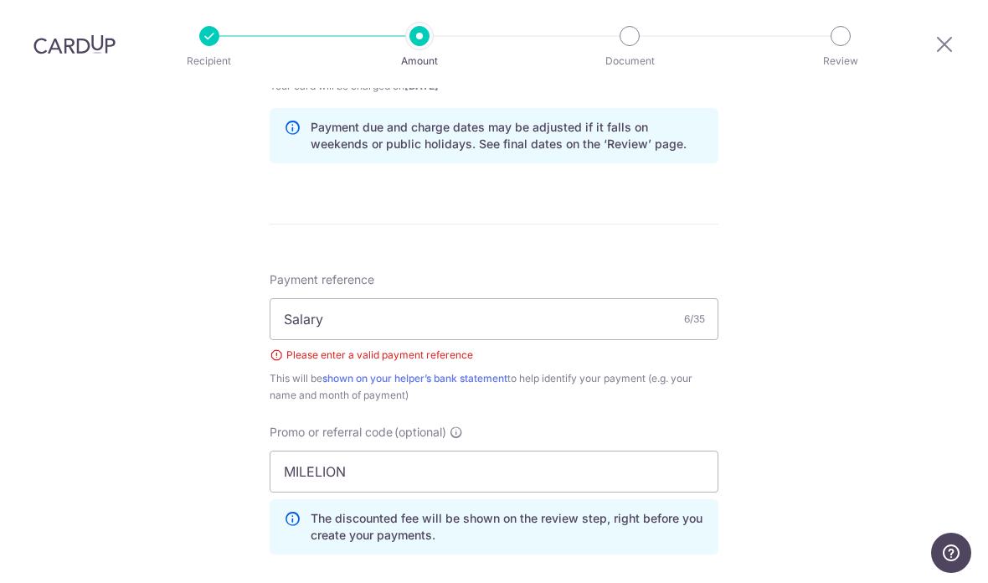
scroll to position [855, 0]
click at [608, 299] on input "Salary" at bounding box center [494, 320] width 449 height 42
type input "S"
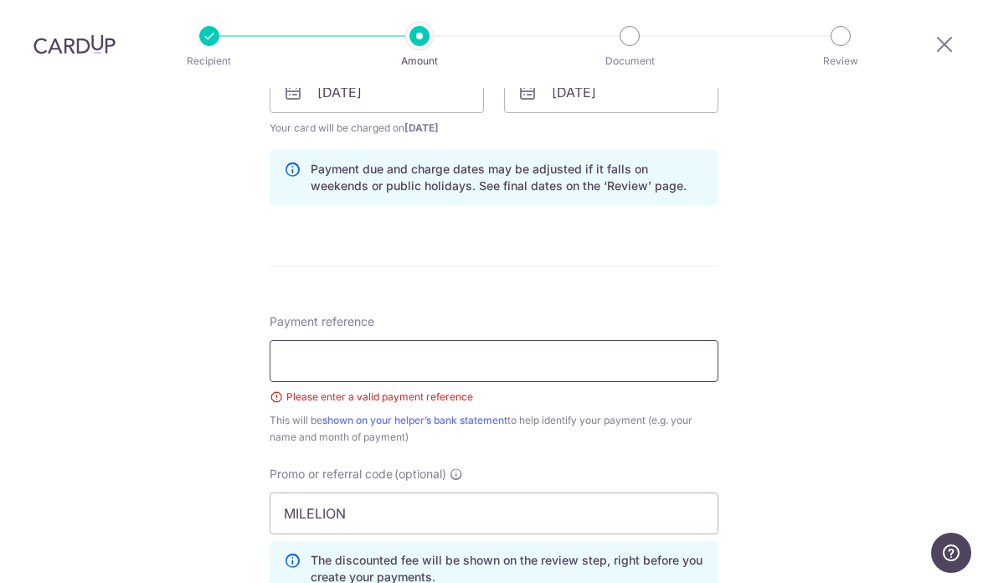
scroll to position [788, 0]
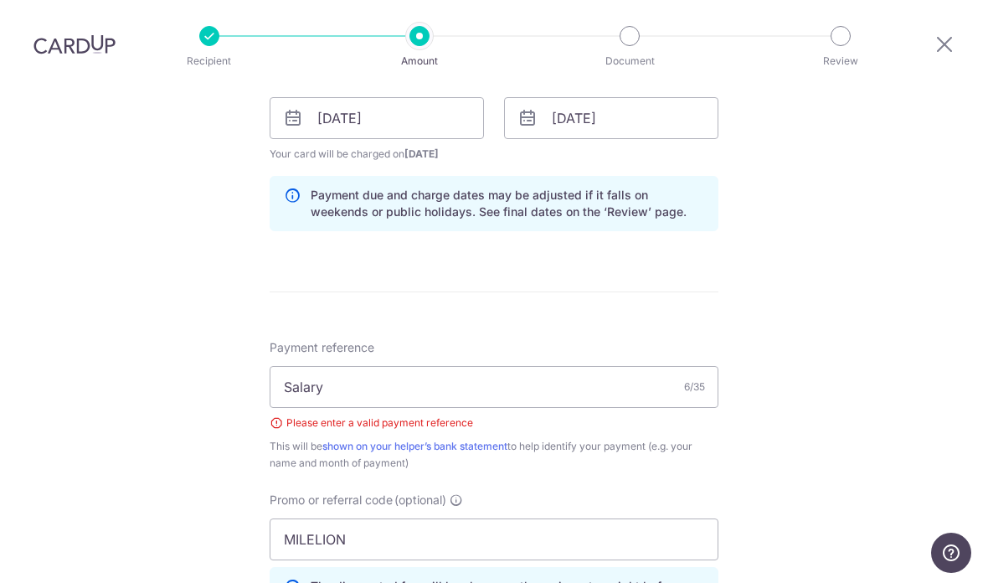
click at [805, 390] on div "Tell us more about your payment Enter payment amount SGD 604.00 604.00 Select C…" at bounding box center [494, 141] width 988 height 1682
click at [621, 366] on input "Salary" at bounding box center [494, 387] width 449 height 42
type input "S"
type input "Heahjunennnovember"
click at [800, 335] on div "Tell us more about your payment Enter payment amount SGD 604.00 604.00 Select C…" at bounding box center [494, 141] width 988 height 1682
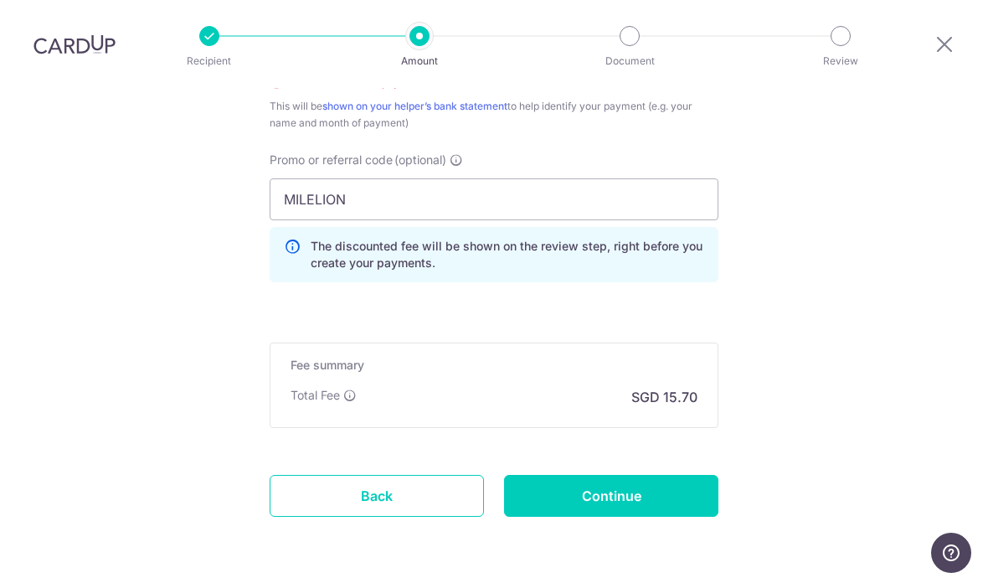
scroll to position [1127, 0]
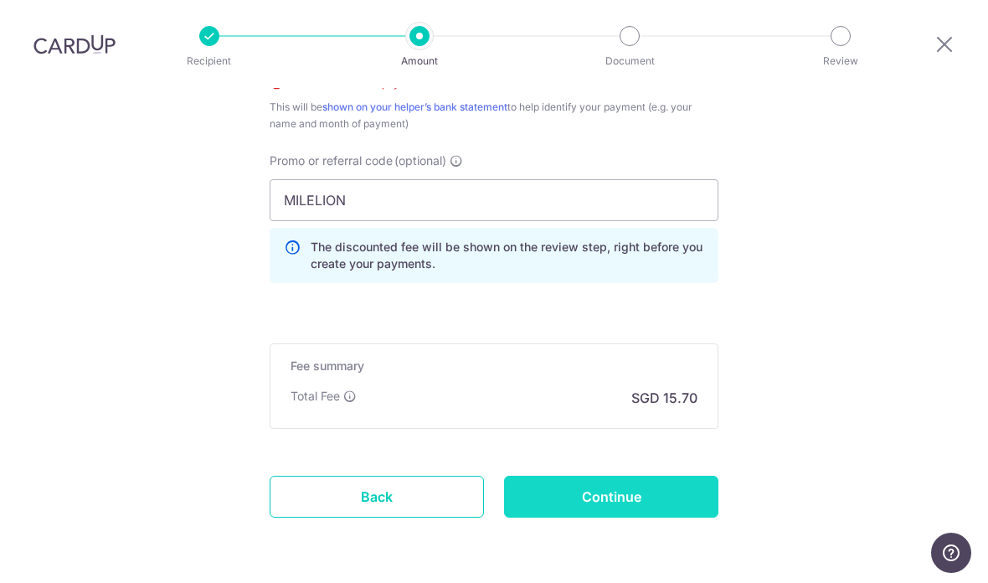
click at [695, 476] on input "Continue" at bounding box center [611, 497] width 214 height 42
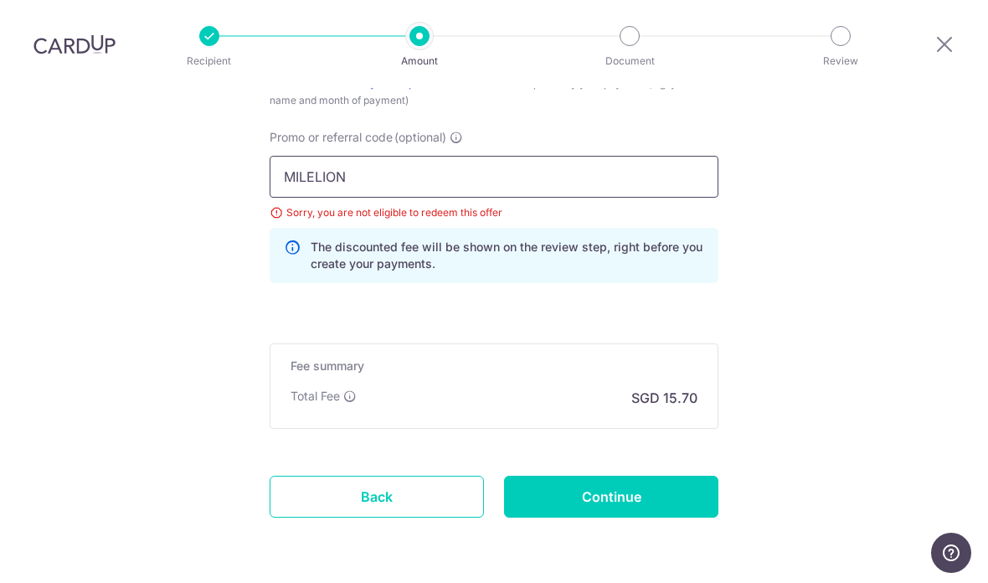
click at [588, 156] on input "MILELION" at bounding box center [494, 177] width 449 height 42
type input "M"
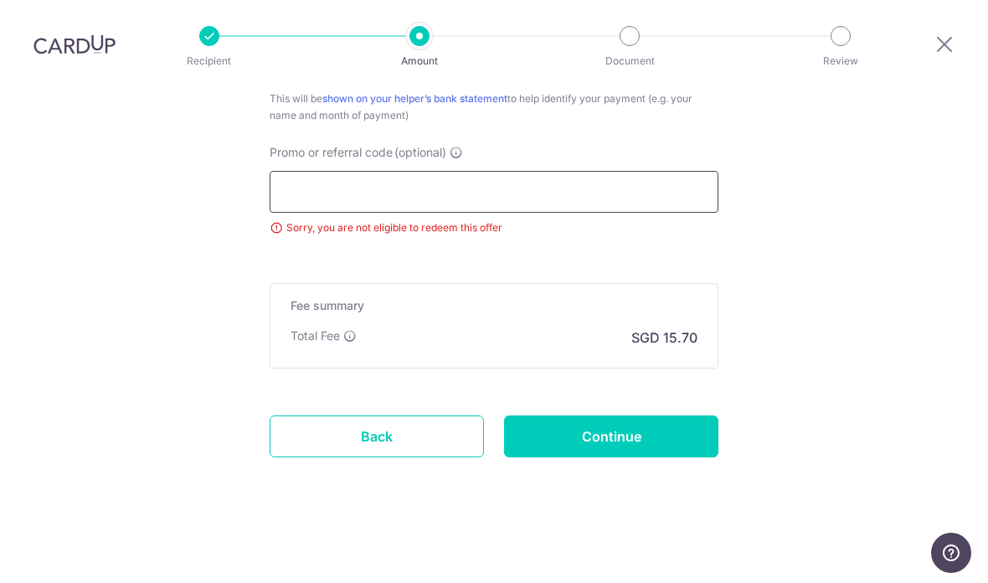
scroll to position [983, 0]
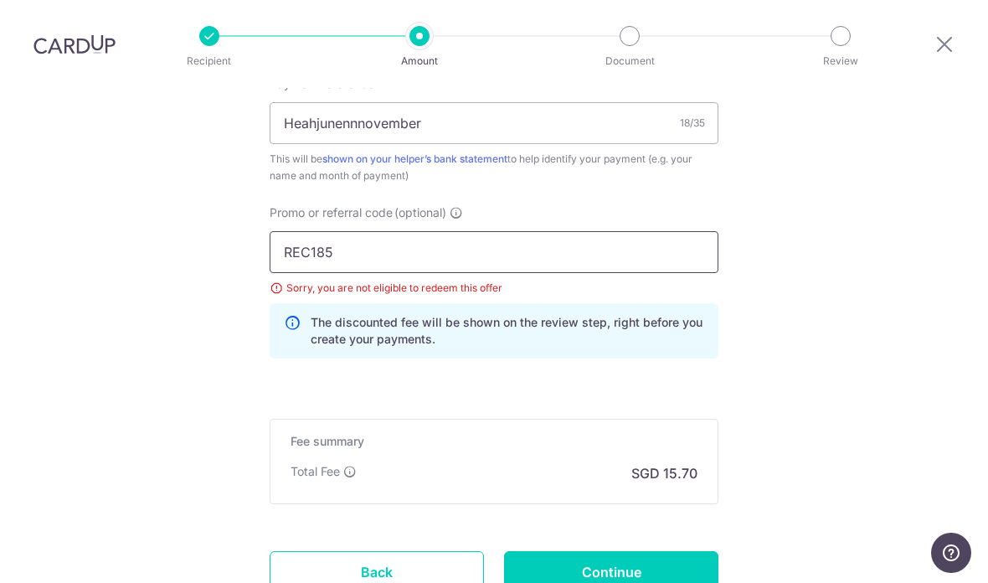
type input "REC185"
click at [687, 551] on input "Continue" at bounding box center [611, 572] width 214 height 42
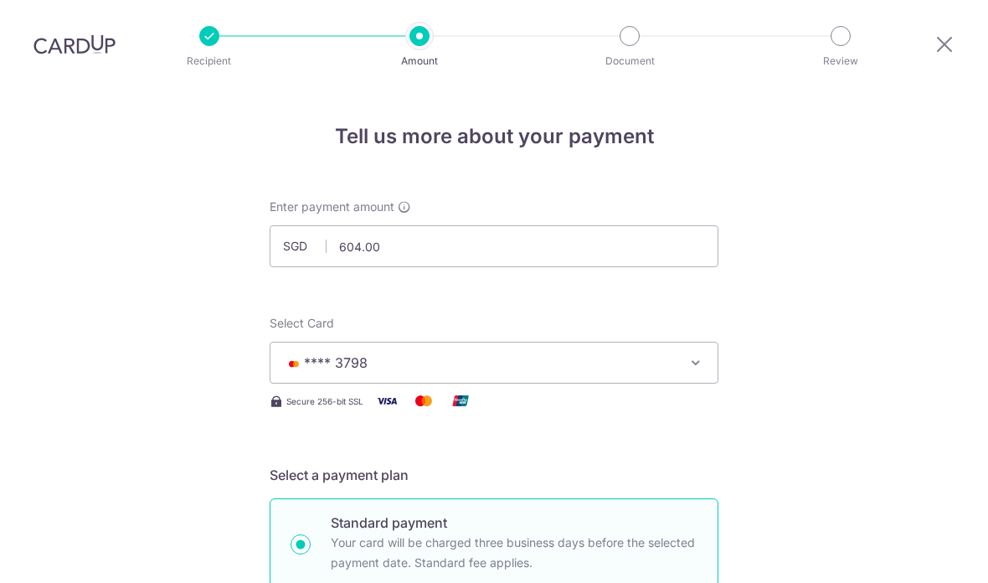
scroll to position [1058, 0]
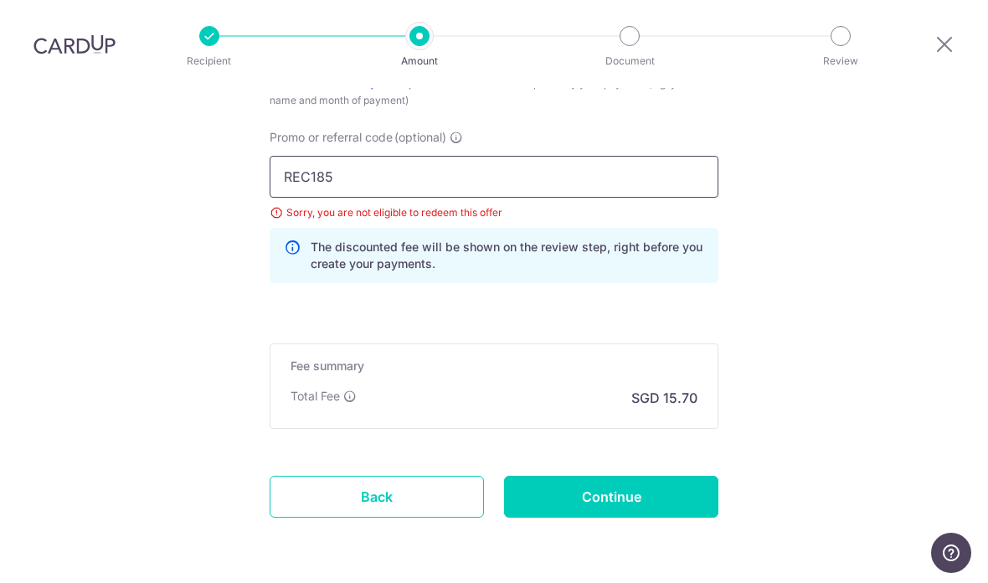
click at [595, 156] on input "REC185" at bounding box center [494, 177] width 449 height 42
click at [630, 156] on input "REC185" at bounding box center [494, 177] width 449 height 42
type input "R"
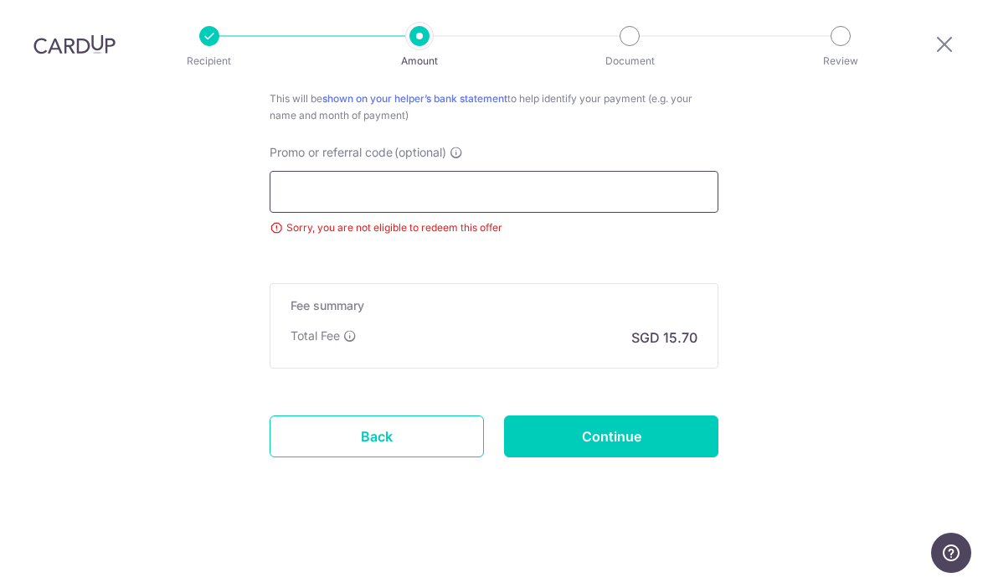
scroll to position [983, 0]
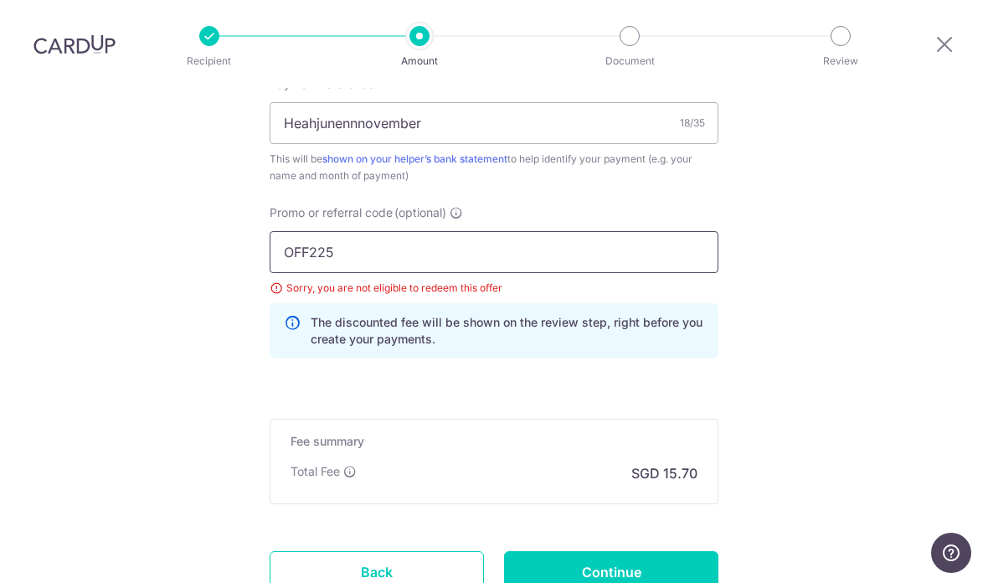
type input "OFF225"
click at [686, 551] on input "Continue" at bounding box center [611, 572] width 214 height 42
